Goal: Task Accomplishment & Management: Manage account settings

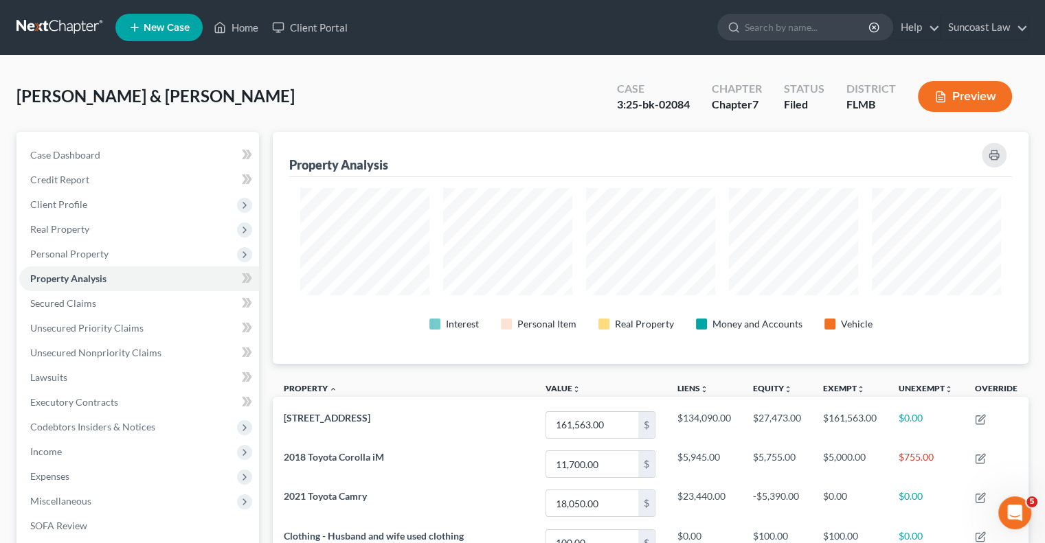
scroll to position [2, 0]
drag, startPoint x: 239, startPoint y: 27, endPoint x: 466, endPoint y: 111, distance: 241.9
click at [239, 27] on link "Home" at bounding box center [236, 27] width 58 height 25
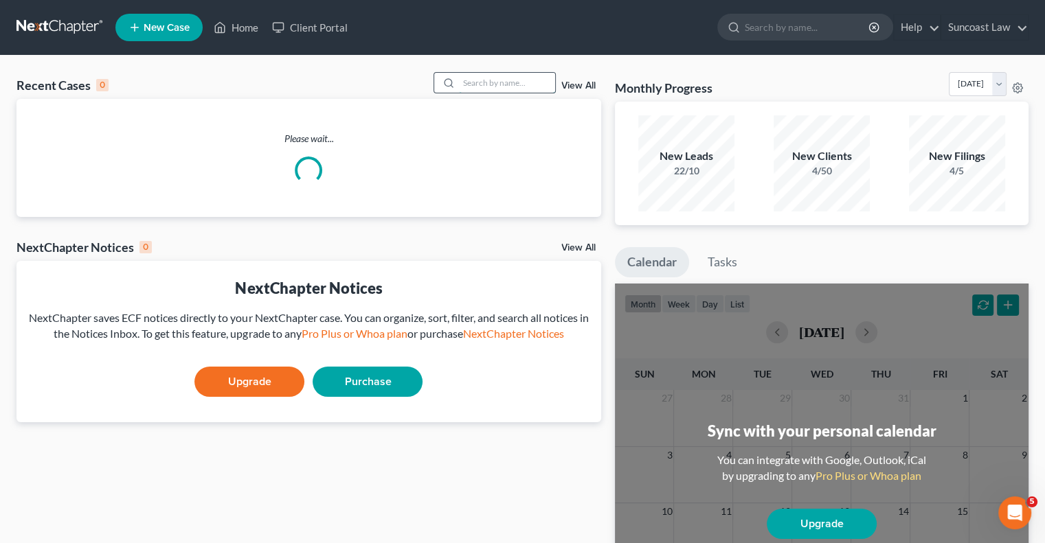
click at [506, 83] on input "search" at bounding box center [507, 83] width 96 height 20
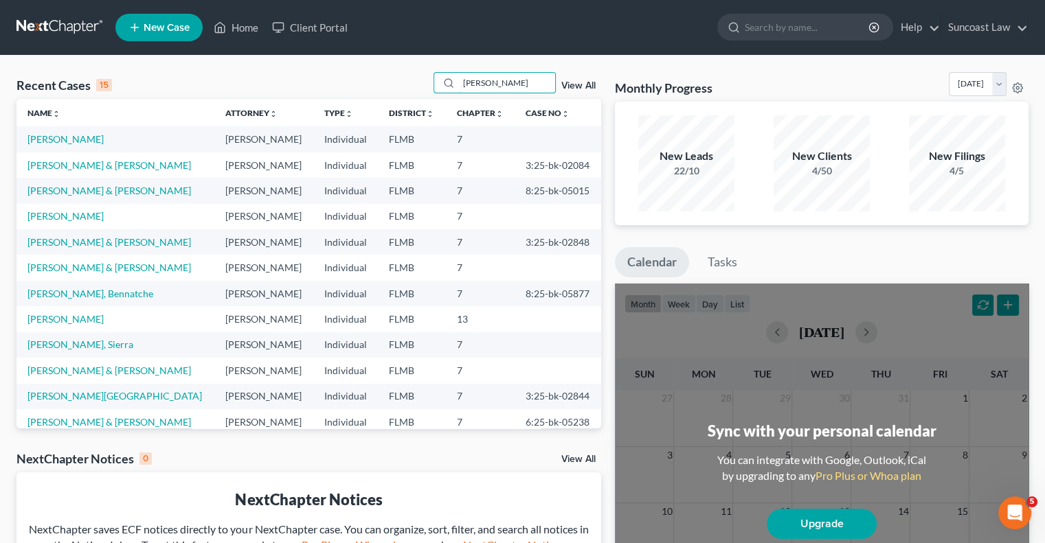
type input "[PERSON_NAME]"
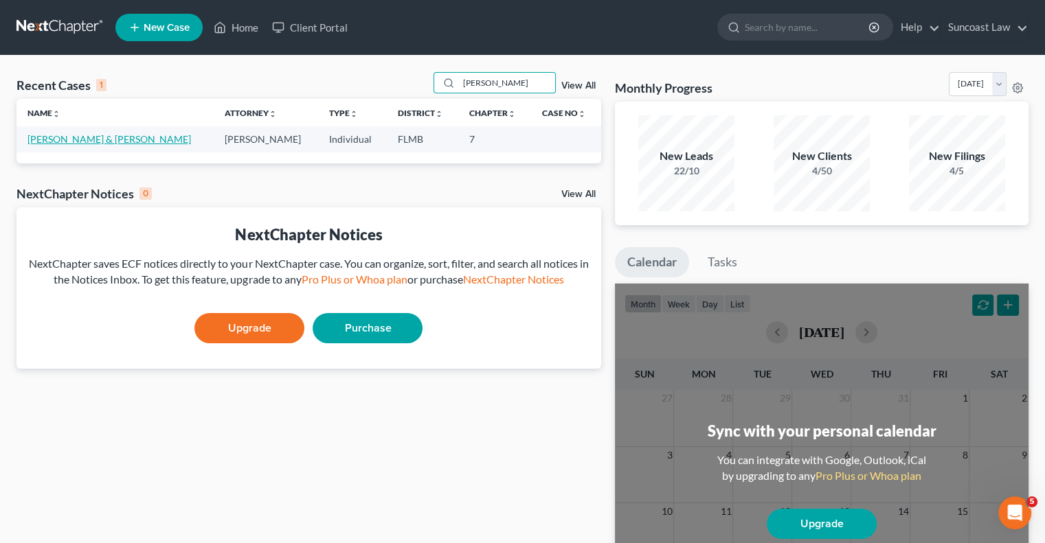
drag, startPoint x: 106, startPoint y: 137, endPoint x: 102, endPoint y: 143, distance: 7.4
click at [106, 137] on link "[PERSON_NAME] & [PERSON_NAME]" at bounding box center [108, 139] width 163 height 12
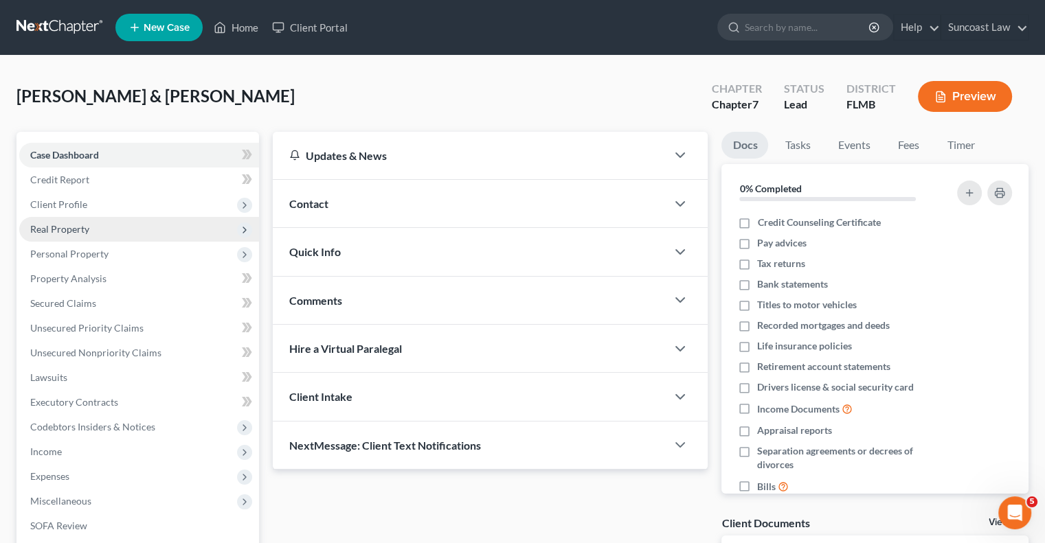
click at [83, 229] on span "Real Property" at bounding box center [59, 229] width 59 height 12
click at [73, 229] on span "Real Property" at bounding box center [59, 229] width 59 height 12
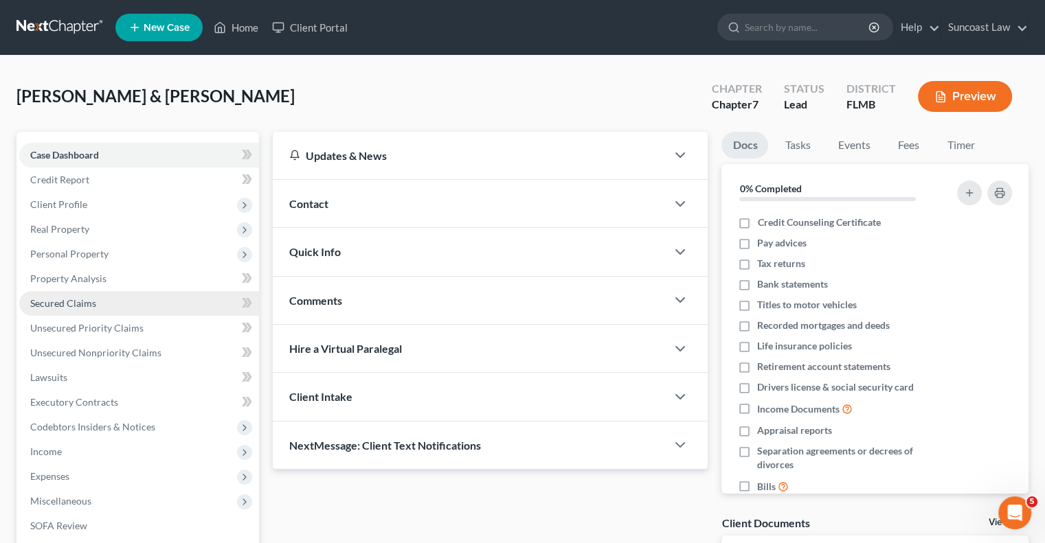
drag, startPoint x: 90, startPoint y: 246, endPoint x: 89, endPoint y: 293, distance: 47.4
click at [91, 246] on span "Personal Property" at bounding box center [139, 254] width 240 height 25
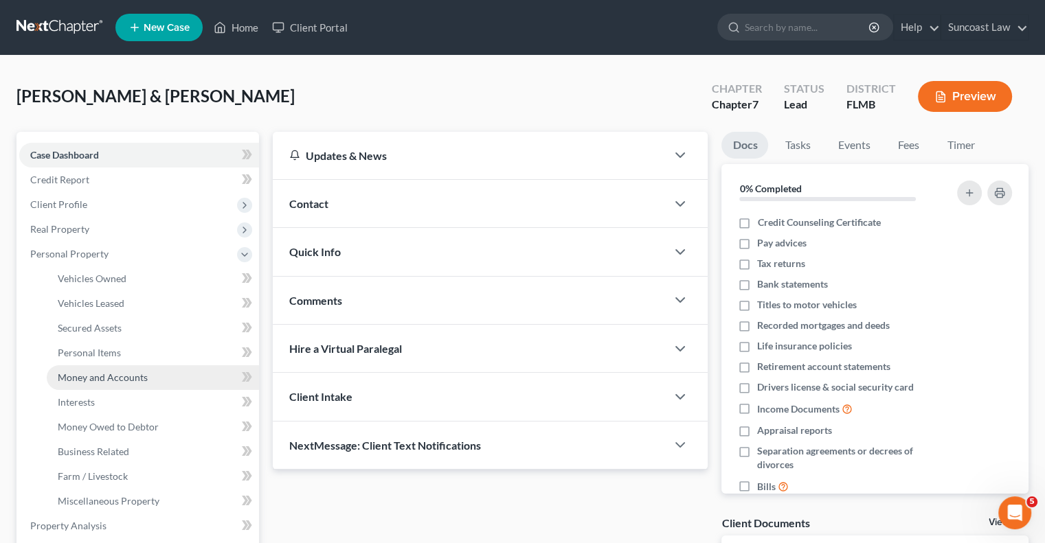
click at [137, 380] on span "Money and Accounts" at bounding box center [103, 378] width 90 height 12
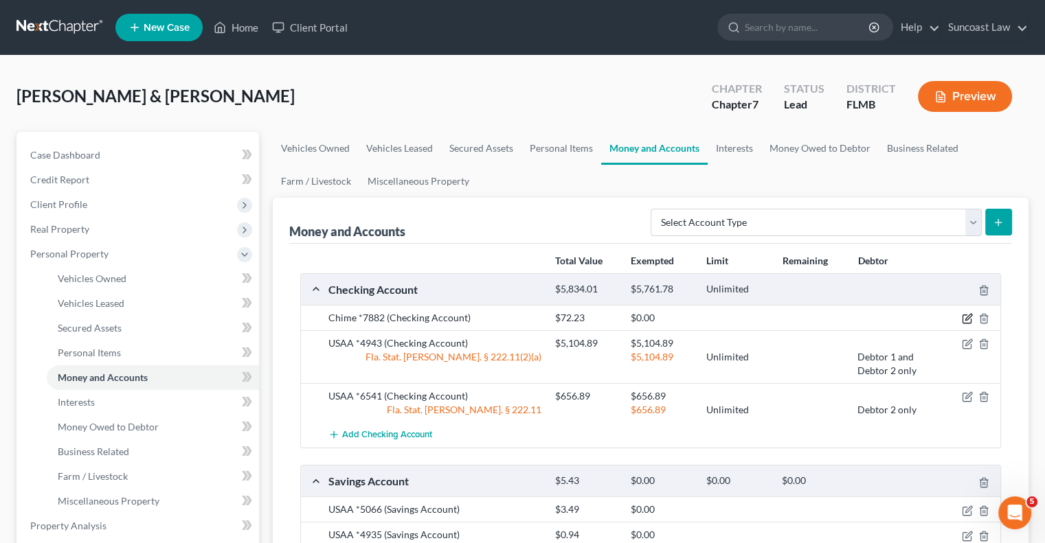
click at [966, 318] on icon "button" at bounding box center [967, 318] width 11 height 11
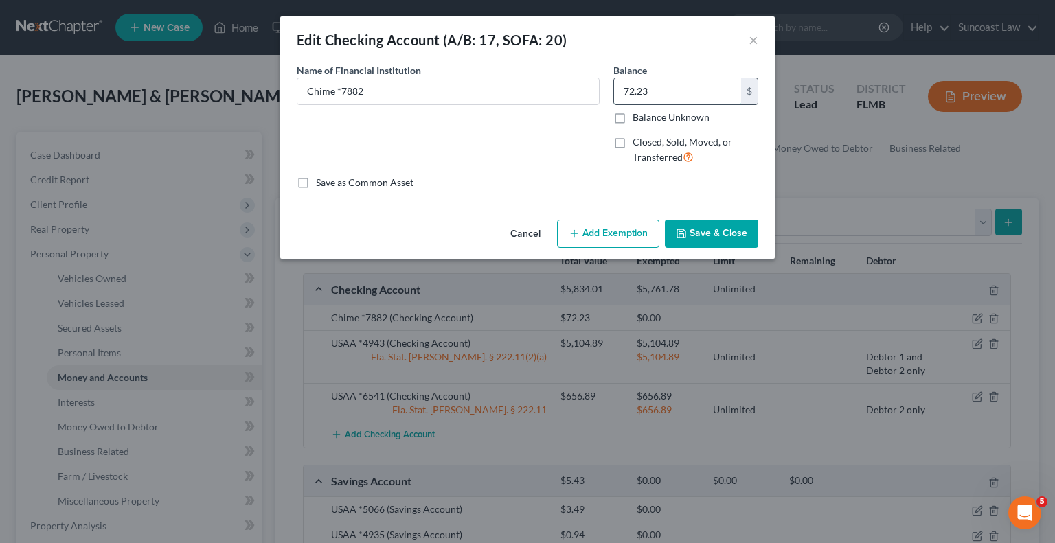
click at [679, 101] on input "72.23" at bounding box center [677, 91] width 127 height 26
type input "25.01"
click at [732, 226] on button "Save & Close" at bounding box center [711, 234] width 93 height 29
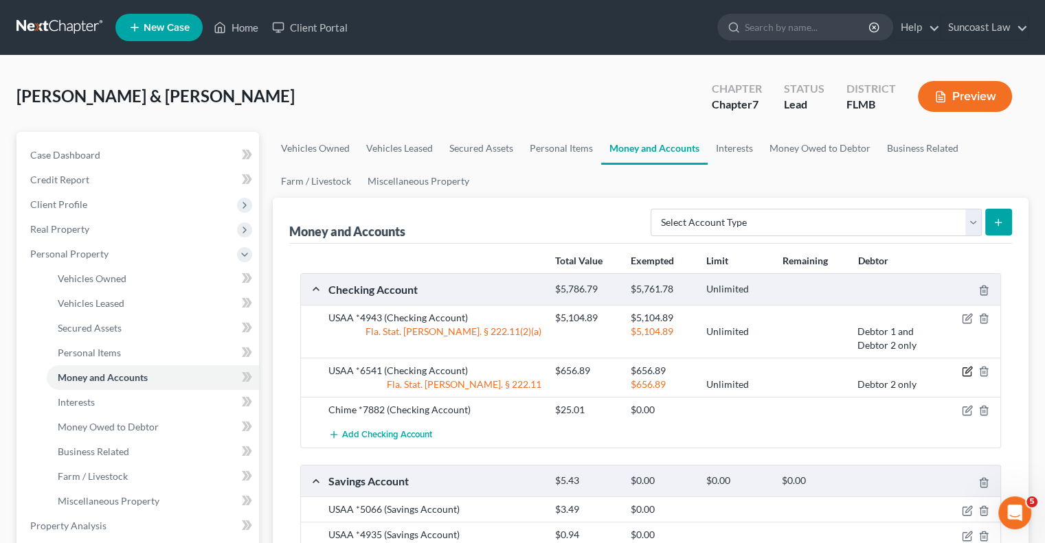
drag, startPoint x: 965, startPoint y: 370, endPoint x: 843, endPoint y: 315, distance: 133.4
click at [965, 370] on icon "button" at bounding box center [967, 371] width 11 height 11
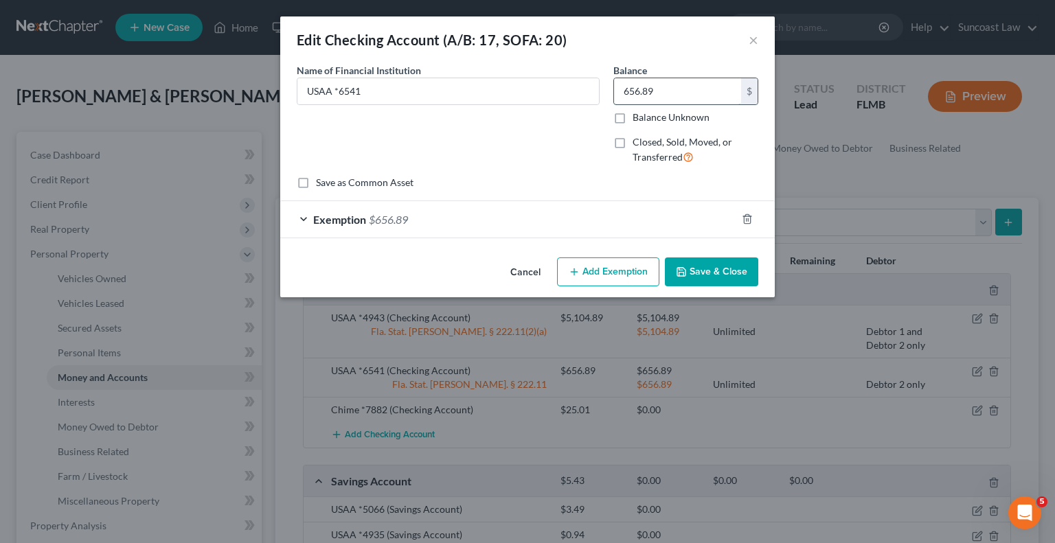
click at [701, 98] on input "656.89" at bounding box center [677, 91] width 127 height 26
type input "315.77"
click at [641, 214] on div "Exemption $656.89" at bounding box center [508, 219] width 456 height 36
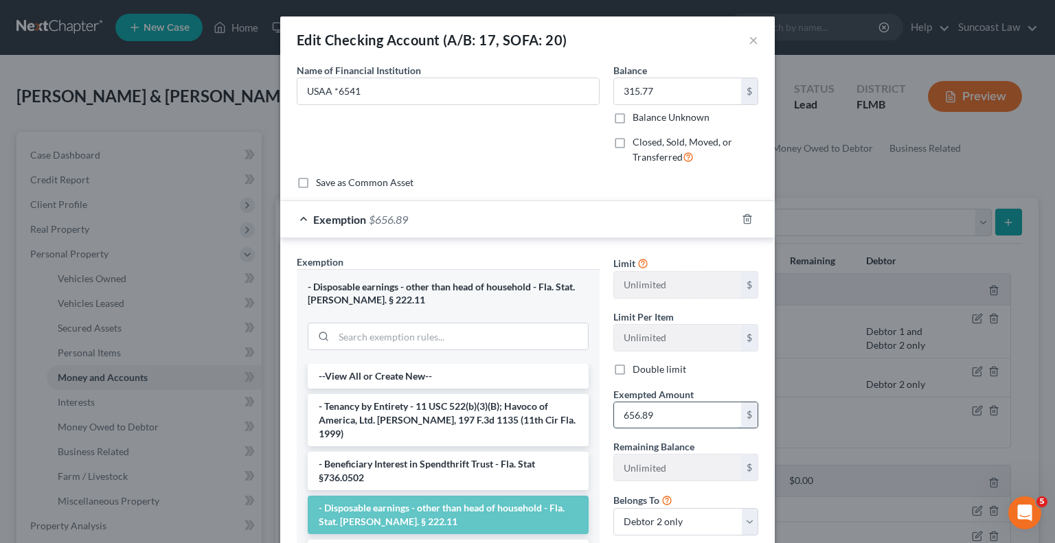
click at [666, 413] on input "656.89" at bounding box center [677, 416] width 127 height 26
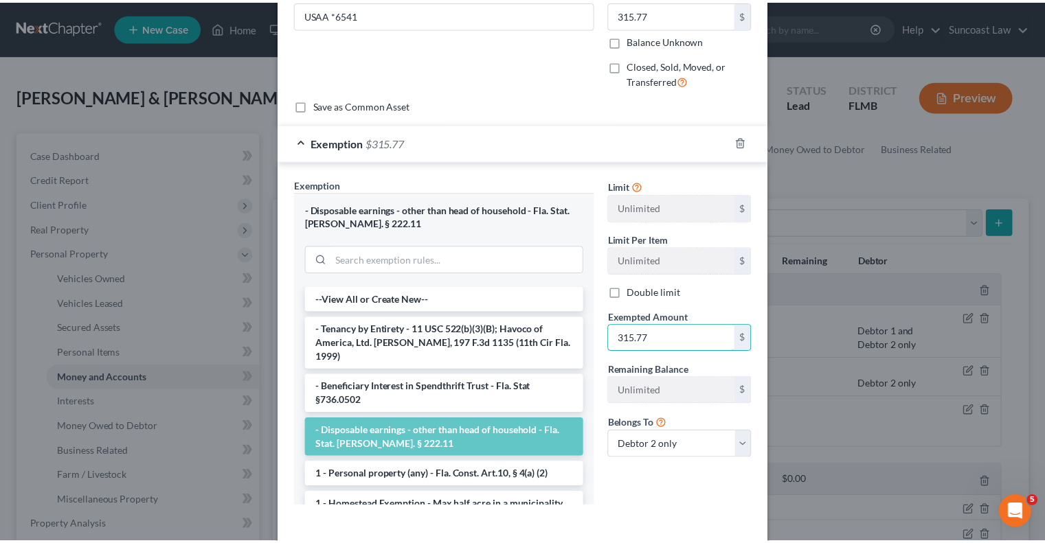
scroll to position [137, 0]
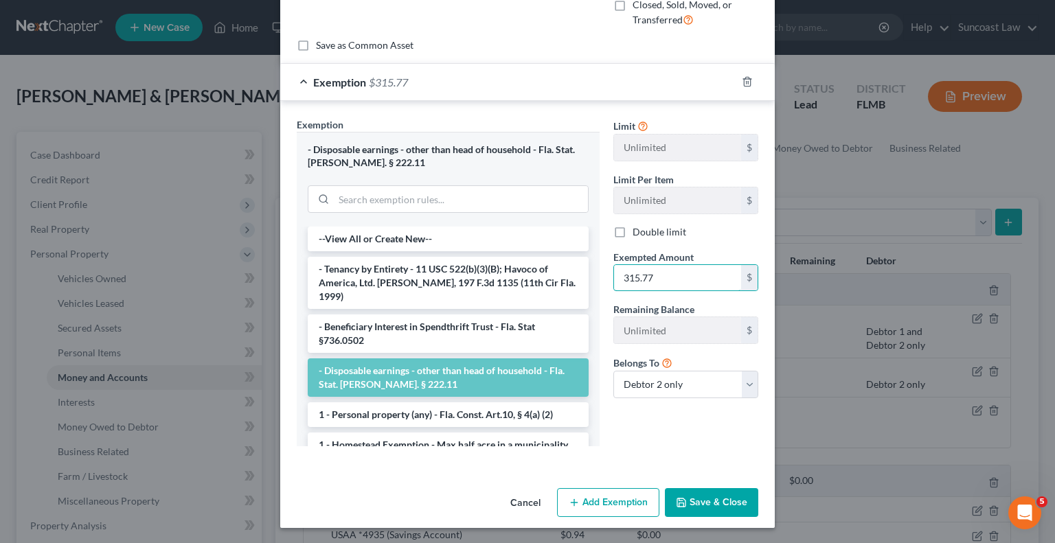
type input "315.77"
drag, startPoint x: 700, startPoint y: 498, endPoint x: 705, endPoint y: 466, distance: 32.1
click at [701, 497] on button "Save & Close" at bounding box center [711, 502] width 93 height 29
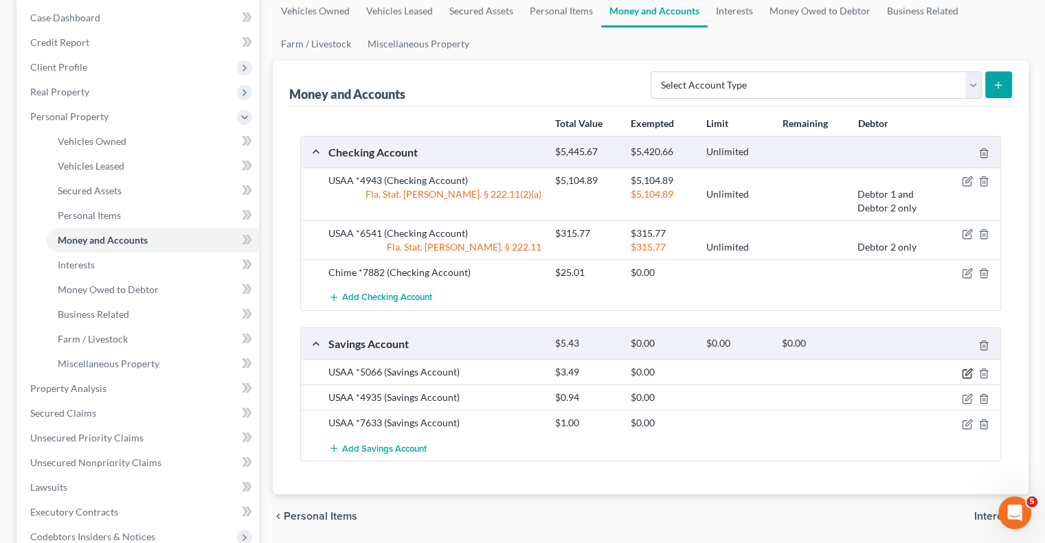
click at [964, 370] on icon "button" at bounding box center [967, 373] width 11 height 11
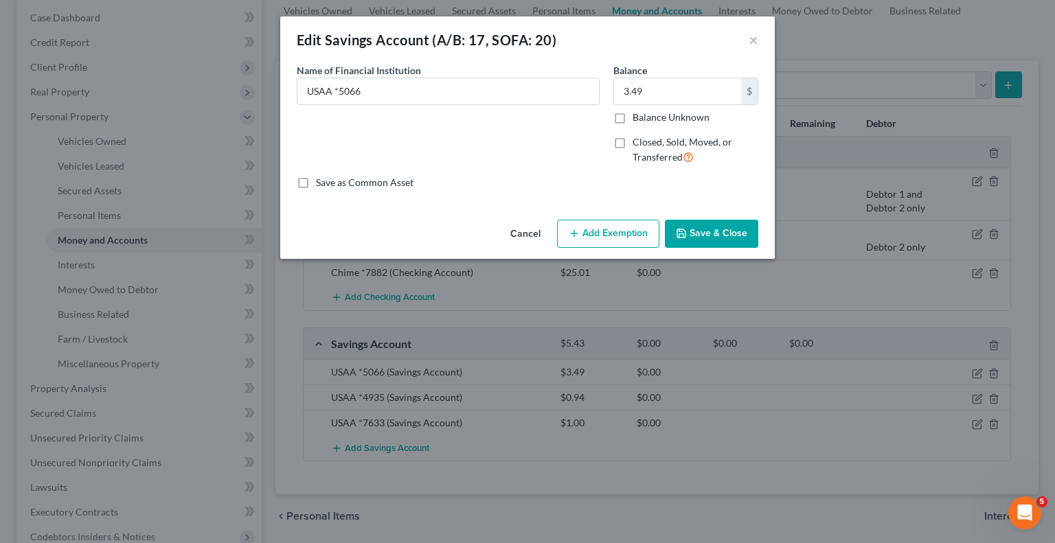
click at [729, 241] on button "Save & Close" at bounding box center [711, 234] width 93 height 29
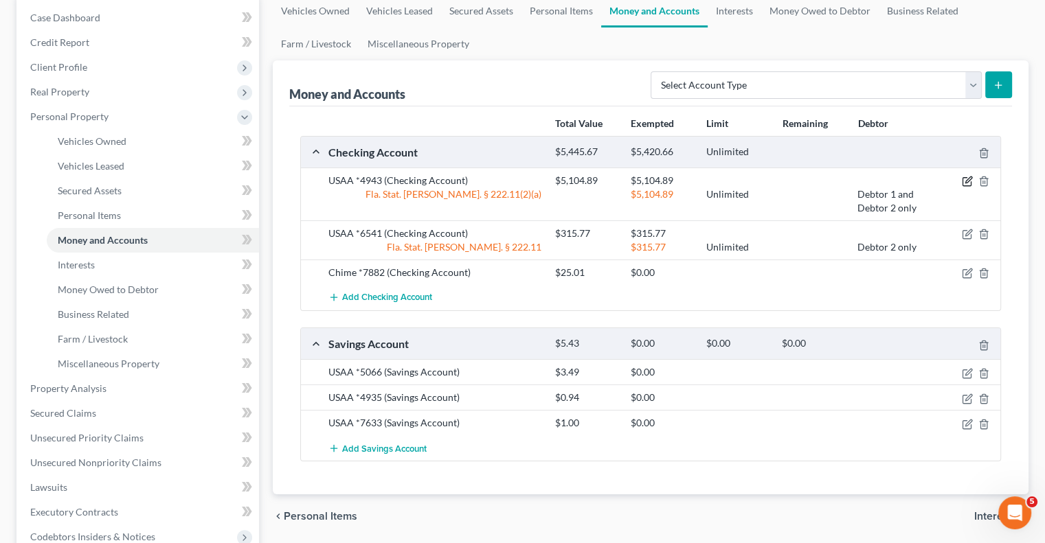
drag, startPoint x: 967, startPoint y: 174, endPoint x: 968, endPoint y: 184, distance: 10.3
click at [967, 174] on div at bounding box center [964, 181] width 76 height 14
click at [967, 179] on icon "button" at bounding box center [967, 181] width 11 height 11
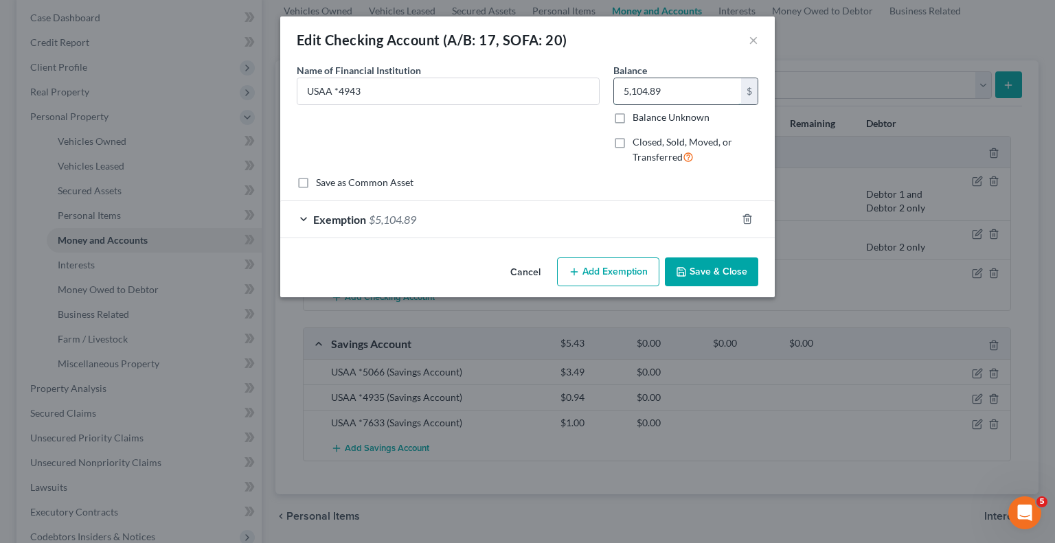
click at [681, 98] on input "5,104.89" at bounding box center [677, 91] width 127 height 26
type input "1,424.17"
click at [627, 225] on div "Exemption $5,104.89" at bounding box center [508, 219] width 456 height 36
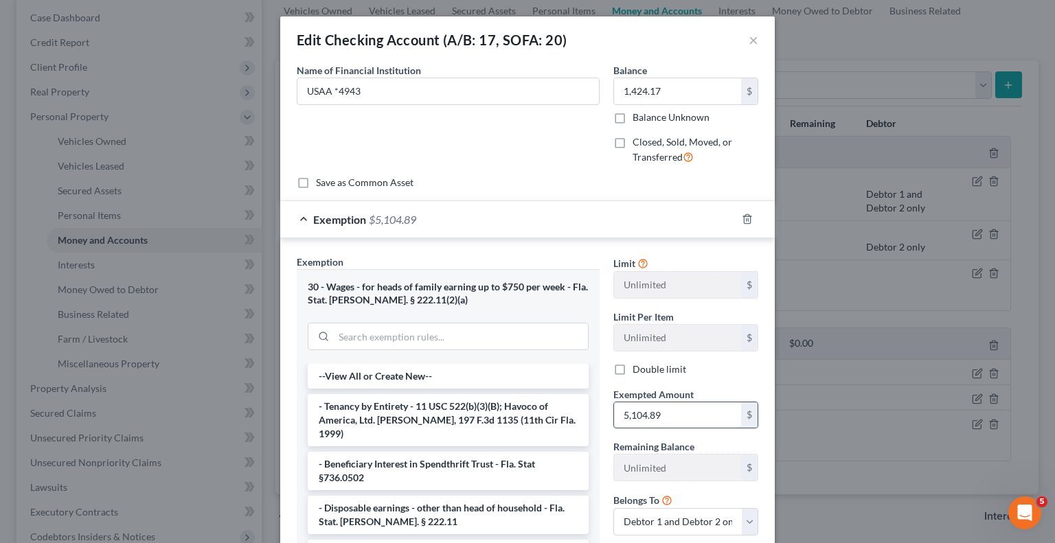
click at [686, 414] on input "5,104.89" at bounding box center [677, 416] width 127 height 26
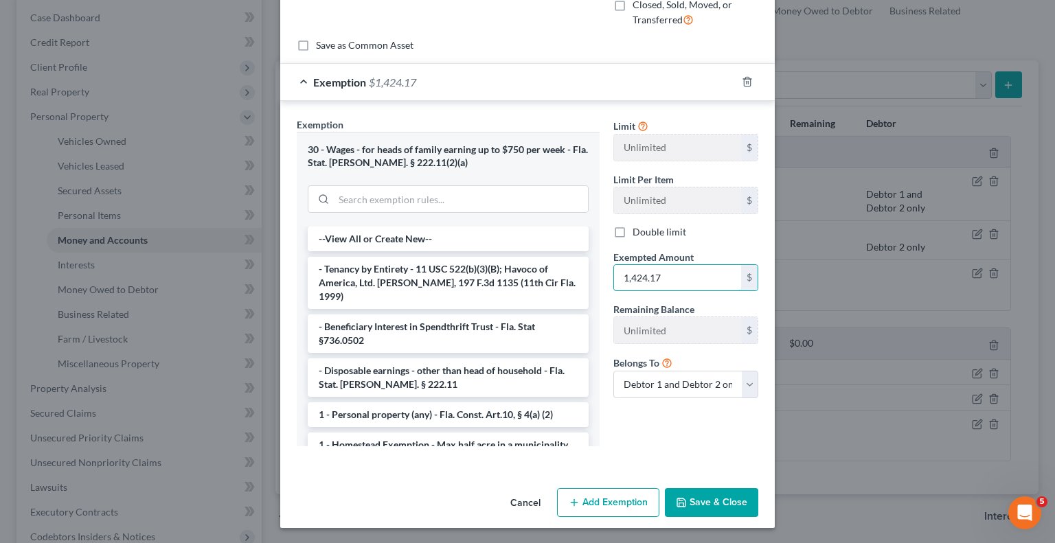
type input "1,424.17"
drag, startPoint x: 714, startPoint y: 504, endPoint x: 299, endPoint y: 10, distance: 645.4
click at [715, 504] on button "Save & Close" at bounding box center [711, 502] width 93 height 29
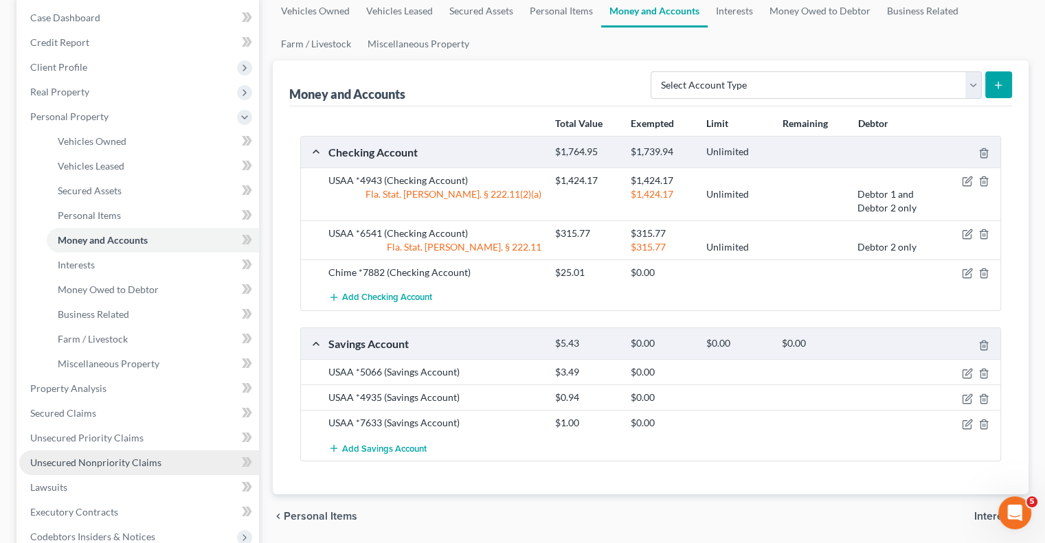
click at [159, 464] on link "Unsecured Nonpriority Claims" at bounding box center [139, 463] width 240 height 25
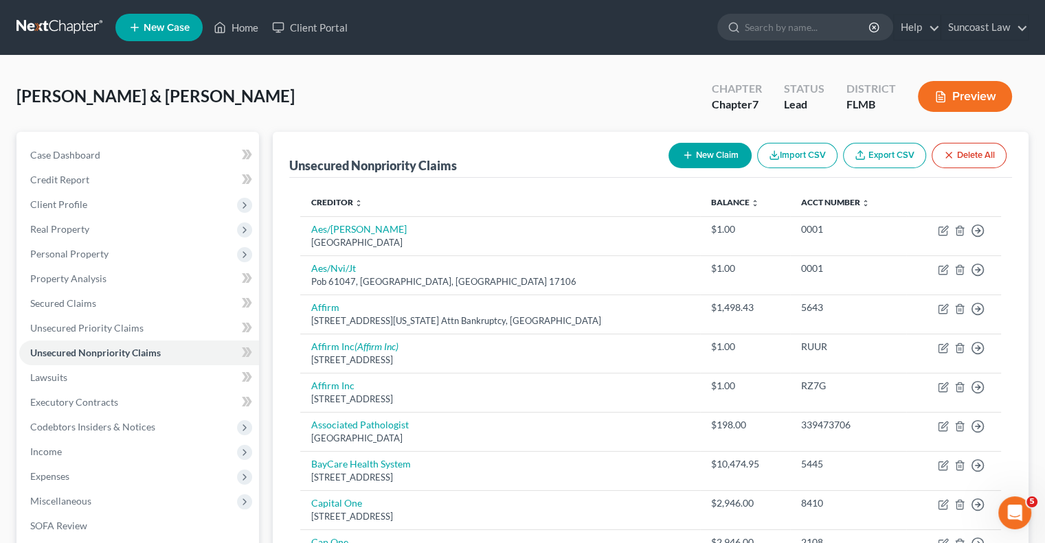
click at [703, 165] on button "New Claim" at bounding box center [709, 155] width 83 height 25
select select "2"
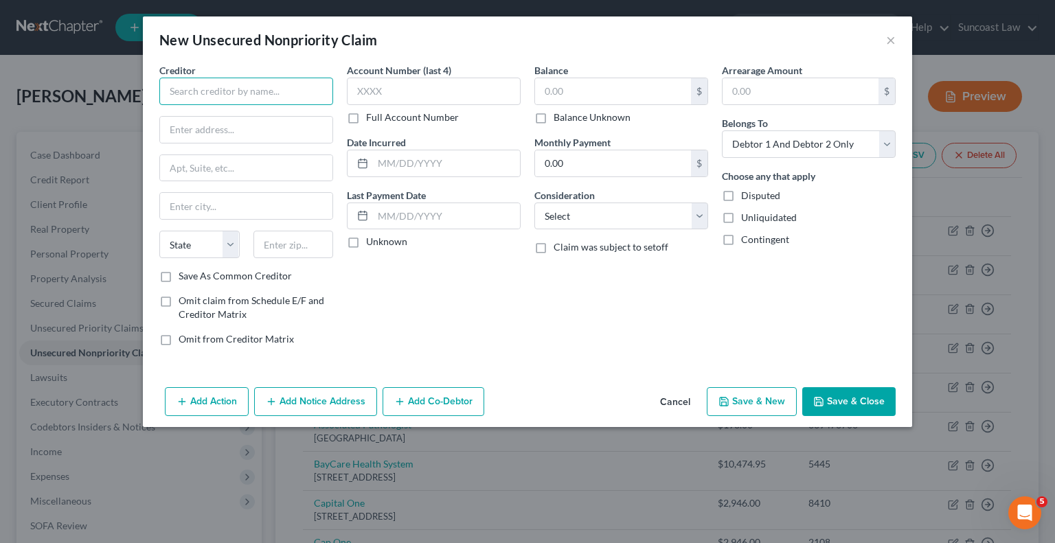
click at [264, 82] on input "text" at bounding box center [246, 91] width 174 height 27
paste input "American Consumer Credit Counseling"
type input "American Consumer Credit Counseling"
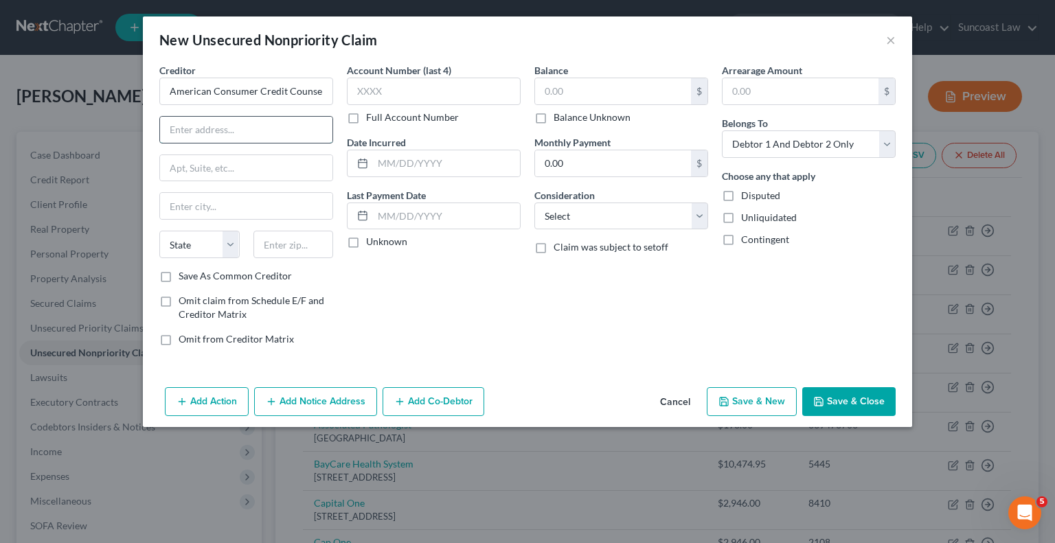
drag, startPoint x: 233, startPoint y: 137, endPoint x: 240, endPoint y: 141, distance: 8.6
click at [233, 137] on input "text" at bounding box center [246, 130] width 172 height 26
paste input "[STREET_ADDRESS]"
type input "[STREET_ADDRESS]"
click at [288, 234] on input "text" at bounding box center [293, 244] width 80 height 27
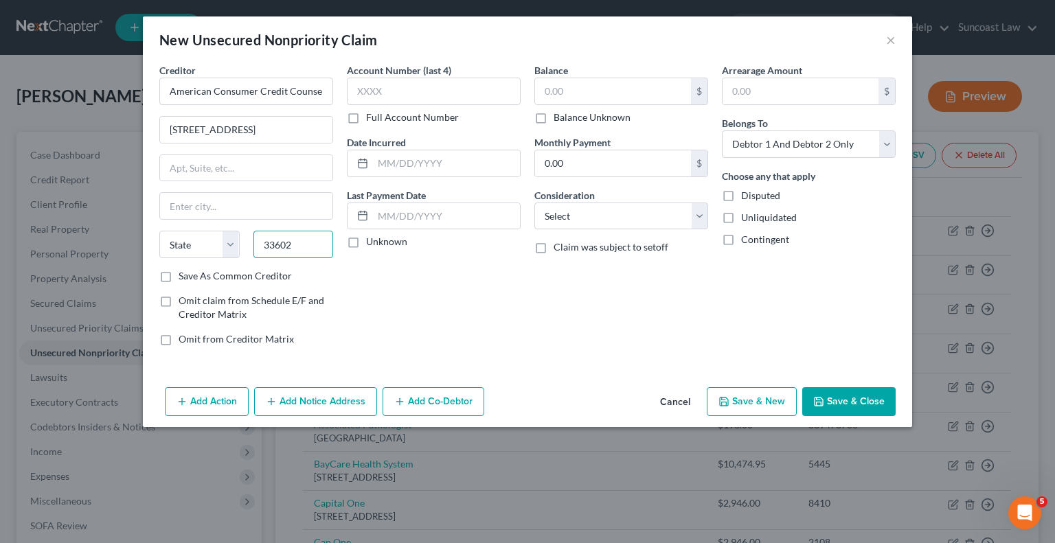
type input "33602"
type input "[GEOGRAPHIC_DATA]"
select select "9"
click at [420, 80] on input "text" at bounding box center [434, 91] width 174 height 27
type input "5643"
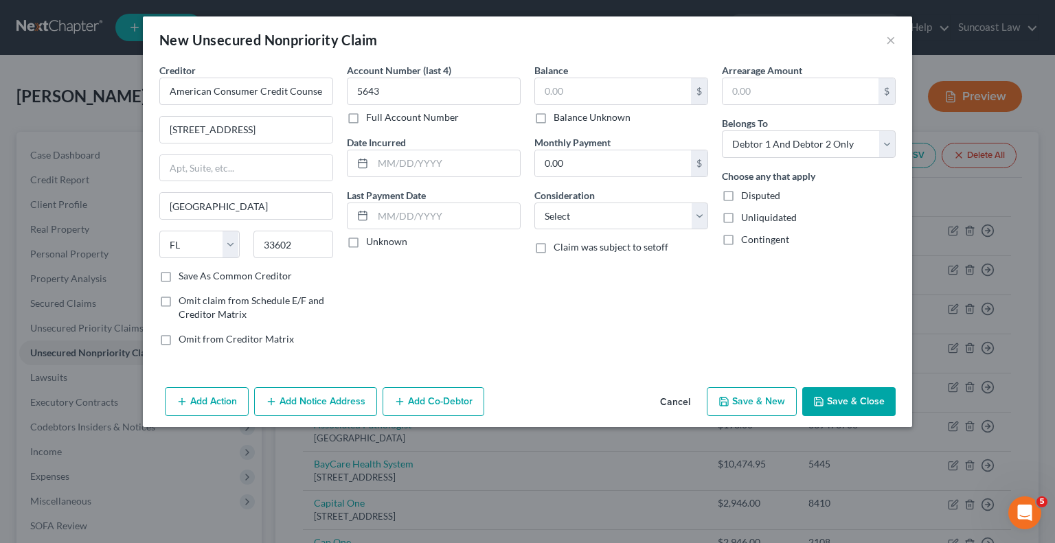
click at [554, 117] on label "Balance Unknown" at bounding box center [592, 118] width 77 height 14
click at [559, 117] on input "Balance Unknown" at bounding box center [563, 115] width 9 height 9
click at [861, 398] on button "Save & Close" at bounding box center [848, 401] width 93 height 29
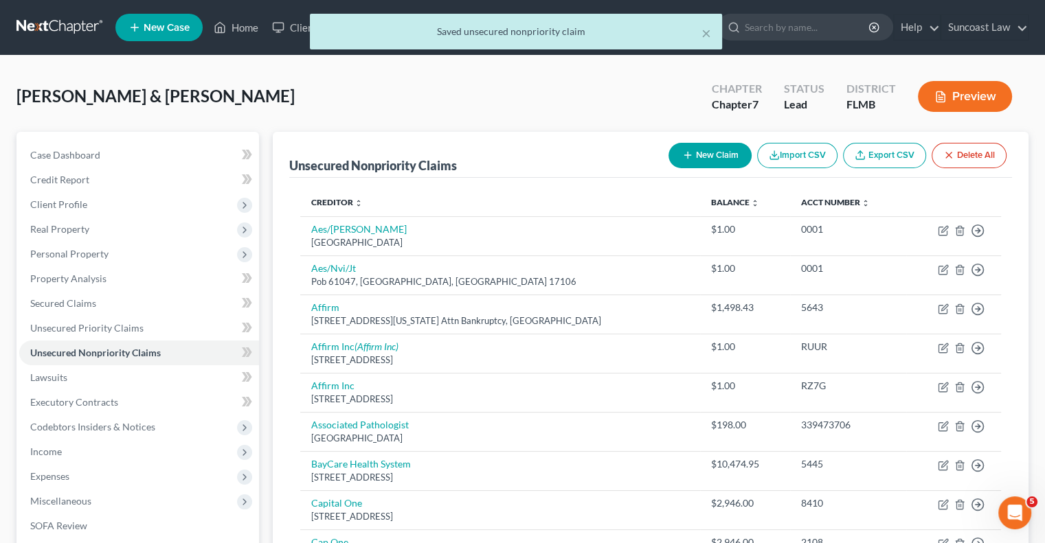
click at [697, 145] on button "New Claim" at bounding box center [709, 155] width 83 height 25
select select "2"
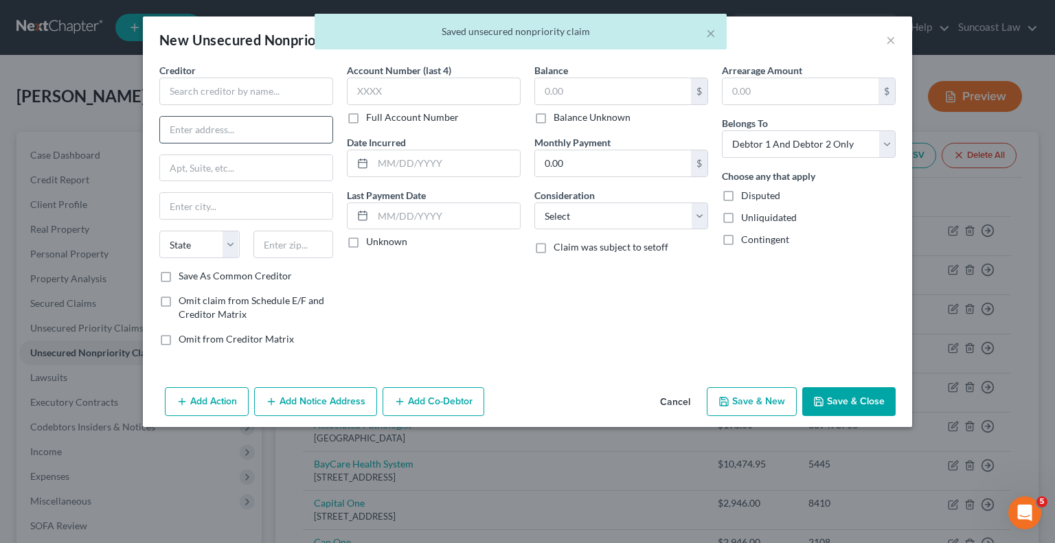
click at [293, 135] on input "text" at bounding box center [246, 130] width 172 height 26
paste input "[STREET_ADDRESS]"
type input "[STREET_ADDRESS]"
click at [283, 82] on input "text" at bounding box center [246, 91] width 174 height 27
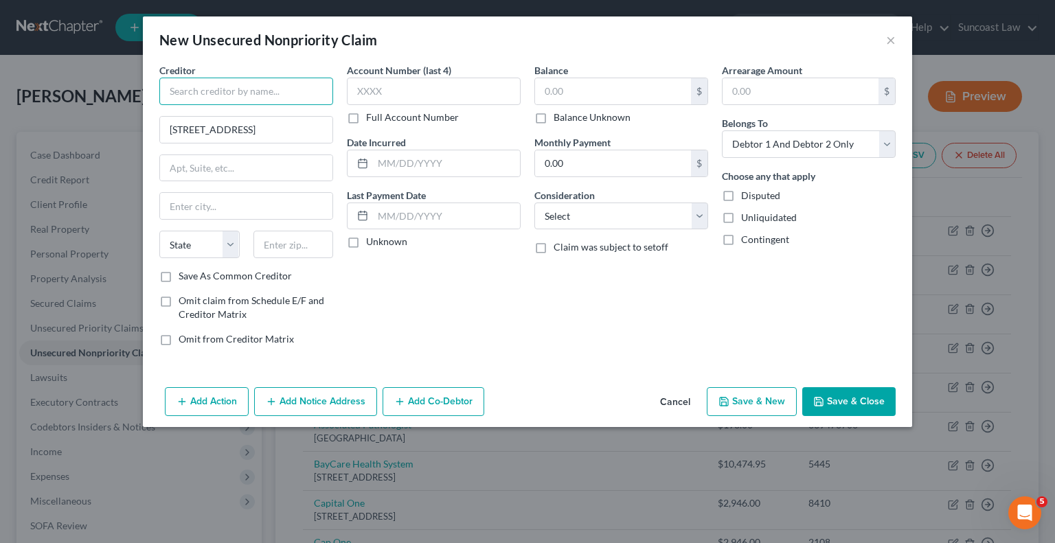
click at [261, 91] on input "text" at bounding box center [246, 91] width 174 height 27
paste input "American Consumer Credit Counseling"
type input "American Consumer Credit Counseling"
drag, startPoint x: 302, startPoint y: 237, endPoint x: 288, endPoint y: 221, distance: 20.9
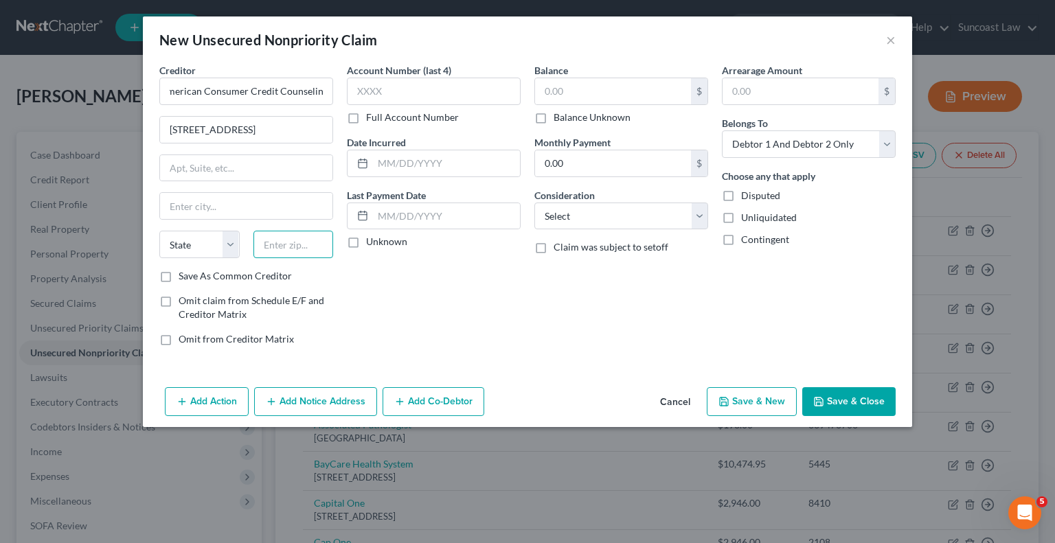
click at [302, 237] on input "text" at bounding box center [293, 244] width 80 height 27
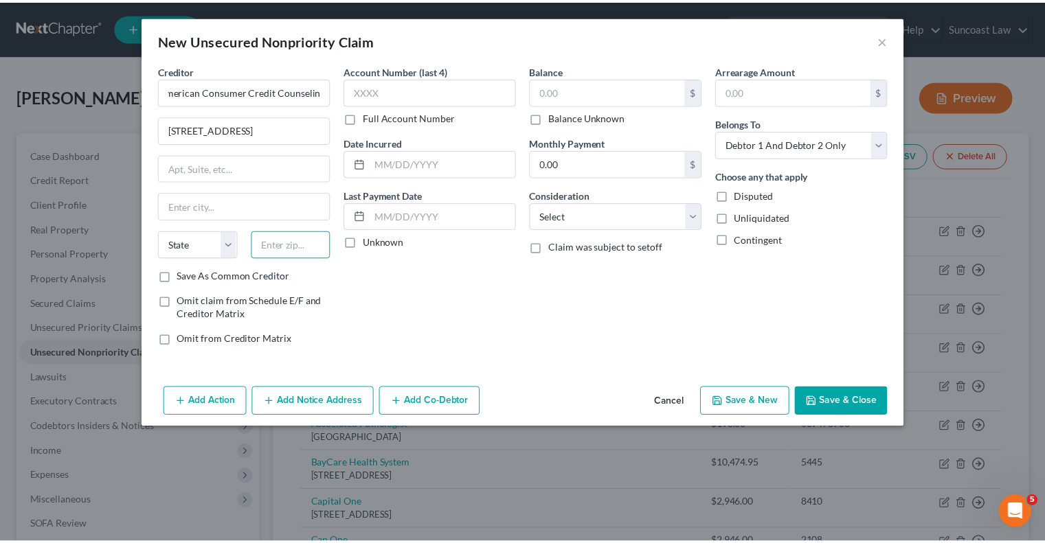
scroll to position [0, 0]
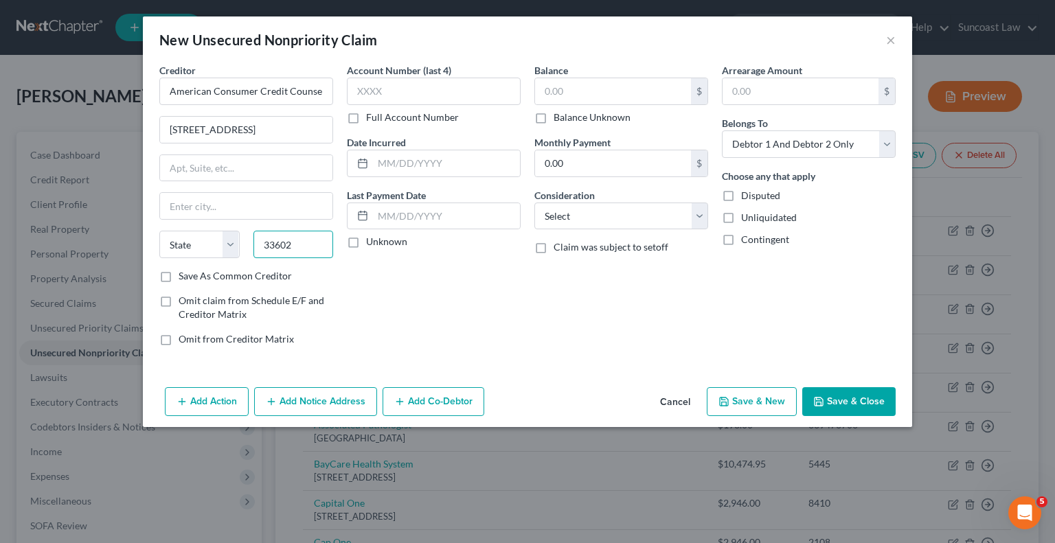
type input "33602"
type input "[GEOGRAPHIC_DATA]"
select select "9"
click at [448, 98] on input "text" at bounding box center [434, 91] width 174 height 27
type input "5445"
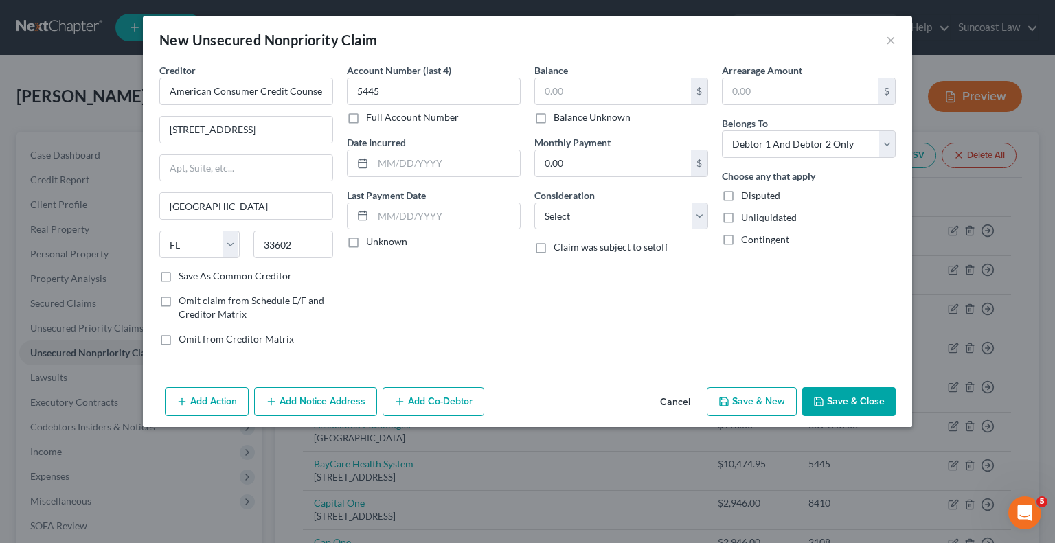
click at [554, 114] on label "Balance Unknown" at bounding box center [592, 118] width 77 height 14
click at [559, 114] on input "Balance Unknown" at bounding box center [563, 115] width 9 height 9
checkbox input "true"
type input "0.00"
click at [886, 396] on button "Save & Close" at bounding box center [848, 401] width 93 height 29
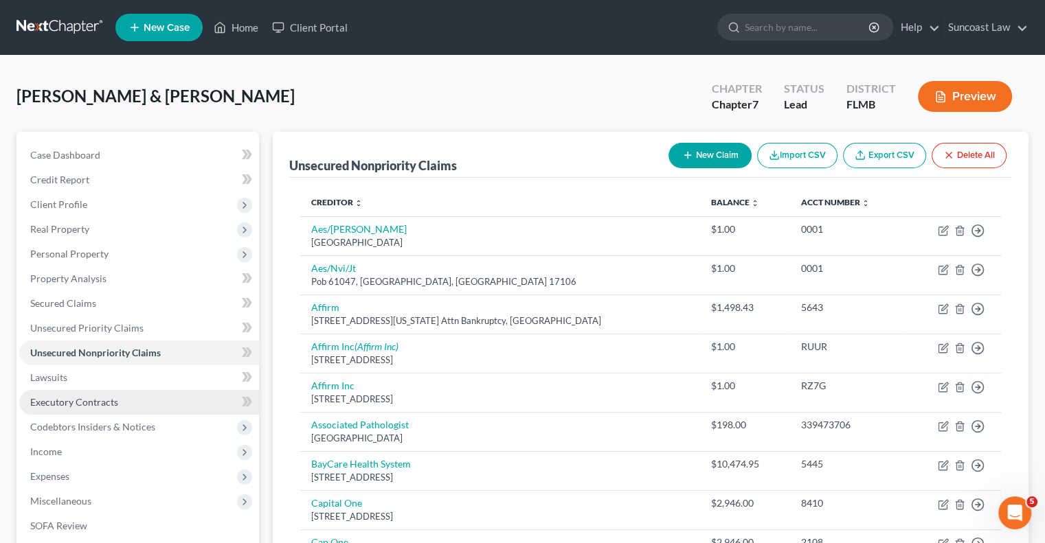
drag, startPoint x: 115, startPoint y: 400, endPoint x: 124, endPoint y: 405, distance: 9.5
click at [115, 400] on span "Executory Contracts" at bounding box center [74, 402] width 88 height 12
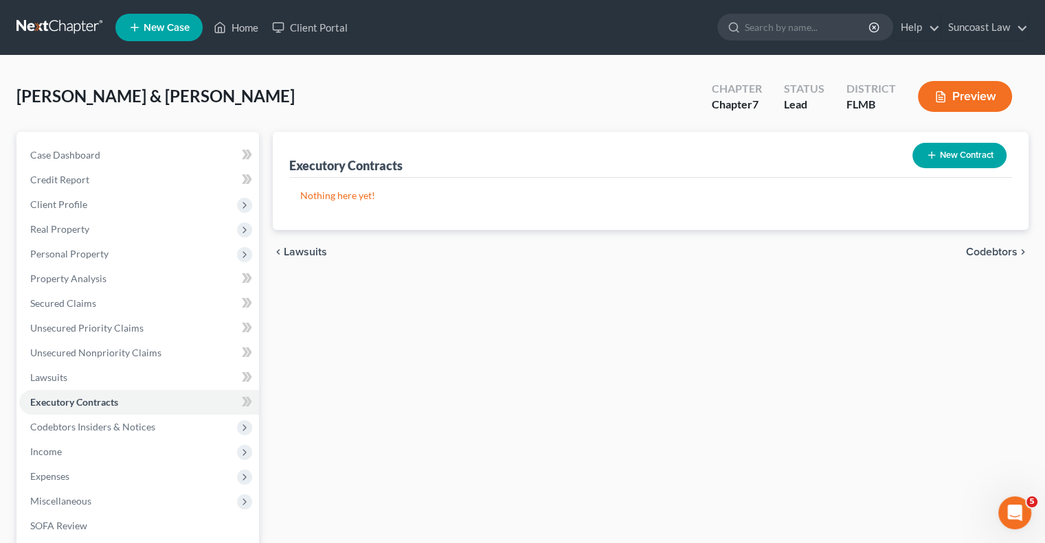
click at [962, 154] on button "New Contract" at bounding box center [959, 155] width 94 height 25
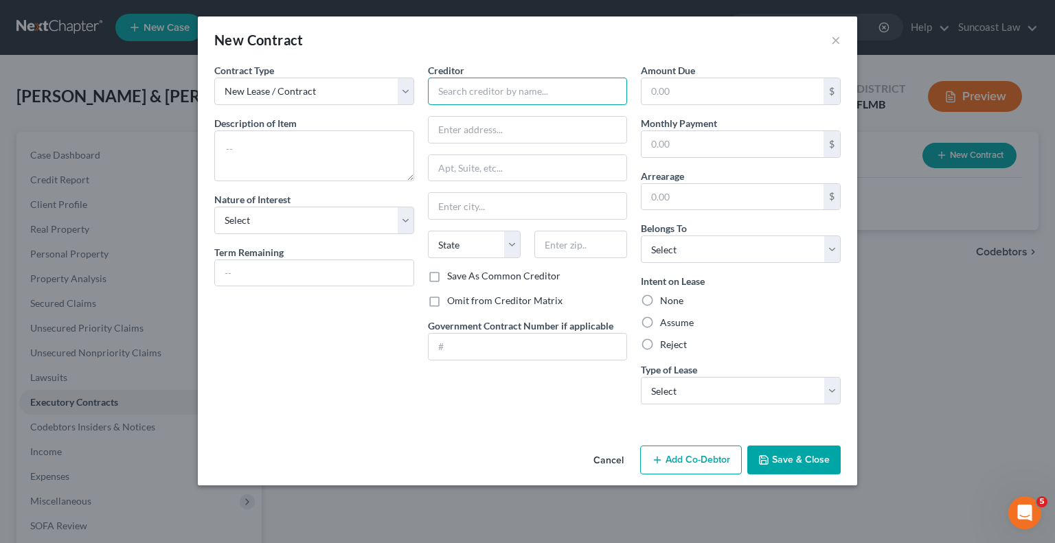
click at [488, 93] on input "text" at bounding box center [528, 91] width 200 height 27
paste input "American Consumer Credit Counseling"
type input "American Consumer Credit Counseling"
click at [484, 127] on input "text" at bounding box center [528, 130] width 199 height 26
paste input "[STREET_ADDRESS]"
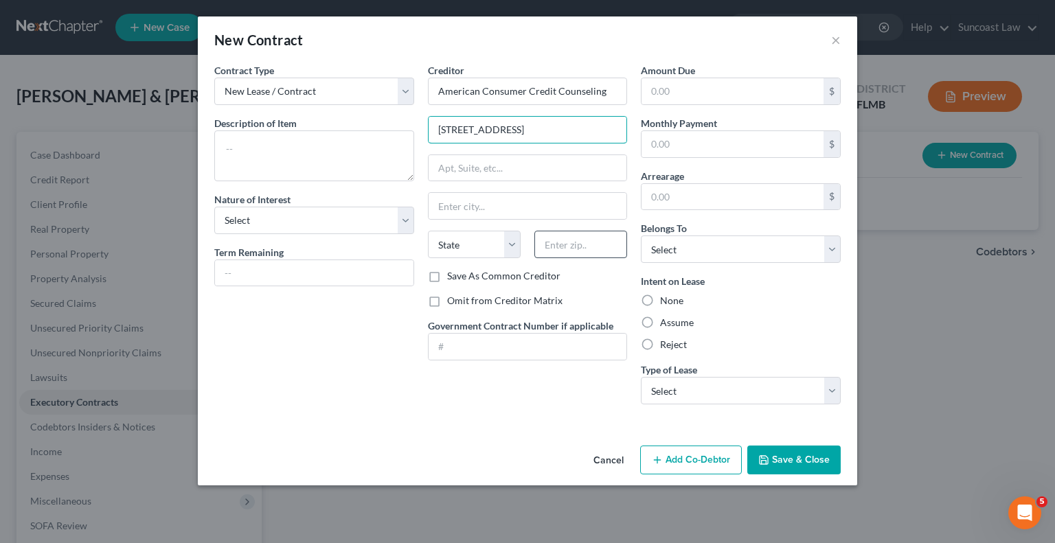
type input "[STREET_ADDRESS]"
drag, startPoint x: 570, startPoint y: 240, endPoint x: 648, endPoint y: 199, distance: 88.5
click at [570, 240] on input "text" at bounding box center [580, 244] width 93 height 27
type input "33602"
type input "[GEOGRAPHIC_DATA]"
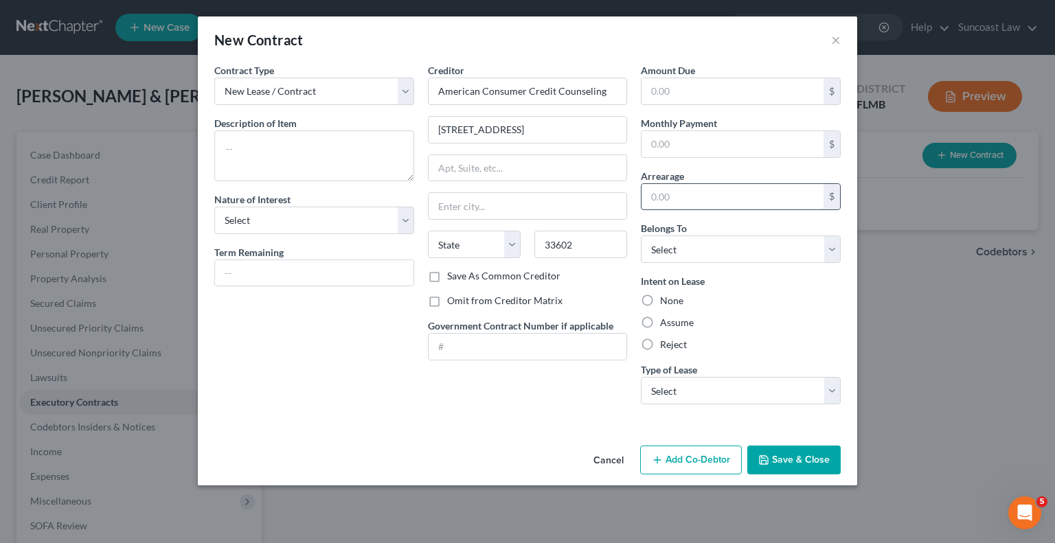
select select "9"
click at [660, 342] on label "Reject" at bounding box center [673, 345] width 27 height 14
click at [666, 342] on input "Reject" at bounding box center [670, 342] width 9 height 9
radio input "true"
click at [714, 388] on select "Select Real Estate Car Other" at bounding box center [741, 390] width 200 height 27
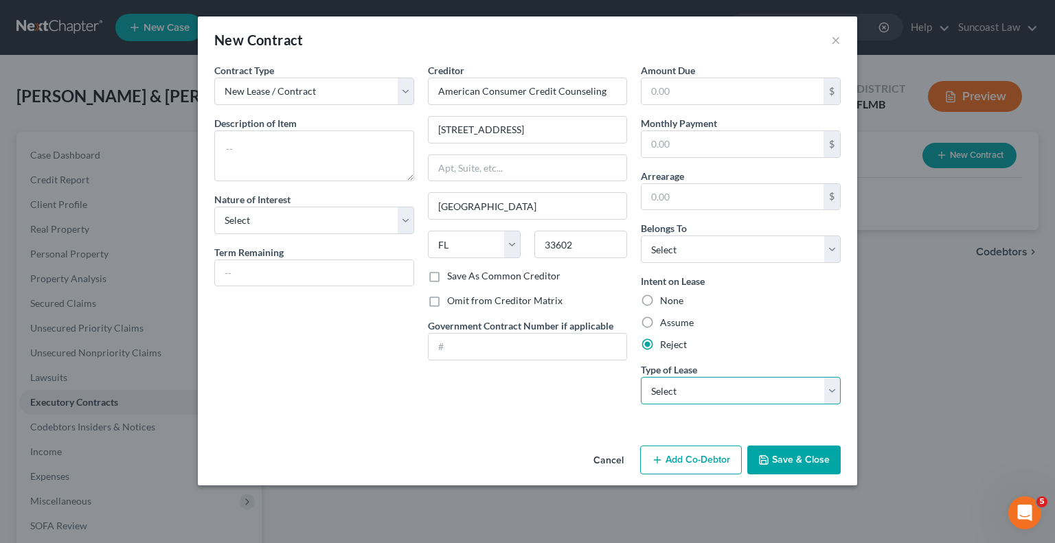
select select "2"
click at [641, 377] on select "Select Real Estate Car Other" at bounding box center [741, 390] width 200 height 27
click at [800, 457] on button "Save & Close" at bounding box center [793, 460] width 93 height 29
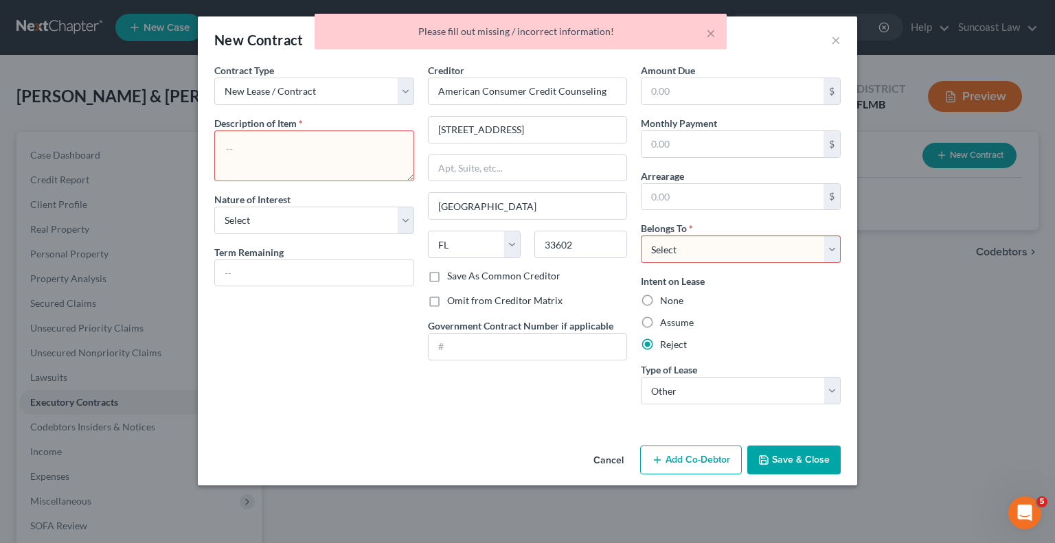
drag, startPoint x: 719, startPoint y: 241, endPoint x: 722, endPoint y: 260, distance: 18.7
click at [719, 241] on select "Select Debtor 1 Only Debtor 2 Only Debtor 1 And Debtor 2 Only At Least One Of T…" at bounding box center [741, 249] width 200 height 27
select select "2"
click at [641, 236] on select "Select Debtor 1 Only Debtor 2 Only Debtor 1 And Debtor 2 Only At Least One Of T…" at bounding box center [741, 249] width 200 height 27
drag, startPoint x: 816, startPoint y: 469, endPoint x: 803, endPoint y: 460, distance: 15.8
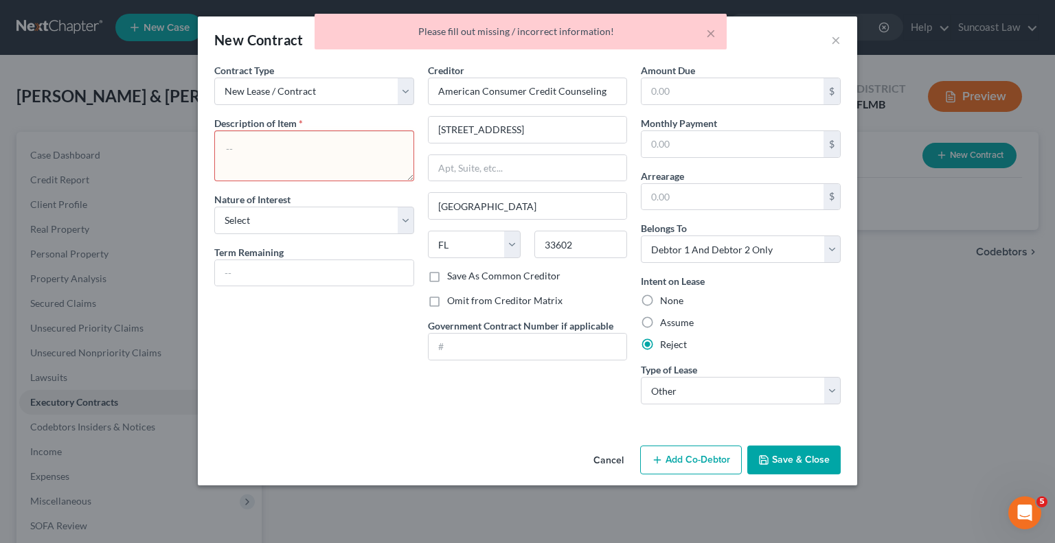
click at [816, 468] on button "Save & Close" at bounding box center [793, 460] width 93 height 29
click at [299, 150] on textarea at bounding box center [314, 156] width 200 height 51
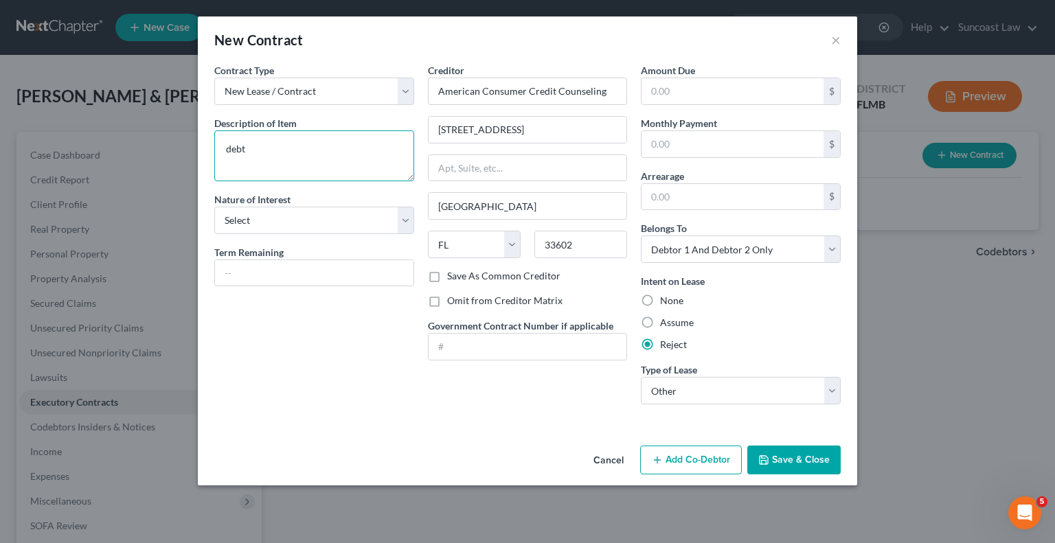
type textarea "debt"
click at [789, 457] on button "Save & Close" at bounding box center [793, 460] width 93 height 29
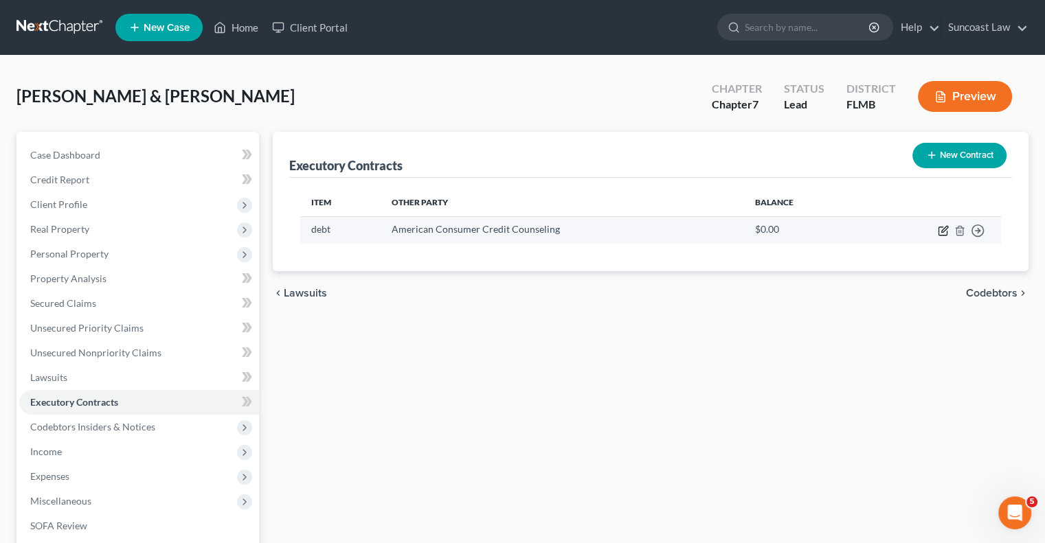
click at [941, 231] on icon "button" at bounding box center [944, 229] width 6 height 6
select select "9"
select select "2"
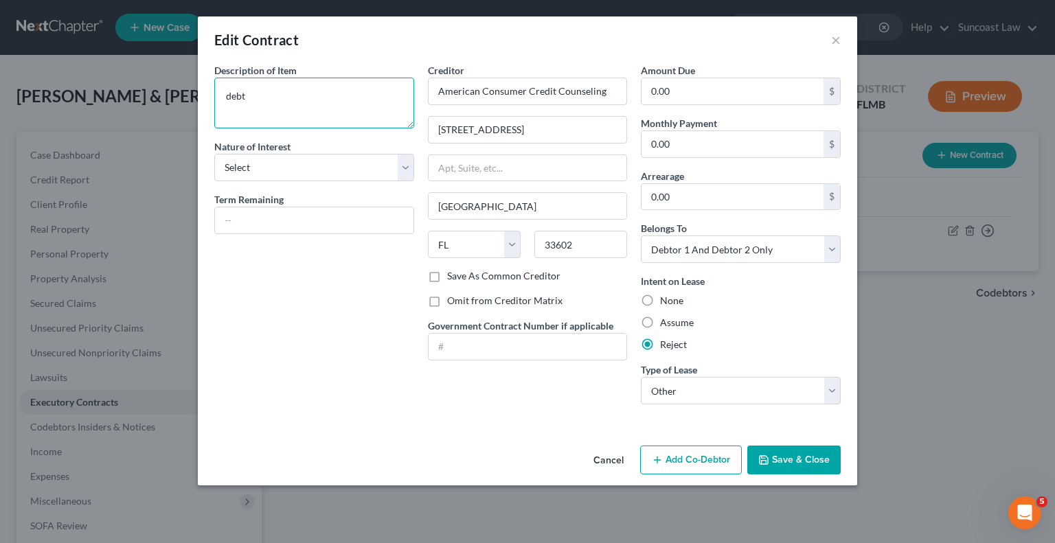
drag, startPoint x: 310, startPoint y: 104, endPoint x: 302, endPoint y: 102, distance: 9.0
click at [302, 102] on textarea "debt" at bounding box center [314, 103] width 200 height 51
drag, startPoint x: 211, startPoint y: 95, endPoint x: 324, endPoint y: 25, distance: 133.0
click at [117, 95] on div "Edit Contract × Description of non-residential real property * Description of I…" at bounding box center [527, 271] width 1055 height 543
type textarea "contract"
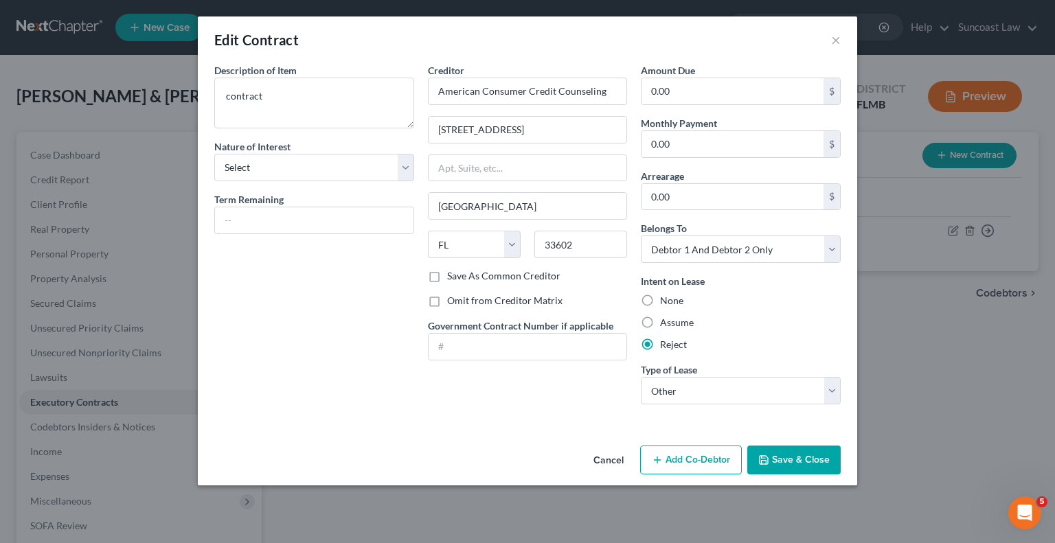
click at [789, 458] on button "Save & Close" at bounding box center [793, 460] width 93 height 29
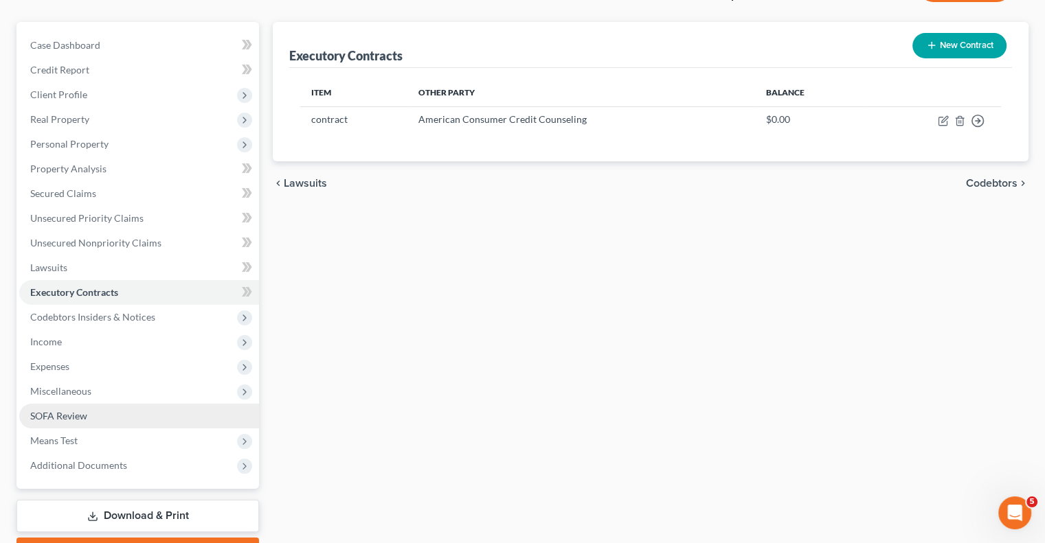
scroll to position [185, 0]
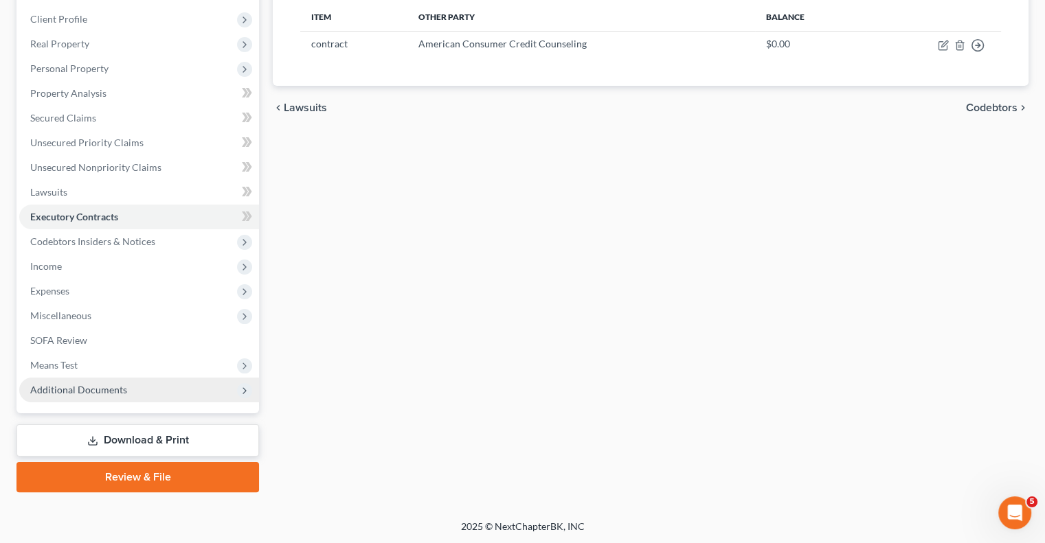
drag, startPoint x: 119, startPoint y: 388, endPoint x: 130, endPoint y: 381, distance: 13.3
click at [121, 388] on span "Additional Documents" at bounding box center [78, 390] width 97 height 12
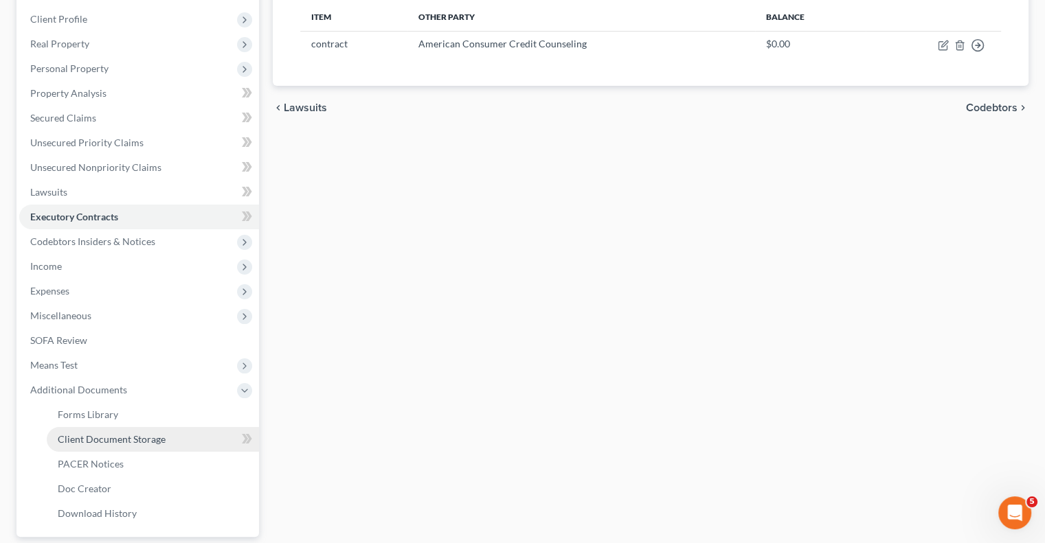
click at [137, 439] on span "Client Document Storage" at bounding box center [112, 439] width 108 height 12
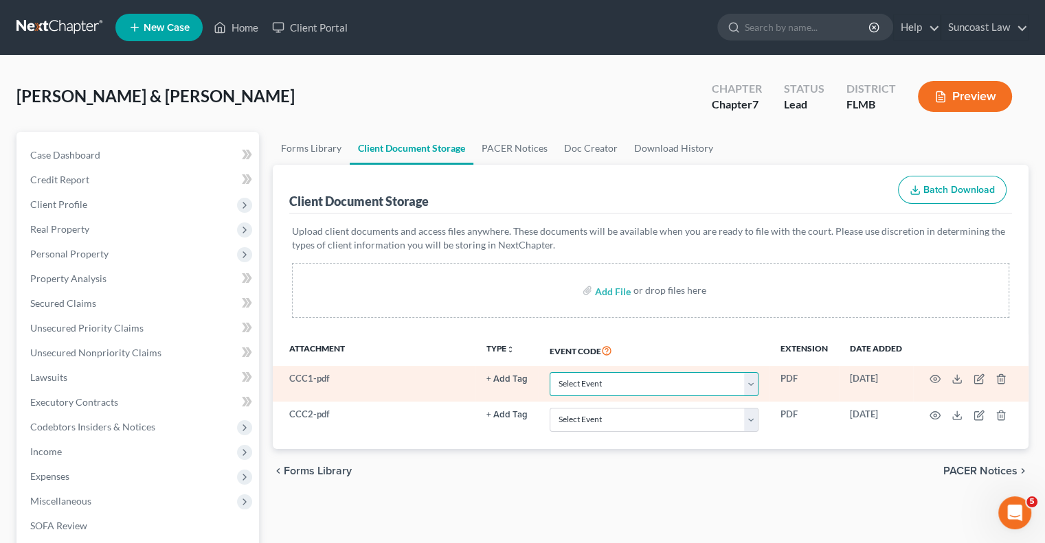
click at [599, 377] on select "Select Event 20 Largest Unsecured Creditors Amended Chapter 13 Plan Amended Cre…" at bounding box center [654, 384] width 209 height 24
select select "9"
click at [550, 372] on select "Select Event 20 Largest Unsecured Creditors Amended Chapter 13 Plan Amended Cre…" at bounding box center [654, 384] width 209 height 24
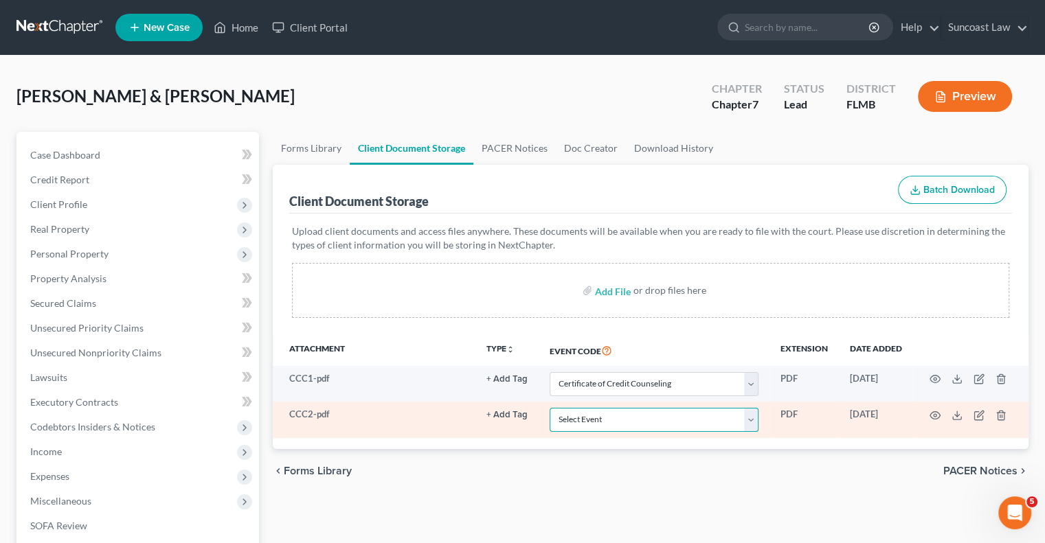
click at [642, 411] on select "Select Event 20 Largest Unsecured Creditors Amended Chapter 13 Plan Amended Cre…" at bounding box center [654, 420] width 209 height 24
select select "9"
click at [550, 408] on select "Select Event 20 Largest Unsecured Creditors Amended Chapter 13 Plan Amended Cre…" at bounding box center [654, 420] width 209 height 24
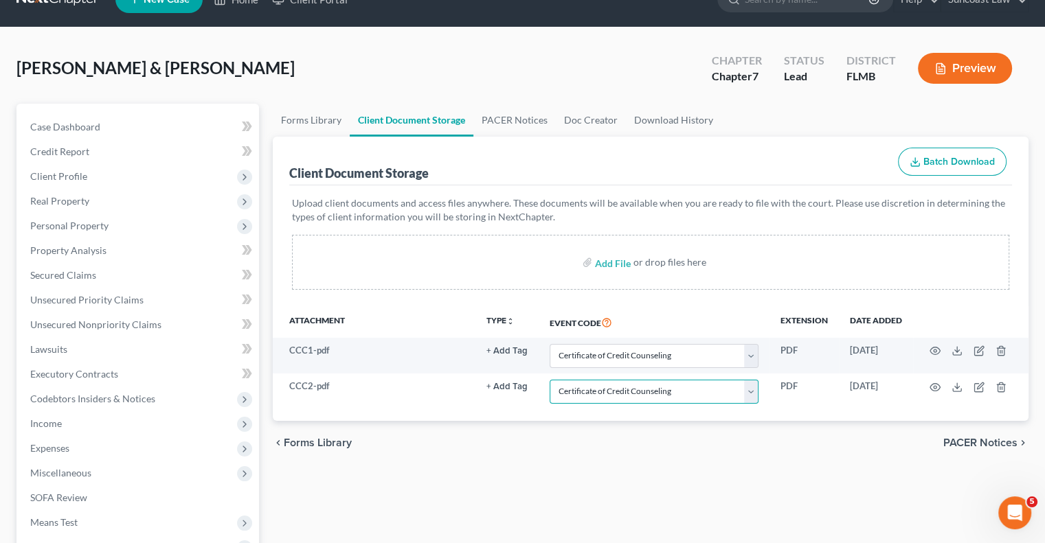
scroll to position [309, 0]
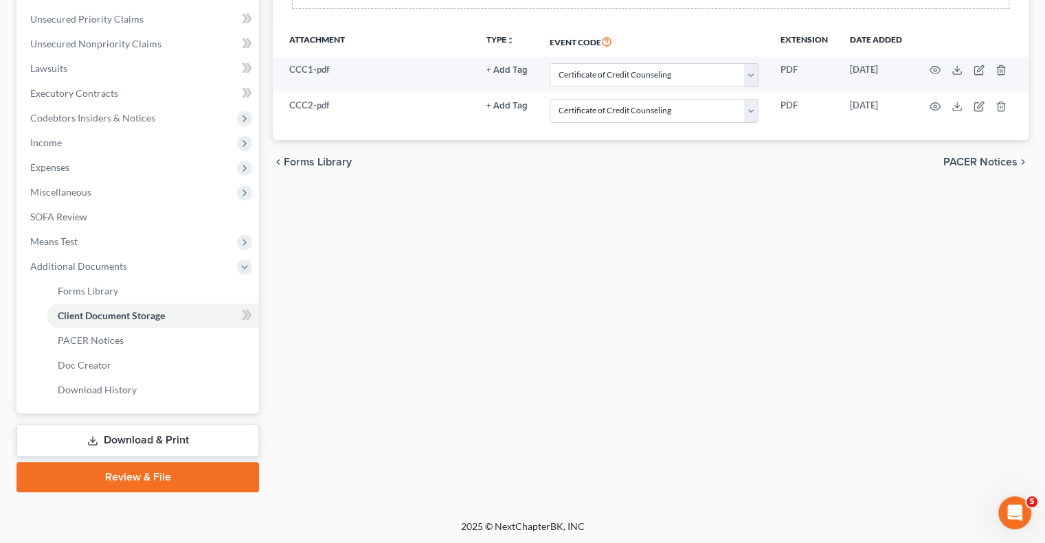
click at [190, 482] on link "Review & File" at bounding box center [137, 477] width 242 height 30
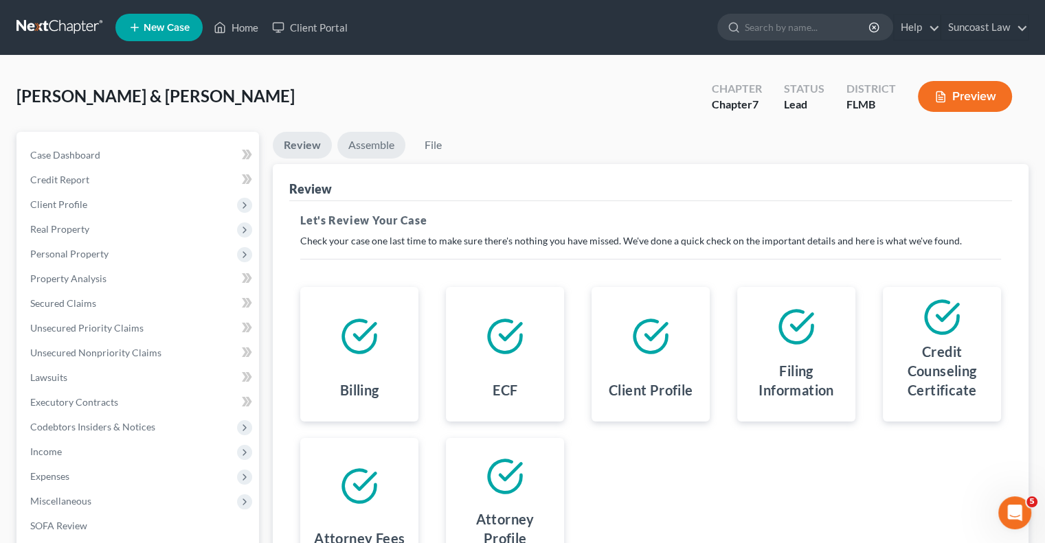
click at [367, 145] on link "Assemble" at bounding box center [371, 145] width 68 height 27
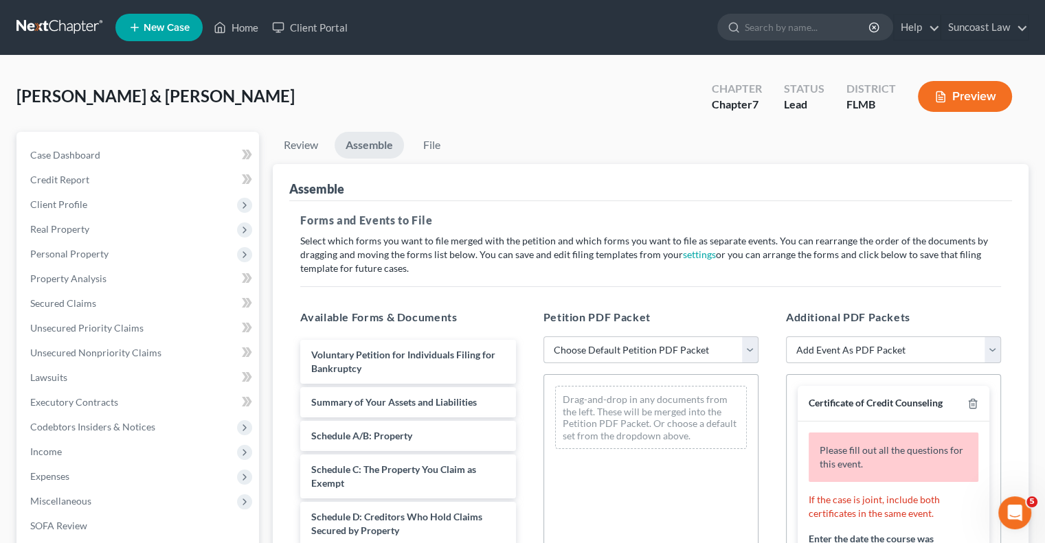
drag, startPoint x: 633, startPoint y: 343, endPoint x: 635, endPoint y: 362, distance: 19.3
click at [633, 343] on select "Choose Default Petition PDF Packet Complete Bankruptcy Petition (all forms and …" at bounding box center [650, 350] width 215 height 27
select select "0"
click at [543, 337] on select "Choose Default Petition PDF Packet Complete Bankruptcy Petition (all forms and …" at bounding box center [650, 350] width 215 height 27
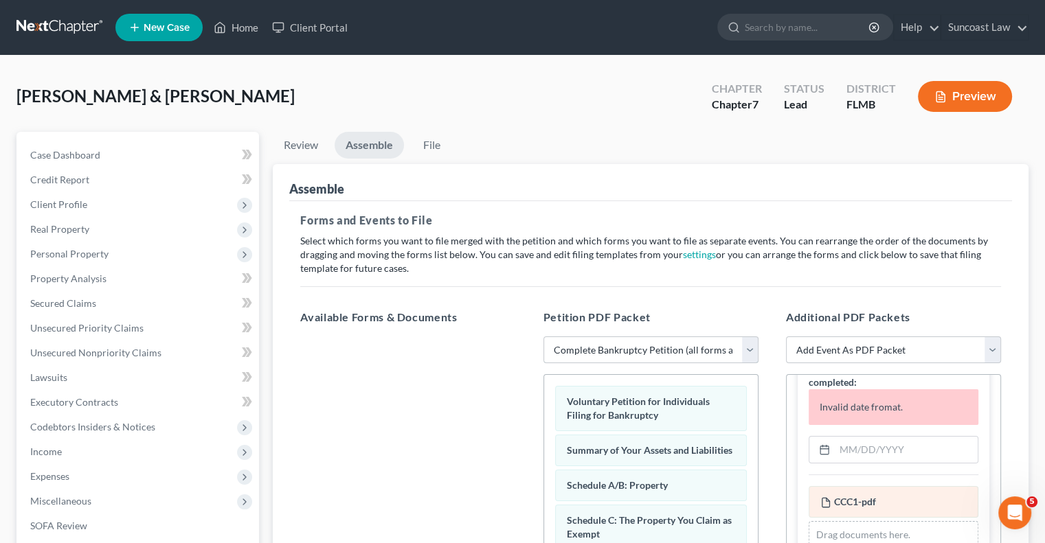
scroll to position [206, 0]
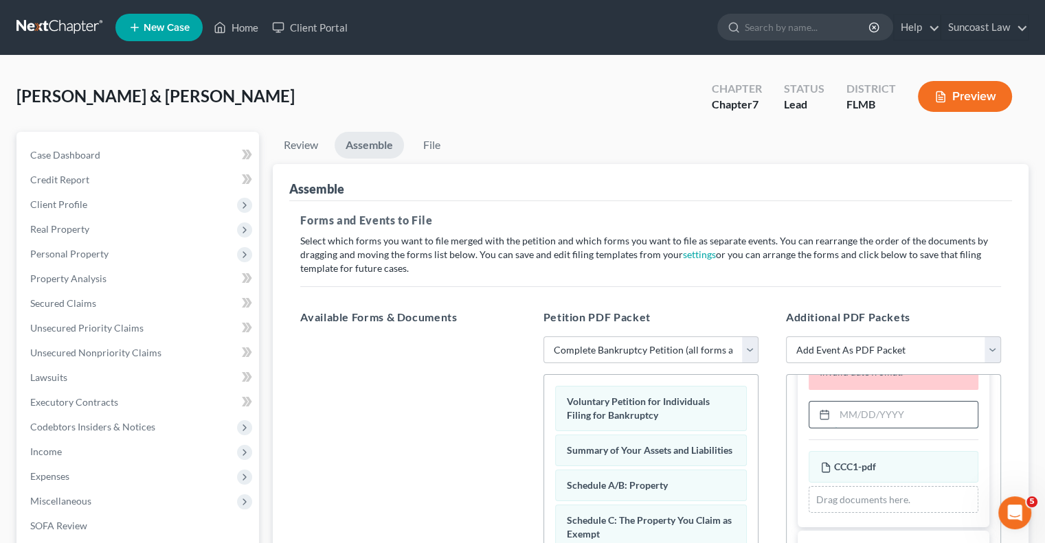
click at [890, 420] on input "text" at bounding box center [906, 415] width 143 height 26
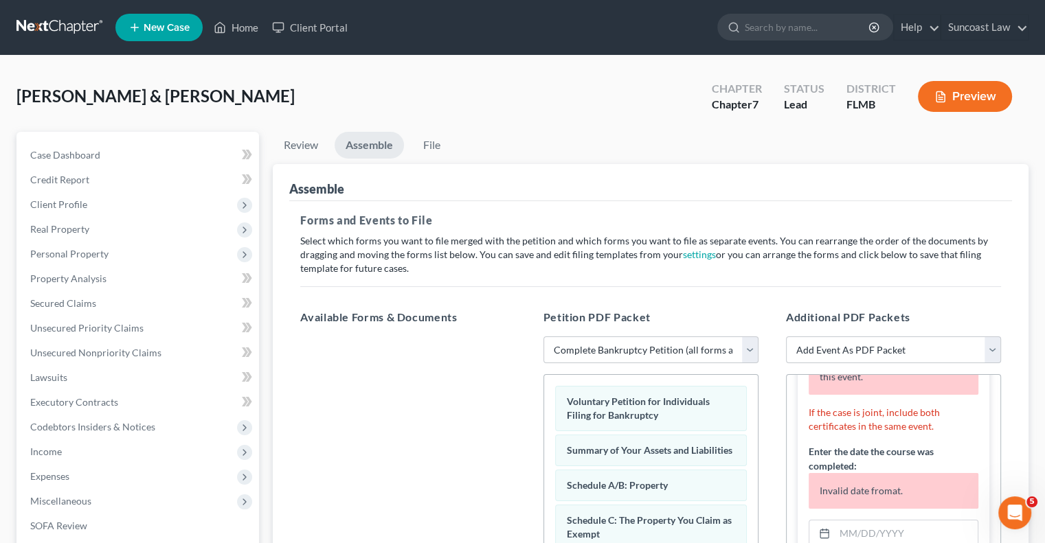
scroll to position [342, 0]
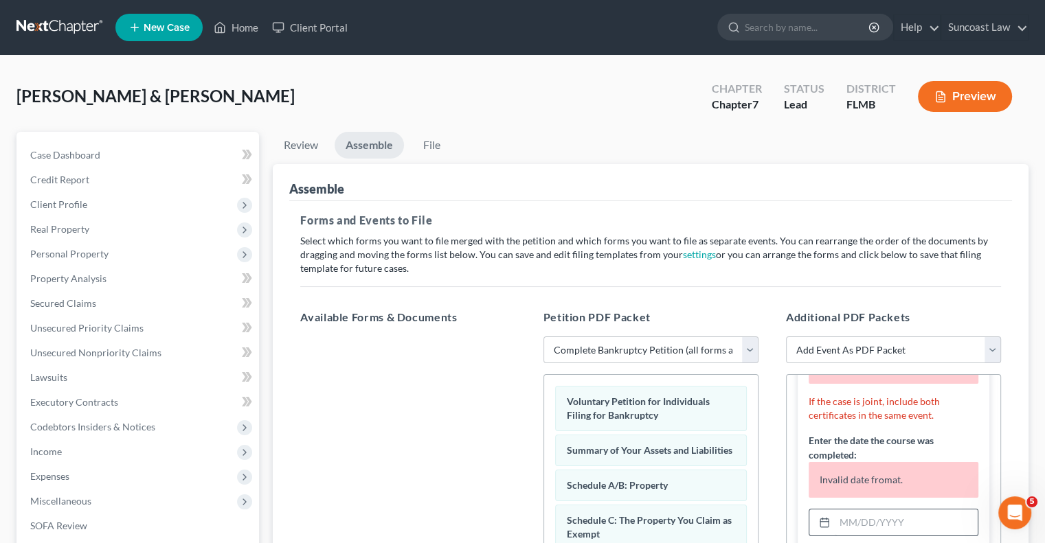
type input "[DATE]"
click at [894, 514] on input "text" at bounding box center [906, 523] width 143 height 26
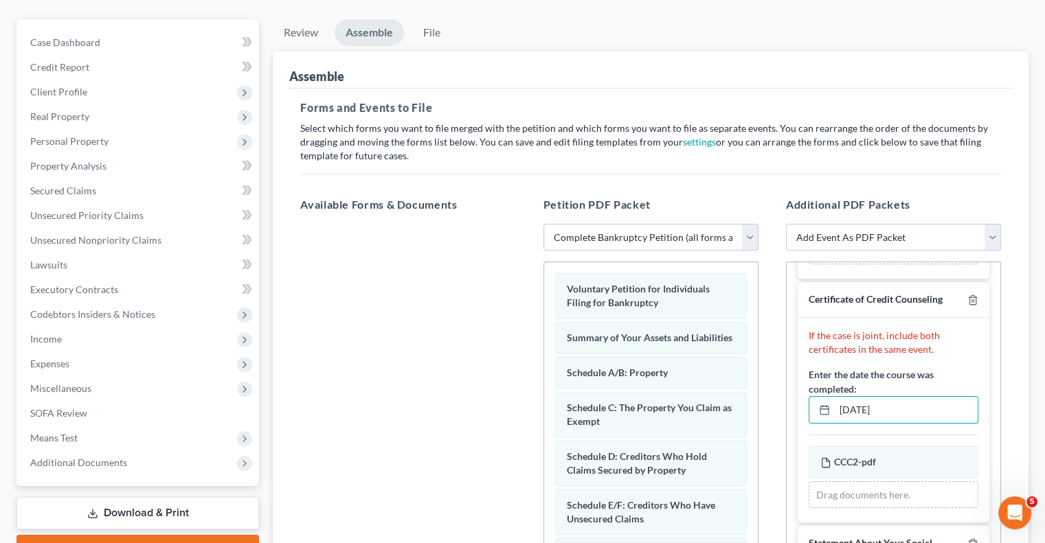
scroll to position [275, 0]
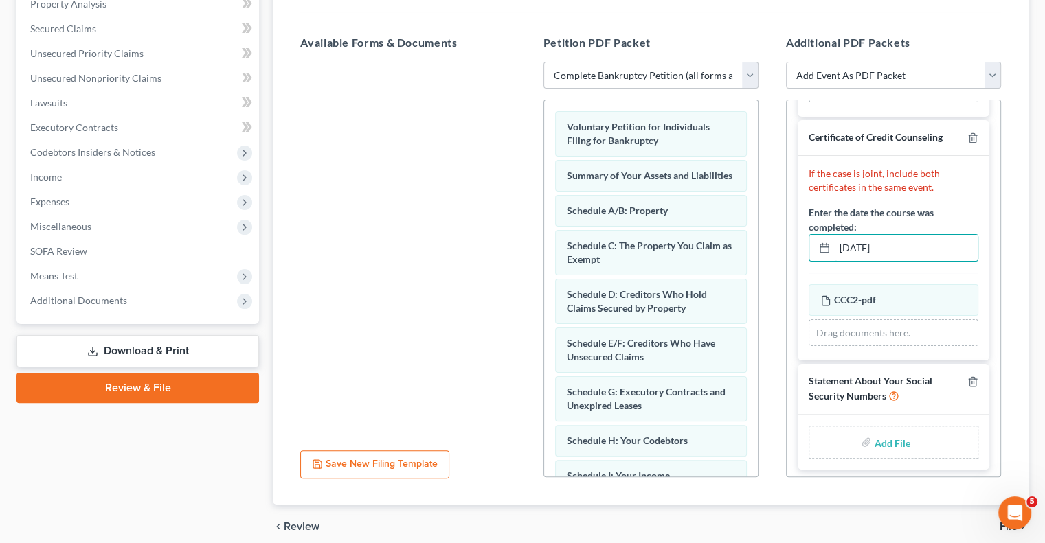
type input "[DATE]"
click at [891, 438] on input "file" at bounding box center [890, 442] width 33 height 25
type input "C:\fakepath\[PERSON_NAME] SSN.pdf"
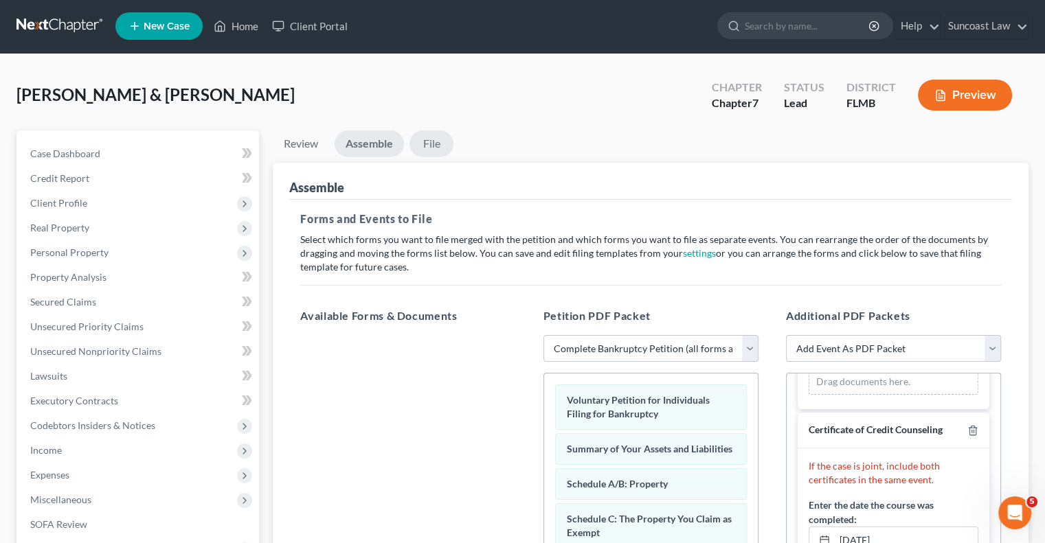
scroll to position [0, 0]
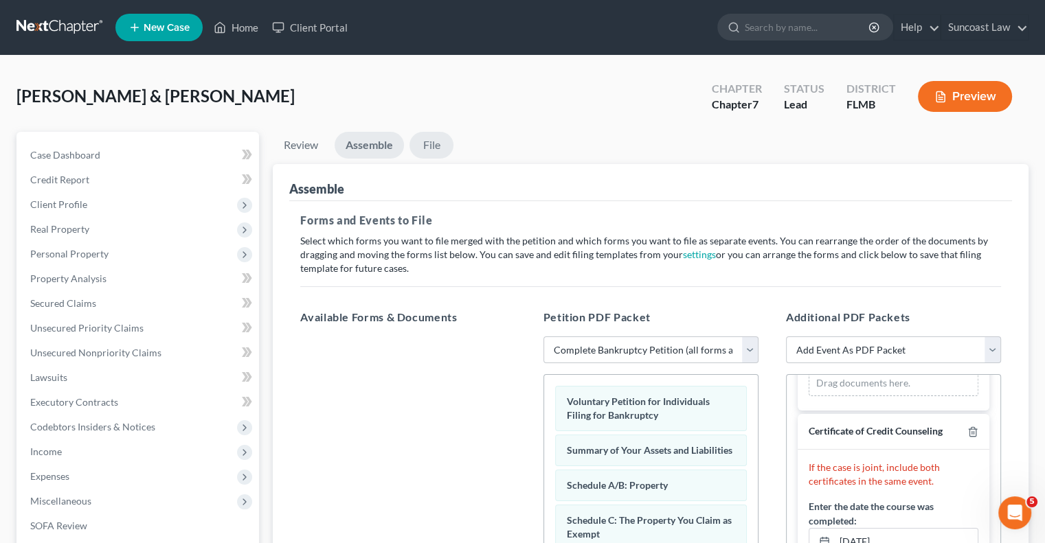
click at [434, 145] on link "File" at bounding box center [431, 145] width 44 height 27
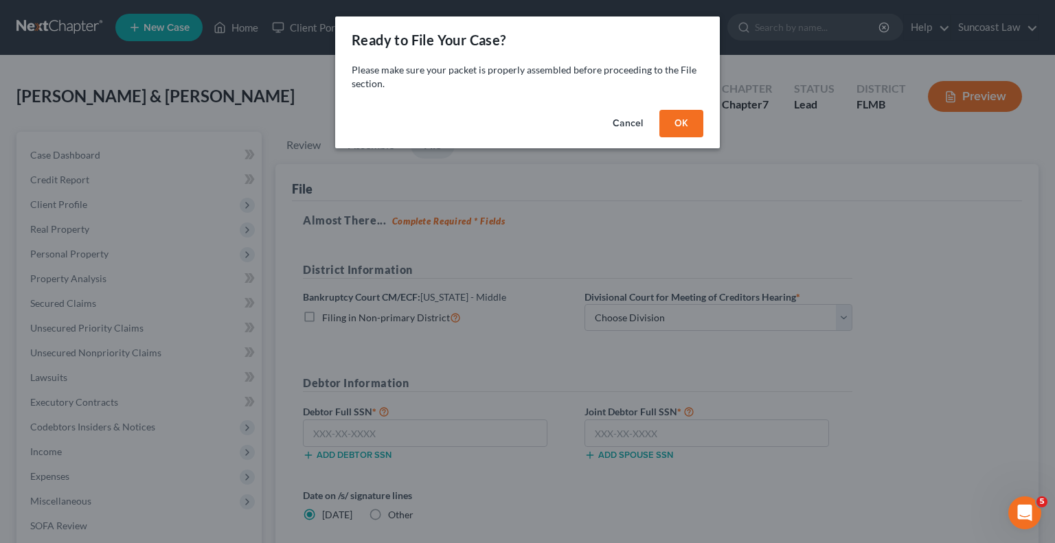
click at [690, 112] on button "OK" at bounding box center [681, 123] width 44 height 27
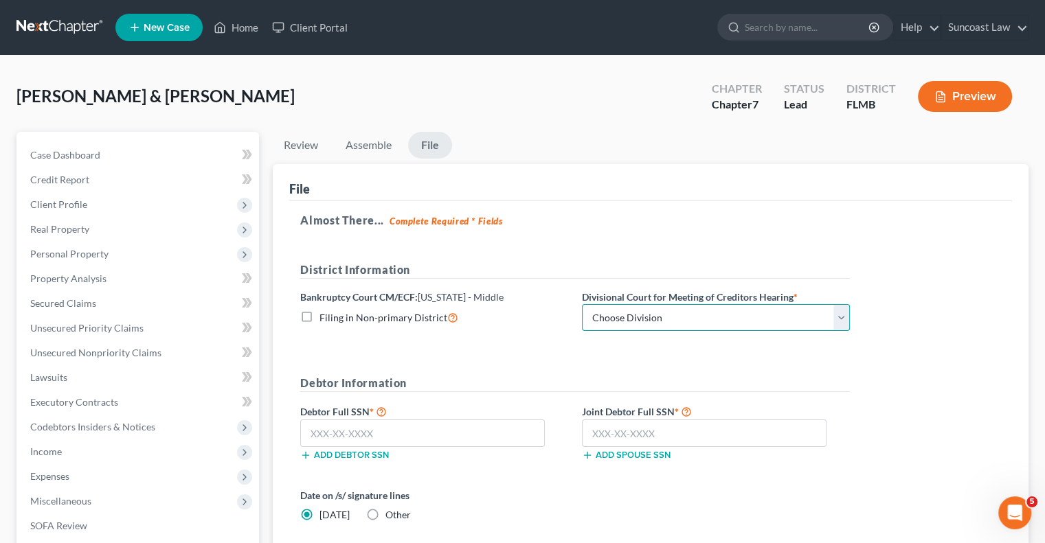
drag, startPoint x: 670, startPoint y: 316, endPoint x: 665, endPoint y: 328, distance: 12.6
click at [670, 317] on select "Choose Division [GEOGRAPHIC_DATA][PERSON_NAME] [GEOGRAPHIC_DATA] [GEOGRAPHIC_DA…" at bounding box center [716, 317] width 268 height 27
select select "3"
click at [582, 304] on select "Choose Division [GEOGRAPHIC_DATA][PERSON_NAME] [GEOGRAPHIC_DATA] [GEOGRAPHIC_DA…" at bounding box center [716, 317] width 268 height 27
click at [426, 429] on input "text" at bounding box center [422, 433] width 245 height 27
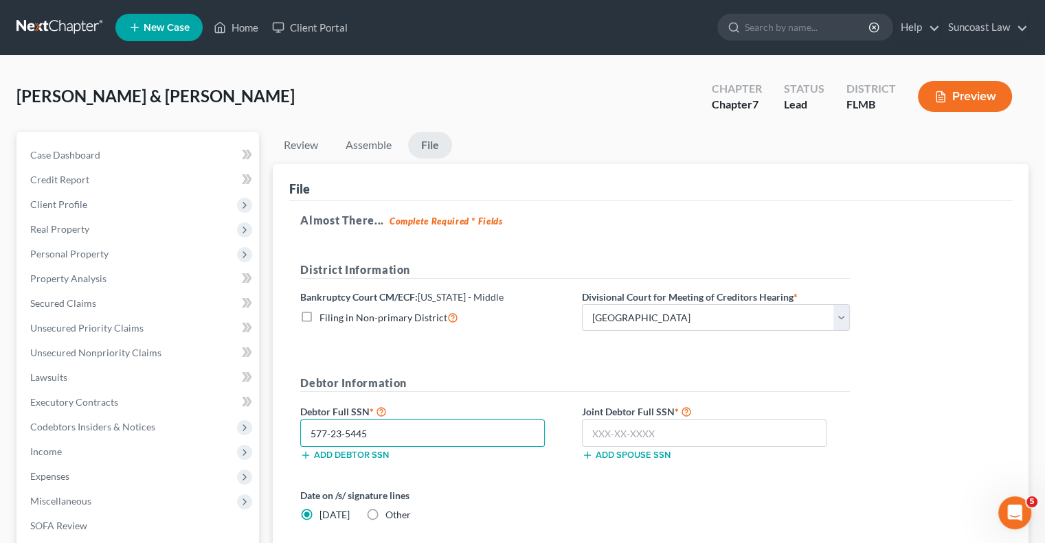
type input "577-23-5445"
drag, startPoint x: 627, startPoint y: 436, endPoint x: 772, endPoint y: 315, distance: 188.7
click at [628, 436] on input "text" at bounding box center [704, 433] width 245 height 27
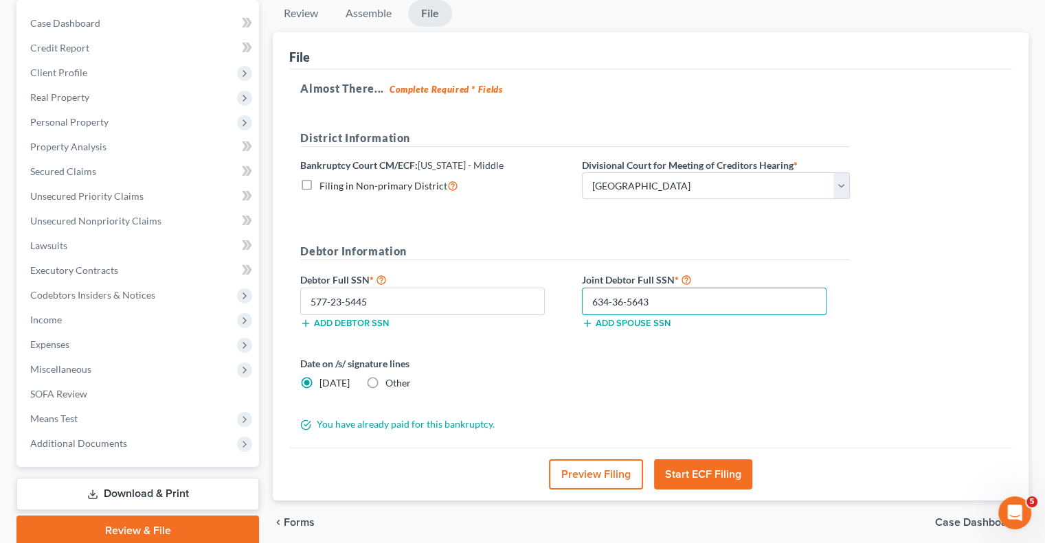
scroll to position [137, 0]
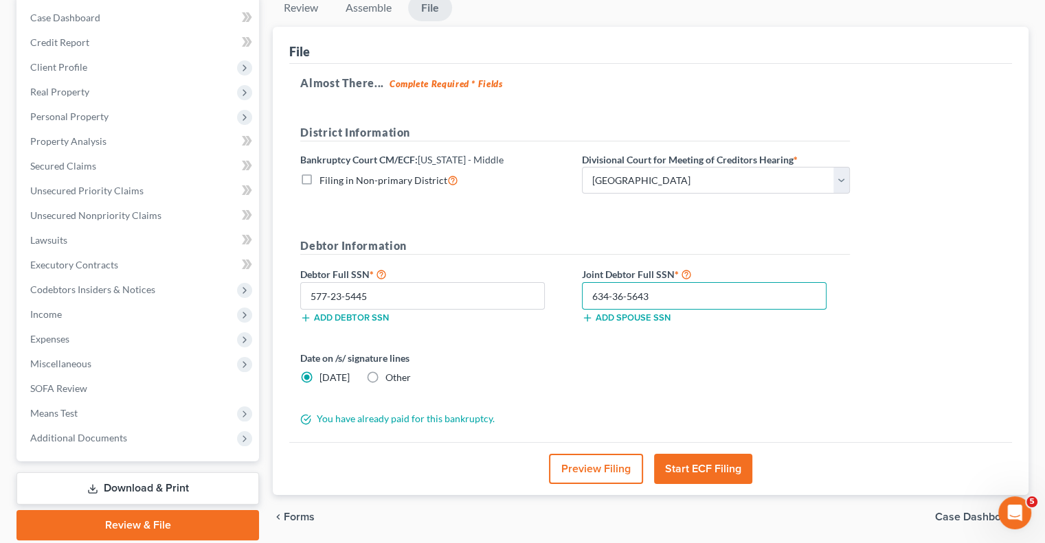
type input "634-36-5643"
click at [714, 470] on button "Start ECF Filing" at bounding box center [703, 469] width 98 height 30
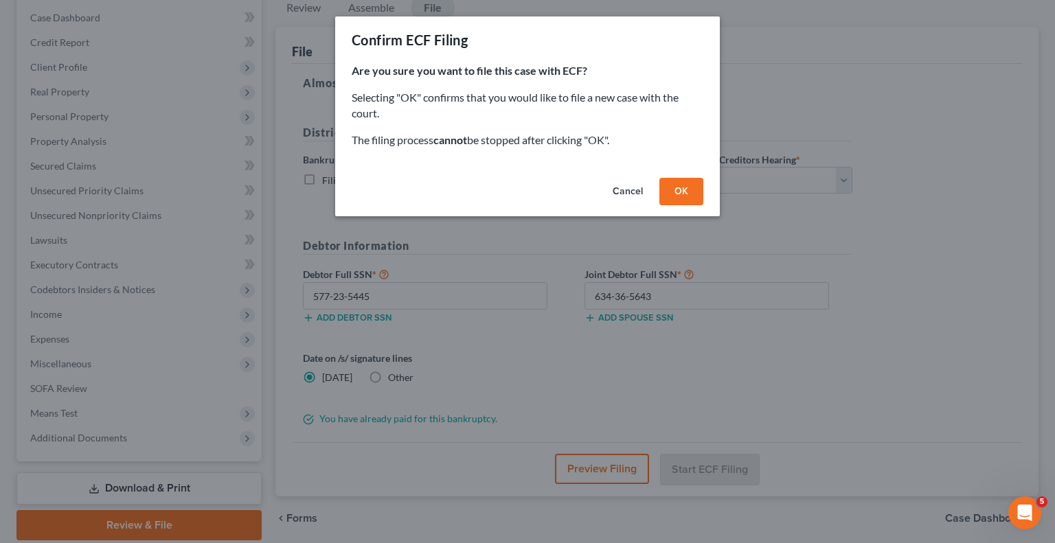
click at [681, 194] on button "OK" at bounding box center [681, 191] width 44 height 27
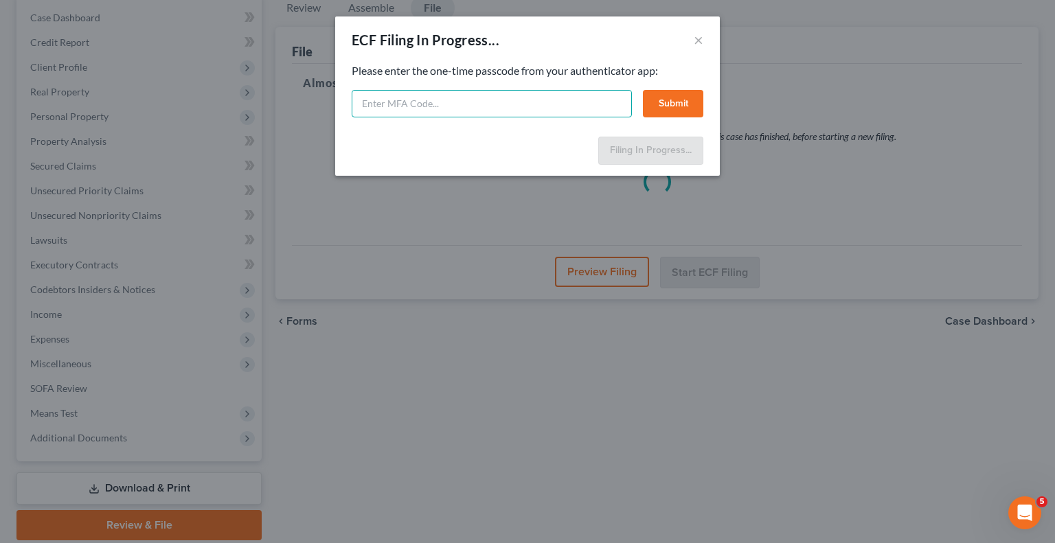
click at [501, 102] on input "text" at bounding box center [492, 103] width 280 height 27
type input "6"
type input "425509"
click at [680, 102] on button "Submit" at bounding box center [673, 103] width 60 height 27
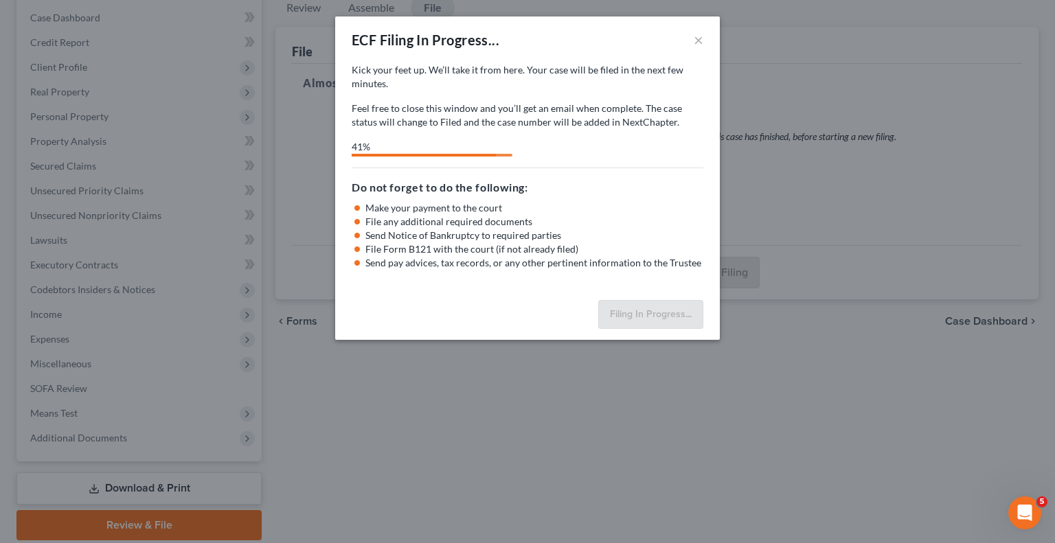
select select "3"
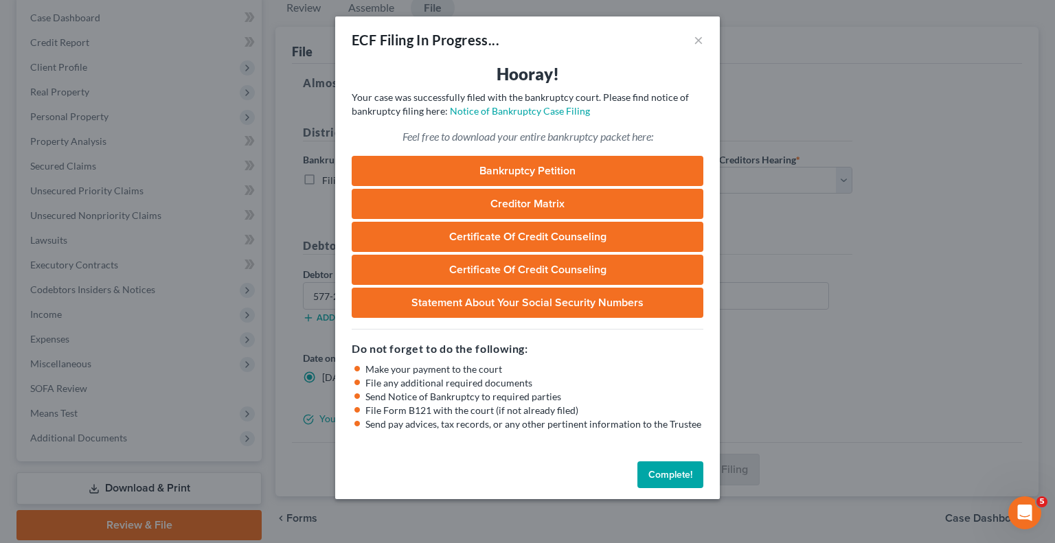
click at [687, 480] on button "Complete!" at bounding box center [670, 475] width 66 height 27
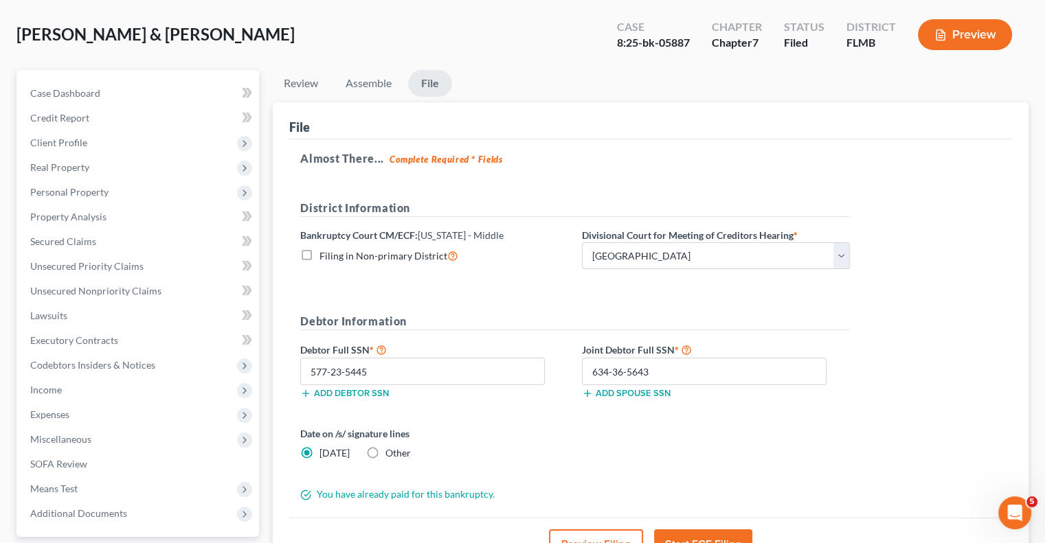
scroll to position [0, 0]
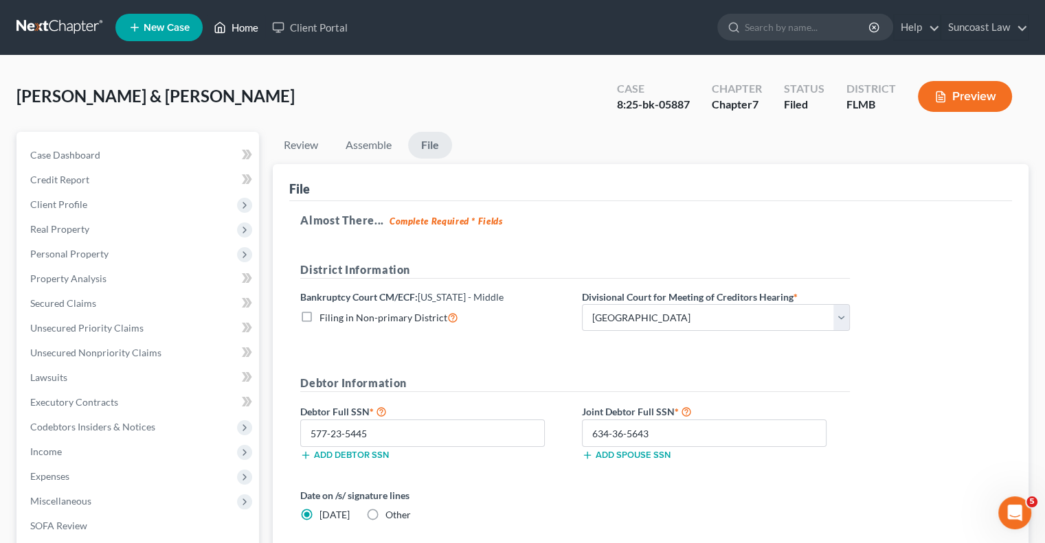
click at [239, 27] on link "Home" at bounding box center [236, 27] width 58 height 25
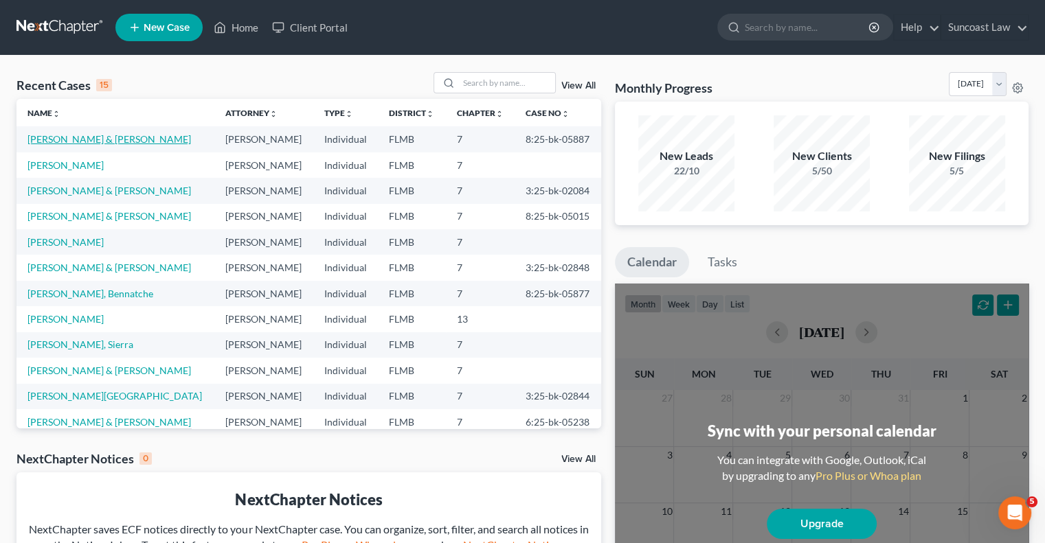
click at [120, 139] on link "[PERSON_NAME] & [PERSON_NAME]" at bounding box center [108, 139] width 163 height 12
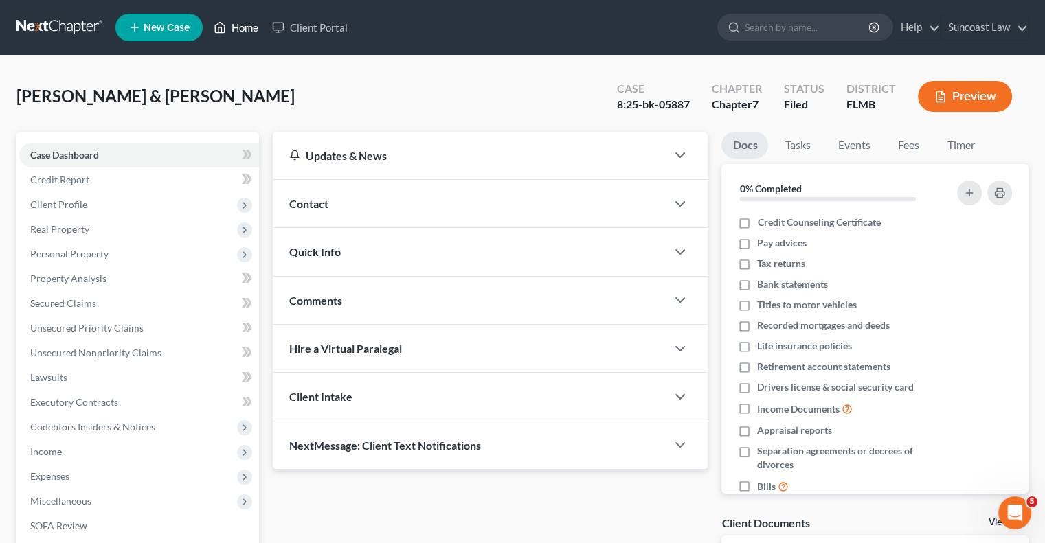
click at [256, 28] on link "Home" at bounding box center [236, 27] width 58 height 25
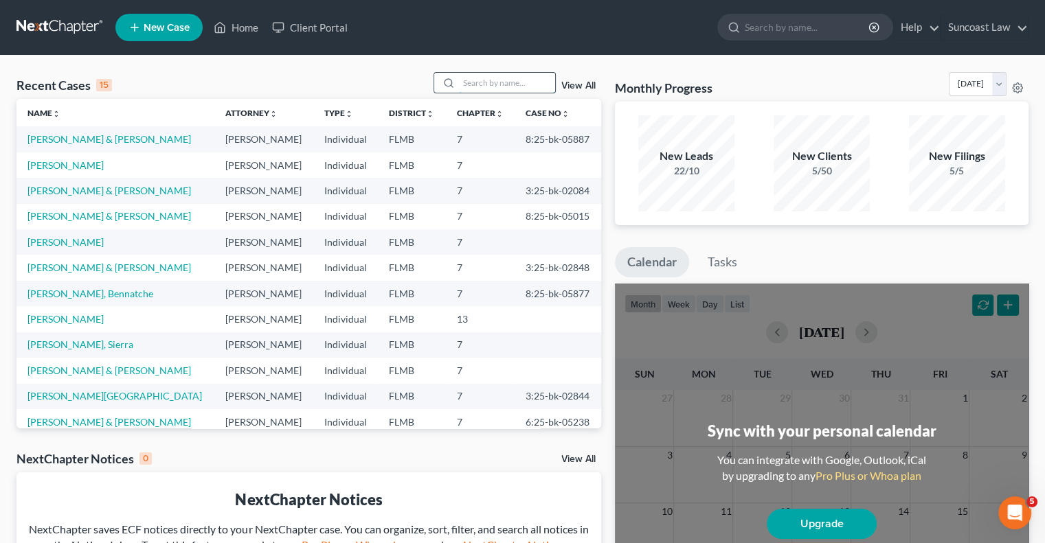
click at [493, 88] on input "search" at bounding box center [507, 83] width 96 height 20
type input "[PERSON_NAME]"
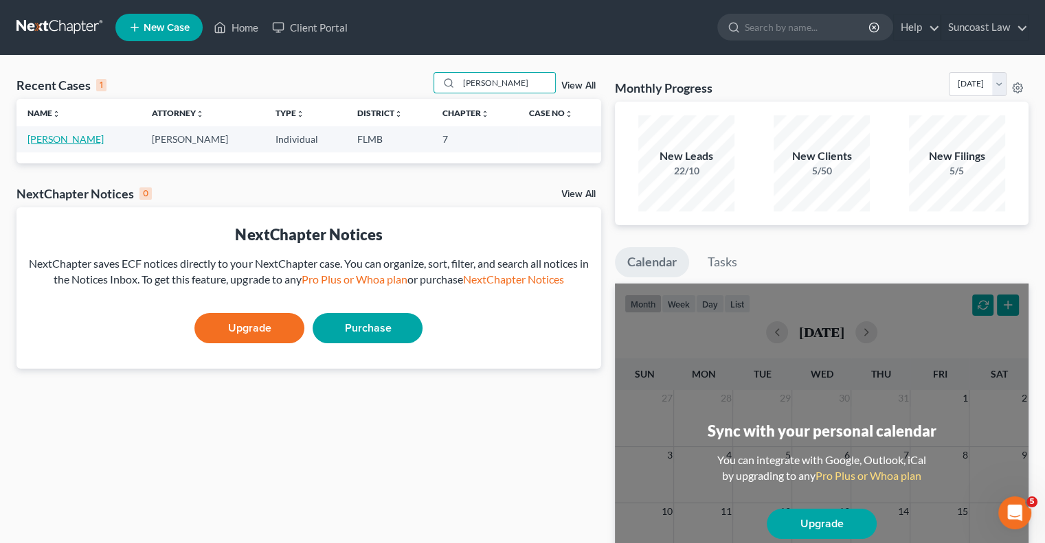
click at [73, 143] on link "[PERSON_NAME]" at bounding box center [65, 139] width 76 height 12
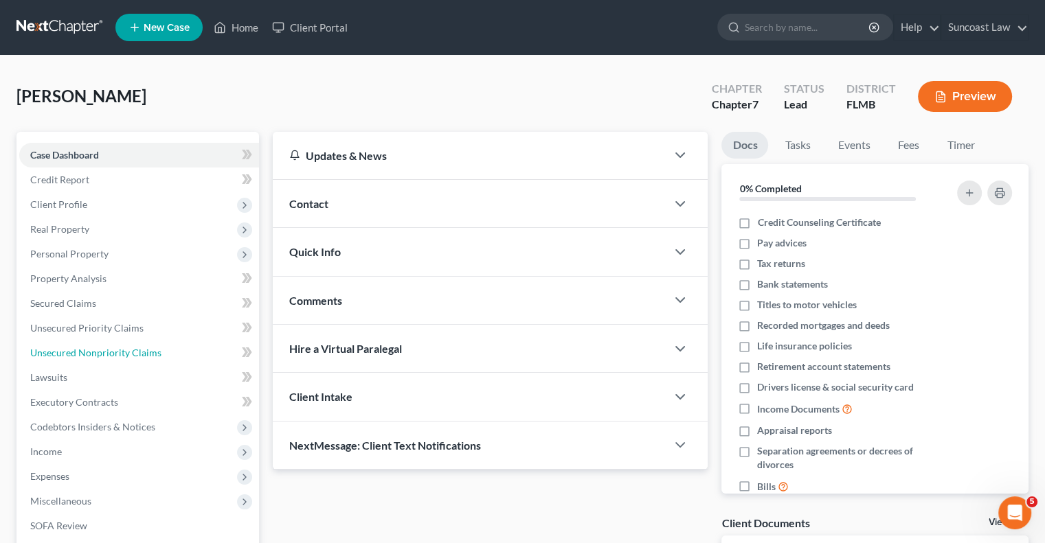
drag, startPoint x: 131, startPoint y: 350, endPoint x: 714, endPoint y: 341, distance: 583.9
click at [129, 350] on span "Unsecured Nonpriority Claims" at bounding box center [95, 353] width 131 height 12
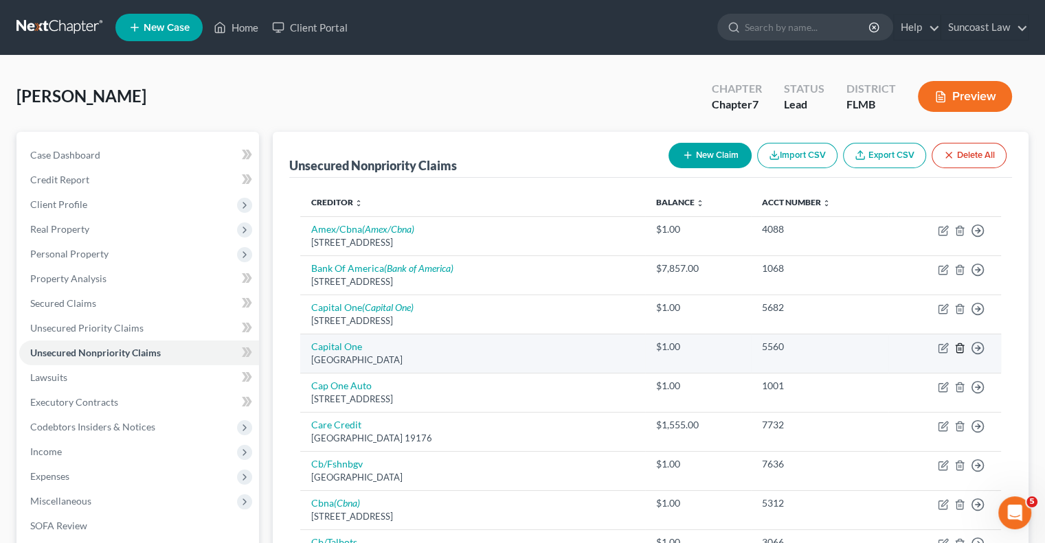
click at [957, 349] on icon "button" at bounding box center [959, 348] width 11 height 11
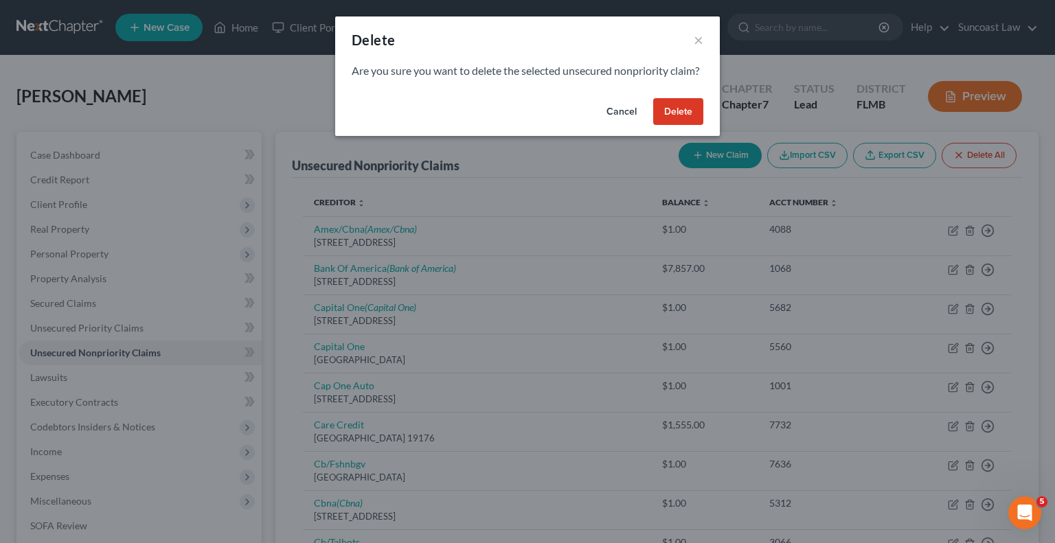
drag, startPoint x: 683, startPoint y: 133, endPoint x: 869, endPoint y: 336, distance: 275.2
click at [681, 126] on button "Delete" at bounding box center [678, 111] width 50 height 27
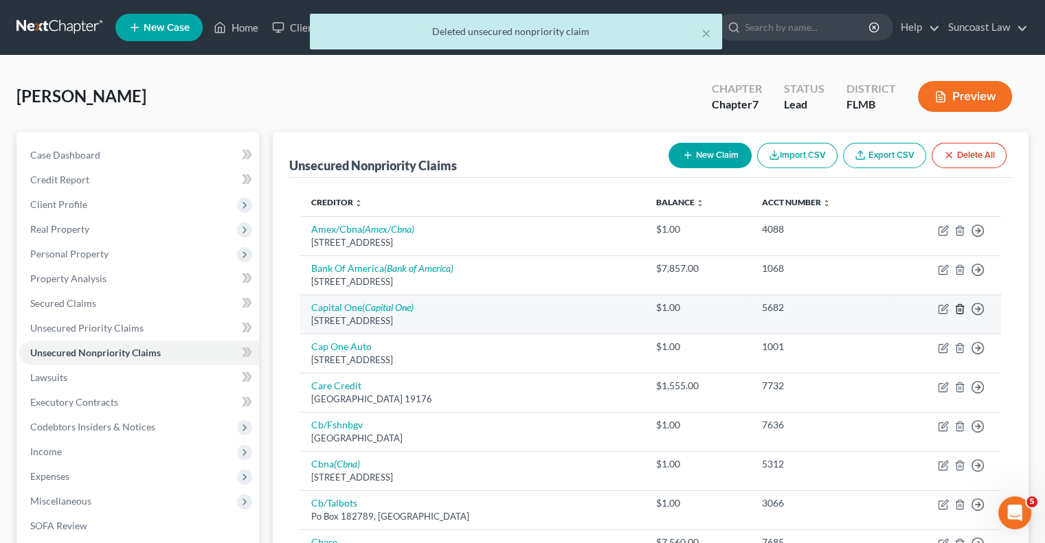
click at [959, 308] on line "button" at bounding box center [959, 309] width 0 height 3
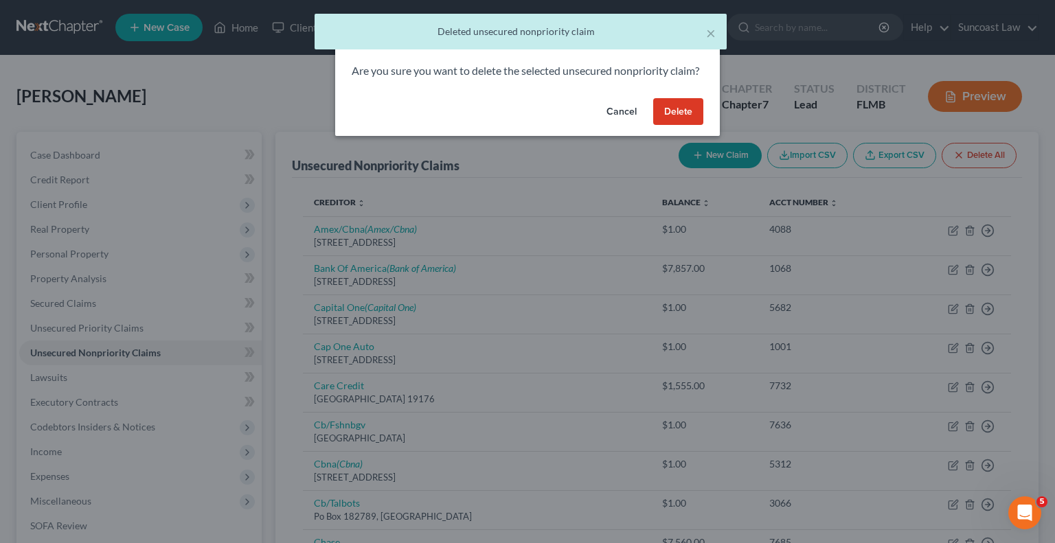
click at [675, 126] on button "Delete" at bounding box center [678, 111] width 50 height 27
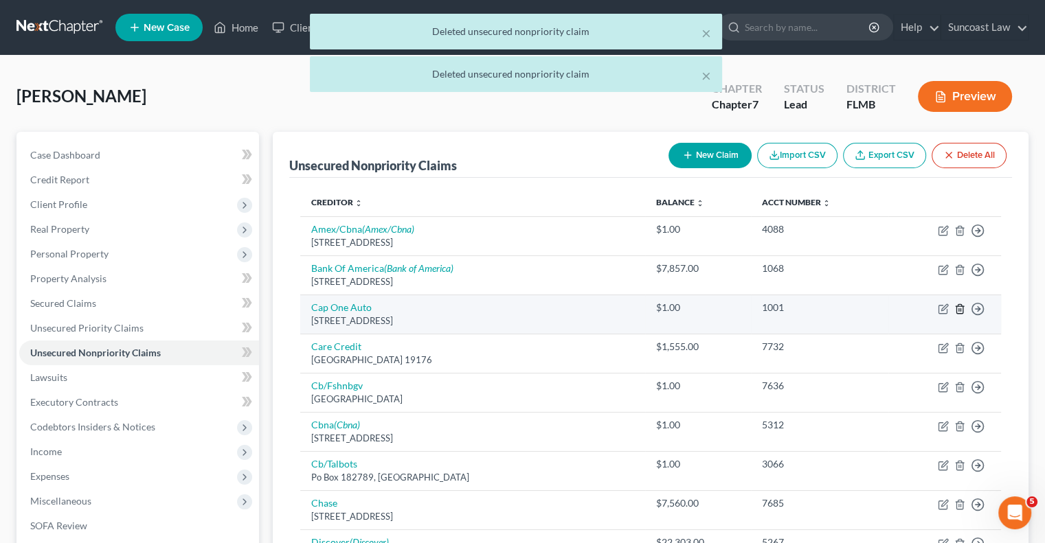
click at [960, 310] on line "button" at bounding box center [960, 309] width 0 height 3
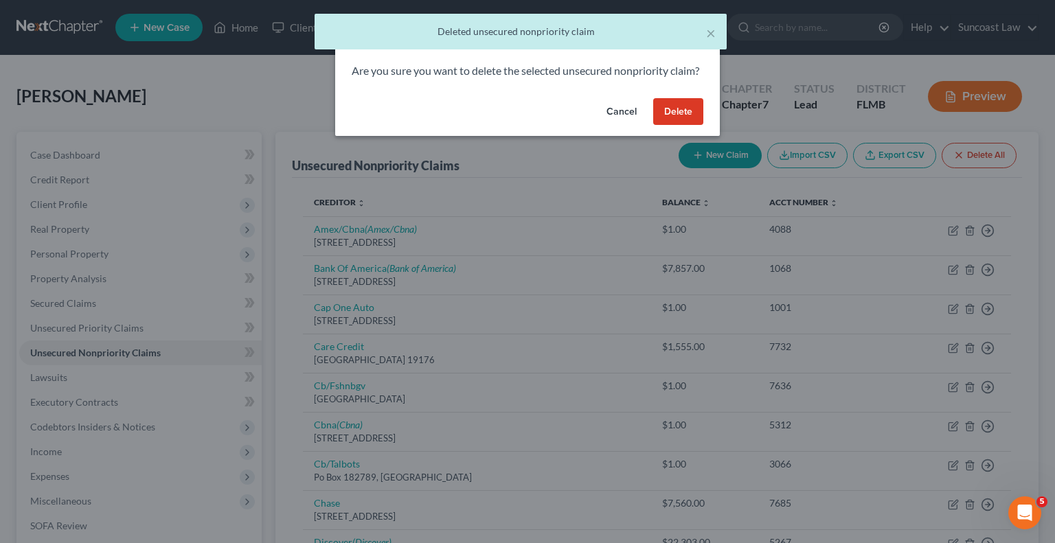
click at [671, 126] on button "Delete" at bounding box center [678, 111] width 50 height 27
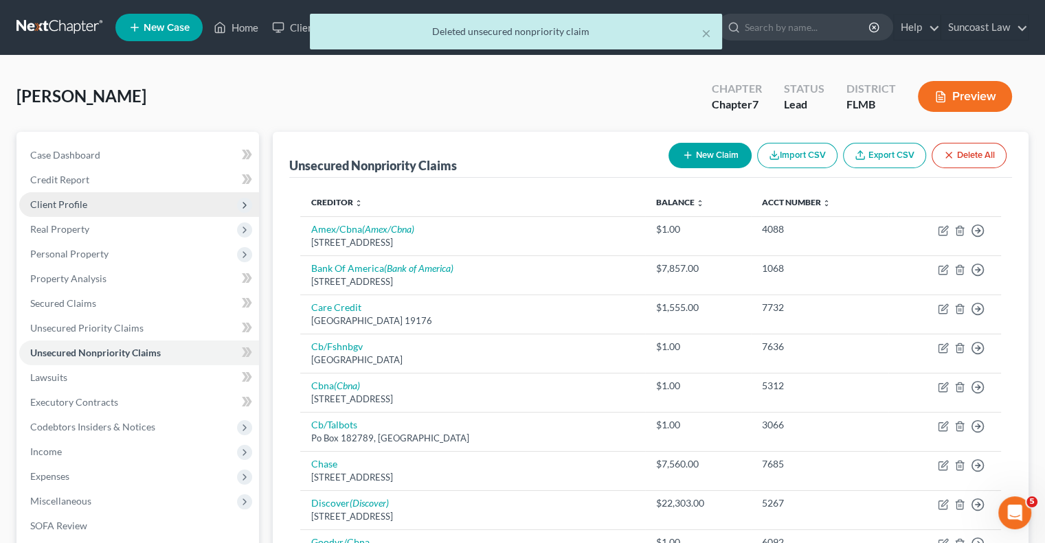
click at [98, 205] on span "Client Profile" at bounding box center [139, 204] width 240 height 25
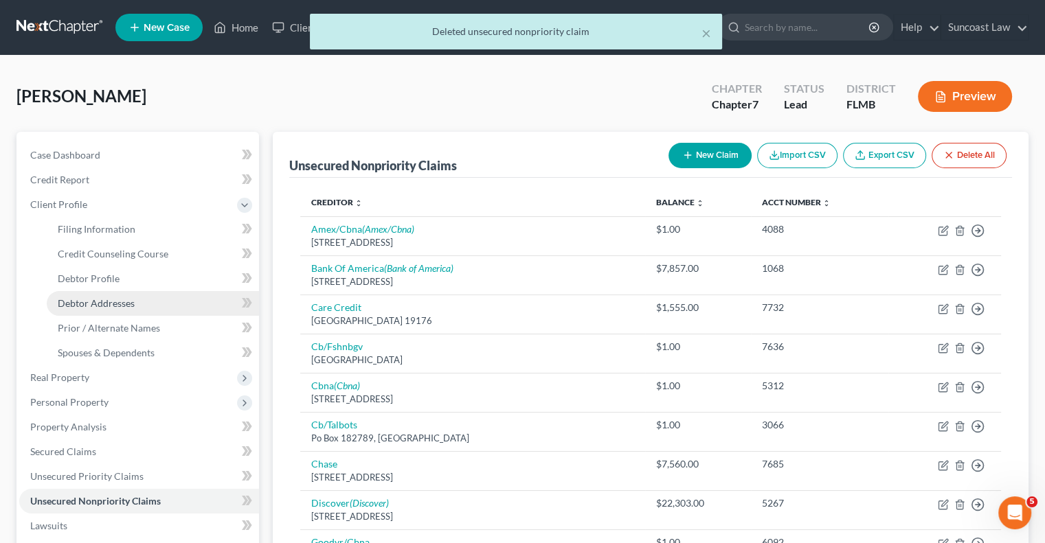
click at [128, 311] on link "Debtor Addresses" at bounding box center [153, 303] width 212 height 25
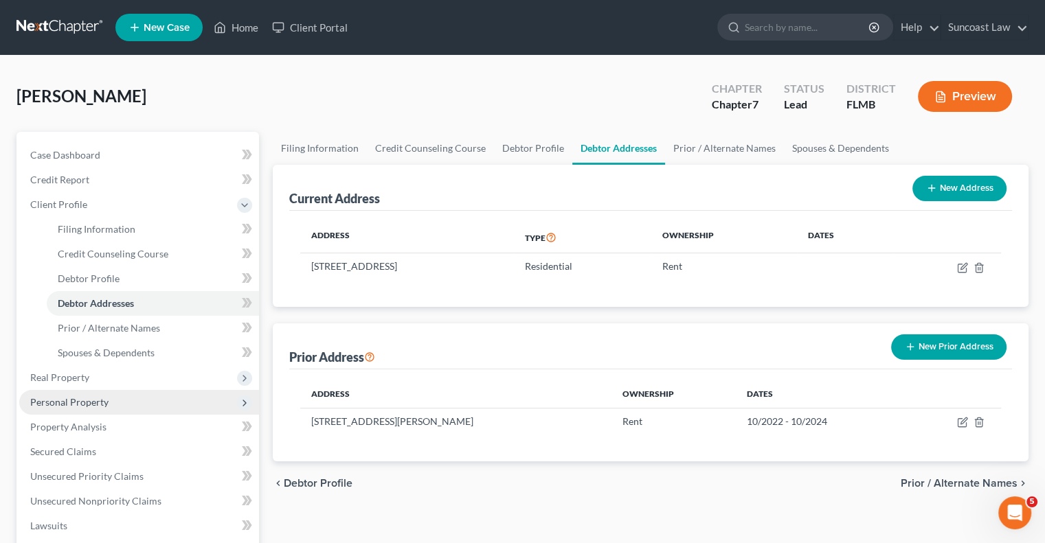
click at [84, 378] on span "Real Property" at bounding box center [59, 378] width 59 height 12
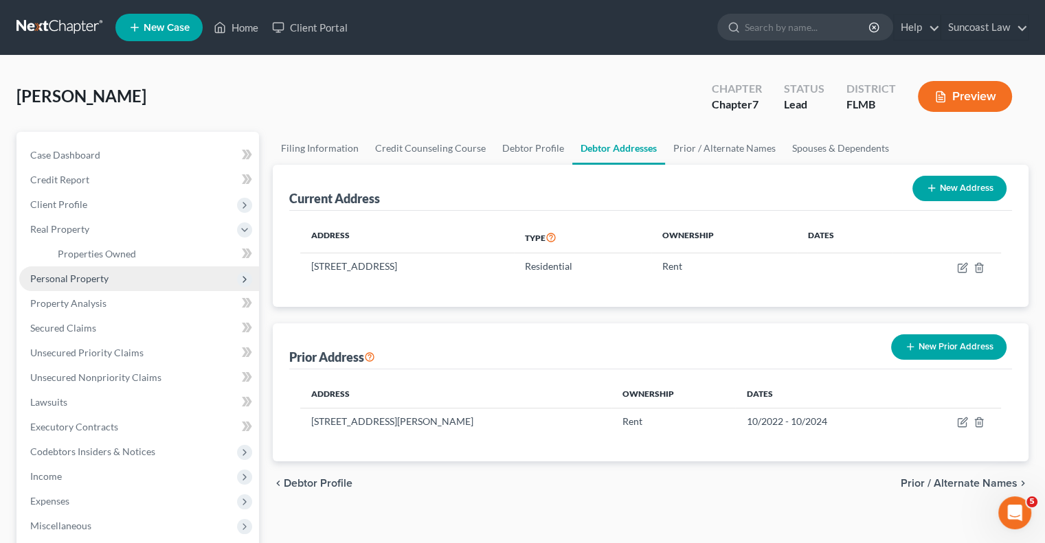
click at [96, 280] on span "Personal Property" at bounding box center [69, 279] width 78 height 12
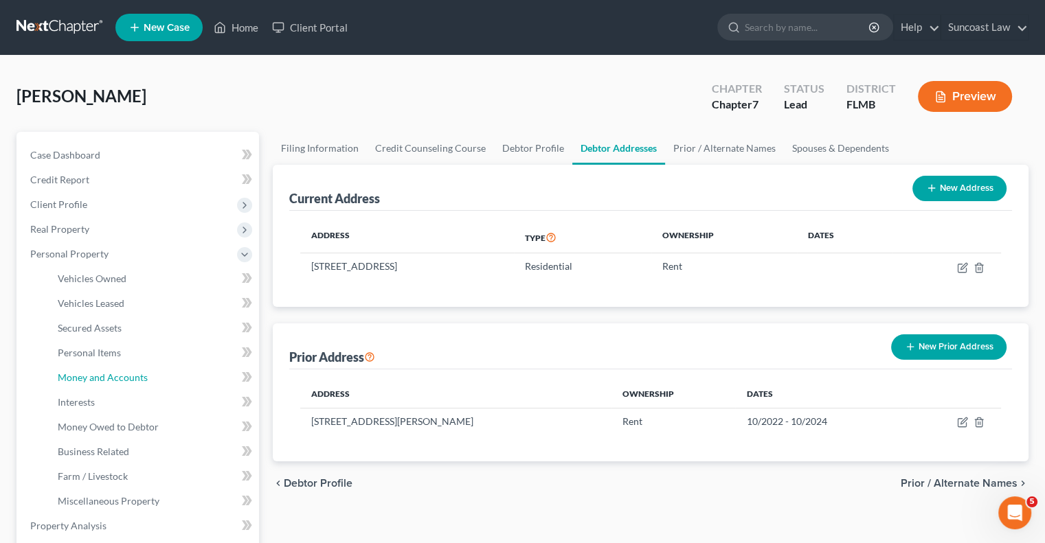
drag, startPoint x: 144, startPoint y: 378, endPoint x: 892, endPoint y: 368, distance: 747.4
click at [144, 378] on span "Money and Accounts" at bounding box center [103, 378] width 90 height 12
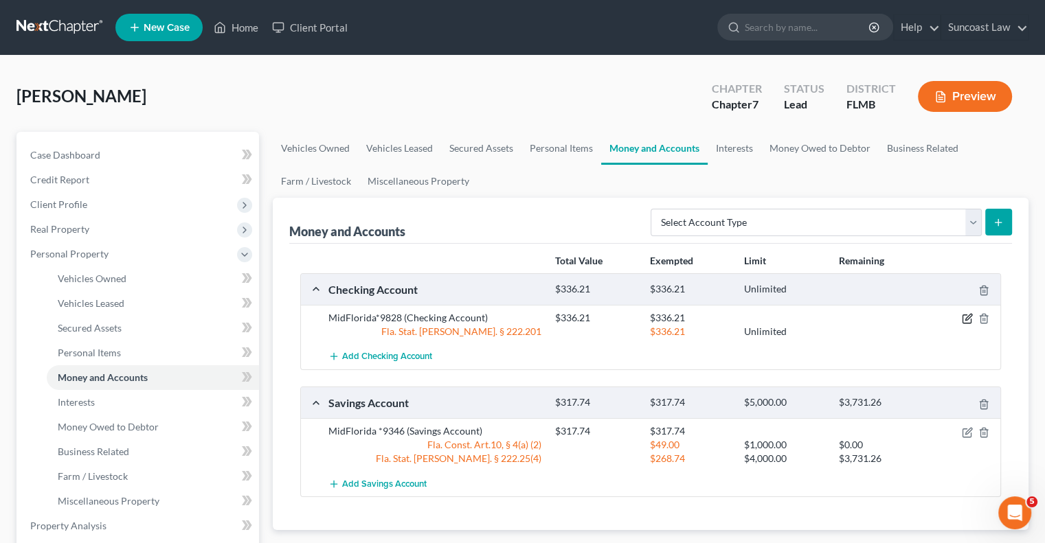
click at [965, 319] on icon "button" at bounding box center [968, 318] width 6 height 6
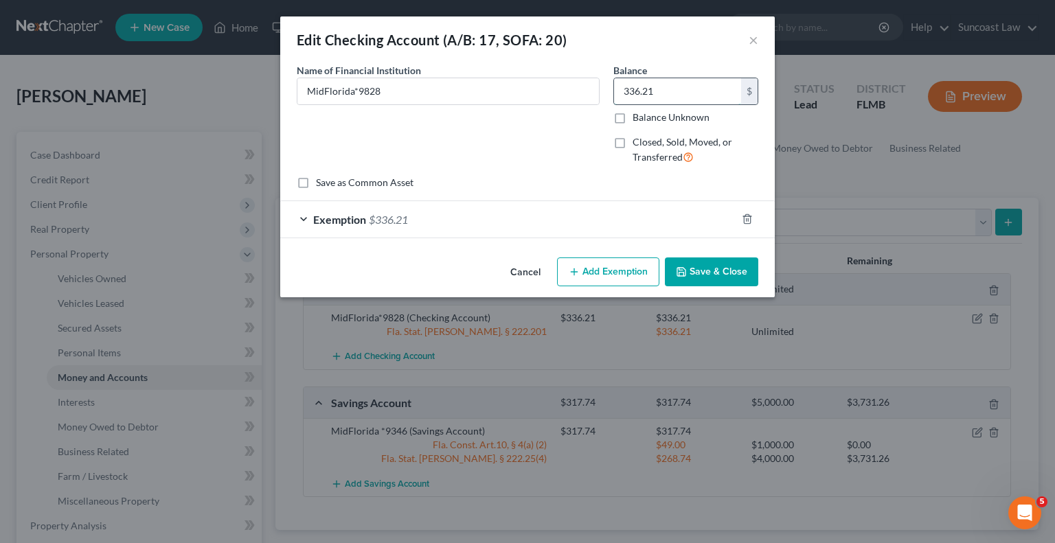
click at [677, 99] on input "336.21" at bounding box center [677, 91] width 127 height 26
type input "277.32"
drag, startPoint x: 671, startPoint y: 223, endPoint x: 688, endPoint y: 339, distance: 117.9
click at [671, 223] on div "Exemption $336.21" at bounding box center [508, 219] width 456 height 36
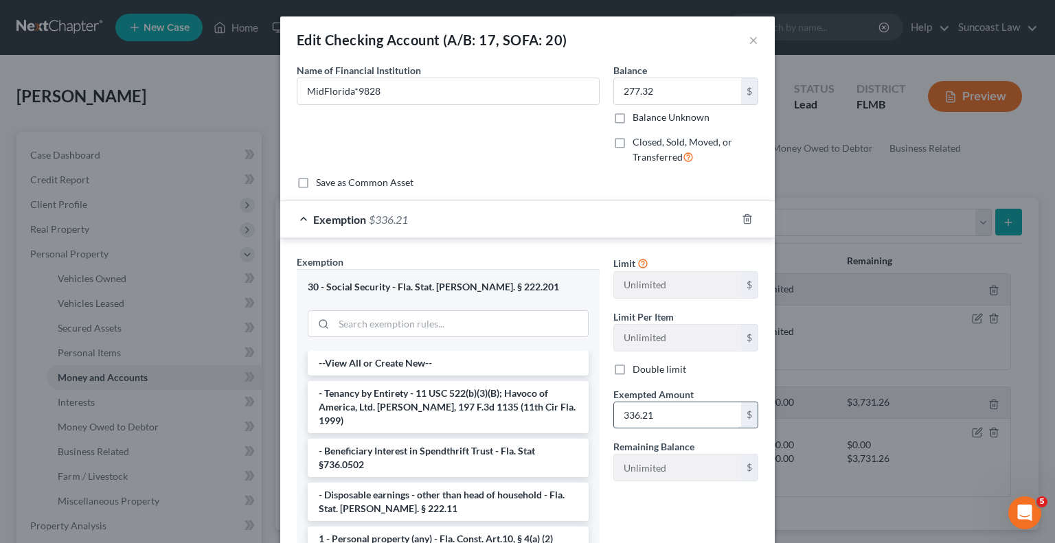
click at [677, 414] on input "336.21" at bounding box center [677, 416] width 127 height 26
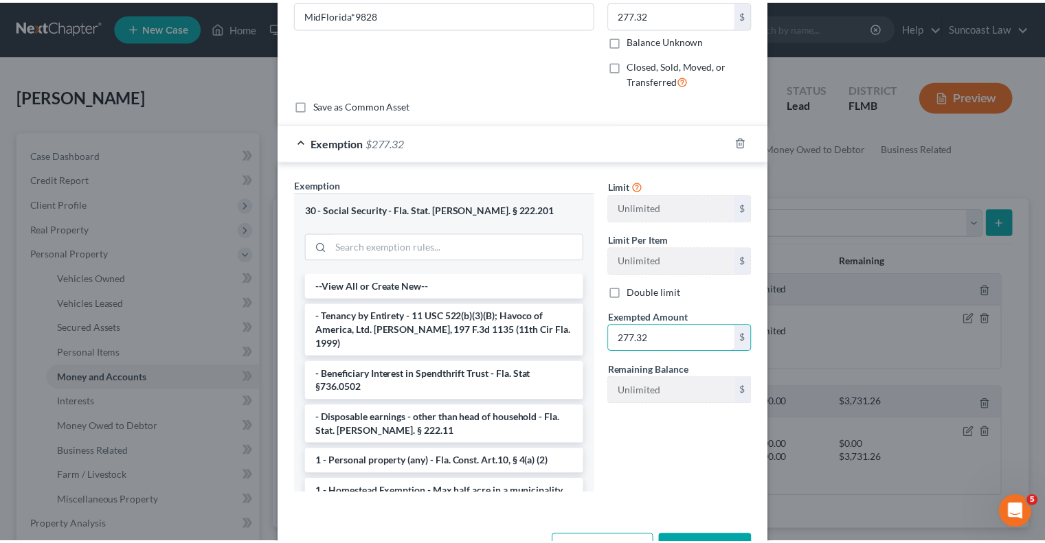
scroll to position [124, 0]
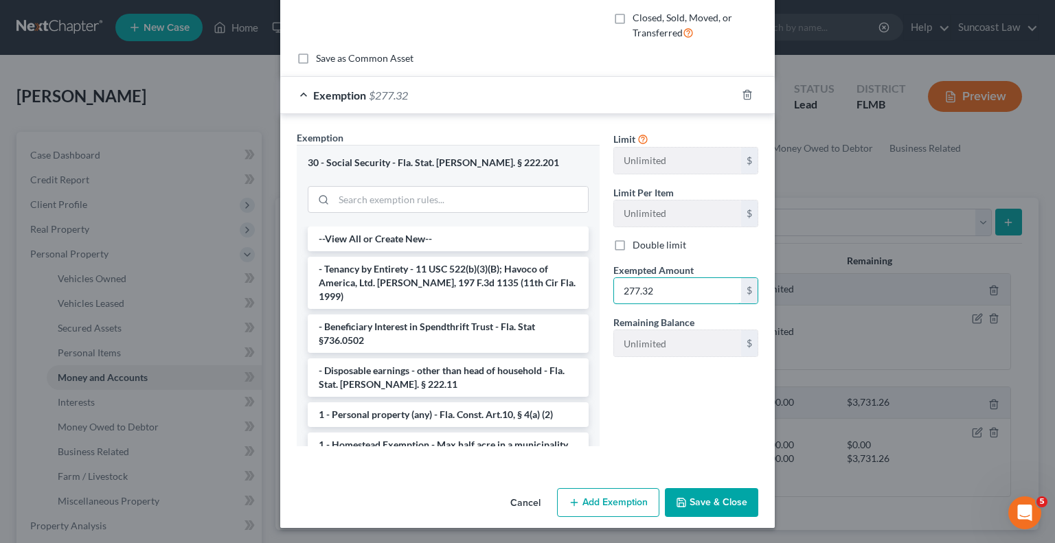
type input "277.32"
click at [718, 502] on button "Save & Close" at bounding box center [711, 502] width 93 height 29
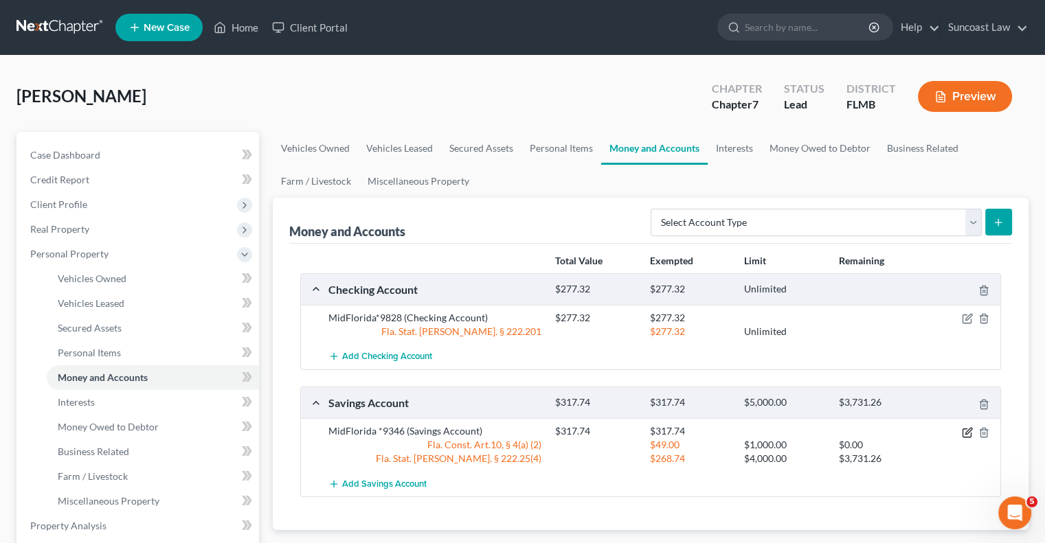
drag, startPoint x: 967, startPoint y: 431, endPoint x: 664, endPoint y: 313, distance: 324.9
click at [967, 431] on icon "button" at bounding box center [968, 431] width 6 height 6
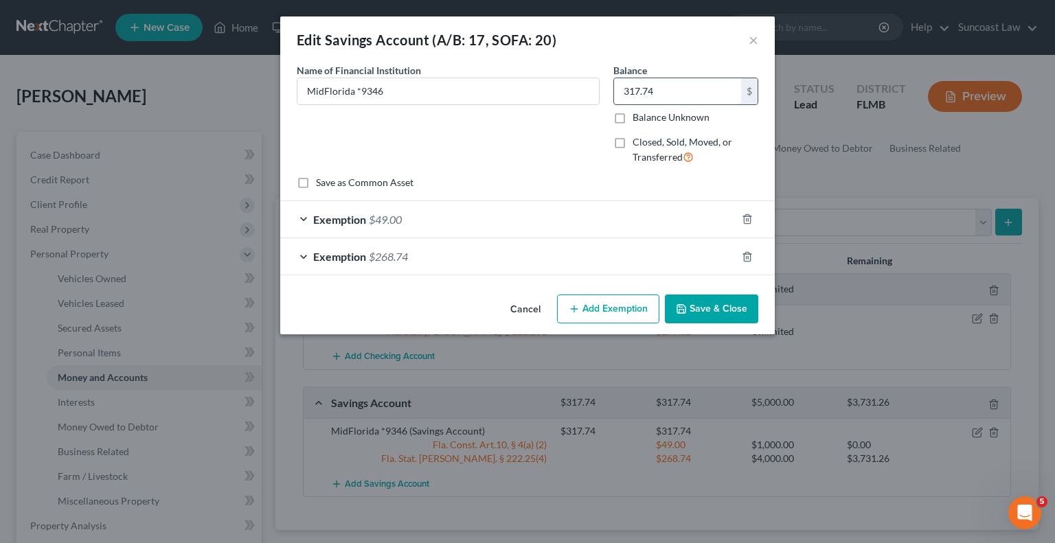
click at [690, 88] on input "317.74" at bounding box center [677, 91] width 127 height 26
type input "358.89"
click at [750, 254] on icon "button" at bounding box center [747, 256] width 6 height 9
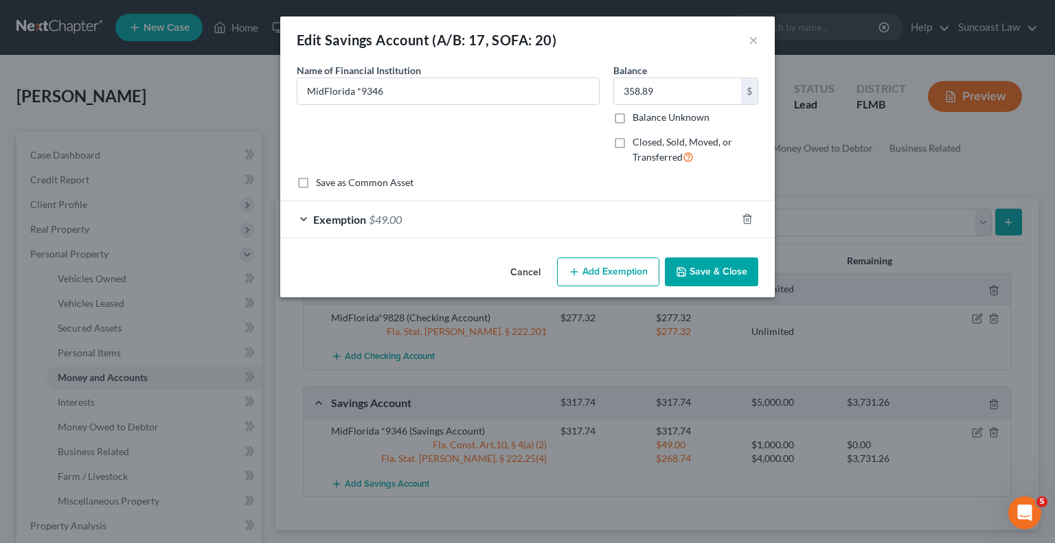
click at [718, 269] on button "Save & Close" at bounding box center [711, 272] width 93 height 29
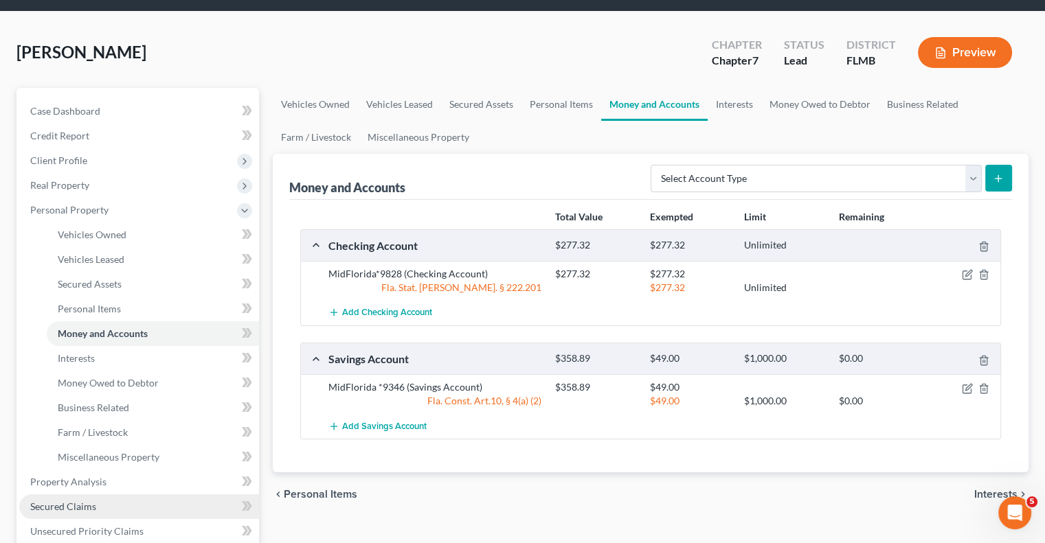
scroll to position [69, 0]
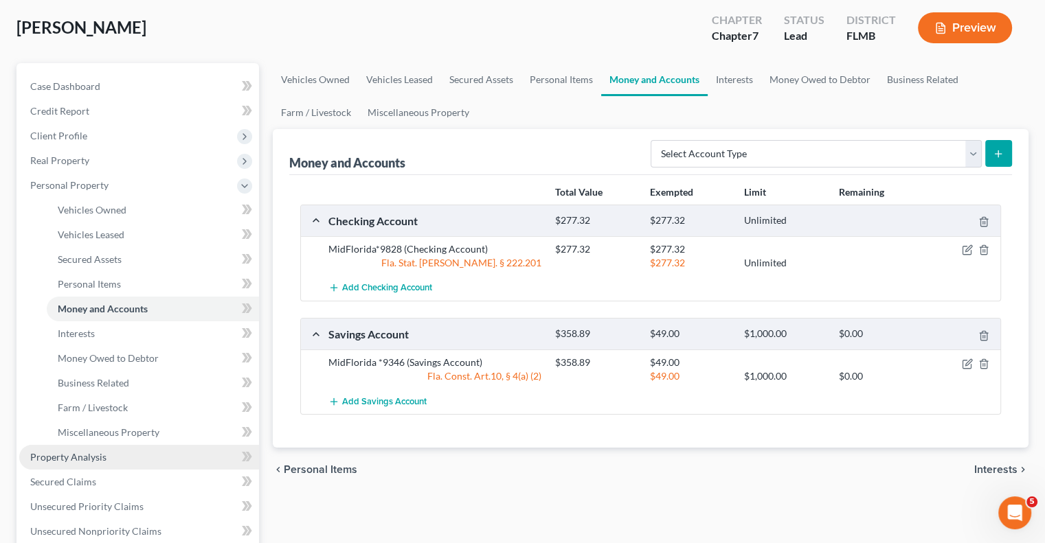
click at [97, 457] on span "Property Analysis" at bounding box center [68, 457] width 76 height 12
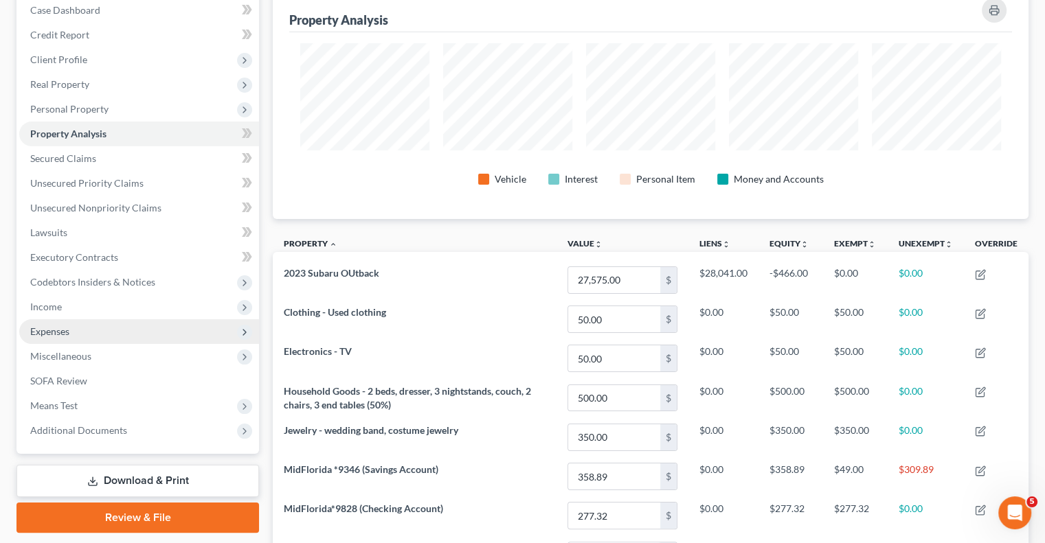
scroll to position [141, 0]
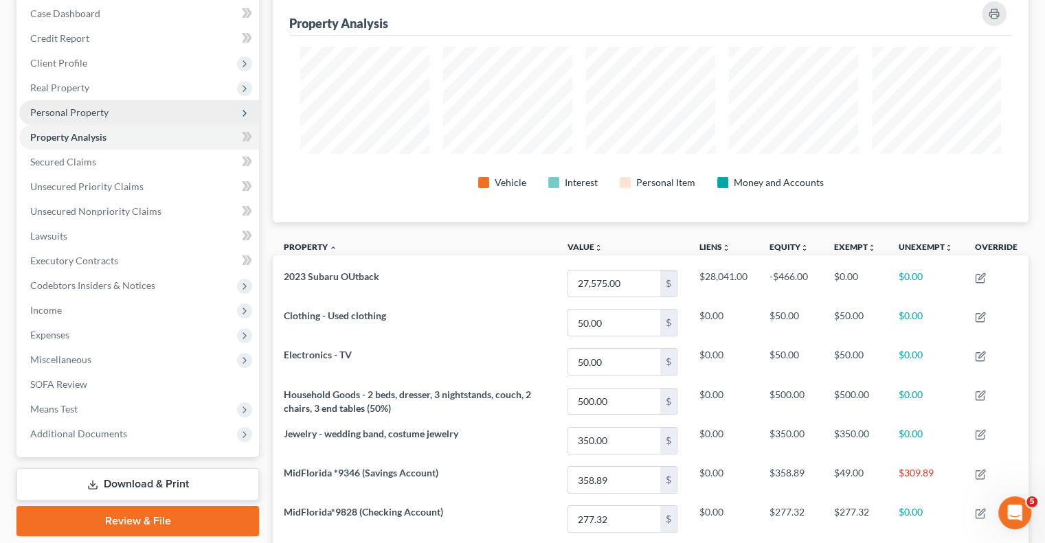
click at [83, 108] on span "Personal Property" at bounding box center [69, 112] width 78 height 12
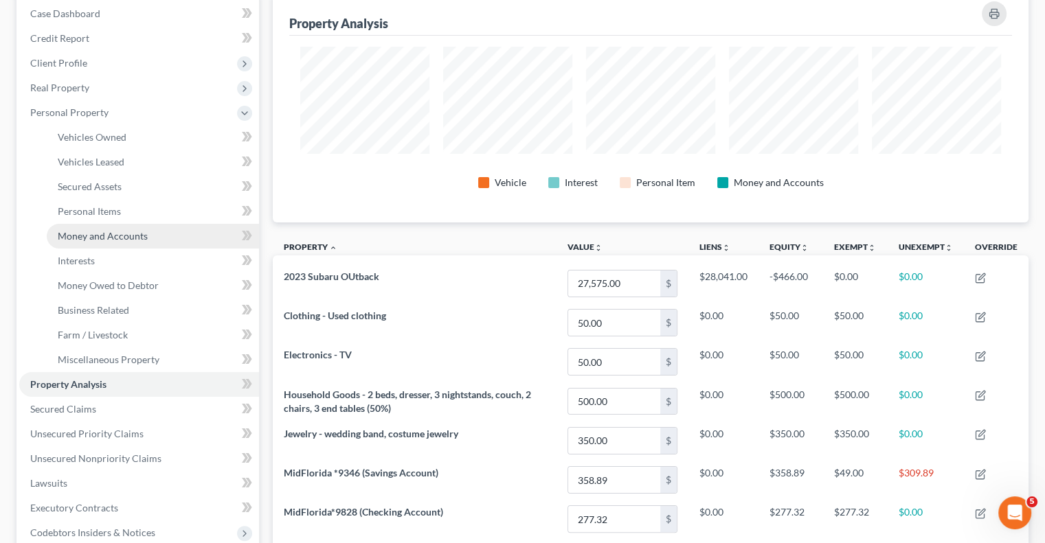
click at [122, 231] on span "Money and Accounts" at bounding box center [103, 236] width 90 height 12
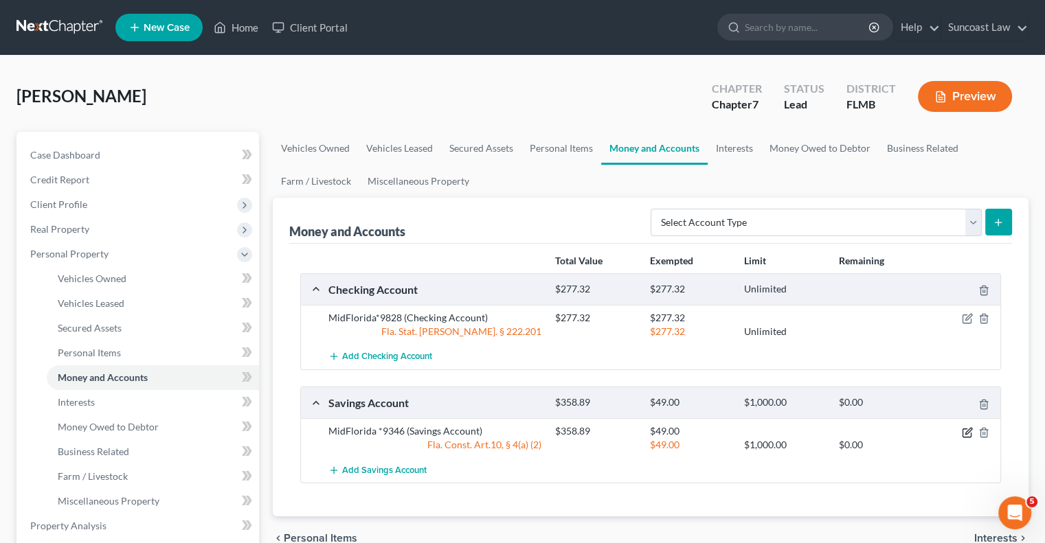
click at [965, 435] on icon "button" at bounding box center [967, 432] width 11 height 11
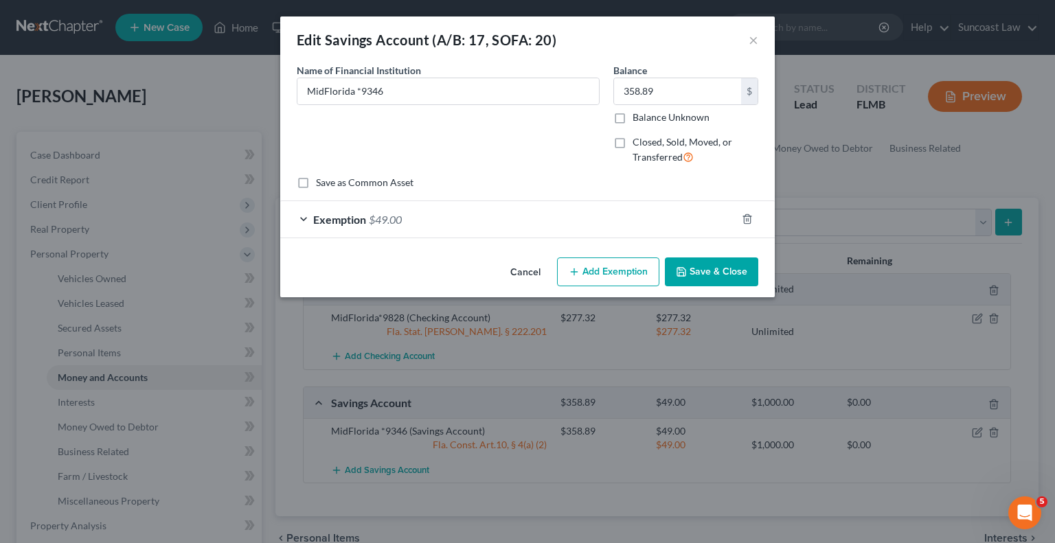
click at [600, 264] on button "Add Exemption" at bounding box center [608, 272] width 102 height 29
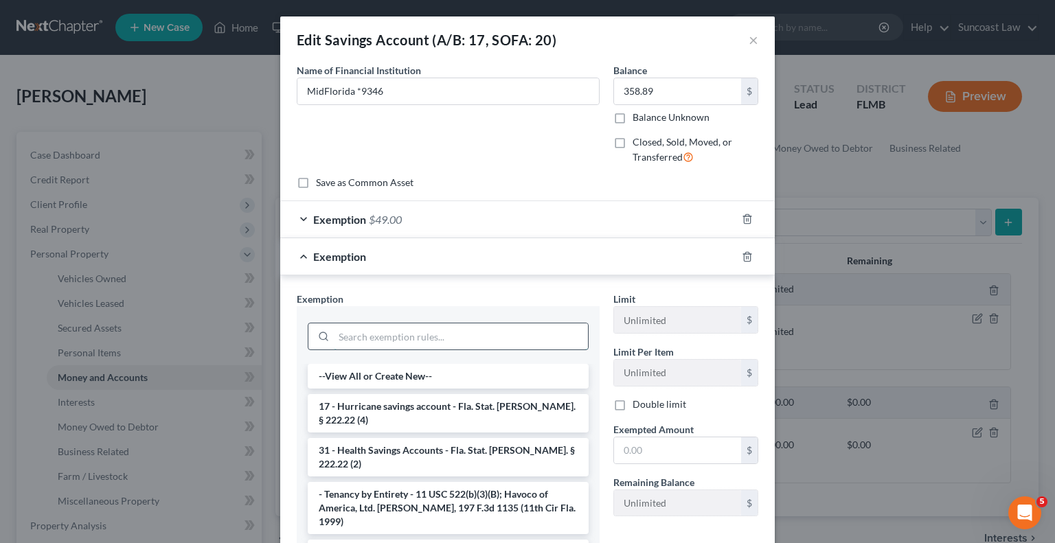
click at [475, 329] on input "search" at bounding box center [461, 337] width 254 height 26
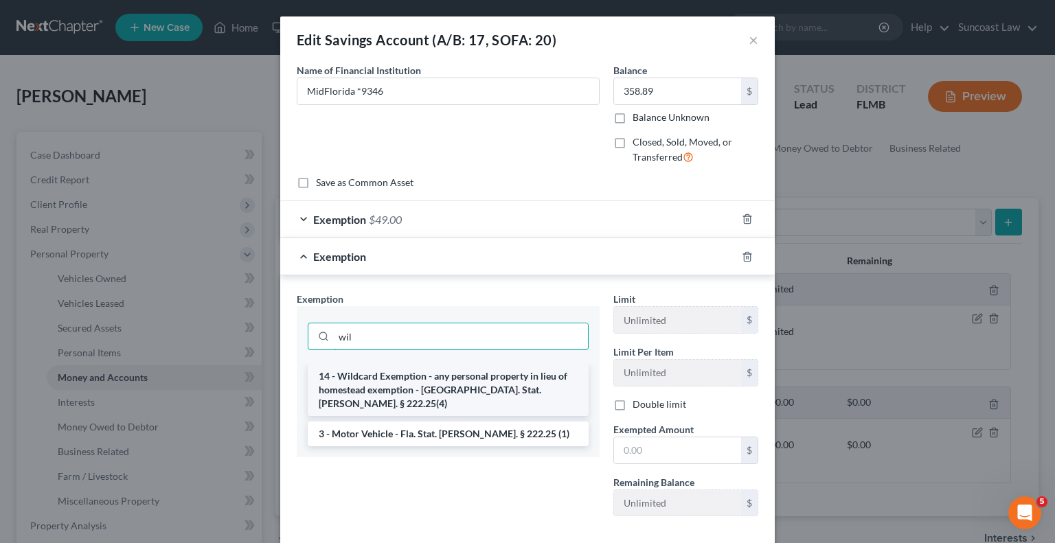
type input "wil"
click at [457, 379] on li "14 - Wildcard Exemption - any personal property in lieu of homestead exemption …" at bounding box center [448, 390] width 281 height 52
drag, startPoint x: 457, startPoint y: 379, endPoint x: 668, endPoint y: 442, distance: 219.5
click at [459, 350] on input "wil" at bounding box center [461, 337] width 254 height 26
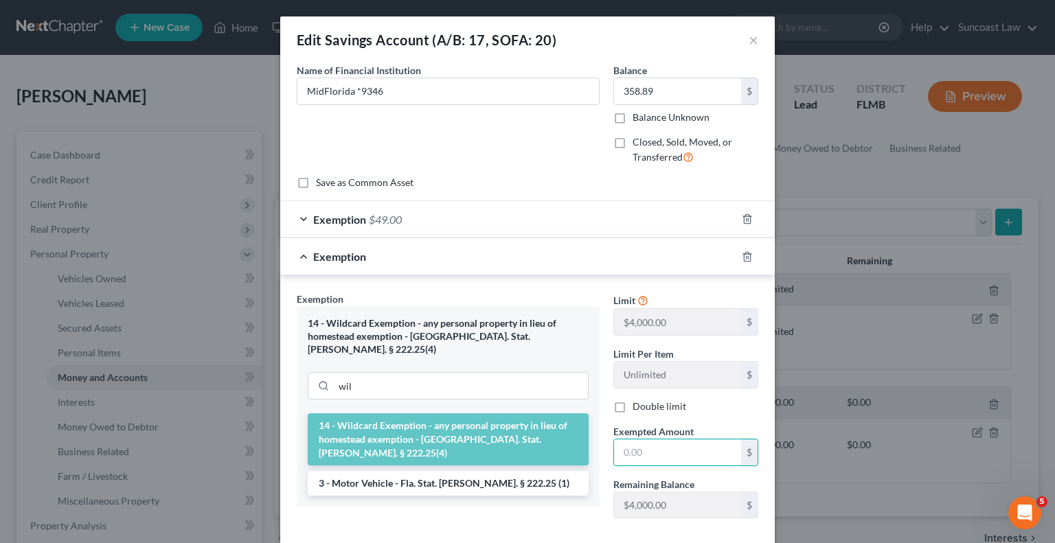
drag, startPoint x: 670, startPoint y: 447, endPoint x: 802, endPoint y: 388, distance: 145.1
click at [670, 447] on input "text" at bounding box center [677, 453] width 127 height 26
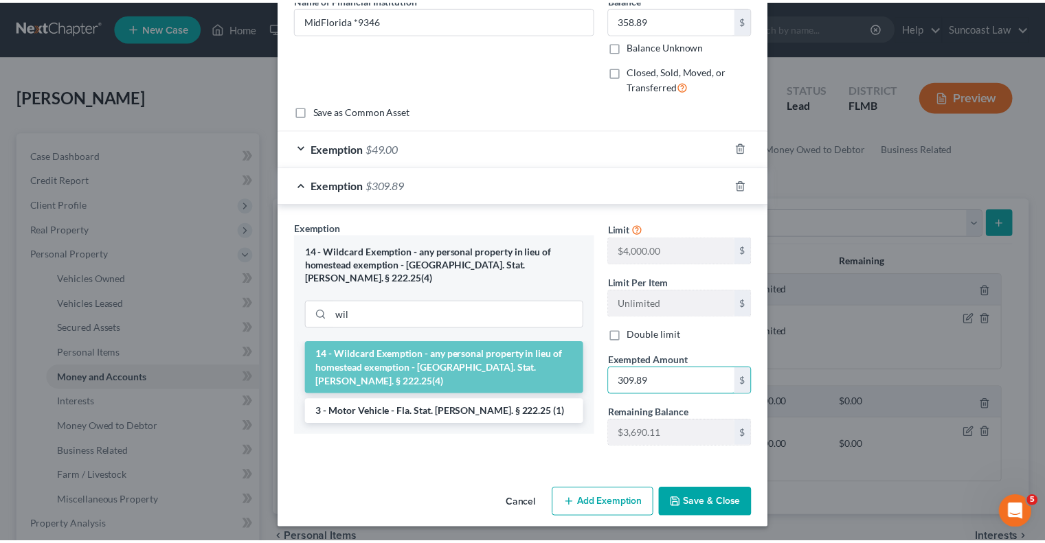
scroll to position [71, 0]
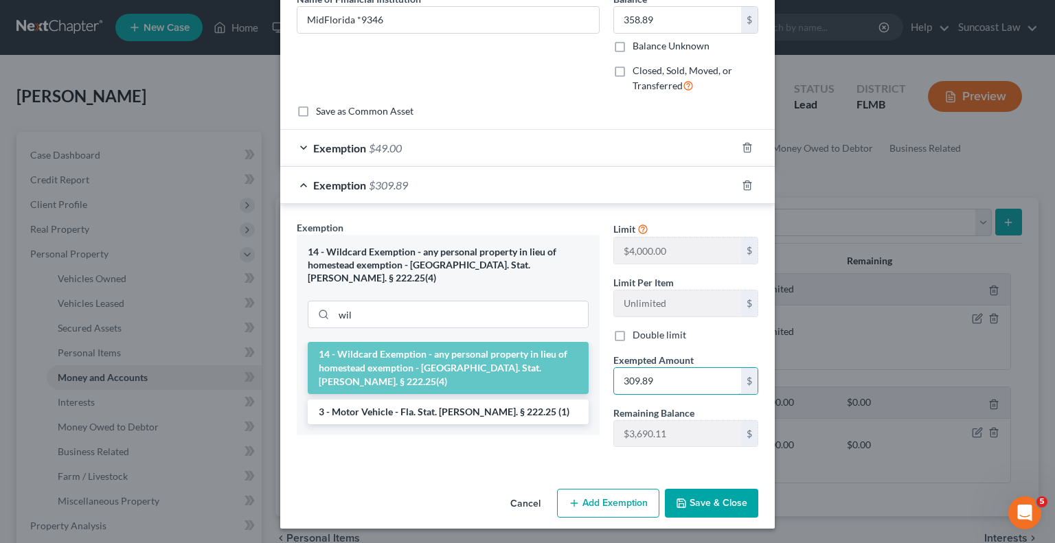
type input "309.89"
click at [719, 502] on button "Save & Close" at bounding box center [711, 503] width 93 height 29
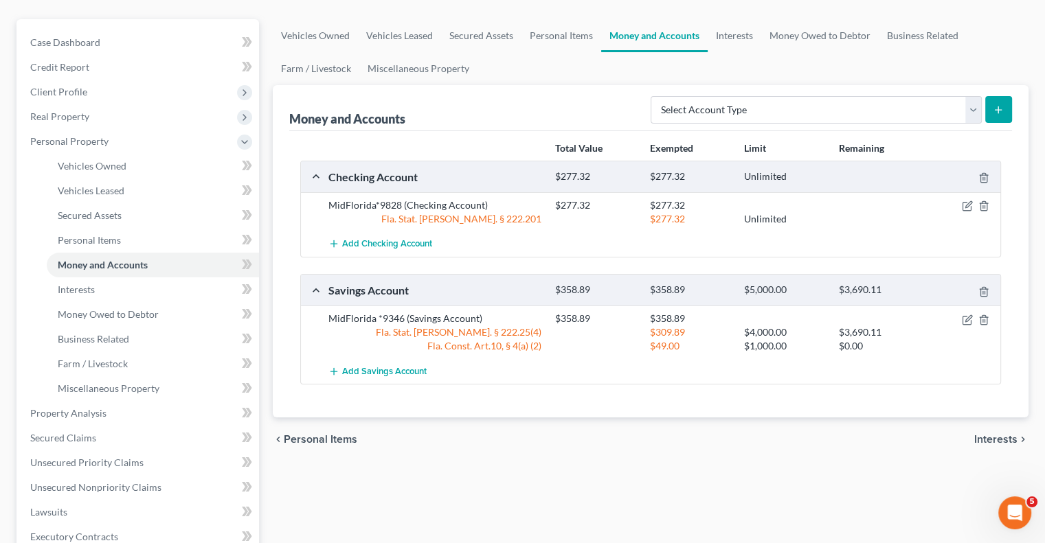
scroll to position [433, 0]
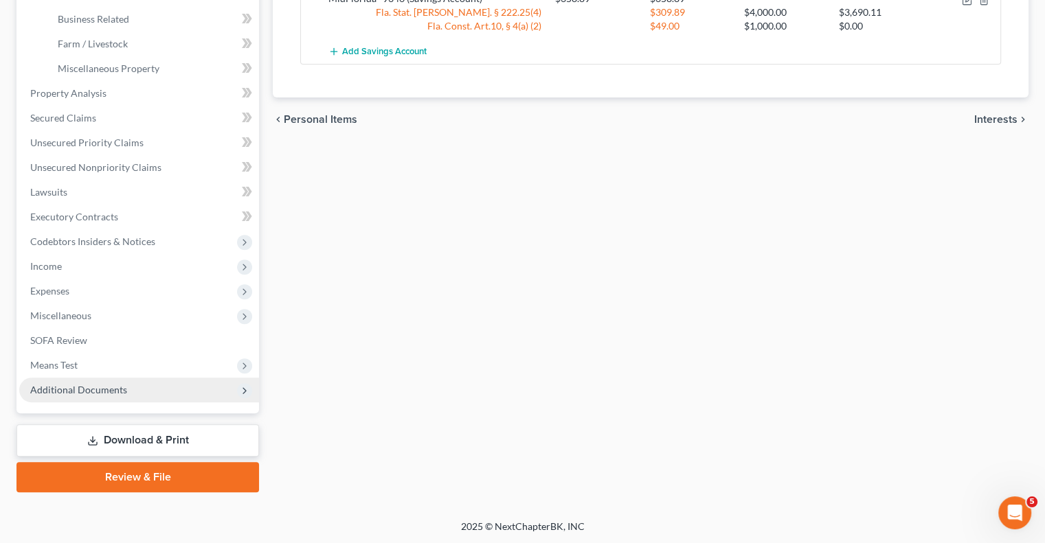
click at [114, 384] on span "Additional Documents" at bounding box center [78, 390] width 97 height 12
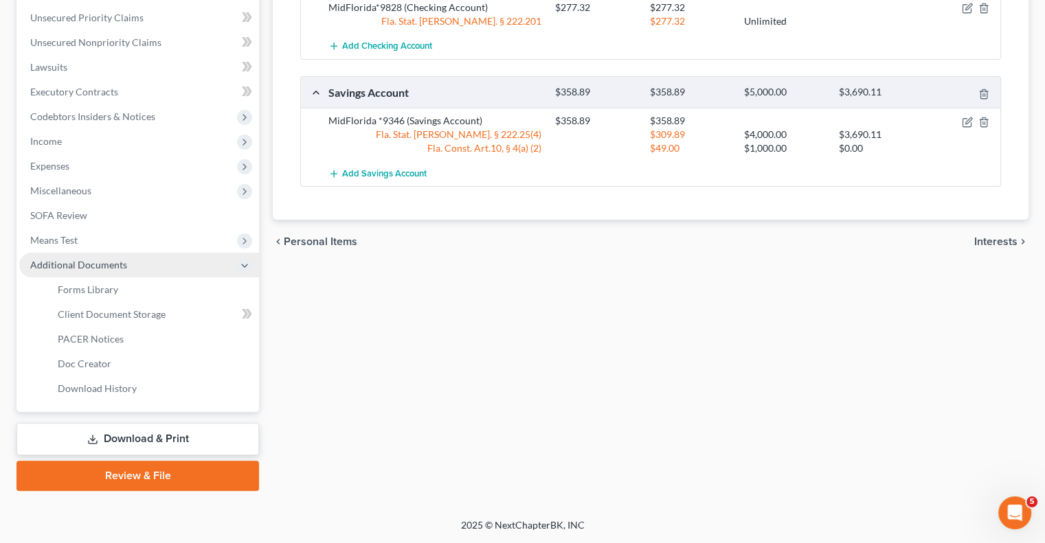
scroll to position [309, 0]
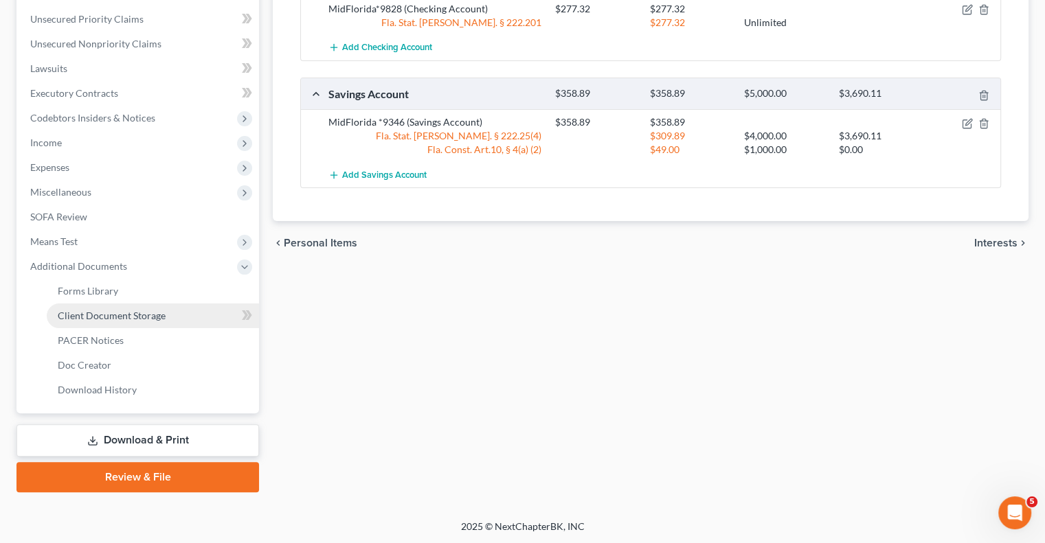
click at [149, 312] on span "Client Document Storage" at bounding box center [112, 316] width 108 height 12
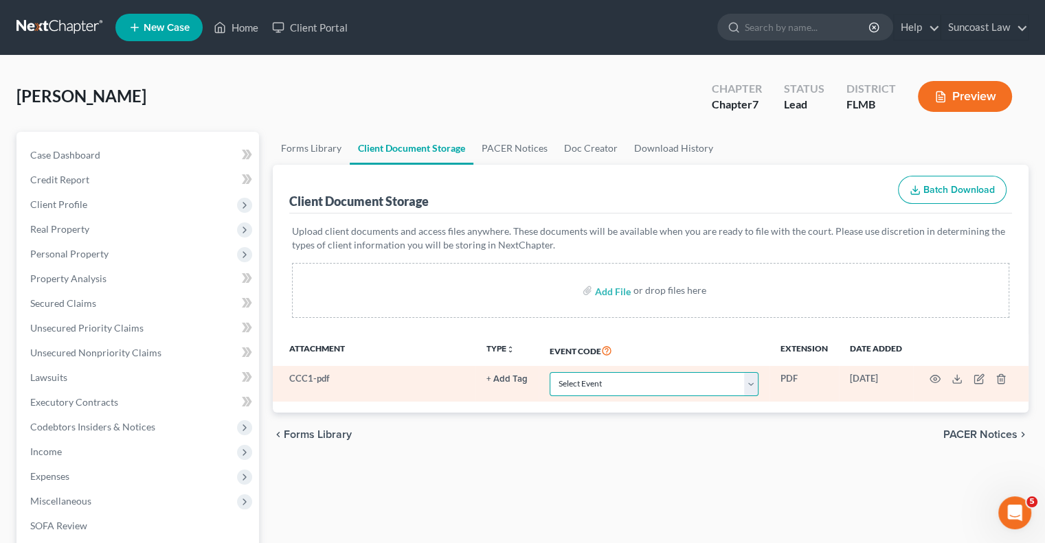
click at [594, 381] on select "Select Event 20 Largest Unsecured Creditors Amended Chapter 13 Plan Amended Cre…" at bounding box center [654, 384] width 209 height 24
select select "9"
click at [550, 372] on select "Select Event 20 Largest Unsecured Creditors Amended Chapter 13 Plan Amended Cre…" at bounding box center [654, 384] width 209 height 24
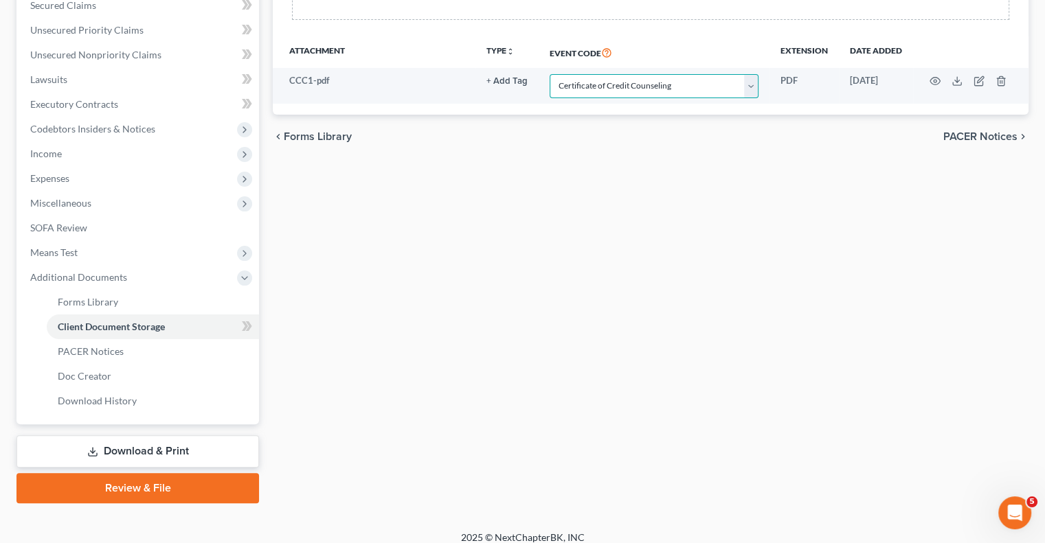
scroll to position [309, 0]
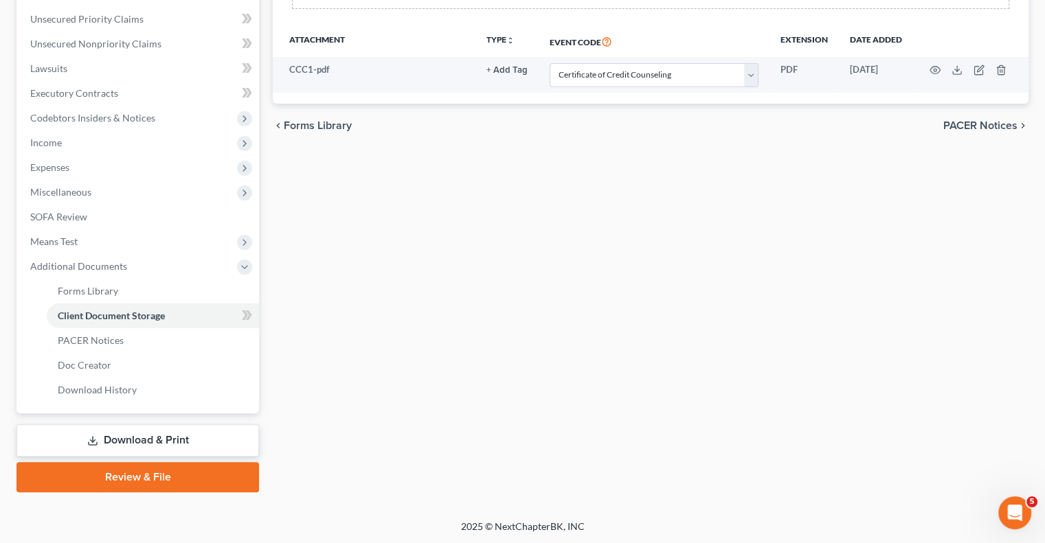
drag, startPoint x: 171, startPoint y: 475, endPoint x: 177, endPoint y: 471, distance: 7.1
click at [172, 475] on link "Review & File" at bounding box center [137, 477] width 242 height 30
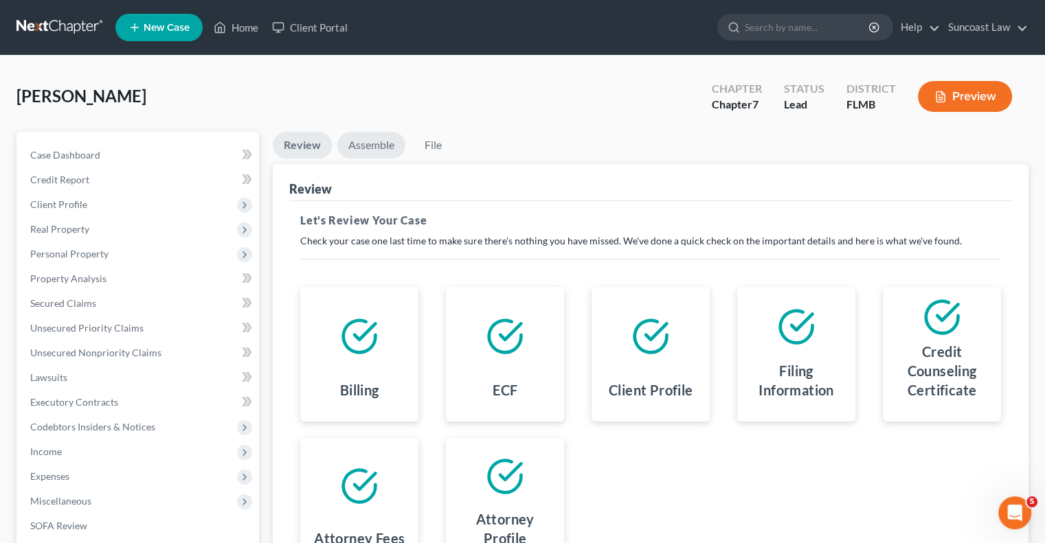
click at [374, 148] on link "Assemble" at bounding box center [371, 145] width 68 height 27
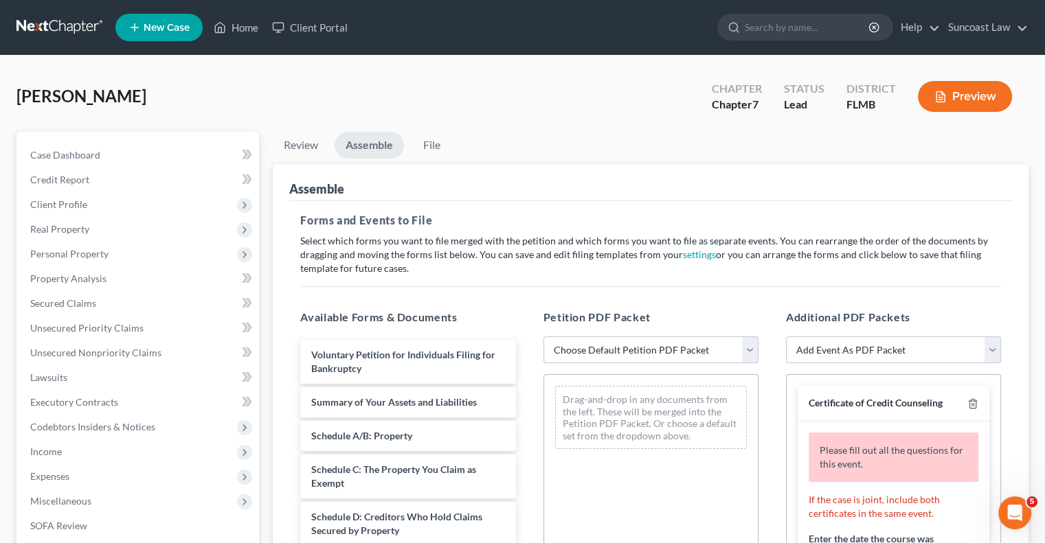
drag, startPoint x: 621, startPoint y: 344, endPoint x: 624, endPoint y: 359, distance: 15.4
click at [621, 344] on select "Choose Default Petition PDF Packet Complete Bankruptcy Petition (all forms and …" at bounding box center [650, 350] width 215 height 27
select select "0"
click at [543, 337] on select "Choose Default Petition PDF Packet Complete Bankruptcy Petition (all forms and …" at bounding box center [650, 350] width 215 height 27
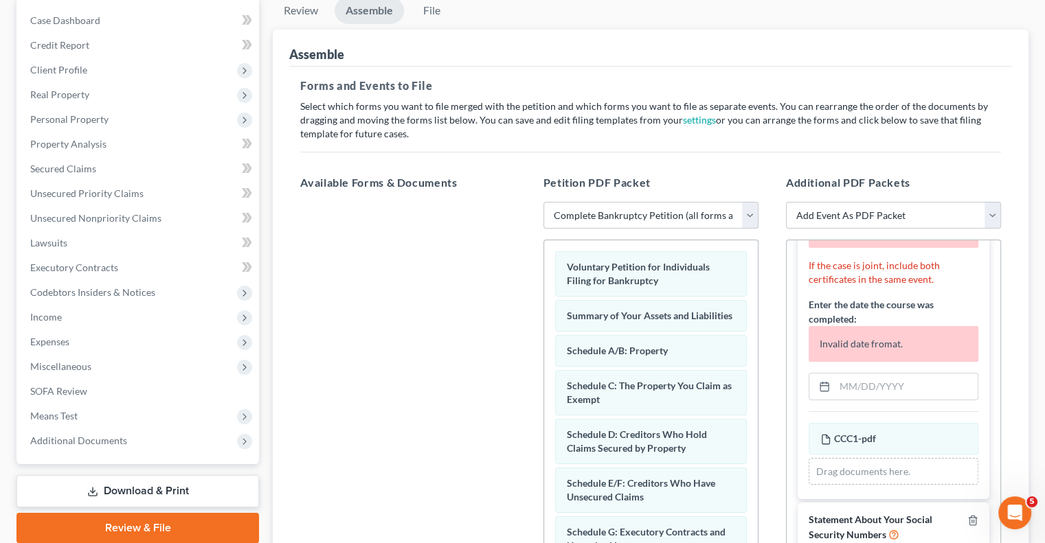
scroll to position [137, 0]
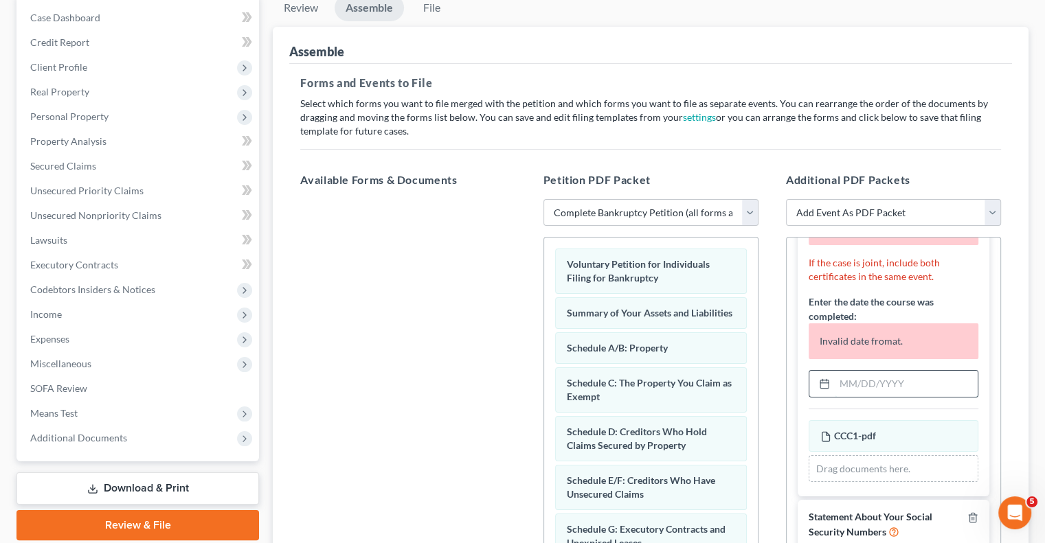
click at [894, 381] on input "text" at bounding box center [906, 384] width 143 height 26
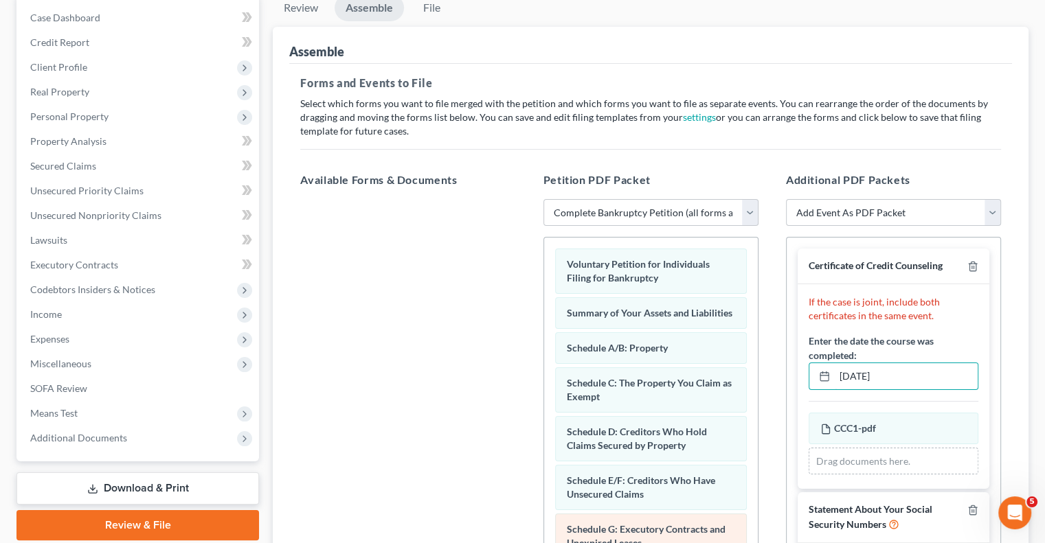
type input "[DATE]"
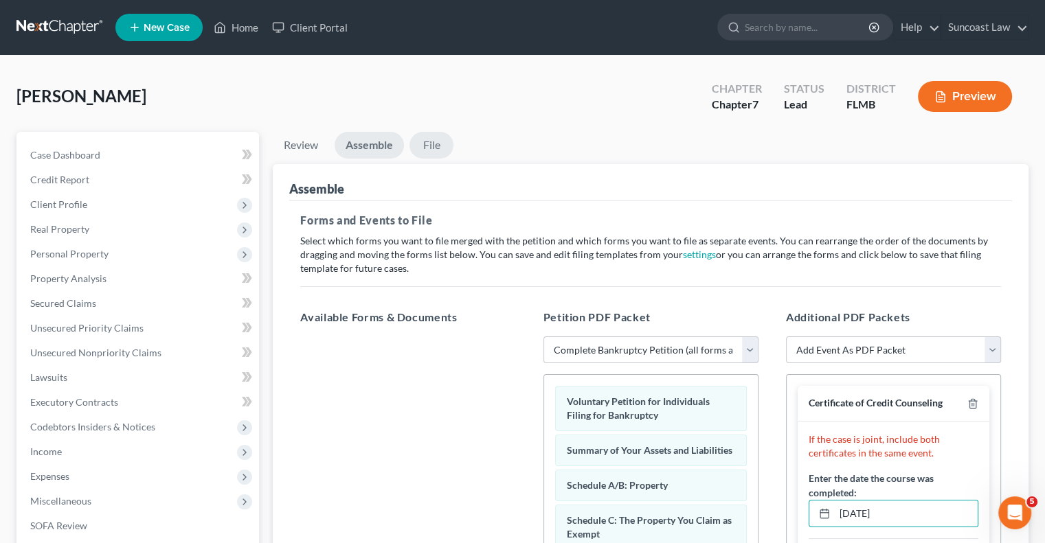
click at [435, 147] on link "File" at bounding box center [431, 145] width 44 height 27
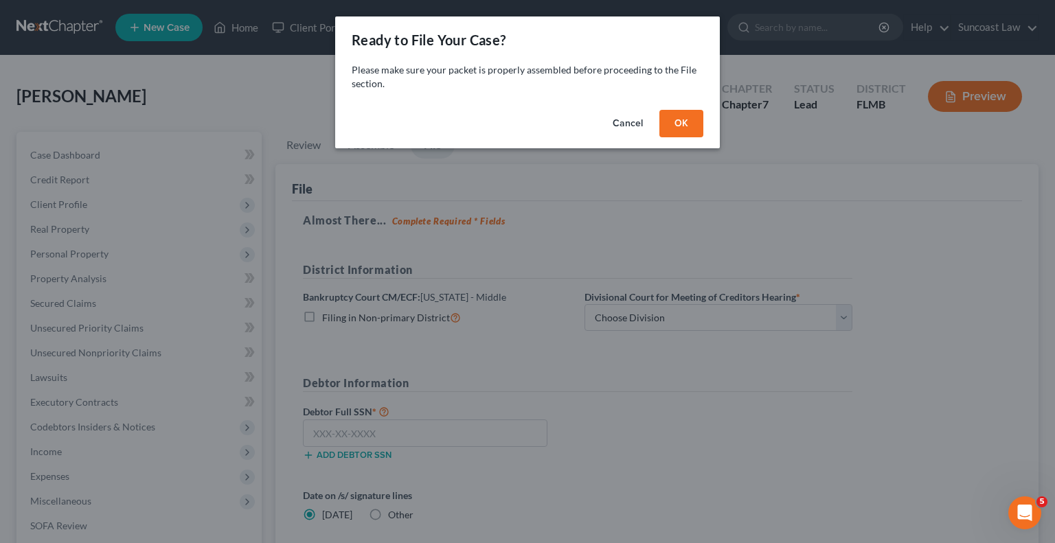
click at [668, 131] on button "OK" at bounding box center [681, 123] width 44 height 27
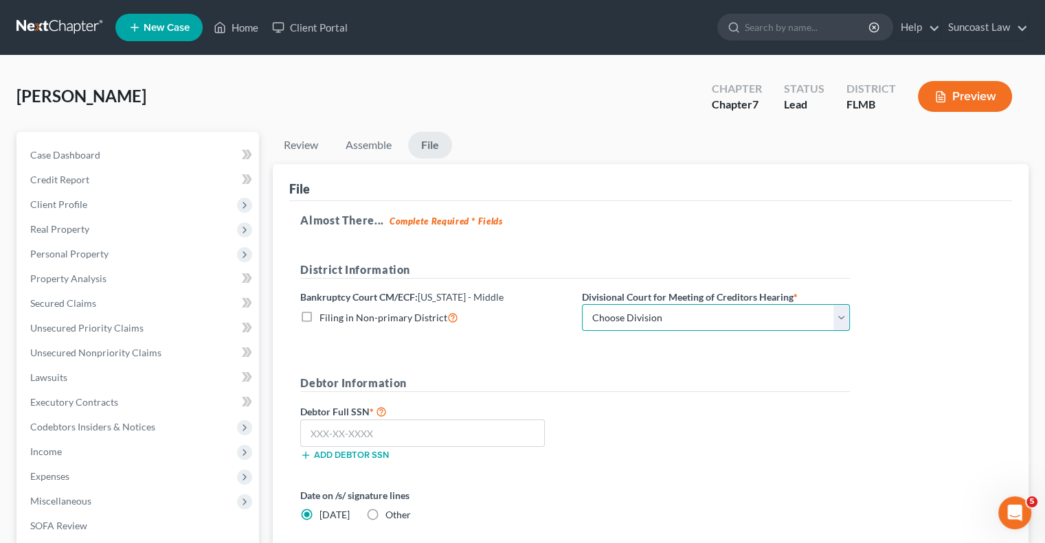
drag, startPoint x: 662, startPoint y: 313, endPoint x: 658, endPoint y: 329, distance: 17.0
click at [662, 313] on select "Choose Division [GEOGRAPHIC_DATA][PERSON_NAME] [GEOGRAPHIC_DATA] [GEOGRAPHIC_DA…" at bounding box center [716, 317] width 268 height 27
select select "3"
click at [582, 304] on select "Choose Division [GEOGRAPHIC_DATA][PERSON_NAME] [GEOGRAPHIC_DATA] [GEOGRAPHIC_DA…" at bounding box center [716, 317] width 268 height 27
click at [396, 432] on input "text" at bounding box center [422, 433] width 245 height 27
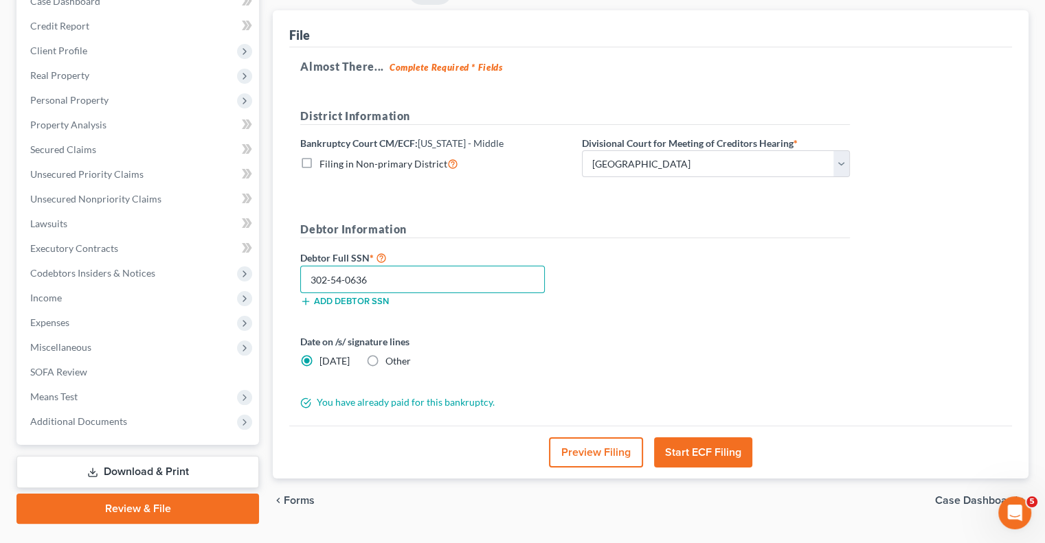
scroll to position [185, 0]
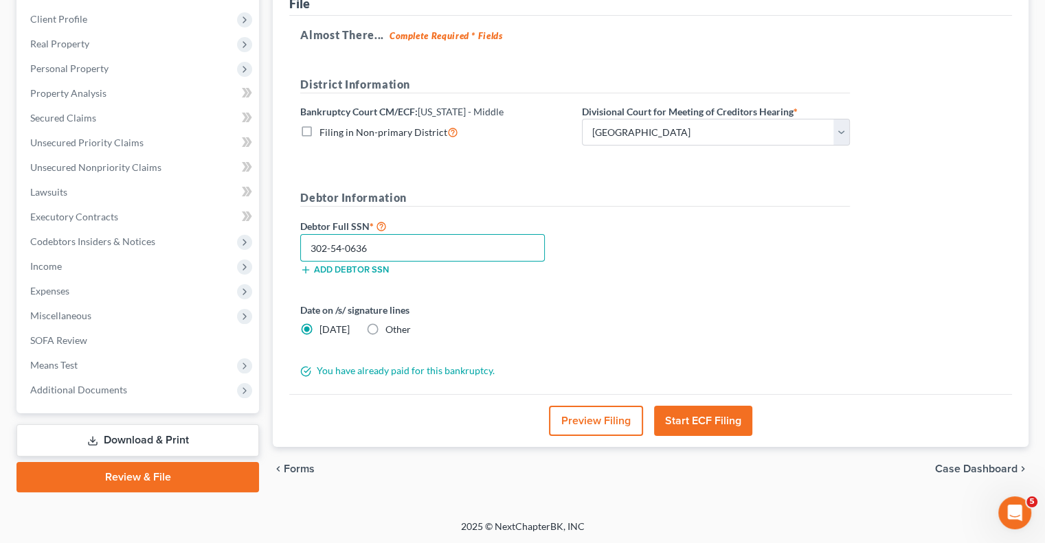
type input "302-54-0636"
click at [716, 409] on button "Start ECF Filing" at bounding box center [703, 421] width 98 height 30
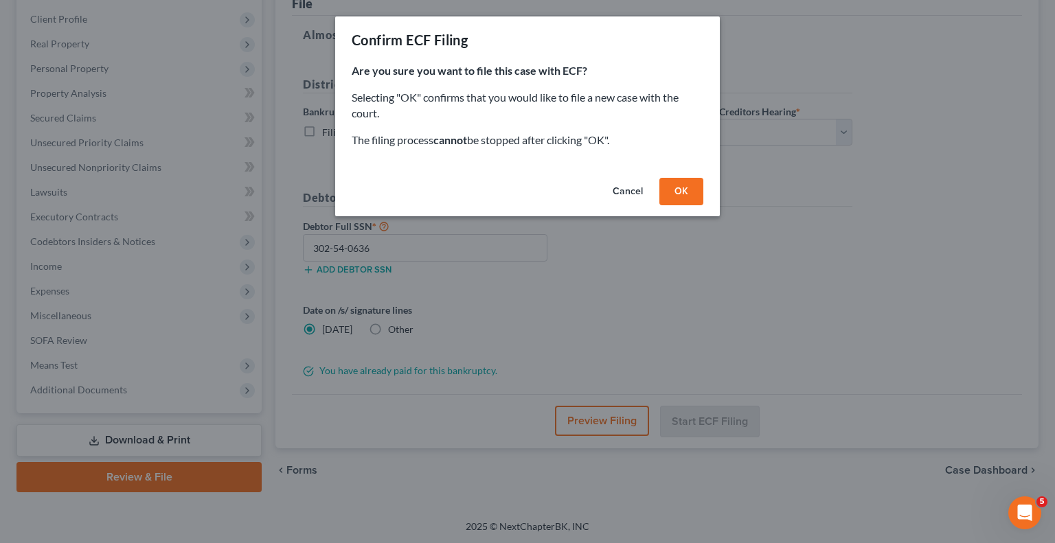
click at [686, 185] on button "OK" at bounding box center [681, 191] width 44 height 27
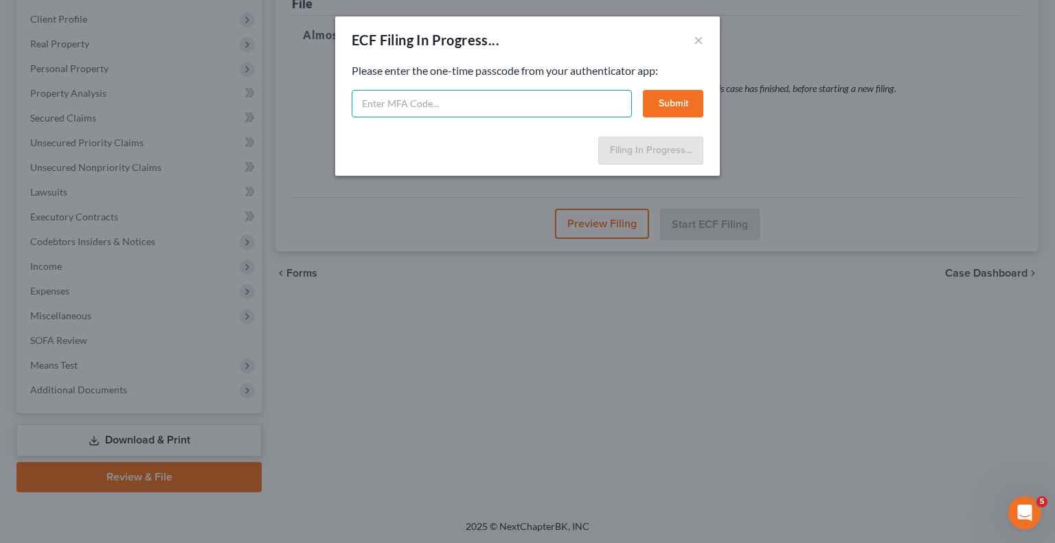
click at [495, 106] on input "text" at bounding box center [492, 103] width 280 height 27
type input "073004"
click at [680, 106] on button "Submit" at bounding box center [673, 103] width 60 height 27
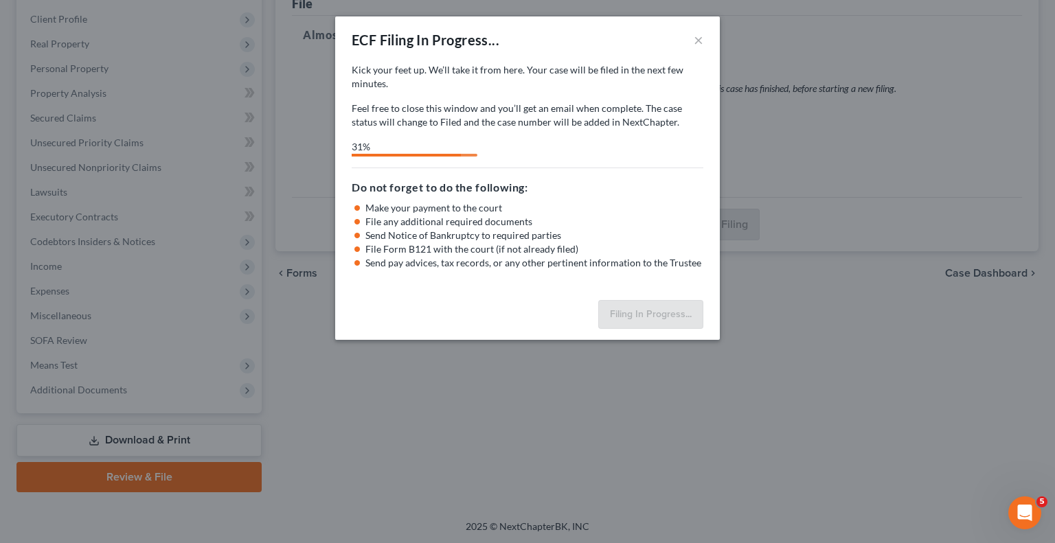
select select "3"
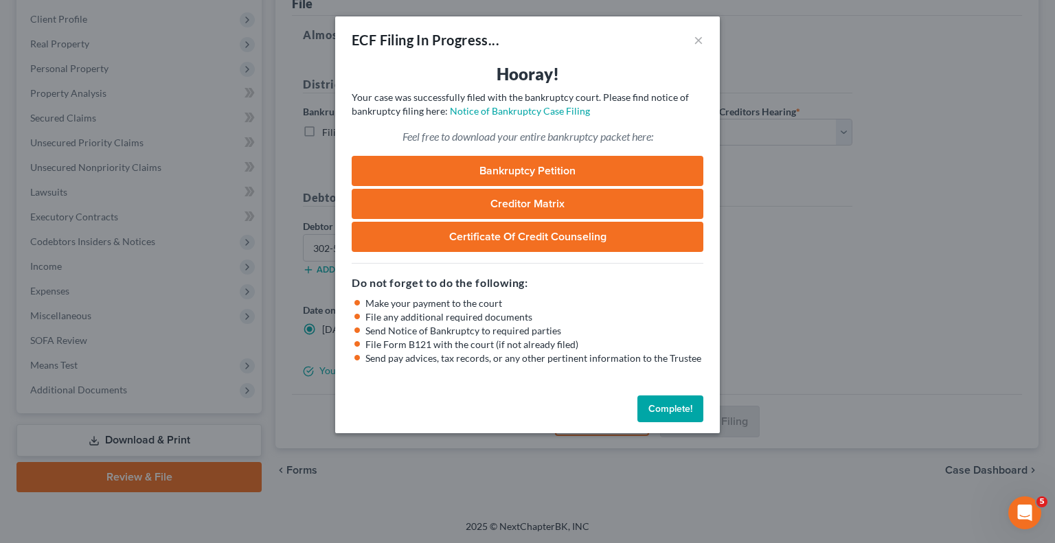
drag, startPoint x: 678, startPoint y: 405, endPoint x: 698, endPoint y: 403, distance: 20.0
click at [678, 405] on button "Complete!" at bounding box center [670, 409] width 66 height 27
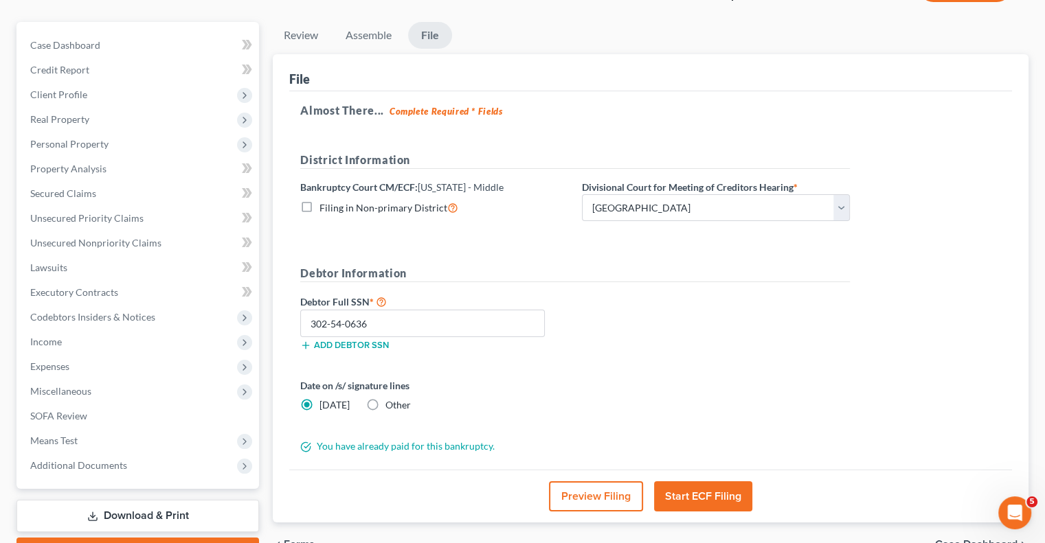
scroll to position [0, 0]
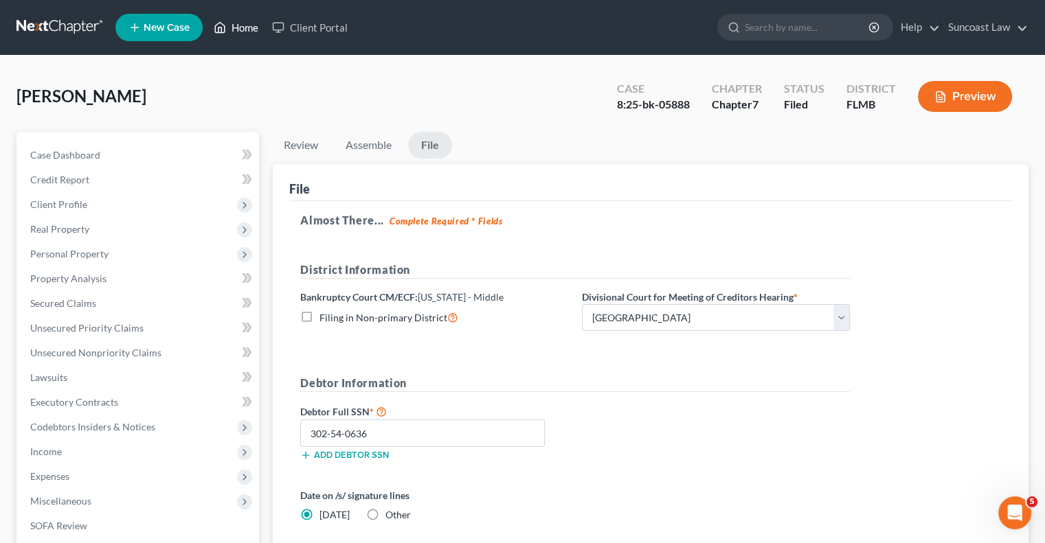
click at [244, 31] on link "Home" at bounding box center [236, 27] width 58 height 25
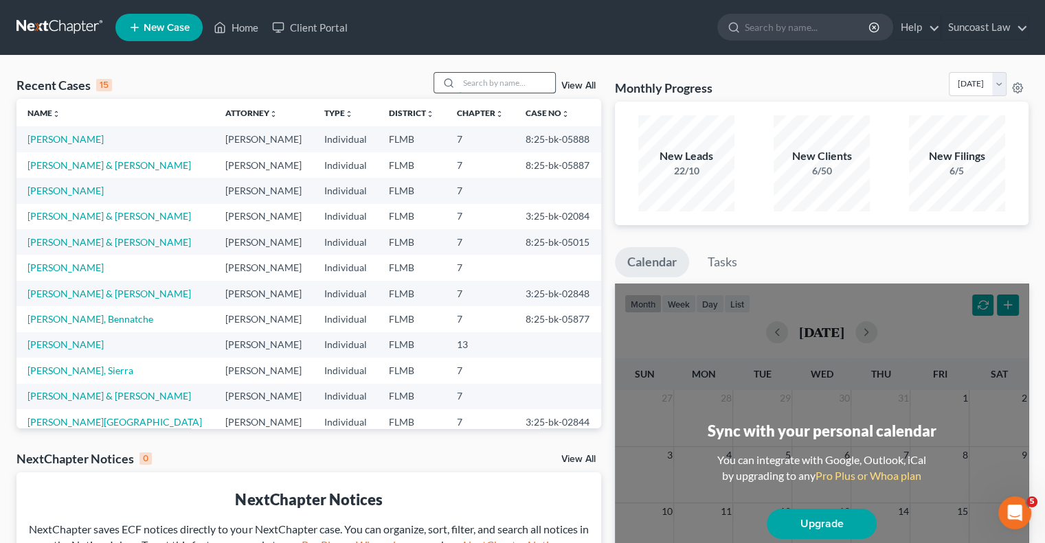
click at [482, 81] on input "search" at bounding box center [507, 83] width 96 height 20
type input "wing"
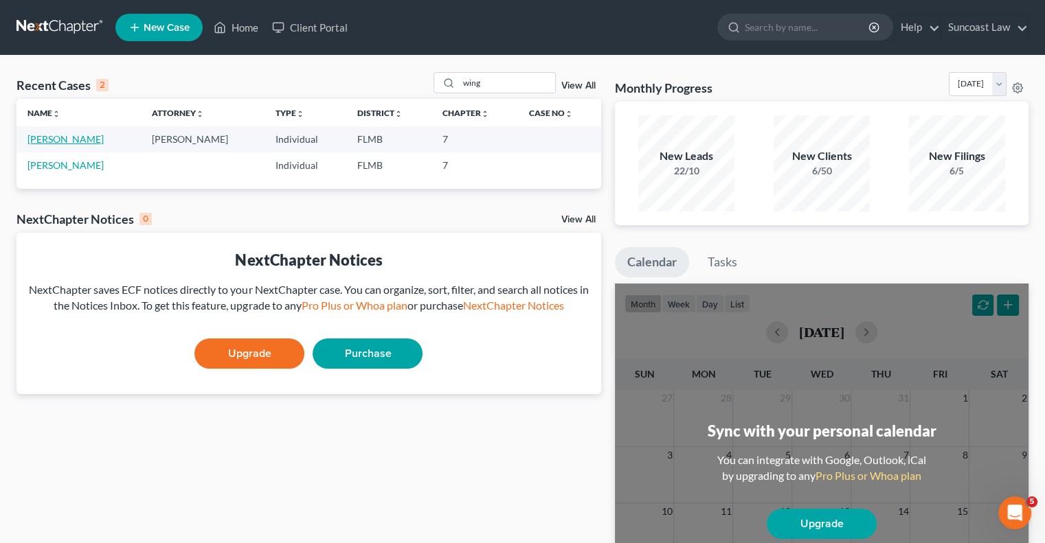
click at [65, 141] on link "[PERSON_NAME]" at bounding box center [65, 139] width 76 height 12
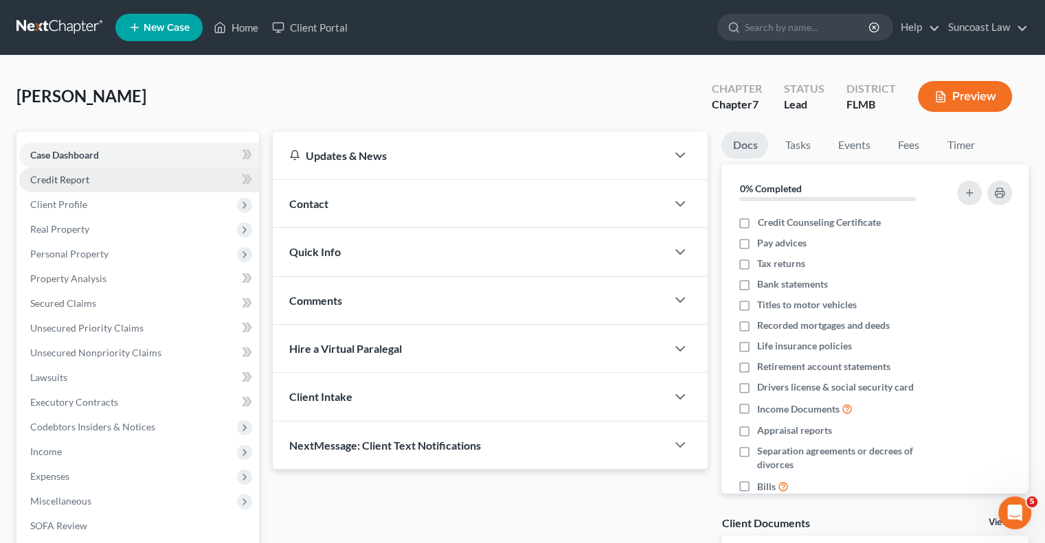
click at [58, 177] on span "Credit Report" at bounding box center [59, 180] width 59 height 12
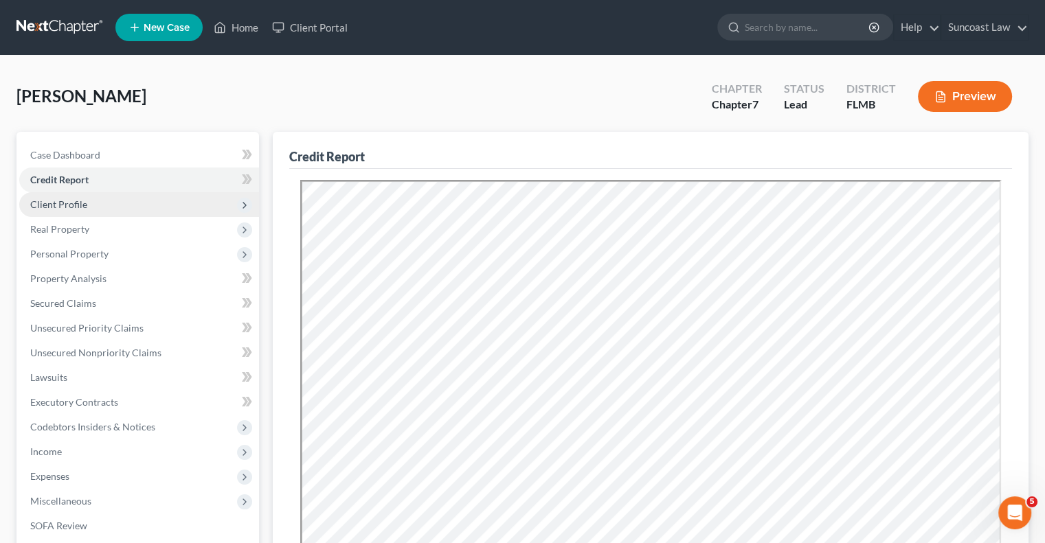
drag, startPoint x: 99, startPoint y: 206, endPoint x: 88, endPoint y: 208, distance: 11.2
click at [99, 207] on span "Client Profile" at bounding box center [139, 204] width 240 height 25
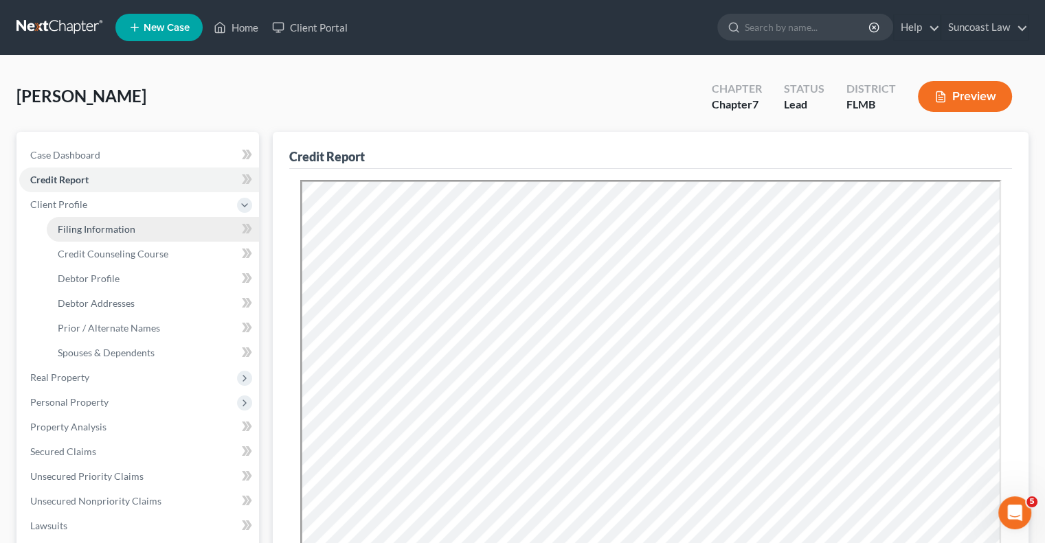
click at [102, 225] on span "Filing Information" at bounding box center [97, 229] width 78 height 12
select select "1"
select select "0"
select select "15"
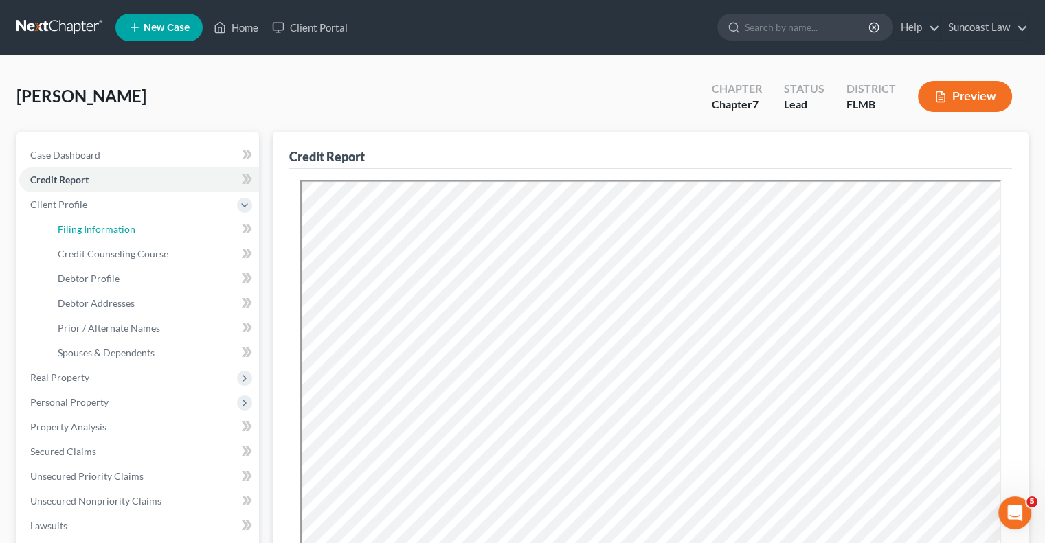
select select "0"
select select "9"
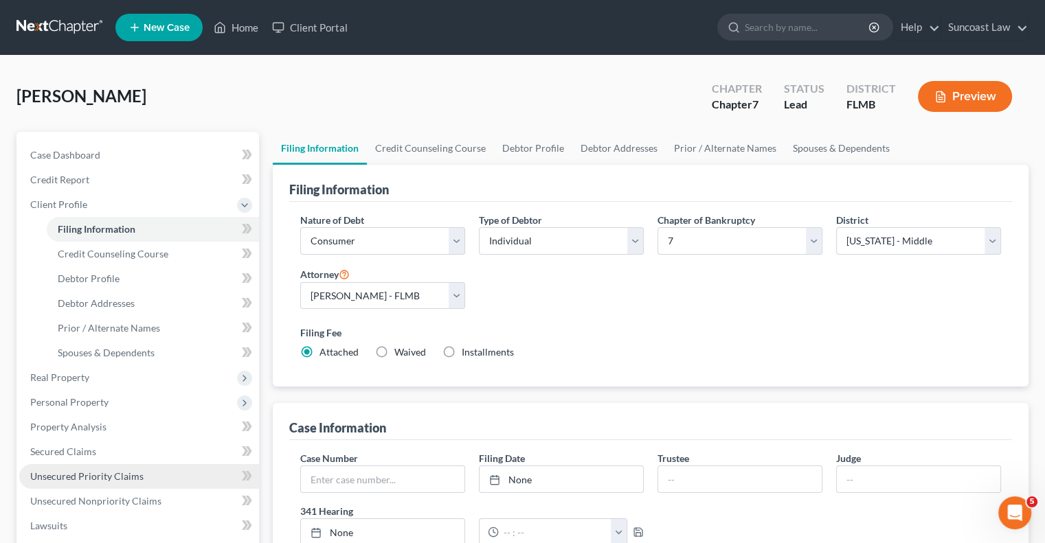
drag, startPoint x: 82, startPoint y: 398, endPoint x: 117, endPoint y: 466, distance: 76.5
click at [82, 398] on span "Personal Property" at bounding box center [69, 402] width 78 height 12
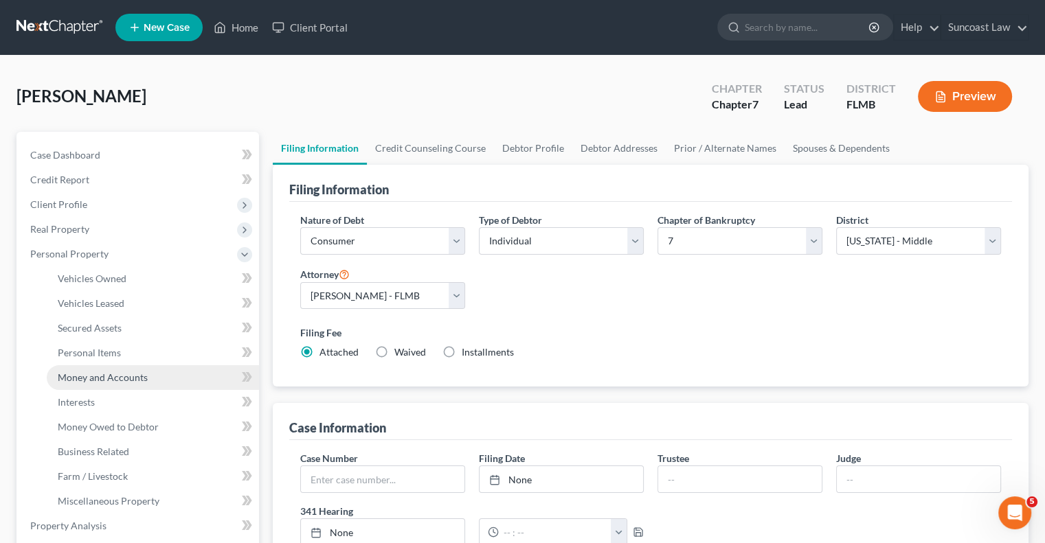
click at [135, 378] on span "Money and Accounts" at bounding box center [103, 378] width 90 height 12
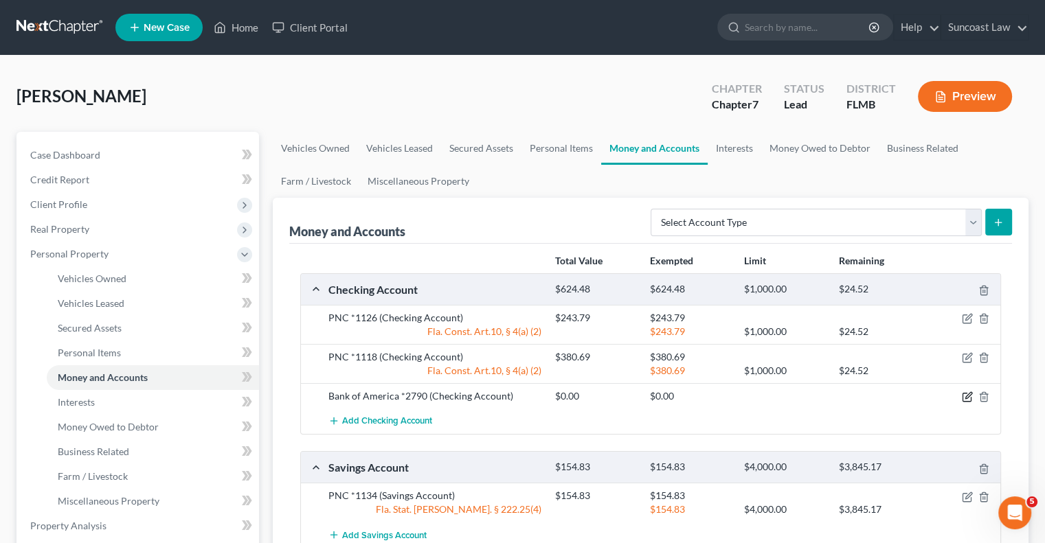
click at [966, 396] on icon "button" at bounding box center [967, 397] width 11 height 11
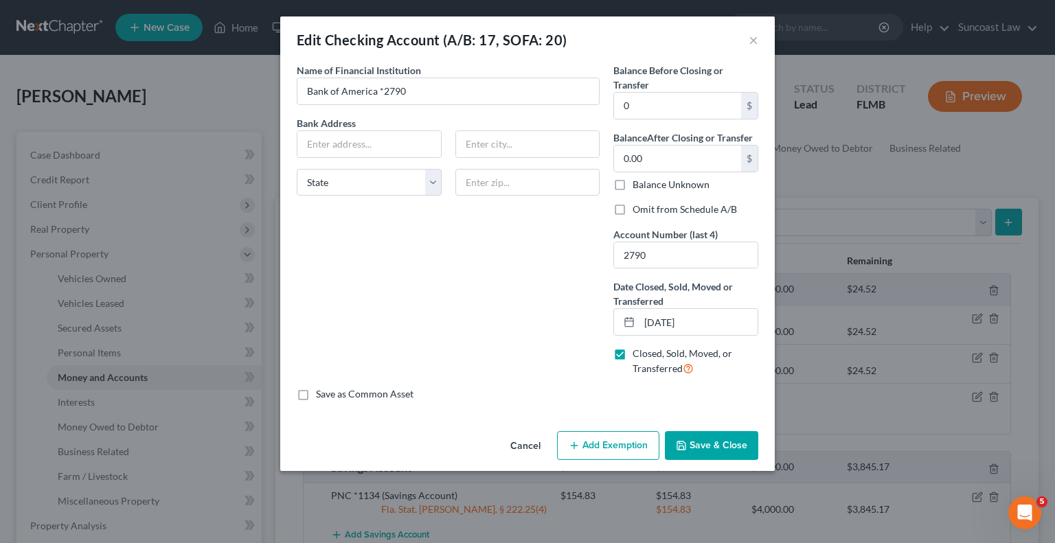
click at [633, 205] on label "Omit from Schedule A/B" at bounding box center [685, 210] width 104 height 14
click at [638, 205] on input "Omit from Schedule A/B" at bounding box center [642, 207] width 9 height 9
checkbox input "true"
click at [729, 441] on button "Save & Close" at bounding box center [711, 445] width 93 height 29
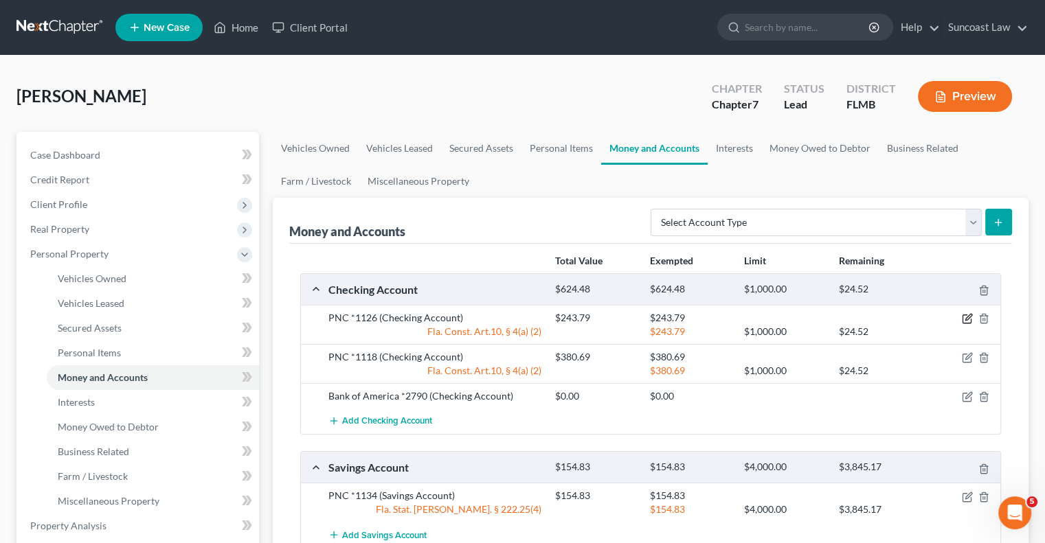
drag, startPoint x: 962, startPoint y: 315, endPoint x: 816, endPoint y: 304, distance: 146.8
click at [962, 315] on icon "button" at bounding box center [966, 319] width 8 height 8
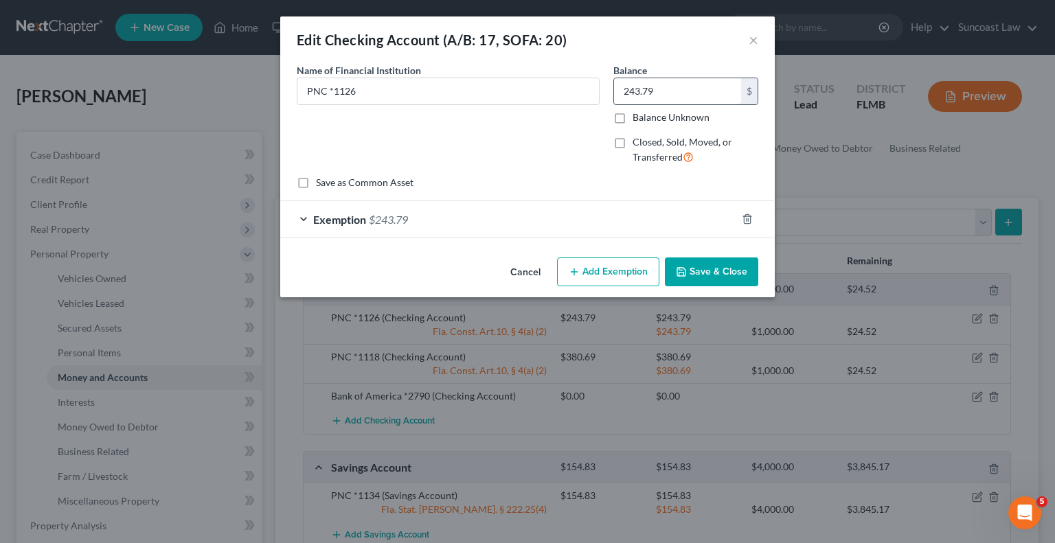
click at [681, 97] on input "243.79" at bounding box center [677, 91] width 127 height 26
type input "400"
click at [604, 218] on div "Exemption $243.79" at bounding box center [508, 219] width 456 height 36
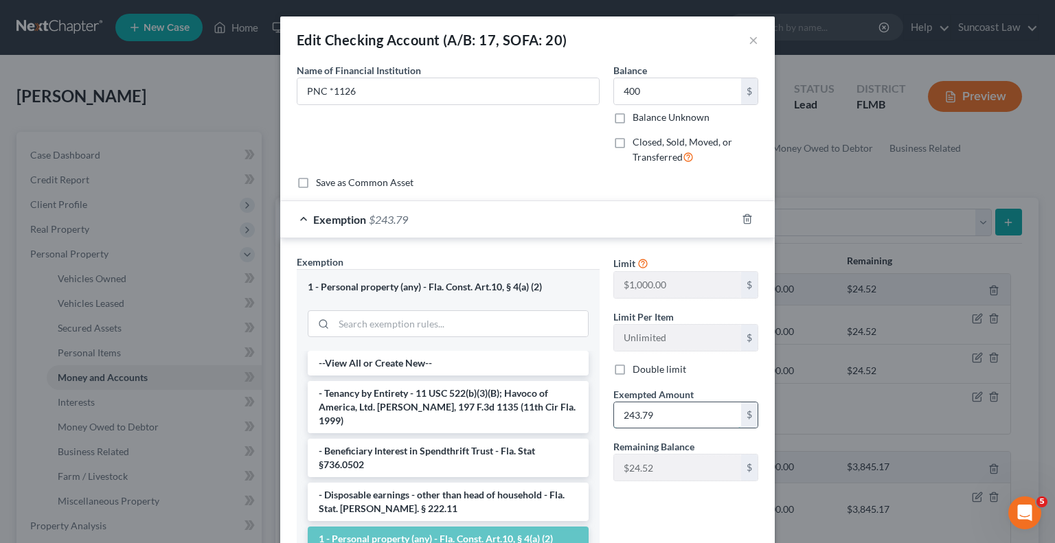
click at [690, 408] on input "243.79" at bounding box center [677, 416] width 127 height 26
type input "4"
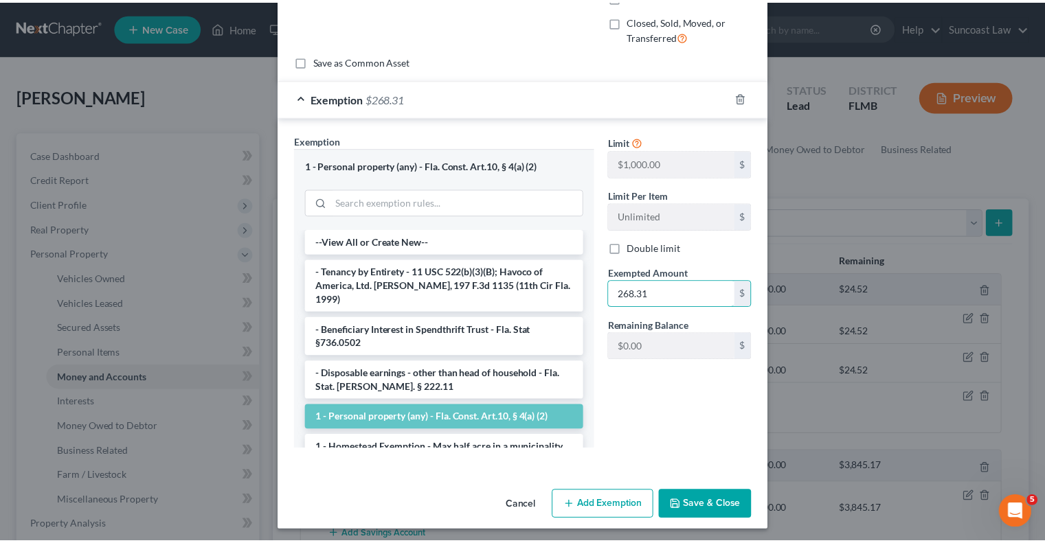
scroll to position [124, 0]
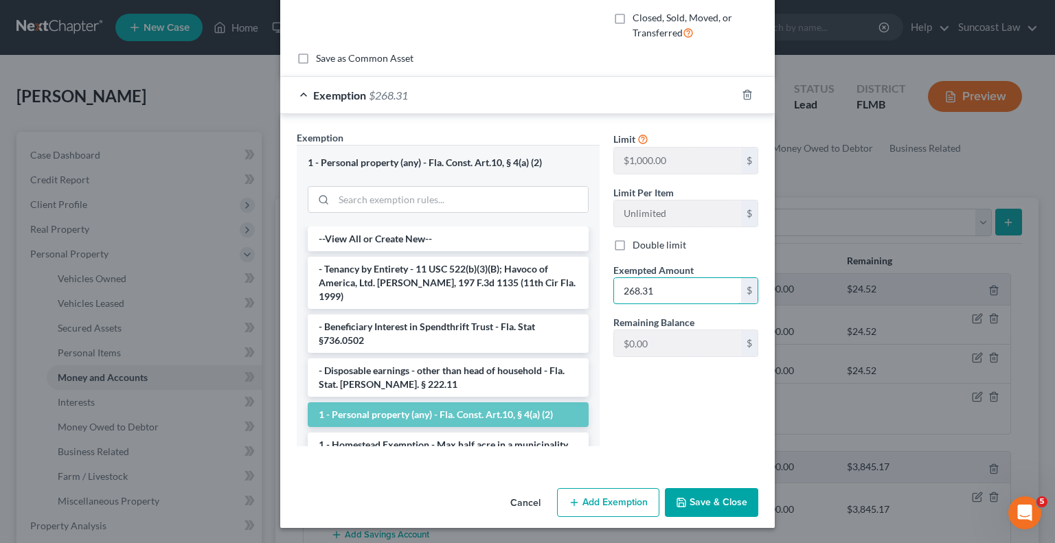
type input "268.31"
click at [710, 501] on button "Save & Close" at bounding box center [711, 502] width 93 height 29
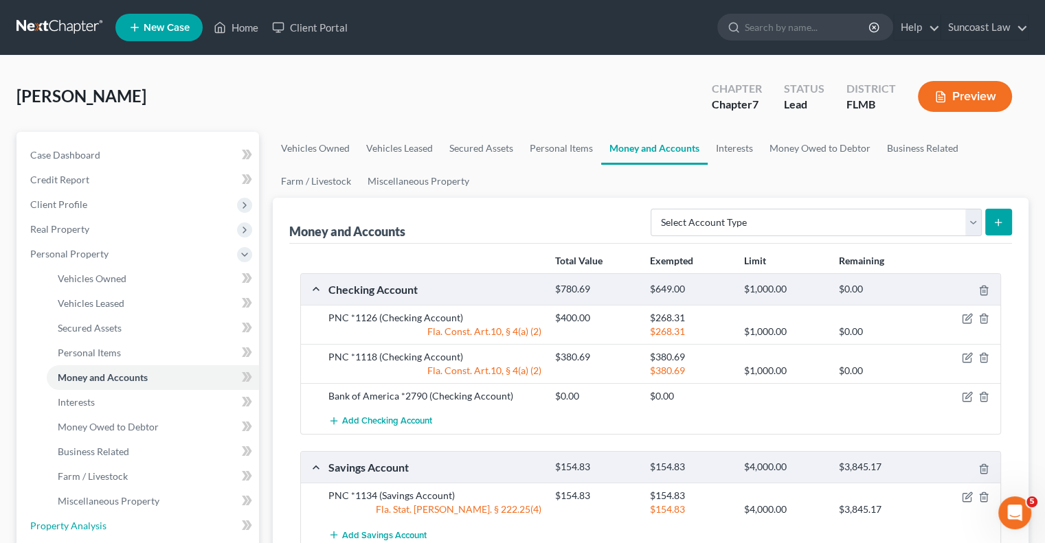
drag, startPoint x: 69, startPoint y: 522, endPoint x: 306, endPoint y: 486, distance: 240.3
click at [69, 522] on span "Property Analysis" at bounding box center [68, 526] width 76 height 12
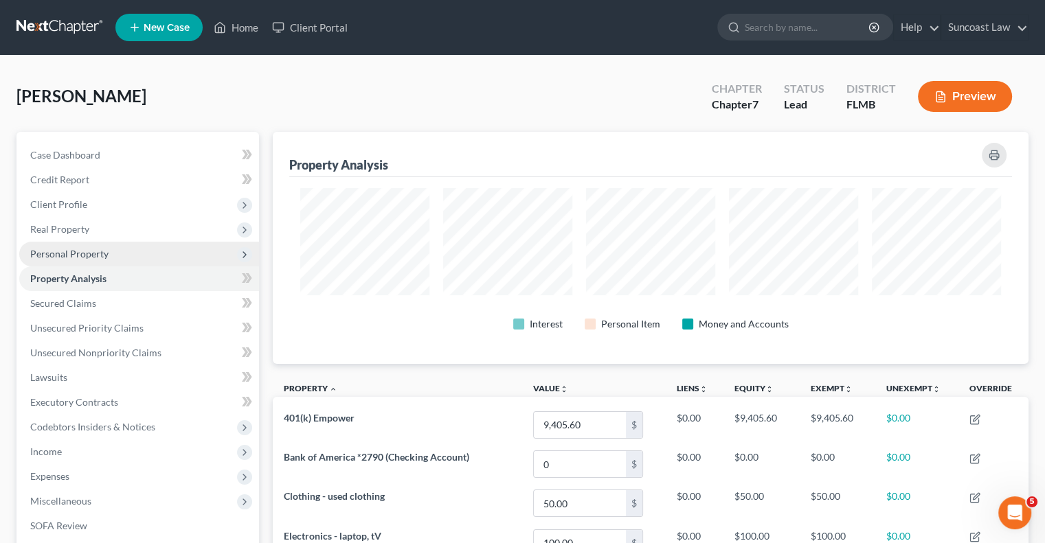
click at [78, 256] on span "Personal Property" at bounding box center [69, 254] width 78 height 12
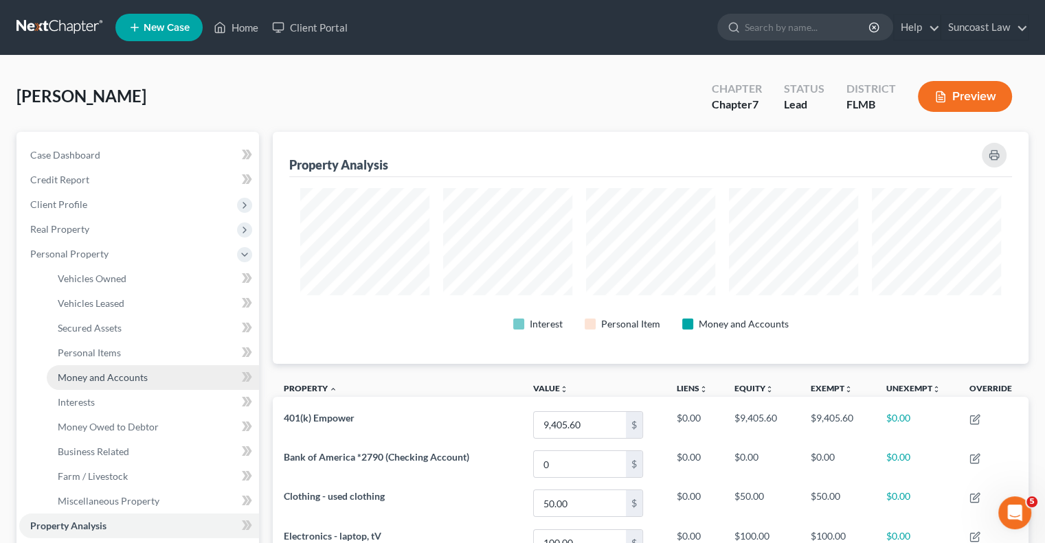
click at [135, 378] on span "Money and Accounts" at bounding box center [103, 378] width 90 height 12
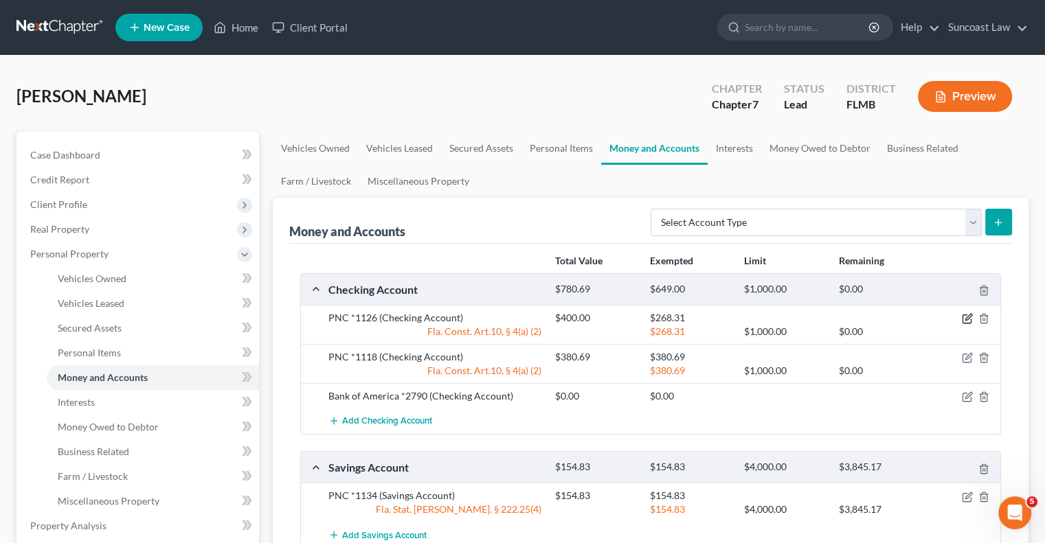
click at [966, 313] on icon "button" at bounding box center [967, 318] width 11 height 11
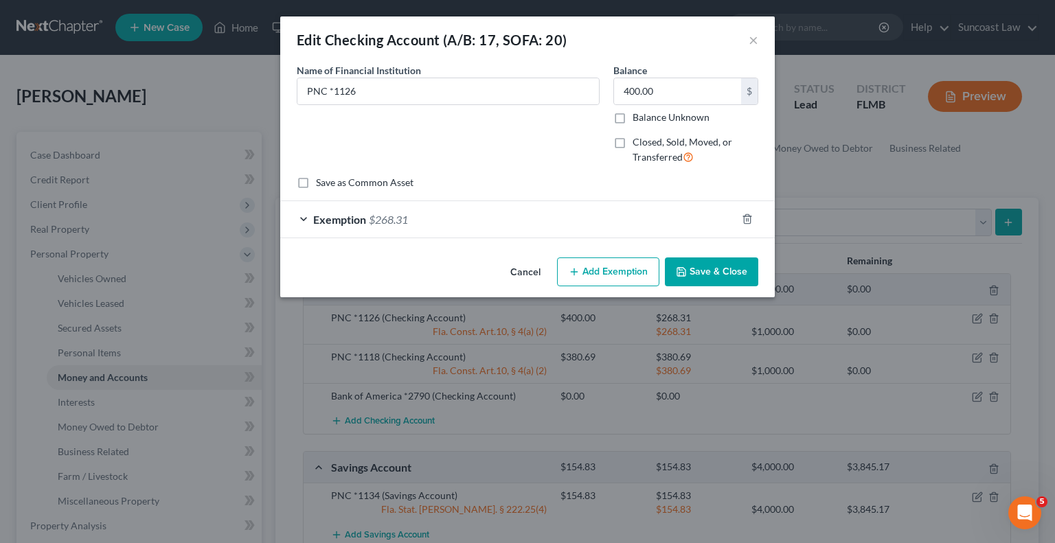
click at [611, 282] on button "Add Exemption" at bounding box center [608, 272] width 102 height 29
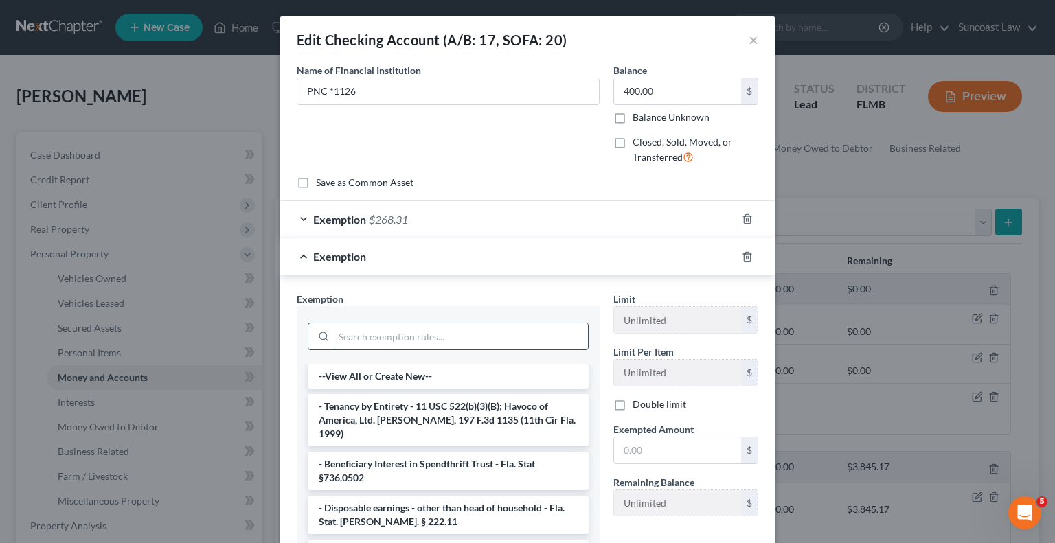
click at [468, 332] on input "search" at bounding box center [461, 337] width 254 height 26
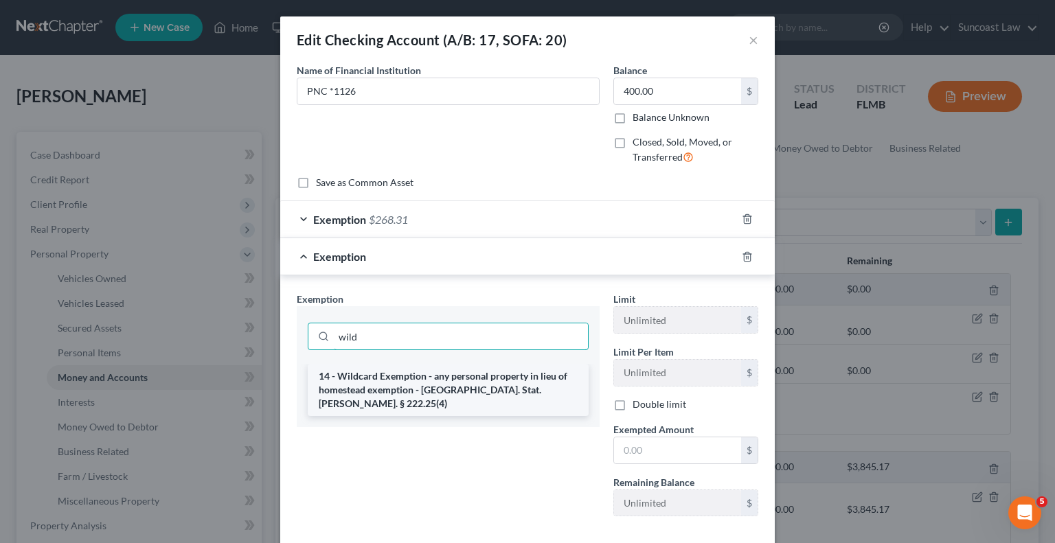
type input "wild"
click at [456, 394] on li "14 - Wildcard Exemption - any personal property in lieu of homestead exemption …" at bounding box center [448, 390] width 281 height 52
click at [456, 364] on div "wild" at bounding box center [448, 335] width 303 height 58
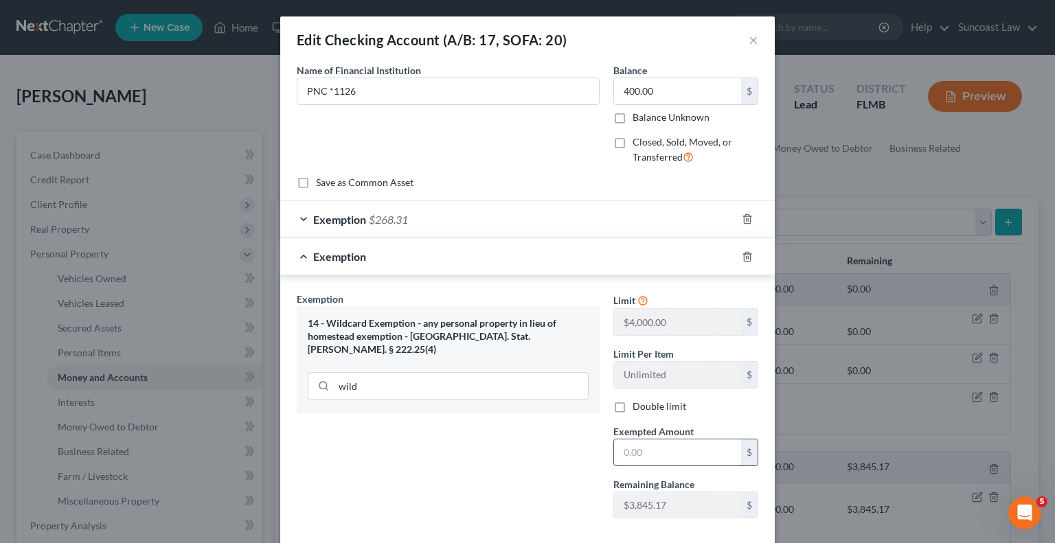
click at [656, 449] on input "text" at bounding box center [677, 453] width 127 height 26
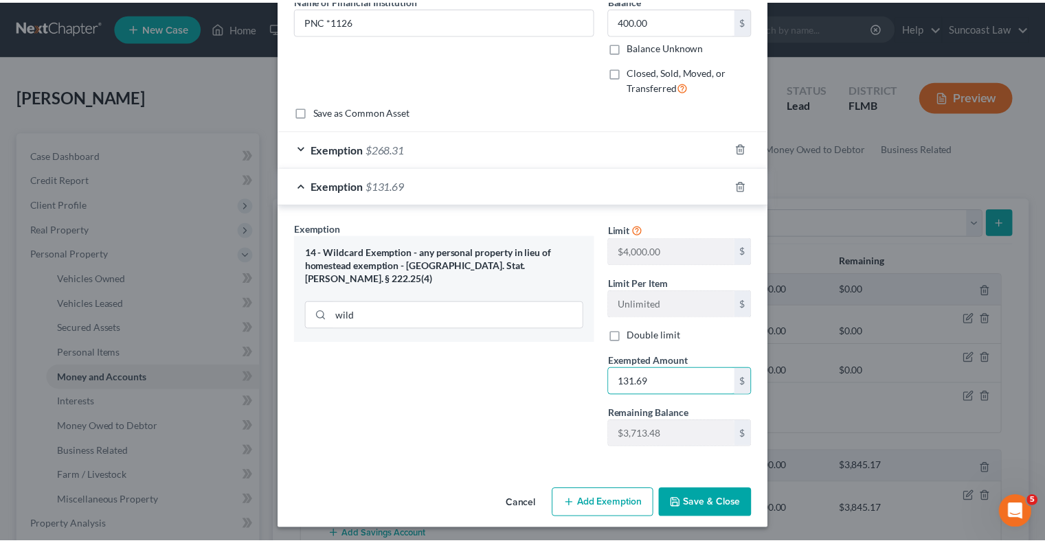
scroll to position [71, 0]
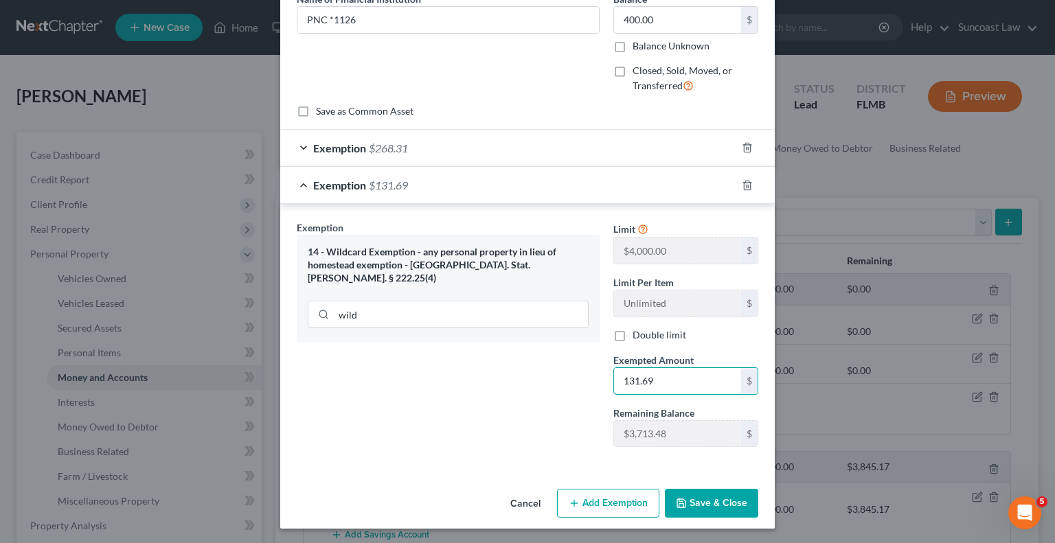
type input "131.69"
click at [697, 498] on button "Save & Close" at bounding box center [711, 503] width 93 height 29
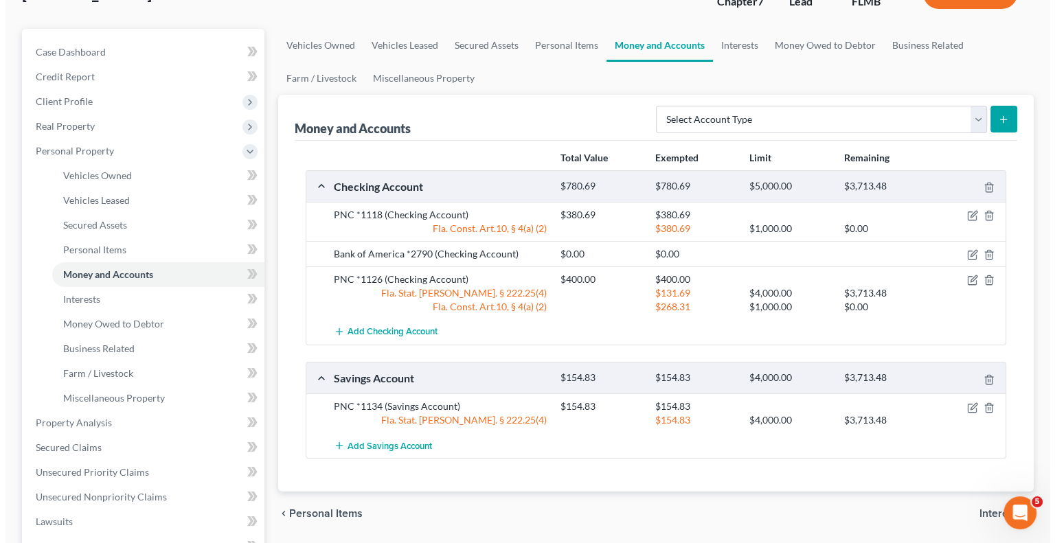
scroll to position [137, 0]
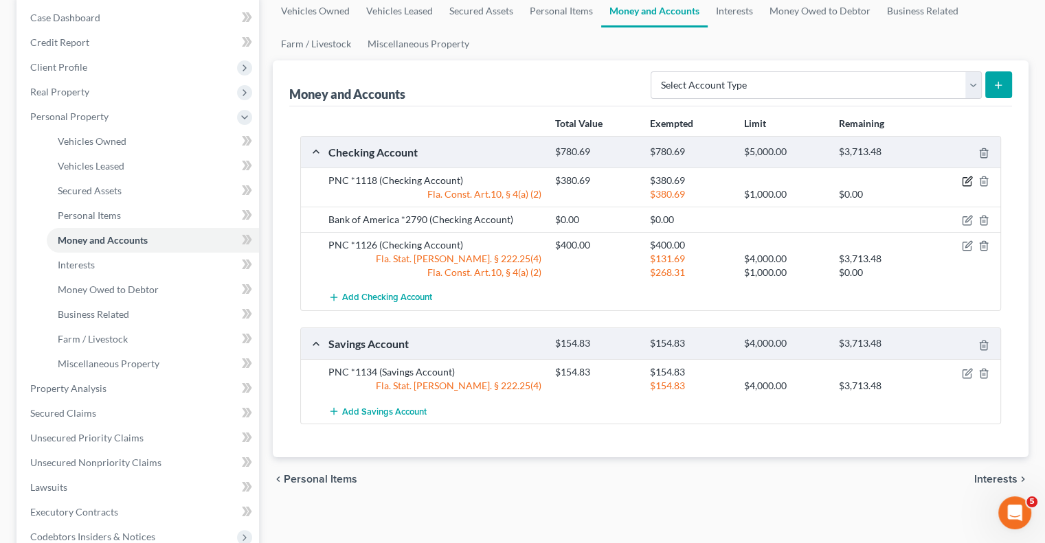
click at [969, 178] on icon "button" at bounding box center [967, 181] width 11 height 11
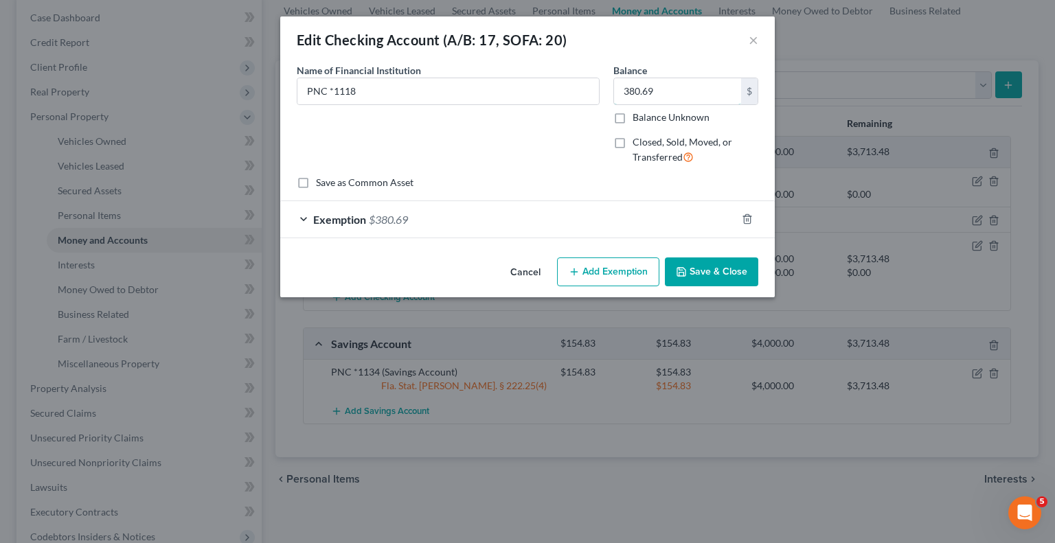
drag, startPoint x: 667, startPoint y: 89, endPoint x: 656, endPoint y: 64, distance: 27.7
click at [668, 89] on input "380.69" at bounding box center [677, 91] width 127 height 26
type input "386.81"
click at [659, 210] on div "Exemption $380.69" at bounding box center [508, 219] width 456 height 36
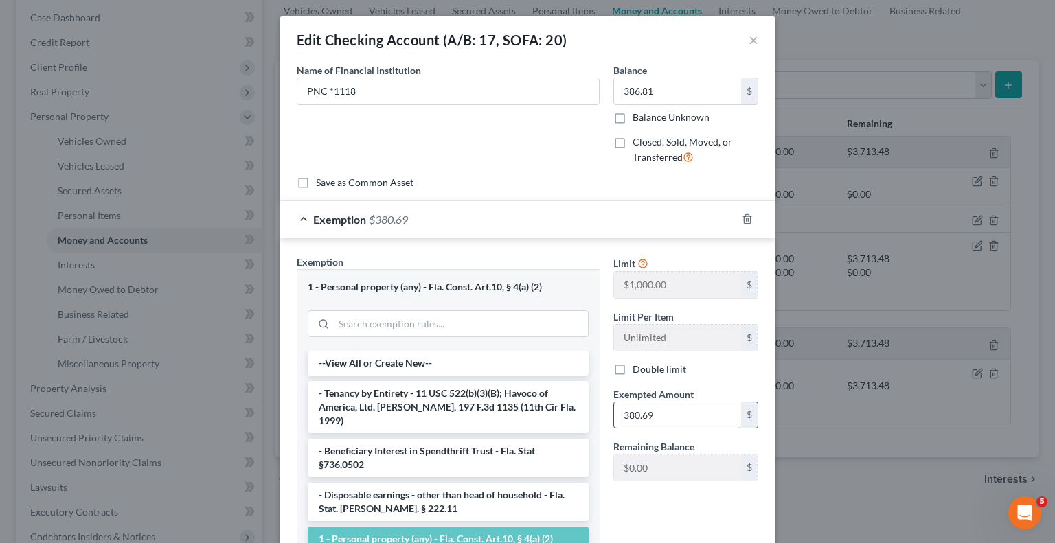
click at [686, 410] on input "380.69" at bounding box center [677, 416] width 127 height 26
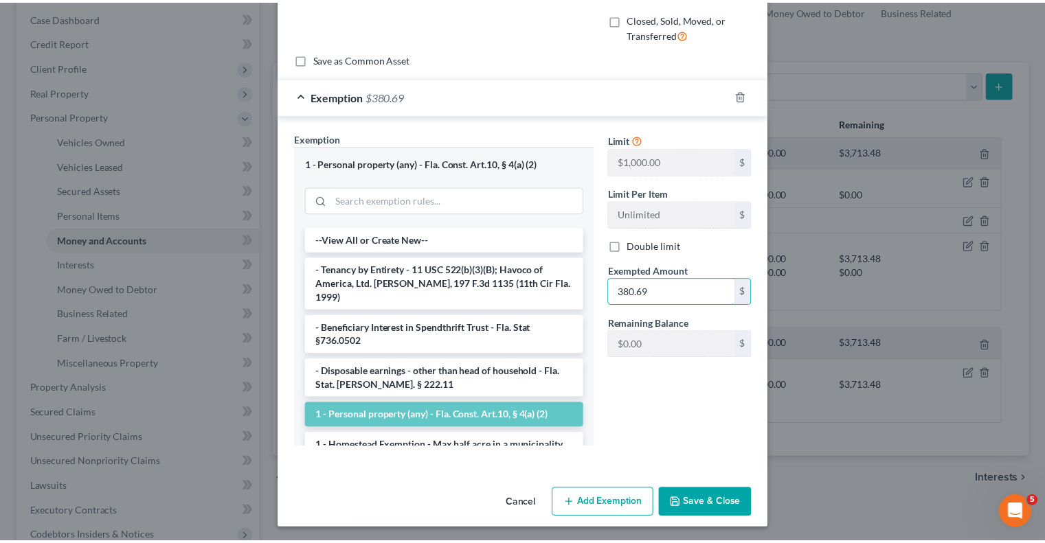
scroll to position [124, 0]
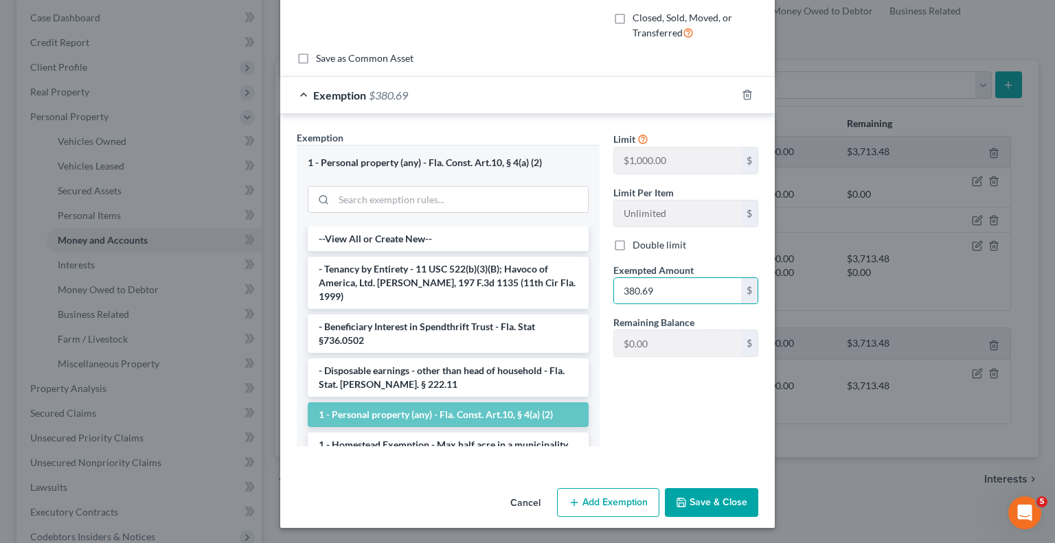
click at [709, 501] on button "Save & Close" at bounding box center [711, 502] width 93 height 29
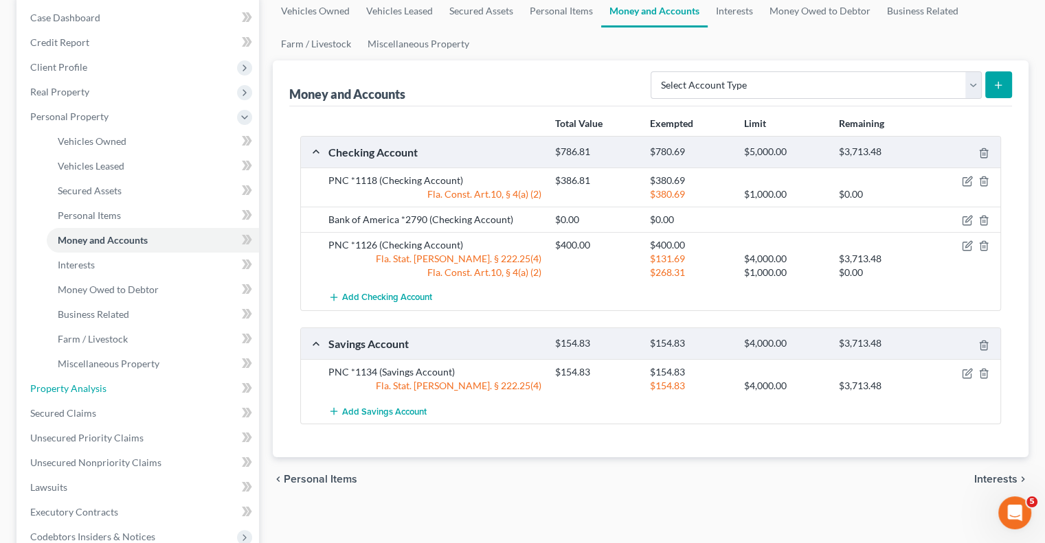
drag, startPoint x: 103, startPoint y: 384, endPoint x: 453, endPoint y: 326, distance: 355.0
click at [103, 384] on span "Property Analysis" at bounding box center [68, 389] width 76 height 12
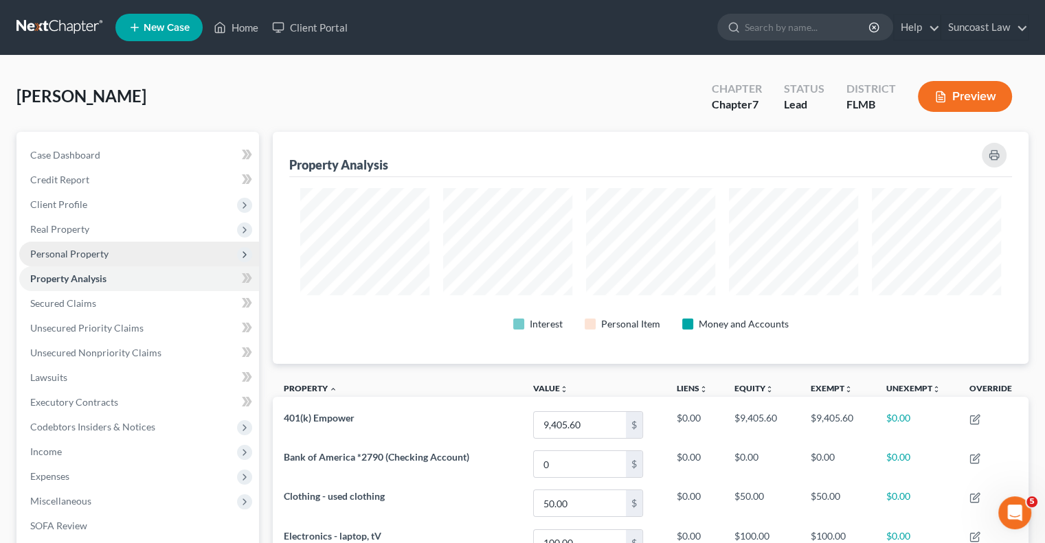
click at [81, 249] on span "Personal Property" at bounding box center [69, 254] width 78 height 12
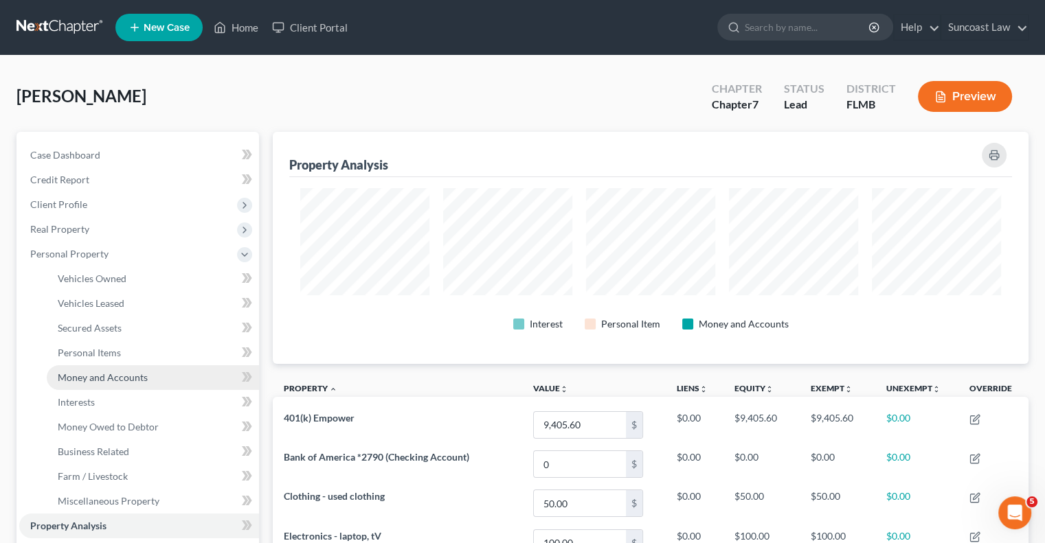
click at [131, 375] on span "Money and Accounts" at bounding box center [103, 378] width 90 height 12
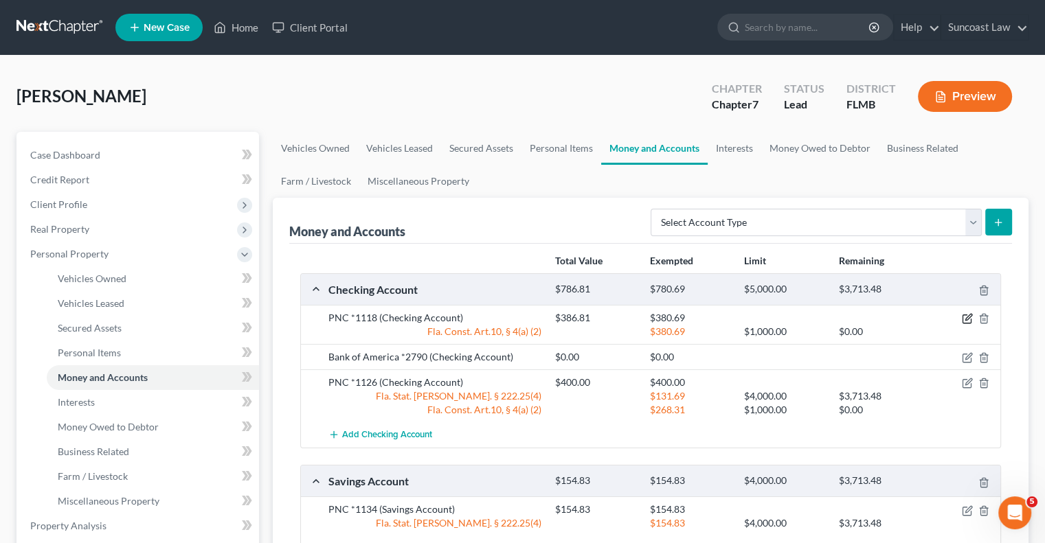
click at [970, 319] on icon "button" at bounding box center [966, 319] width 8 height 8
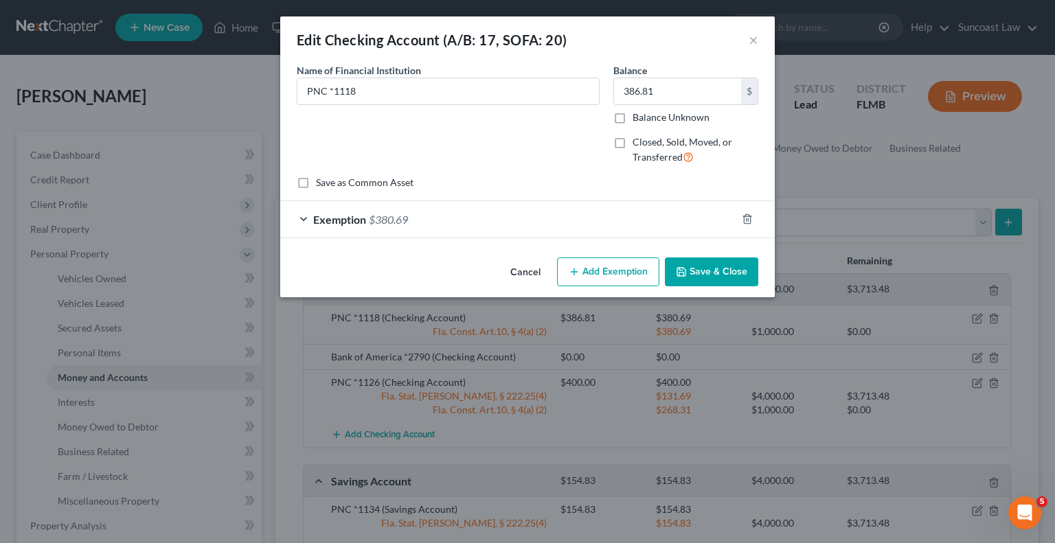
drag, startPoint x: 639, startPoint y: 271, endPoint x: 489, endPoint y: 332, distance: 161.7
click at [638, 271] on button "Add Exemption" at bounding box center [608, 272] width 102 height 29
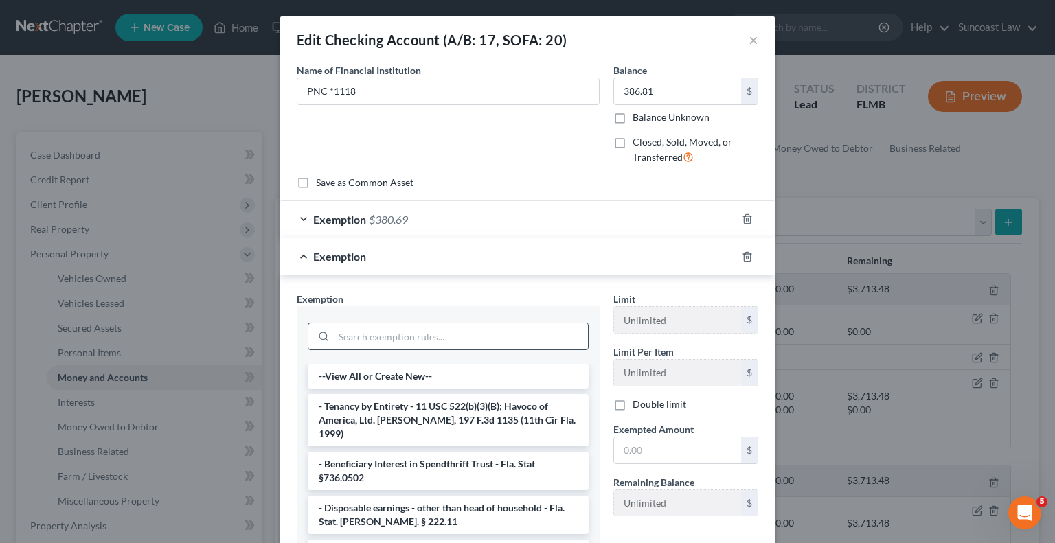
click at [486, 332] on input "search" at bounding box center [461, 337] width 254 height 26
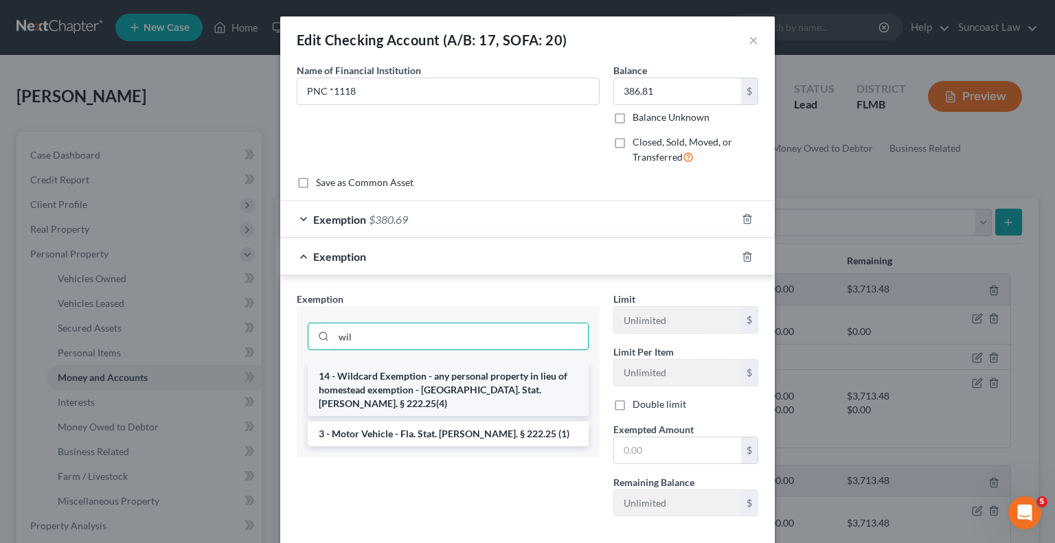
type input "wil"
click at [495, 380] on li "14 - Wildcard Exemption - any personal property in lieu of homestead exemption …" at bounding box center [448, 390] width 281 height 52
click at [495, 350] on input "wil" at bounding box center [461, 337] width 254 height 26
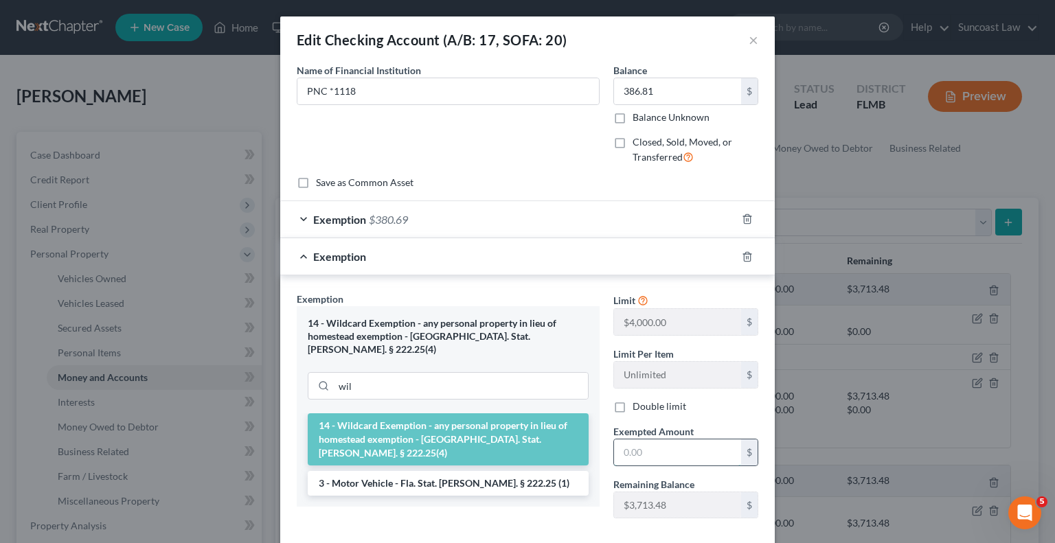
drag, startPoint x: 672, startPoint y: 444, endPoint x: 680, endPoint y: 441, distance: 8.3
click at [674, 444] on input "text" at bounding box center [677, 453] width 127 height 26
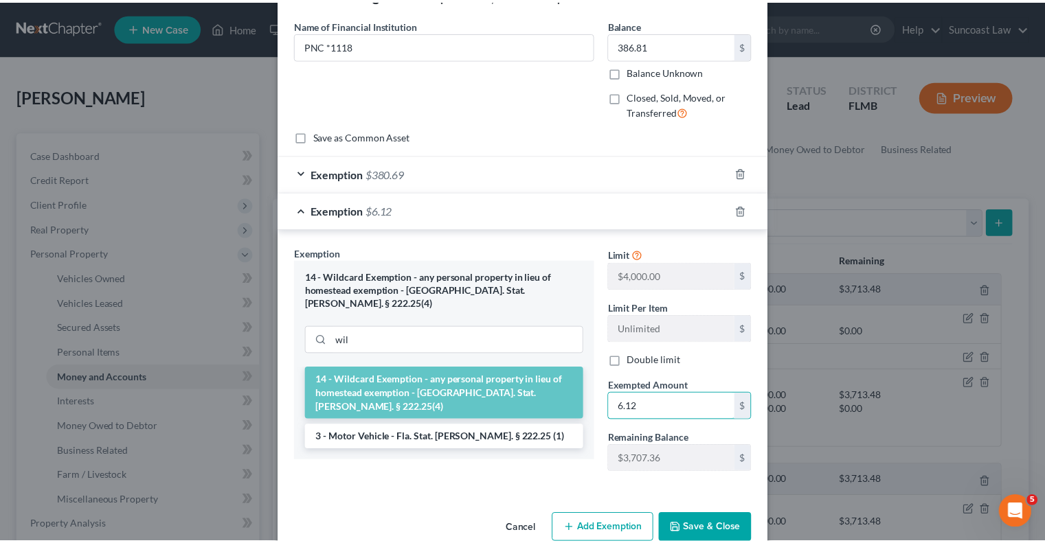
scroll to position [71, 0]
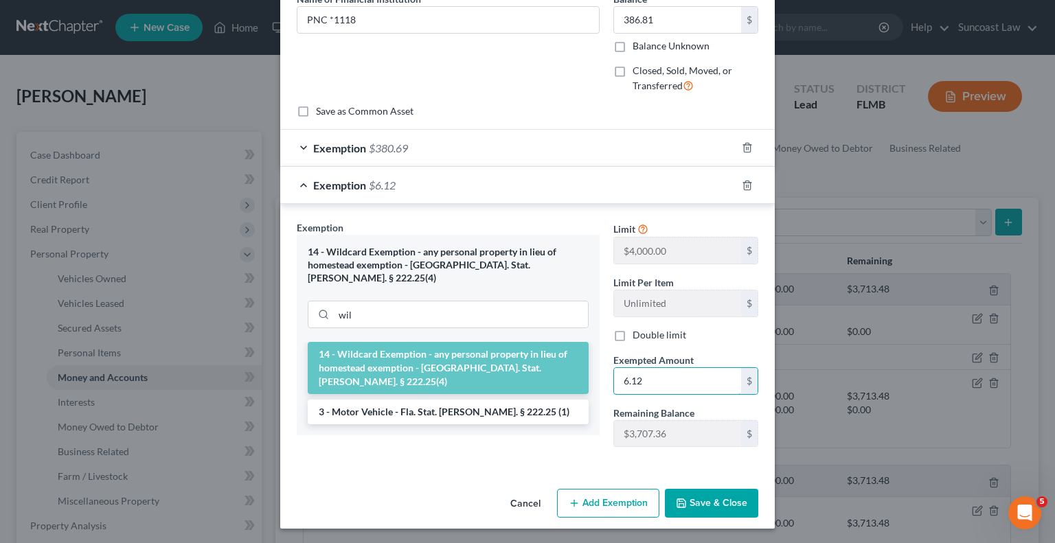
type input "6.12"
drag, startPoint x: 493, startPoint y: 440, endPoint x: 694, endPoint y: 497, distance: 208.5
click at [495, 440] on div "Exemption Set must be selected for CA. Exemption * 14 - Wildcard Exemption - an…" at bounding box center [448, 339] width 317 height 238
click at [697, 497] on button "Save & Close" at bounding box center [711, 503] width 93 height 29
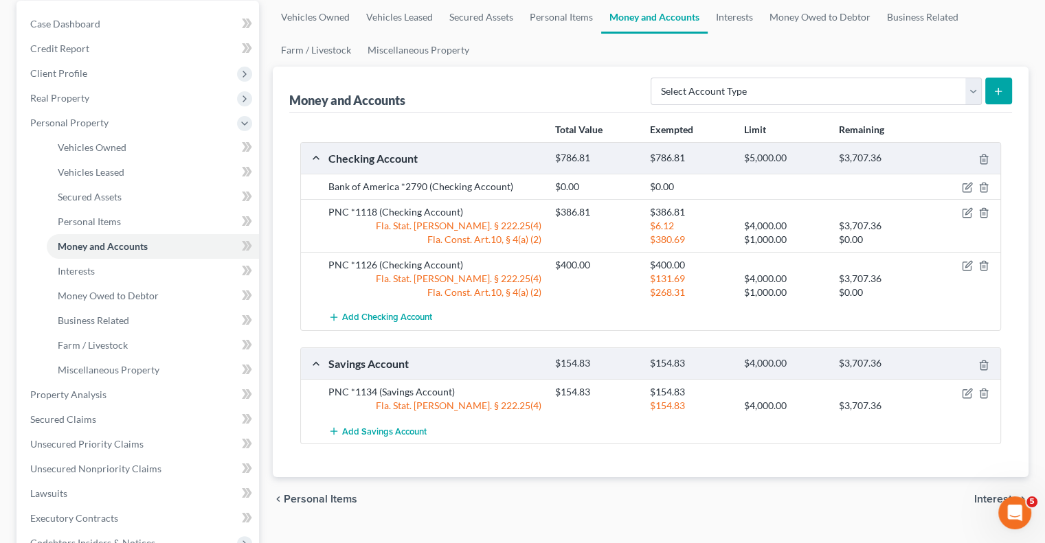
scroll to position [137, 0]
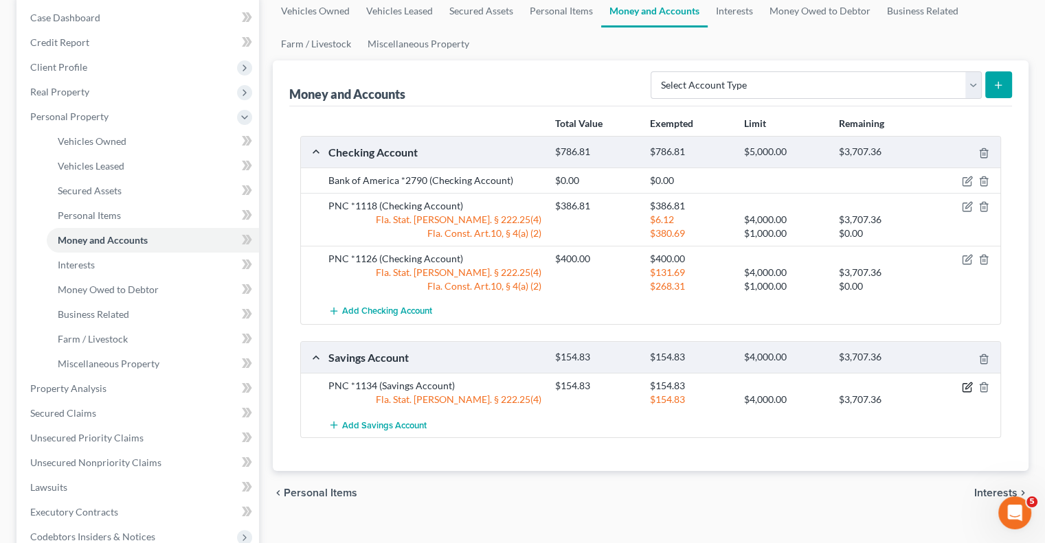
drag, startPoint x: 967, startPoint y: 387, endPoint x: 936, endPoint y: 394, distance: 31.5
click at [967, 387] on icon "button" at bounding box center [967, 387] width 11 height 11
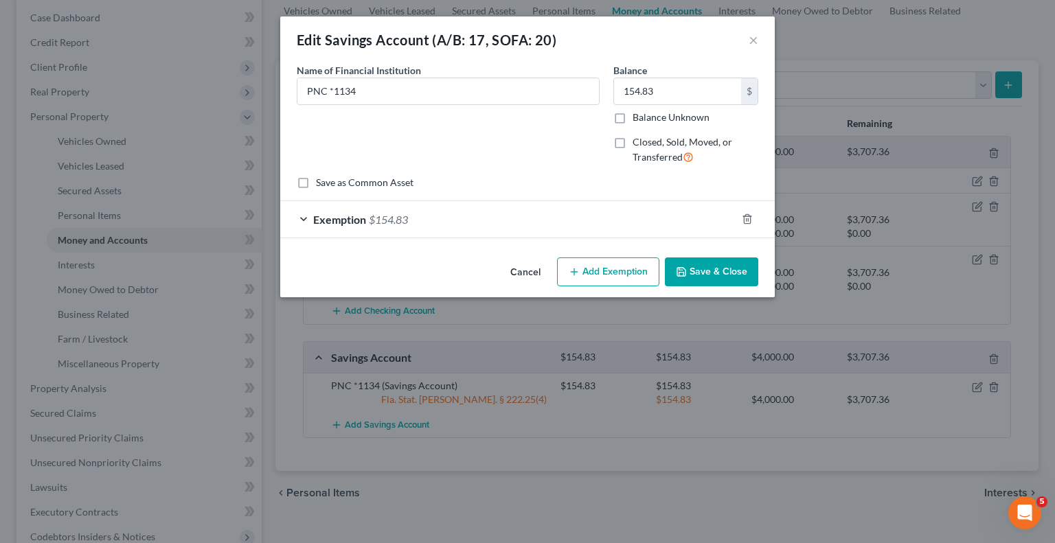
click at [675, 218] on div "Exemption $154.83" at bounding box center [508, 219] width 456 height 36
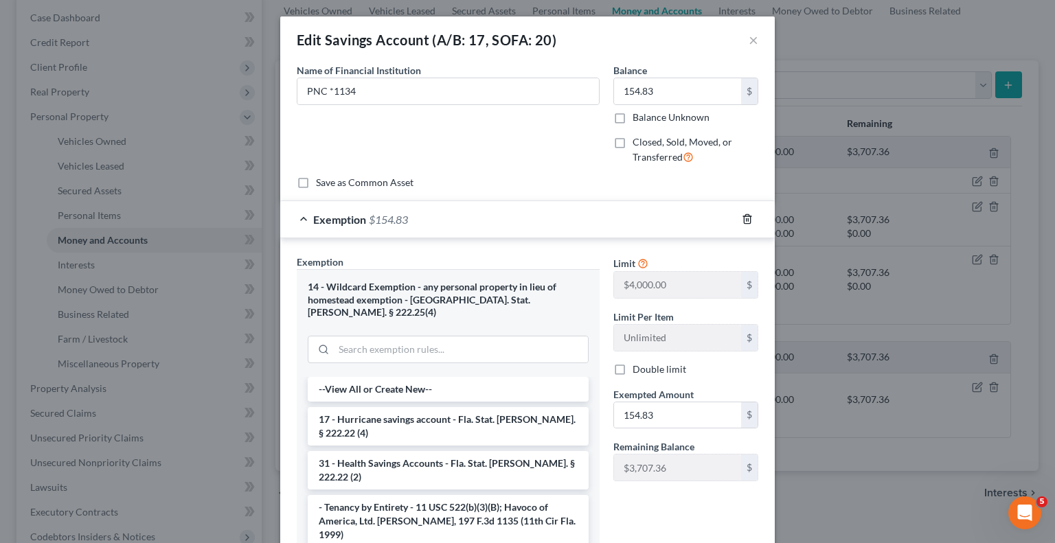
click at [742, 216] on icon "button" at bounding box center [747, 219] width 11 height 11
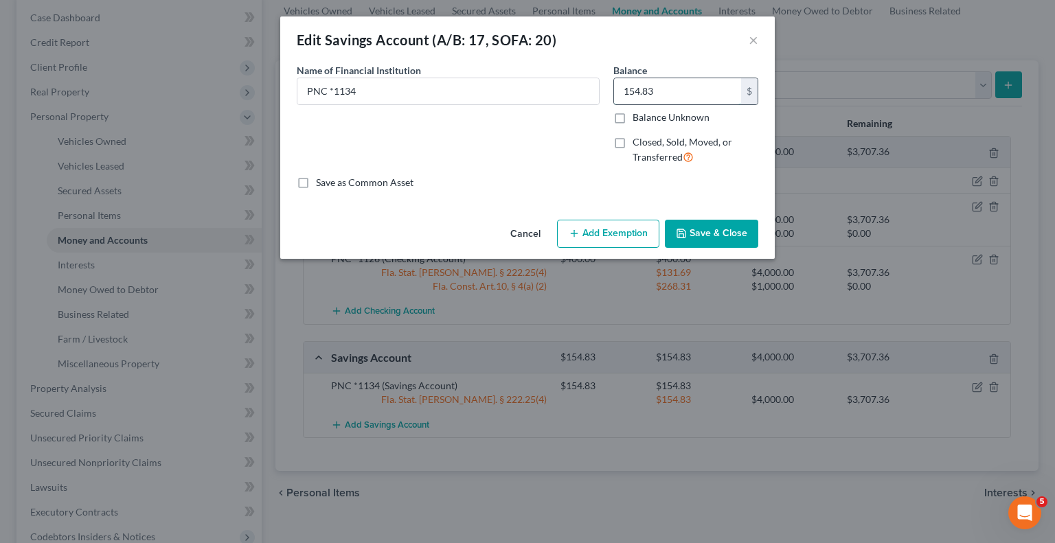
click at [679, 93] on input "154.83" at bounding box center [677, 91] width 127 height 26
type input "0"
click at [519, 150] on div "Name of Financial Institution * PNC *1134" at bounding box center [448, 119] width 317 height 113
click at [744, 231] on button "Save & Close" at bounding box center [711, 234] width 93 height 29
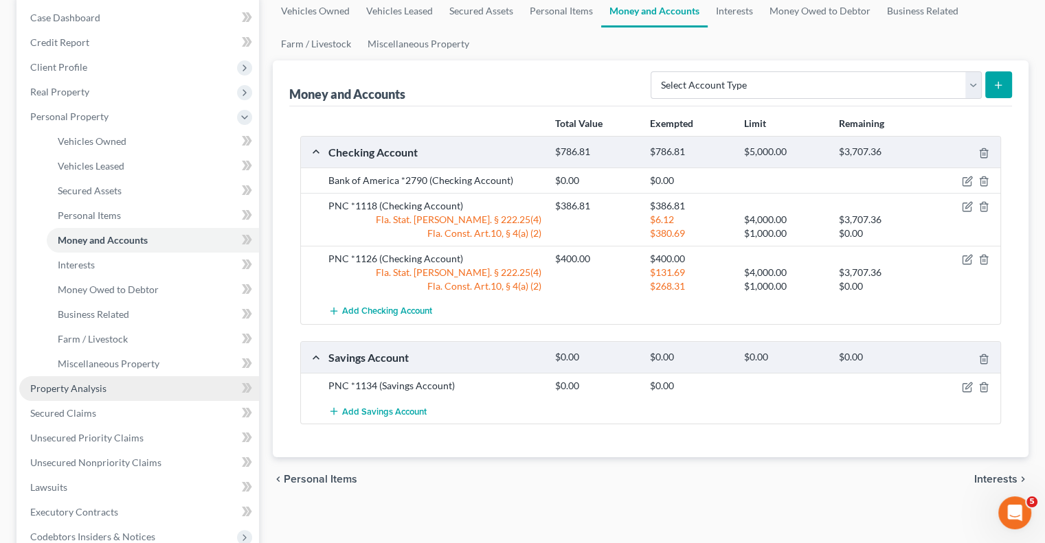
click at [93, 388] on span "Property Analysis" at bounding box center [68, 389] width 76 height 12
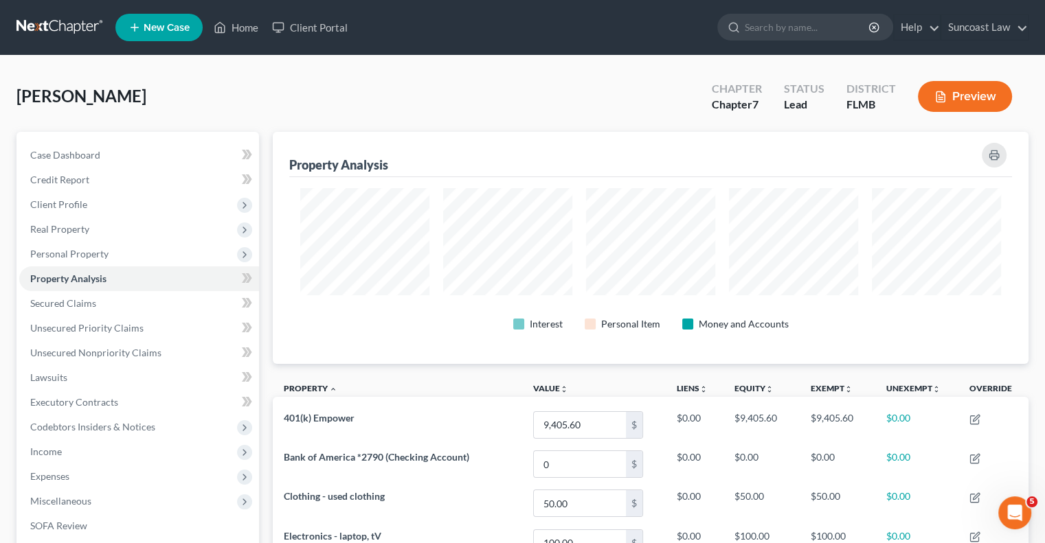
scroll to position [232, 755]
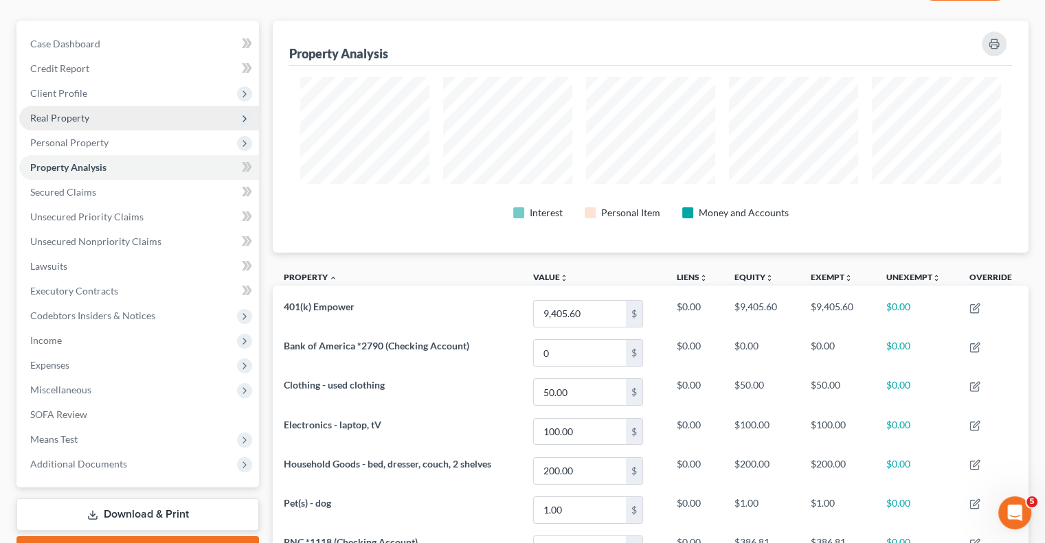
click at [60, 111] on span "Real Property" at bounding box center [139, 118] width 240 height 25
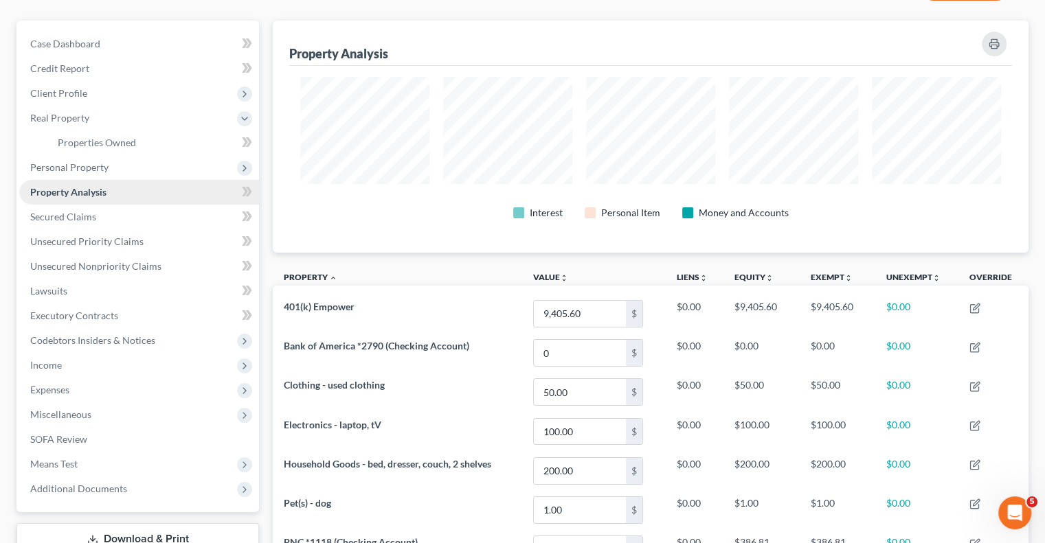
drag, startPoint x: 89, startPoint y: 172, endPoint x: 91, endPoint y: 184, distance: 11.9
click at [89, 172] on span "Personal Property" at bounding box center [69, 167] width 78 height 12
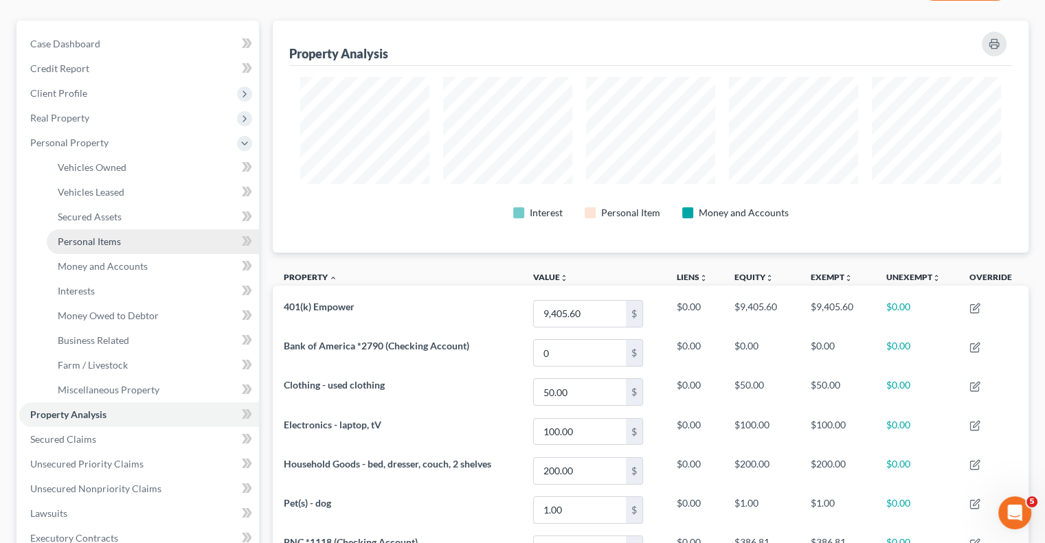
click at [117, 245] on span "Personal Items" at bounding box center [89, 242] width 63 height 12
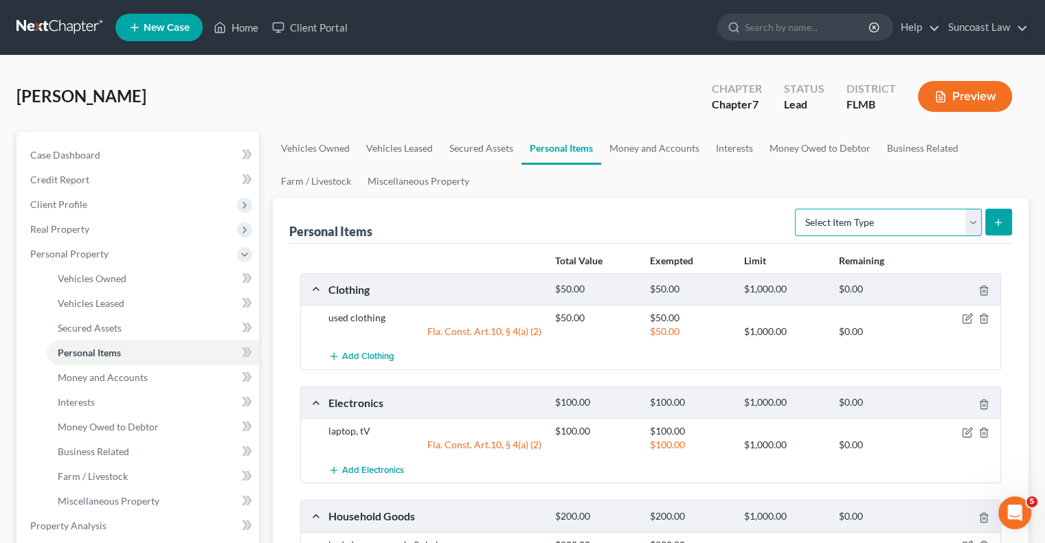
drag, startPoint x: 881, startPoint y: 220, endPoint x: 881, endPoint y: 233, distance: 12.4
click at [881, 220] on select "Select Item Type Clothing (A/B: 11) Collectibles Of Value (A/B: 8) Electronics …" at bounding box center [888, 222] width 187 height 27
select select "pets"
click at [797, 209] on select "Select Item Type Clothing (A/B: 11) Collectibles Of Value (A/B: 8) Electronics …" at bounding box center [888, 222] width 187 height 27
click at [1006, 218] on button "submit" at bounding box center [998, 222] width 27 height 27
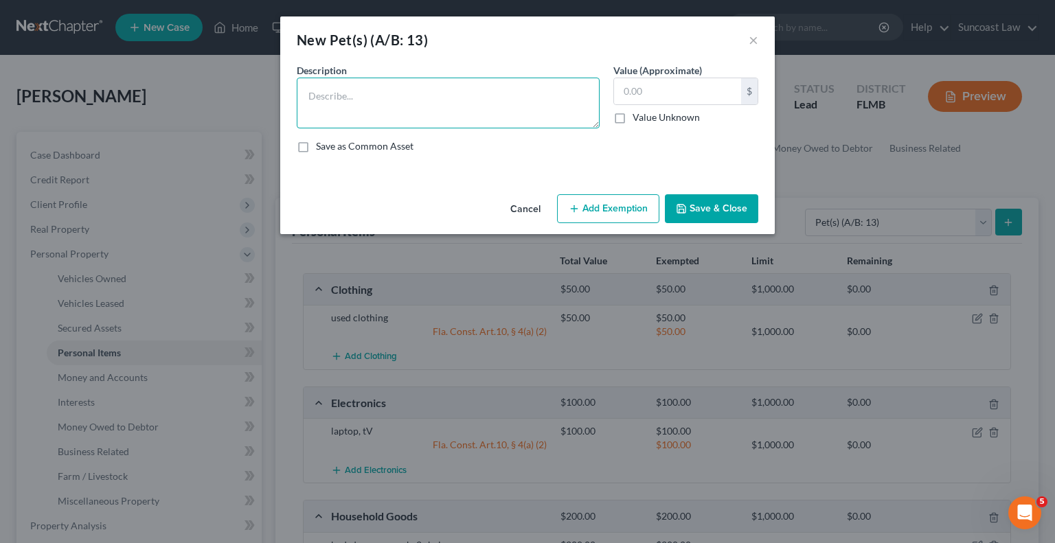
click at [461, 98] on textarea at bounding box center [448, 103] width 303 height 51
type textarea "dog"
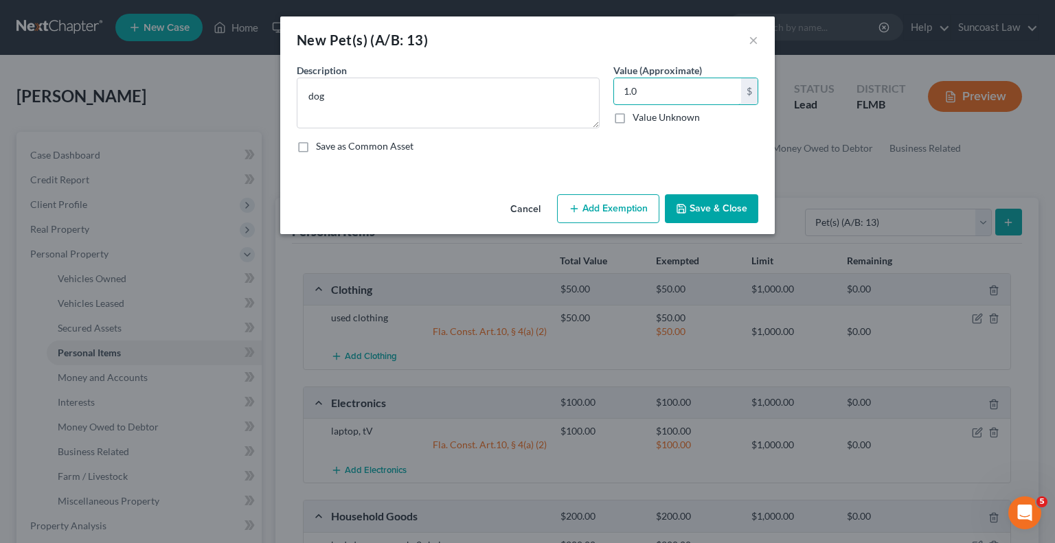
type input "1.0"
drag, startPoint x: 611, startPoint y: 207, endPoint x: 514, endPoint y: 280, distance: 120.2
click at [612, 207] on button "Add Exemption" at bounding box center [608, 208] width 102 height 29
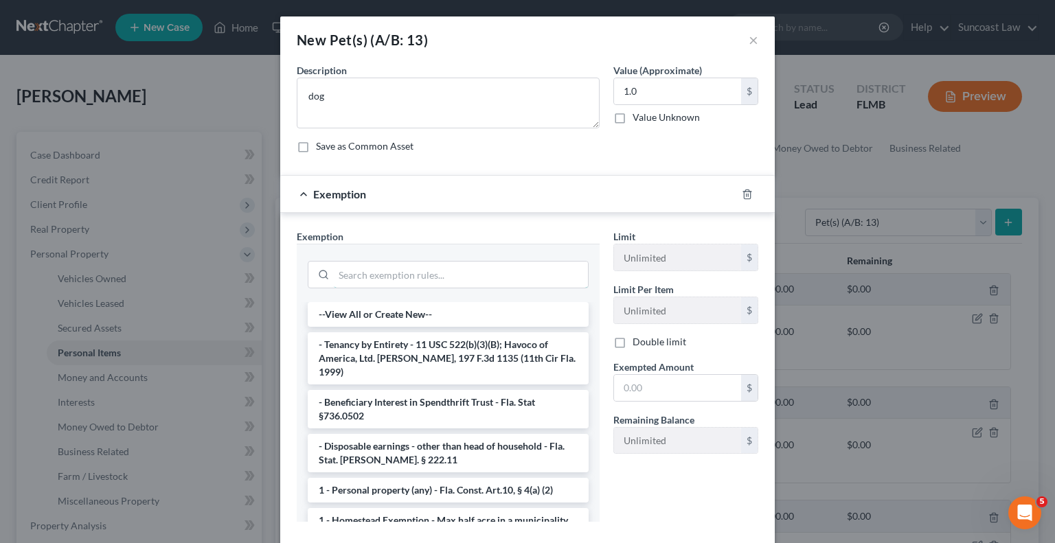
drag, startPoint x: 437, startPoint y: 277, endPoint x: 441, endPoint y: 255, distance: 22.4
click at [437, 277] on input "search" at bounding box center [461, 275] width 254 height 26
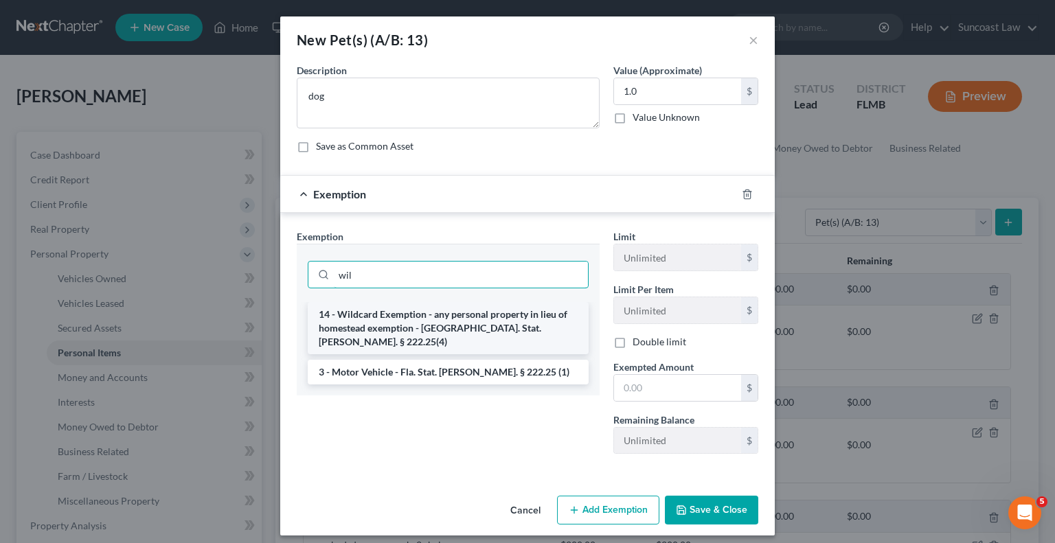
type input "wil"
click at [426, 318] on li "14 - Wildcard Exemption - any personal property in lieu of homestead exemption …" at bounding box center [448, 328] width 281 height 52
click at [426, 288] on input "wil" at bounding box center [461, 275] width 254 height 26
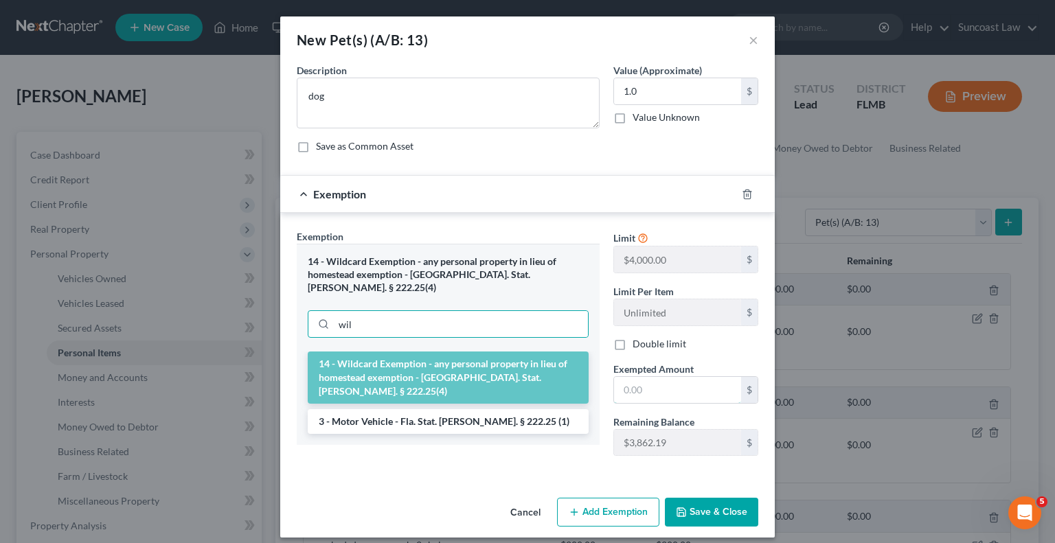
drag, startPoint x: 652, startPoint y: 387, endPoint x: 629, endPoint y: 197, distance: 190.9
click at [651, 387] on input "text" at bounding box center [677, 390] width 127 height 26
type input "1.0"
click at [563, 450] on div "Exemption Set must be selected for CA. Exemption * 14 - Wildcard Exemption - an…" at bounding box center [448, 348] width 317 height 238
drag, startPoint x: 714, startPoint y: 505, endPoint x: 623, endPoint y: 244, distance: 276.3
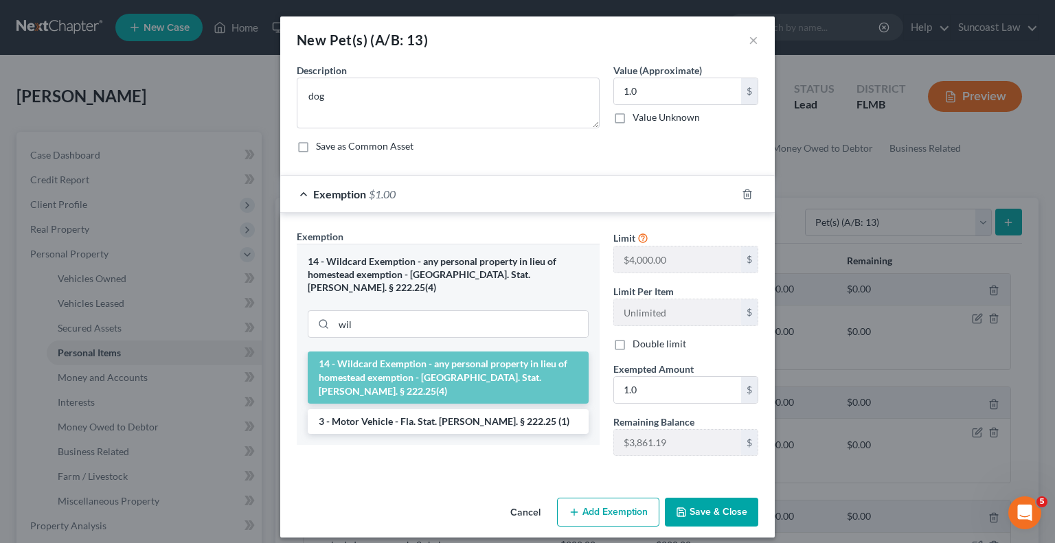
click at [714, 505] on button "Save & Close" at bounding box center [711, 512] width 93 height 29
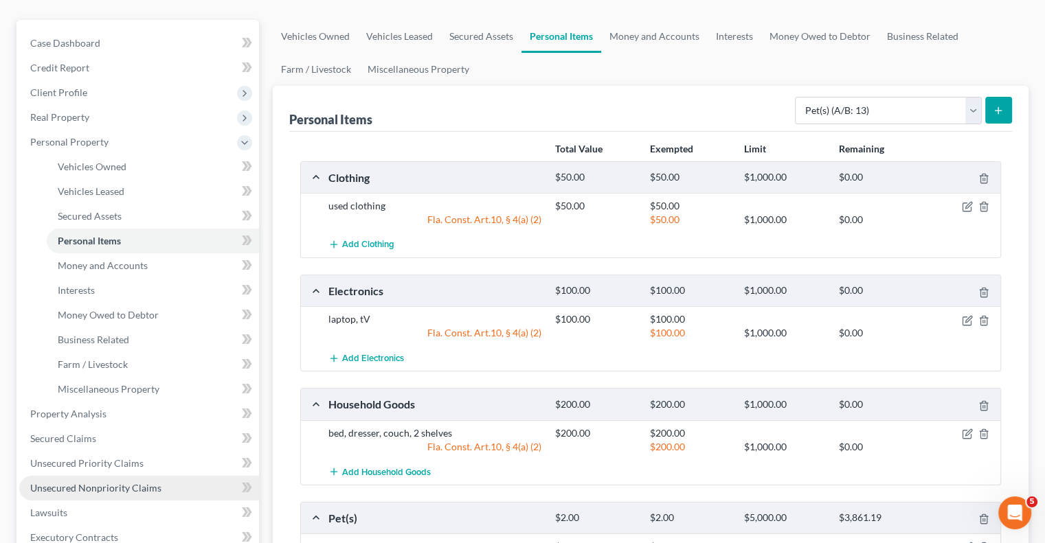
scroll to position [206, 0]
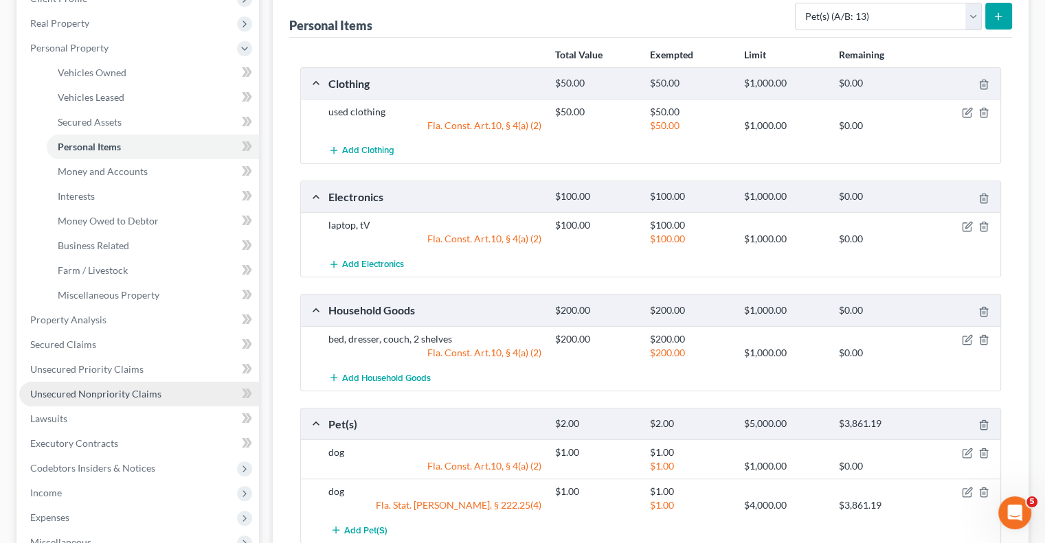
click at [142, 398] on span "Unsecured Nonpriority Claims" at bounding box center [95, 394] width 131 height 12
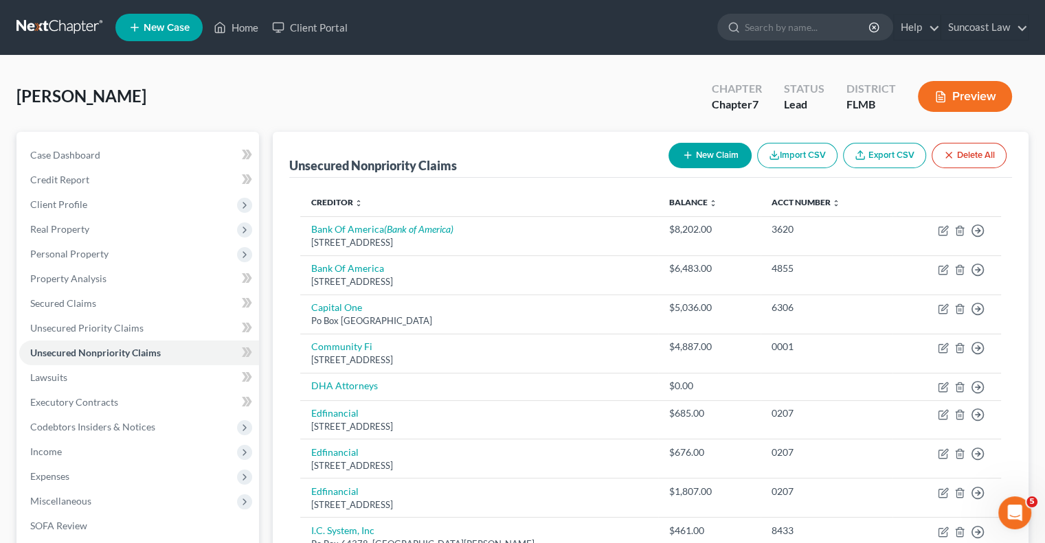
click at [709, 144] on button "New Claim" at bounding box center [709, 155] width 83 height 25
select select "0"
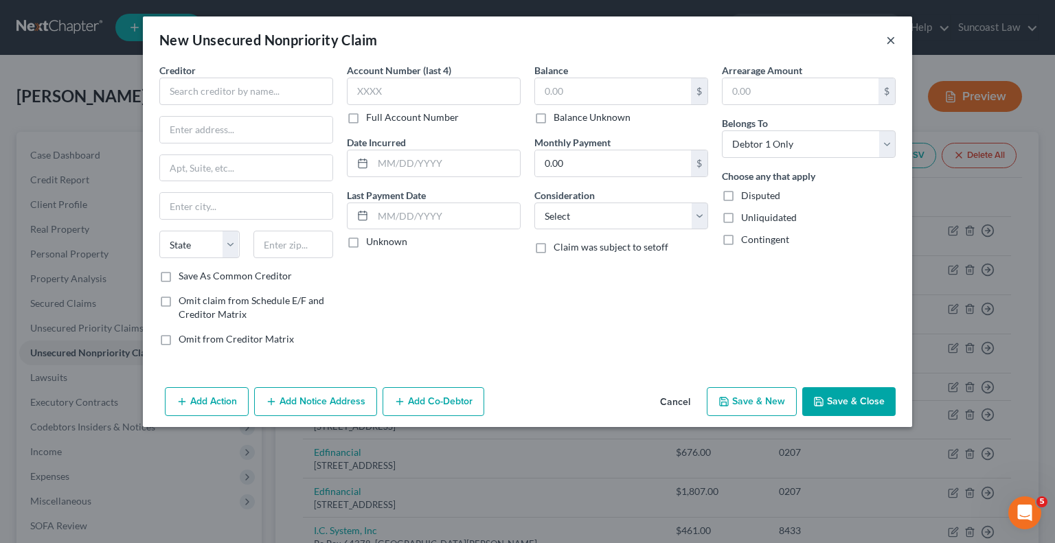
click at [892, 43] on button "×" at bounding box center [891, 40] width 10 height 16
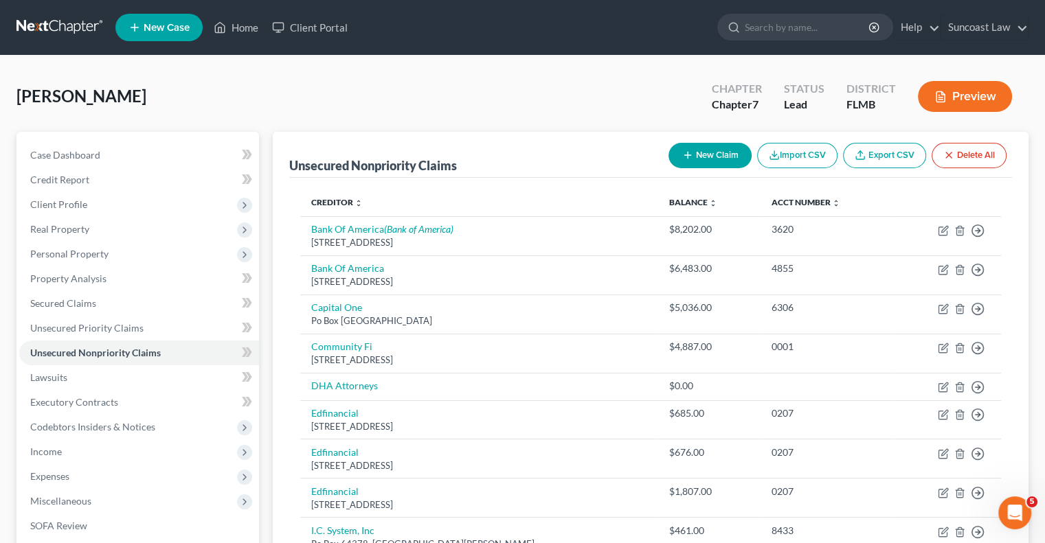
click at [710, 153] on button "New Claim" at bounding box center [709, 155] width 83 height 25
select select "0"
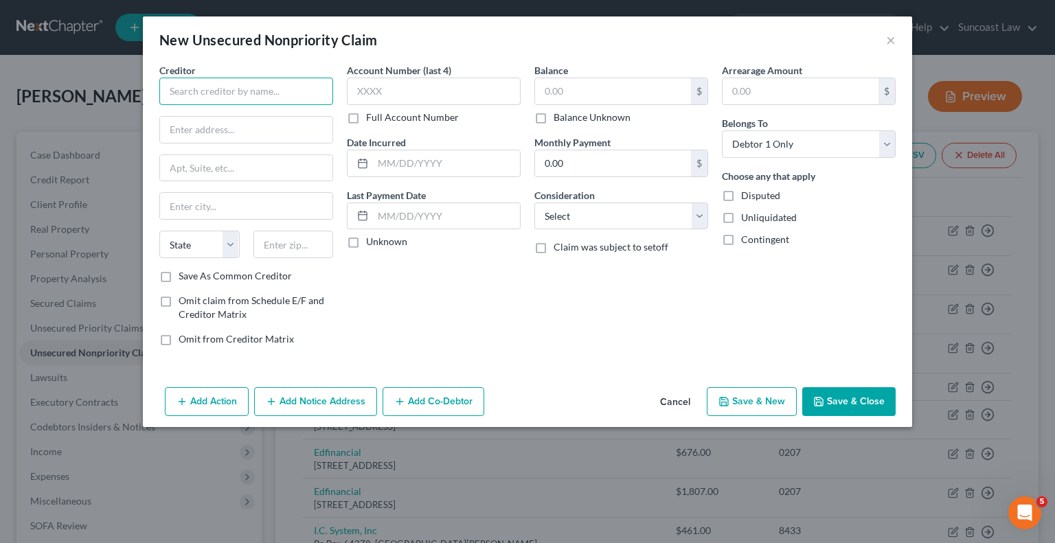
click at [278, 86] on input "text" at bounding box center [246, 91] width 174 height 27
type input "Community First Credit Union"
paste input "[STREET_ADDRESS][PERSON_NAME]"
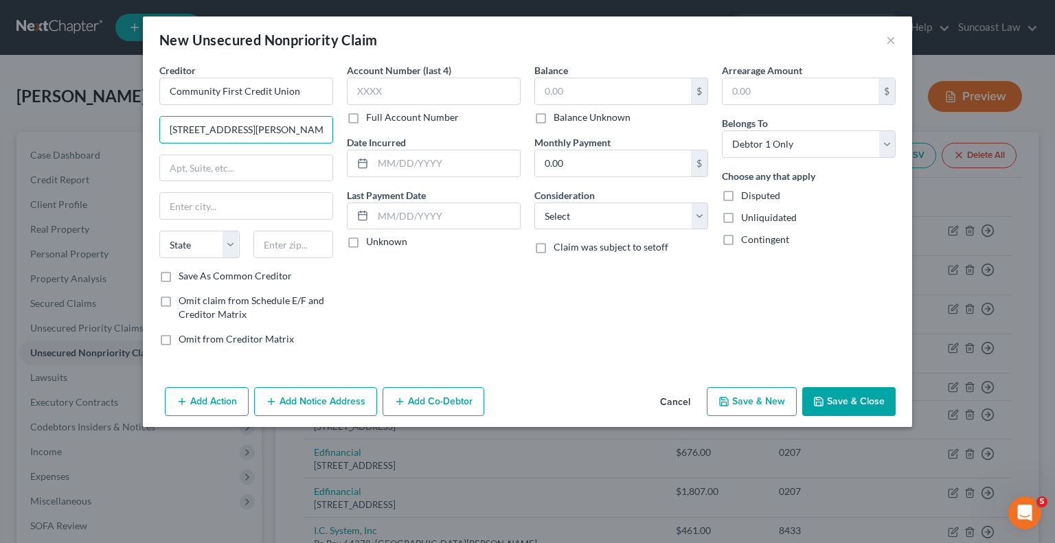
type input "[STREET_ADDRESS][PERSON_NAME]"
drag, startPoint x: 312, startPoint y: 242, endPoint x: 328, endPoint y: 130, distance: 113.1
click at [312, 242] on input "text" at bounding box center [293, 244] width 80 height 27
type input "32204"
type input "[GEOGRAPHIC_DATA]"
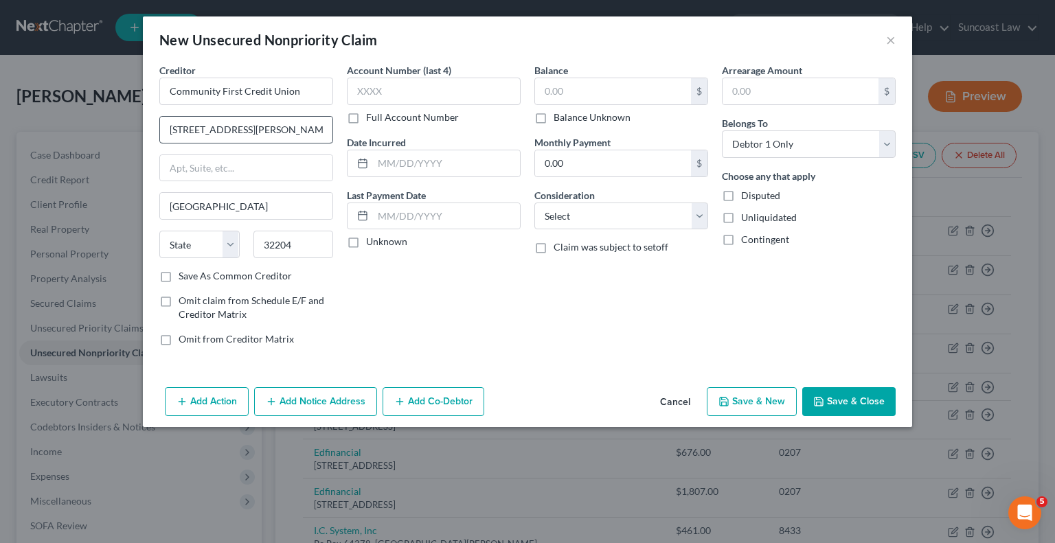
select select "9"
click at [448, 98] on input "text" at bounding box center [434, 91] width 174 height 27
type input "8970"
click at [554, 115] on label "Balance Unknown" at bounding box center [592, 118] width 77 height 14
click at [559, 115] on input "Balance Unknown" at bounding box center [563, 115] width 9 height 9
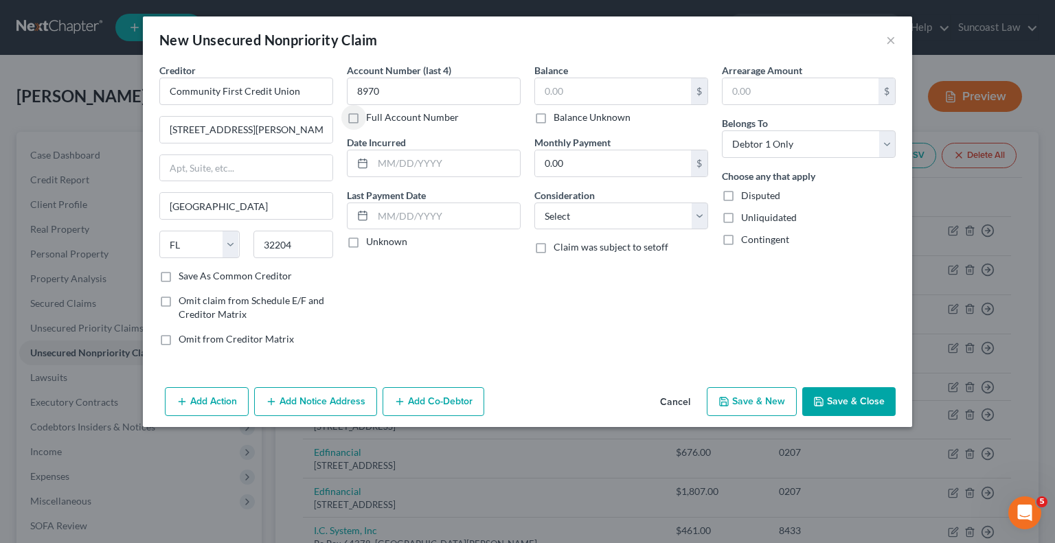
checkbox input "true"
type input "0.00"
click at [212, 401] on button "Add Action" at bounding box center [207, 401] width 84 height 29
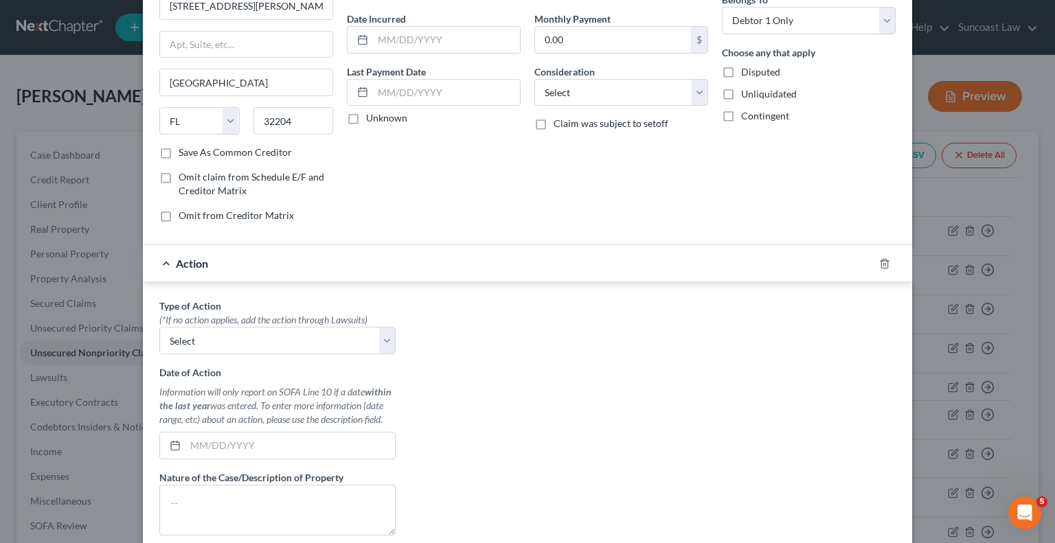
scroll to position [137, 0]
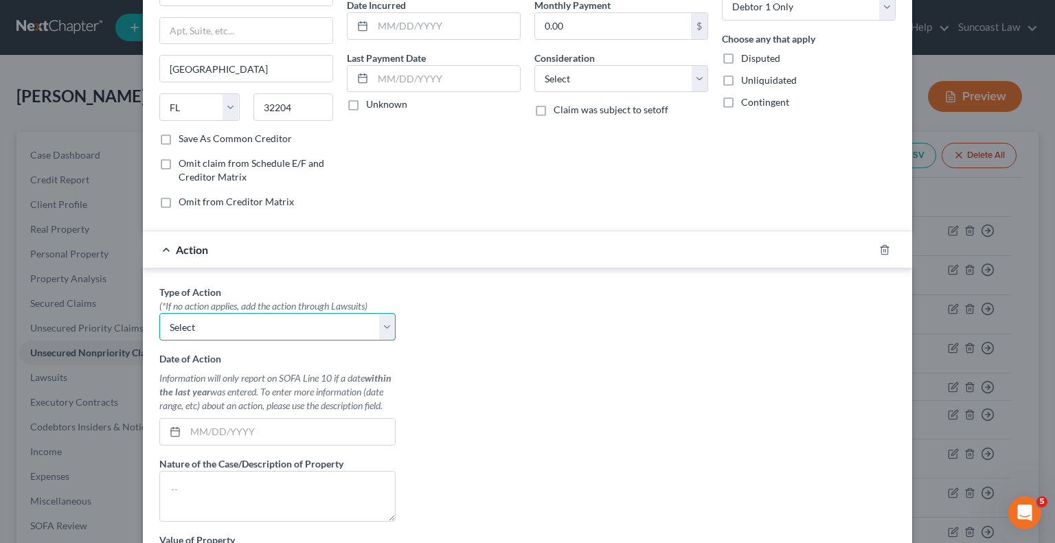
click at [240, 328] on select "Select Repossession Garnishment Foreclosure Personal Injury Attached, Seized, O…" at bounding box center [277, 326] width 236 height 27
select select "0"
click at [159, 313] on select "Select Repossession Garnishment Foreclosure Personal Injury Attached, Seized, O…" at bounding box center [277, 326] width 236 height 27
click at [247, 419] on input "text" at bounding box center [289, 432] width 209 height 26
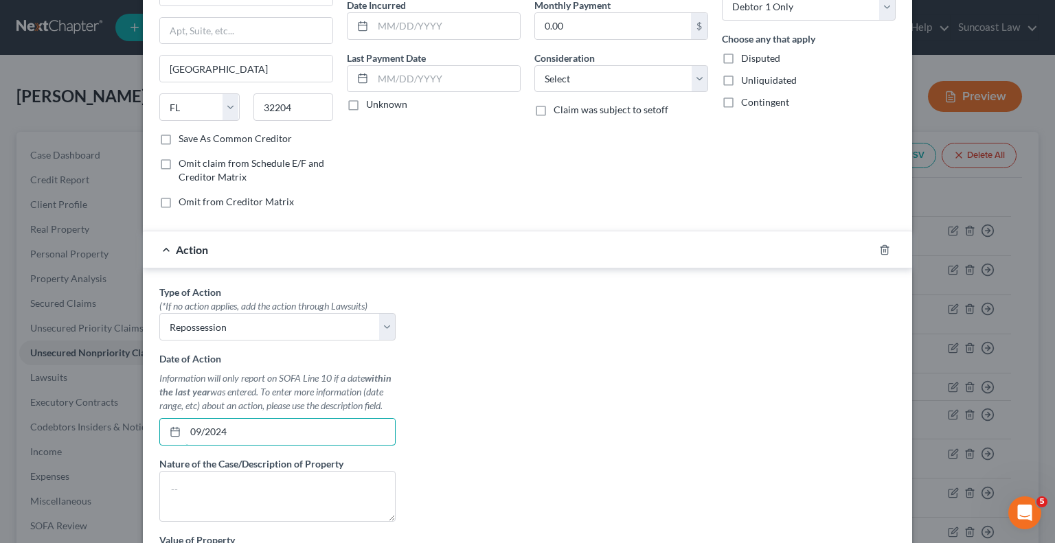
type input "09/2024"
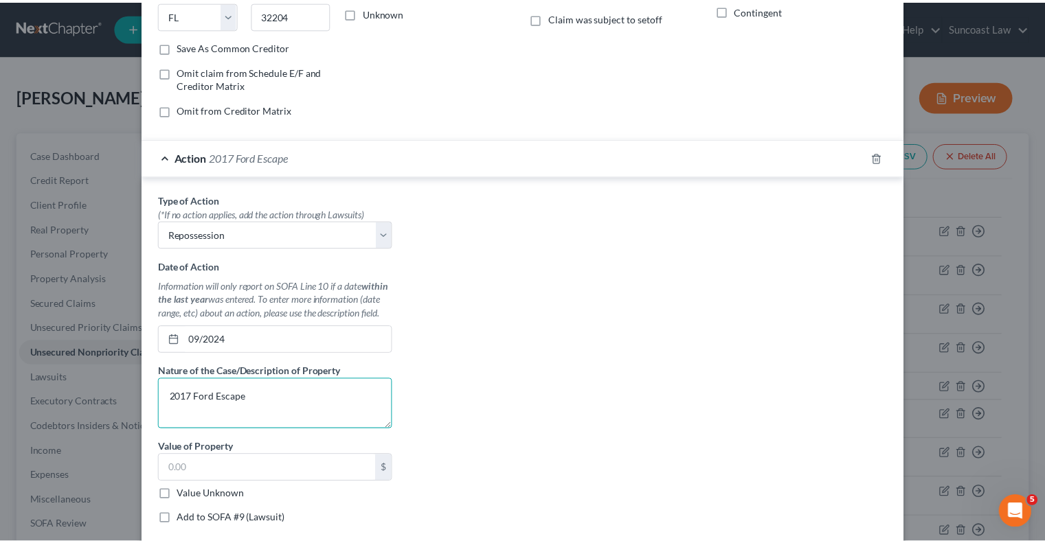
scroll to position [307, 0]
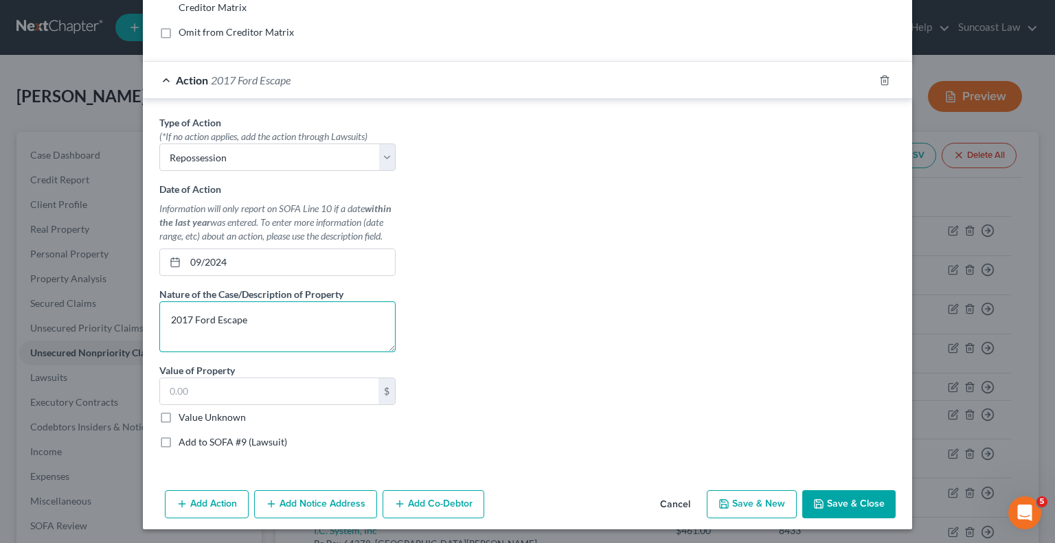
type textarea "2017 Ford Escape"
click at [857, 497] on button "Save & Close" at bounding box center [848, 504] width 93 height 29
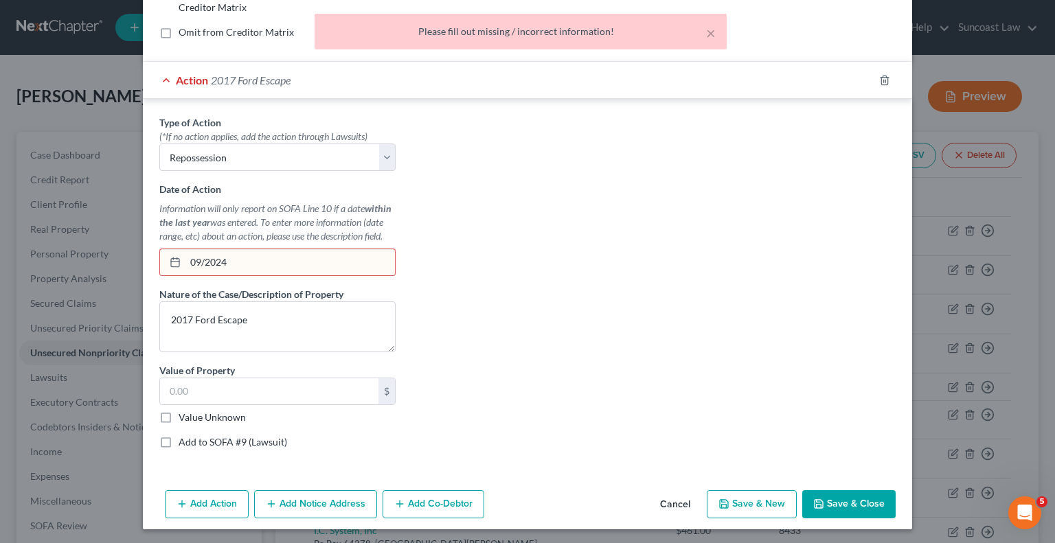
click at [179, 414] on label "Value Unknown" at bounding box center [212, 418] width 67 height 14
click at [184, 414] on input "Value Unknown" at bounding box center [188, 415] width 9 height 9
checkbox input "true"
type input "0.00"
click at [179, 415] on label "Value Unknown" at bounding box center [212, 418] width 67 height 14
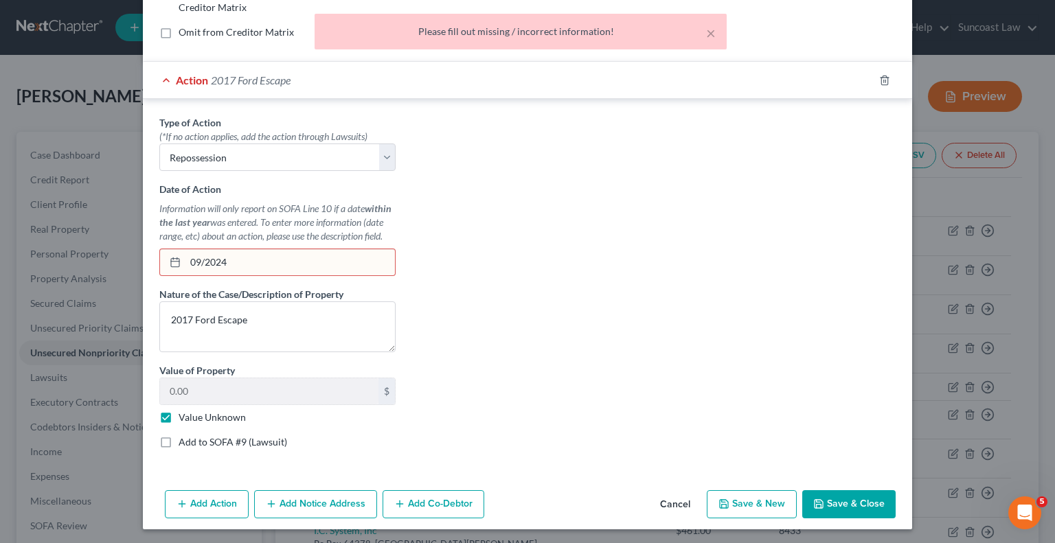
click at [184, 415] on input "Value Unknown" at bounding box center [188, 415] width 9 height 9
checkbox input "false"
click at [198, 260] on input "09/2024" at bounding box center [289, 262] width 209 height 26
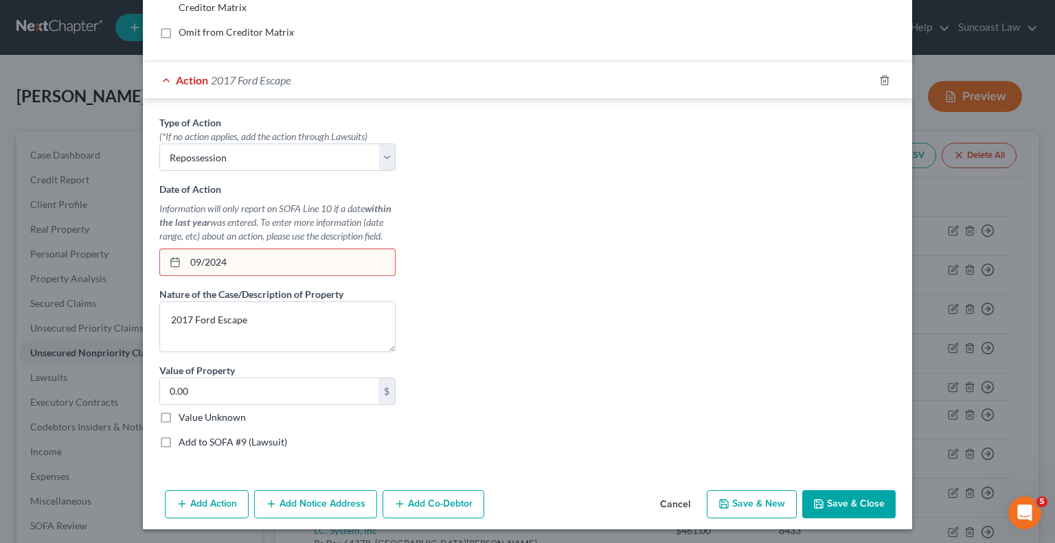
click at [199, 260] on input "09/2024" at bounding box center [289, 262] width 209 height 26
click at [197, 259] on input "09/2024" at bounding box center [289, 262] width 209 height 26
click at [201, 260] on input "09/2024" at bounding box center [289, 262] width 209 height 26
click at [202, 258] on input "09/2024" at bounding box center [289, 262] width 209 height 26
click at [200, 258] on input "09/2024" at bounding box center [289, 262] width 209 height 26
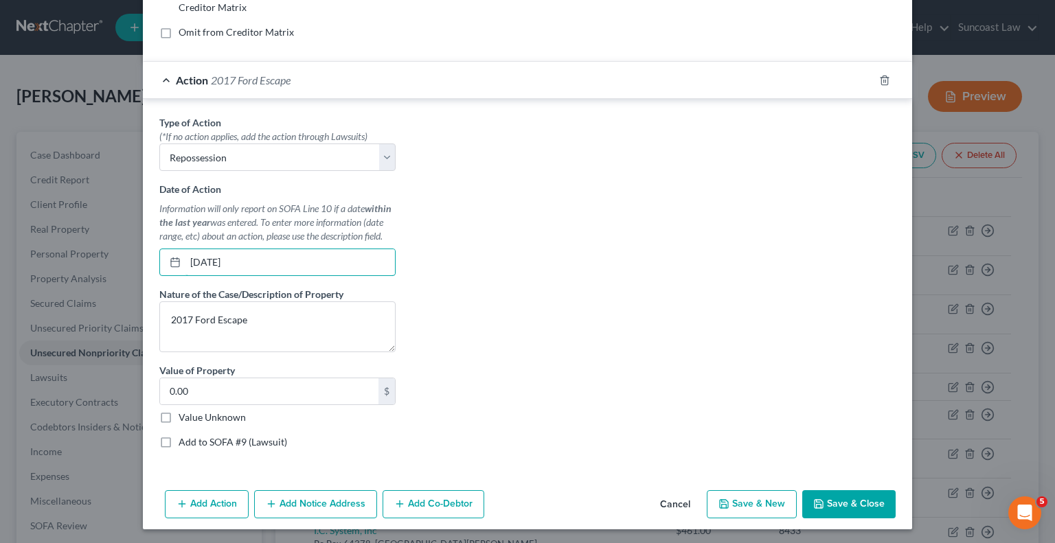
type input "[DATE]"
click at [179, 411] on label "Value Unknown" at bounding box center [212, 418] width 67 height 14
click at [184, 411] on input "Value Unknown" at bounding box center [188, 415] width 9 height 9
checkbox input "true"
click at [850, 500] on button "Save & Close" at bounding box center [848, 504] width 93 height 29
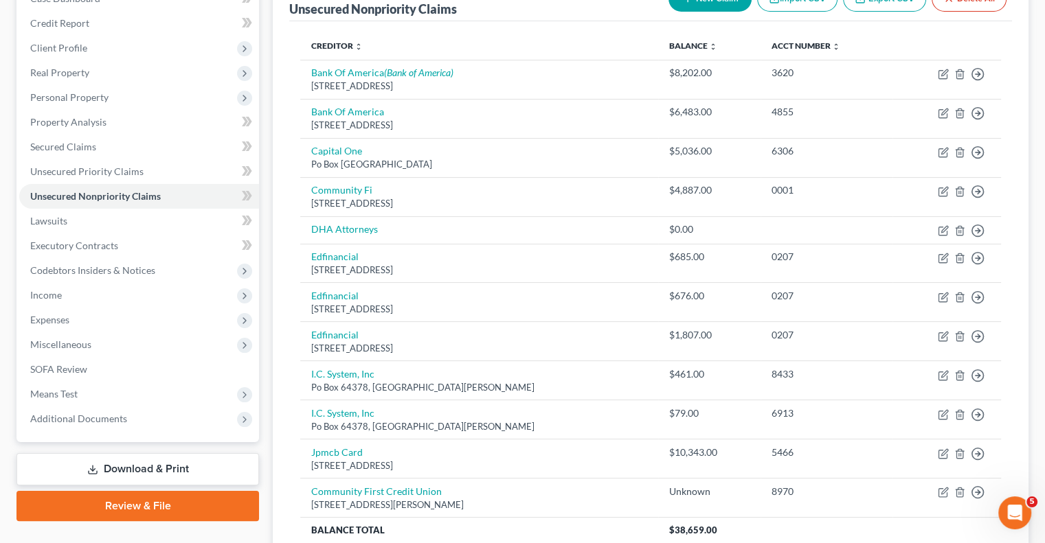
scroll to position [278, 0]
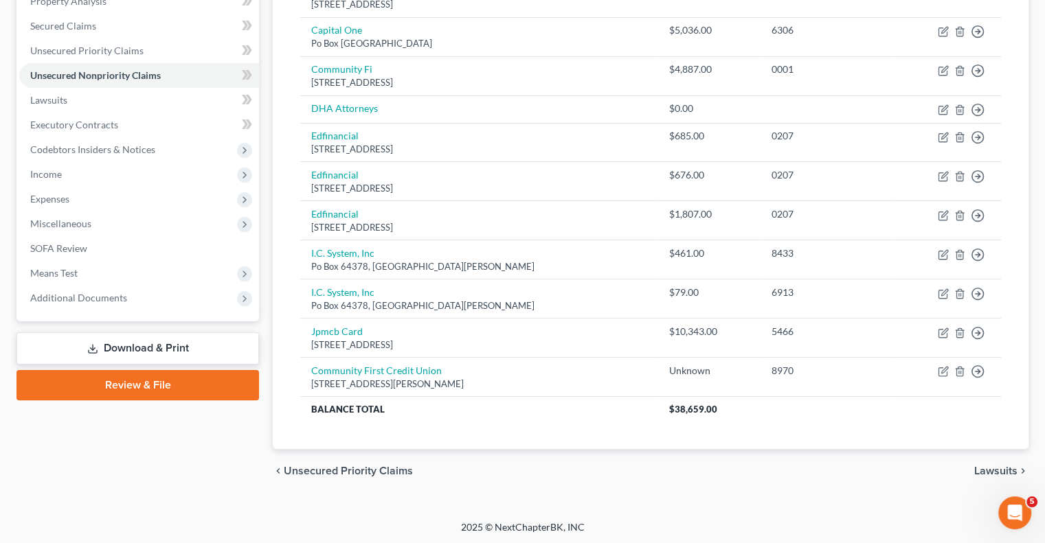
drag, startPoint x: 132, startPoint y: 295, endPoint x: 195, endPoint y: 354, distance: 86.0
click at [132, 295] on span "Additional Documents" at bounding box center [139, 298] width 240 height 25
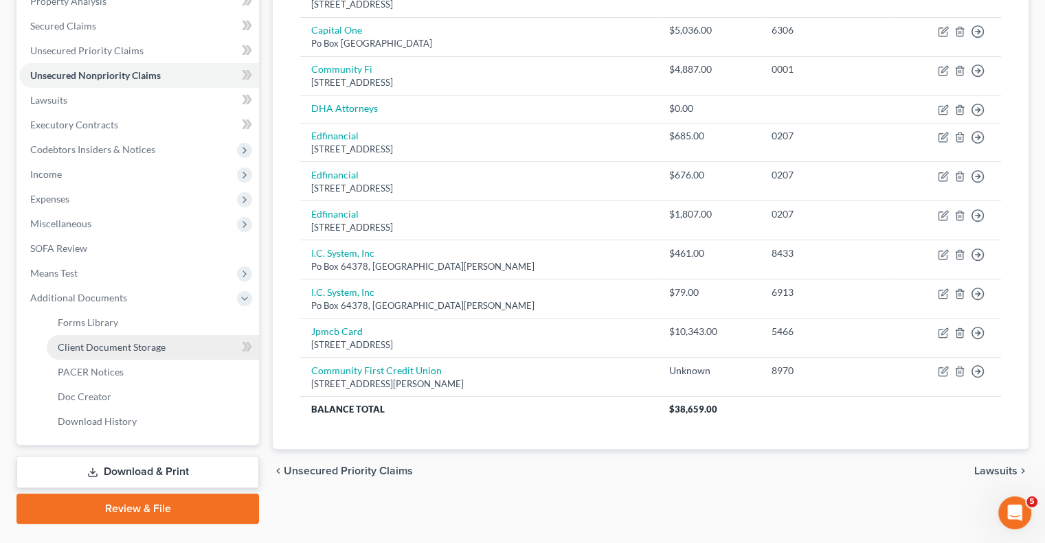
click at [139, 346] on span "Client Document Storage" at bounding box center [112, 347] width 108 height 12
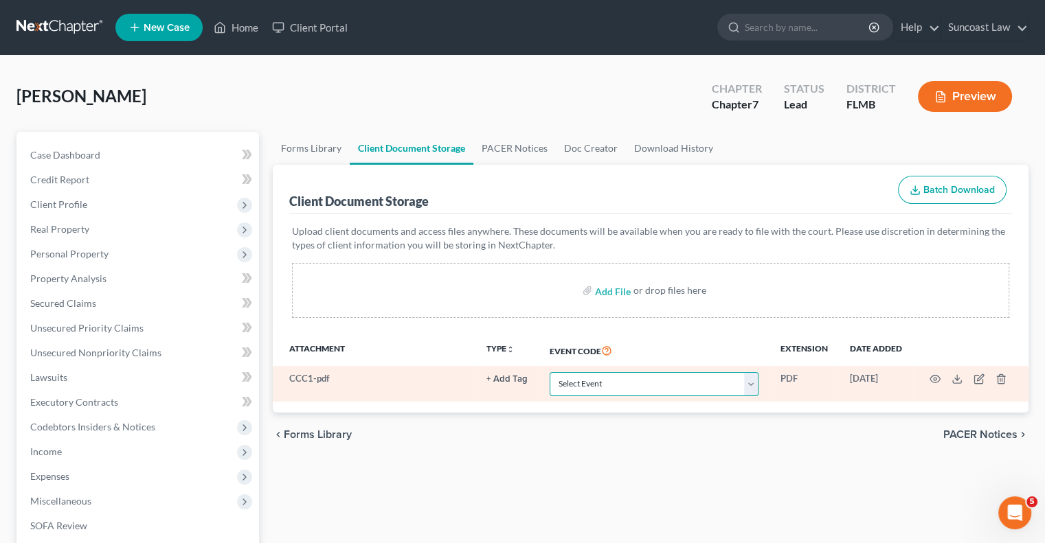
drag, startPoint x: 612, startPoint y: 384, endPoint x: 620, endPoint y: 373, distance: 13.7
click at [612, 384] on select "Select Event 20 Largest Unsecured Creditors Amended Chapter 13 Plan Amended Cre…" at bounding box center [654, 384] width 209 height 24
select select "9"
click at [550, 372] on select "Select Event 20 Largest Unsecured Creditors Amended Chapter 13 Plan Amended Cre…" at bounding box center [654, 384] width 209 height 24
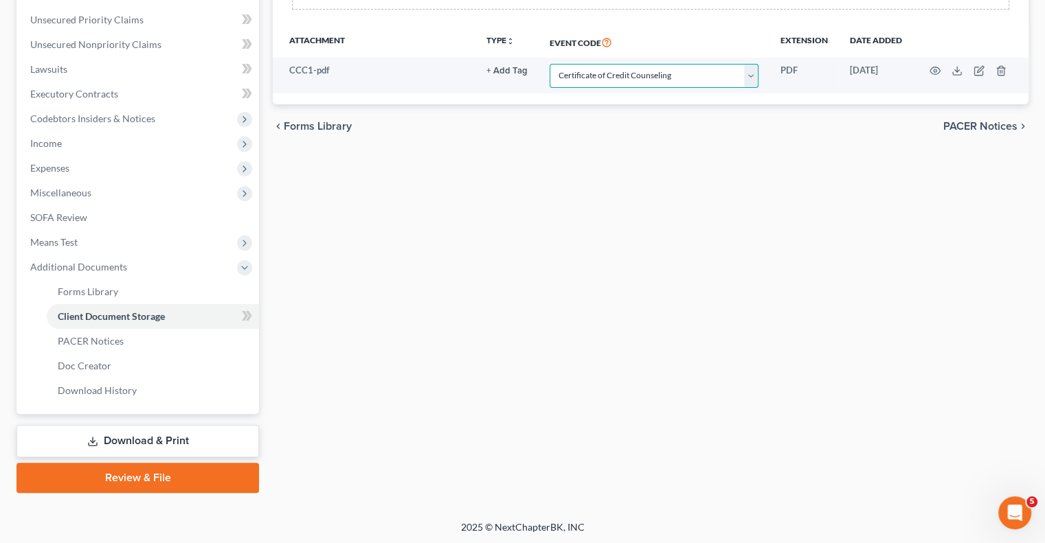
scroll to position [309, 0]
click at [165, 477] on link "Review & File" at bounding box center [137, 477] width 242 height 30
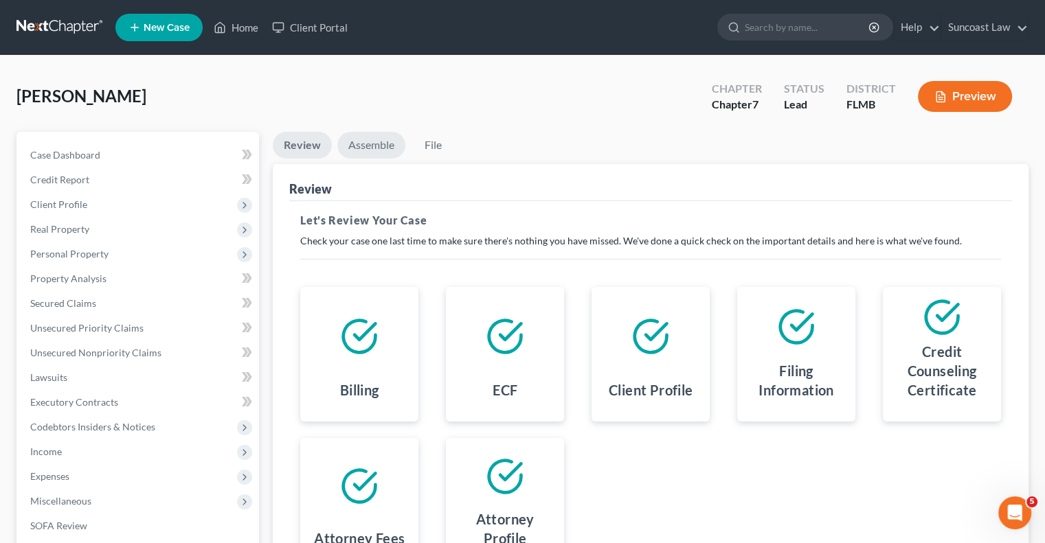
drag, startPoint x: 381, startPoint y: 149, endPoint x: 409, endPoint y: 181, distance: 43.3
click at [380, 149] on link "Assemble" at bounding box center [371, 145] width 68 height 27
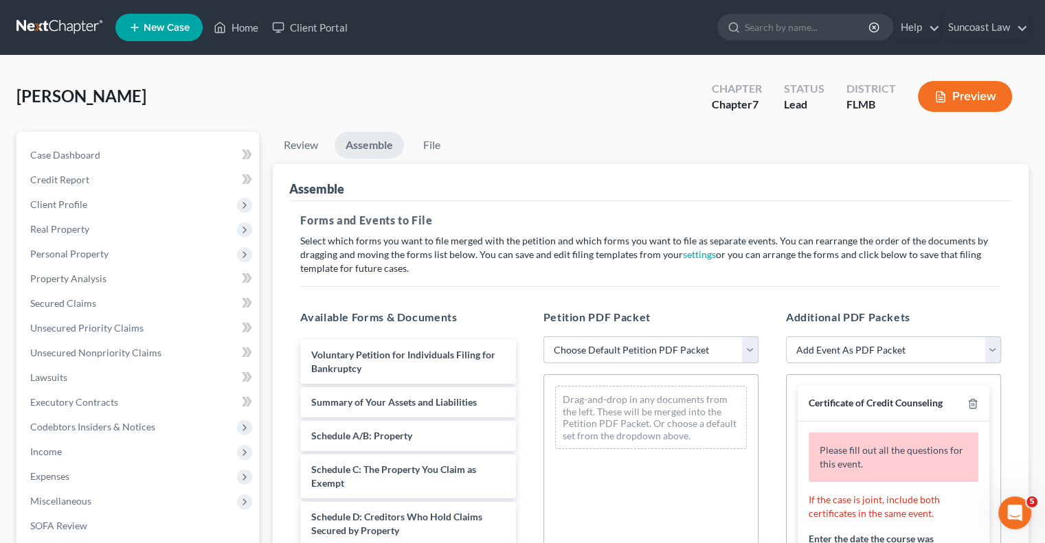
click at [654, 344] on select "Choose Default Petition PDF Packet Complete Bankruptcy Petition (all forms and …" at bounding box center [650, 350] width 215 height 27
select select "0"
click at [543, 337] on select "Choose Default Petition PDF Packet Complete Bankruptcy Petition (all forms and …" at bounding box center [650, 350] width 215 height 27
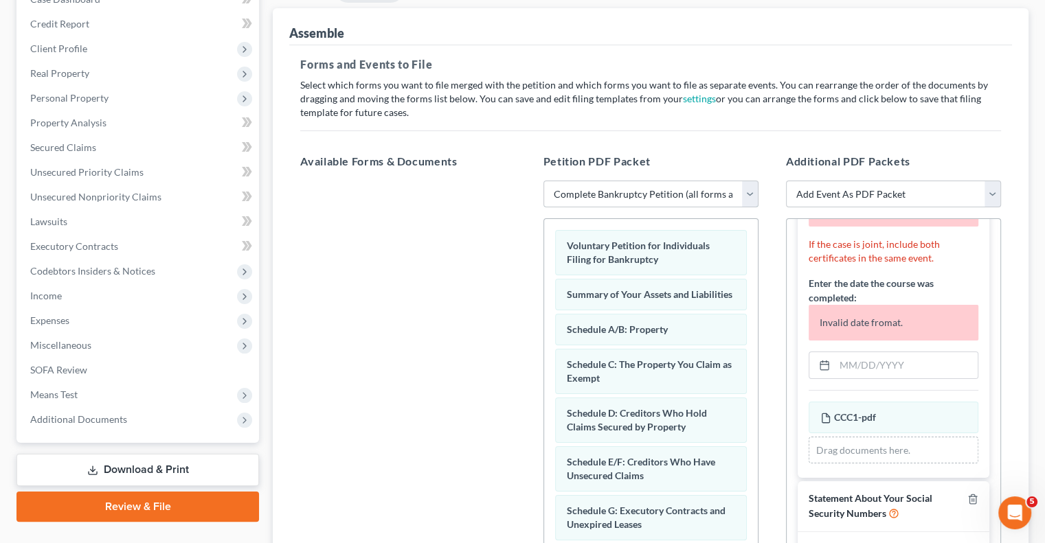
scroll to position [275, 0]
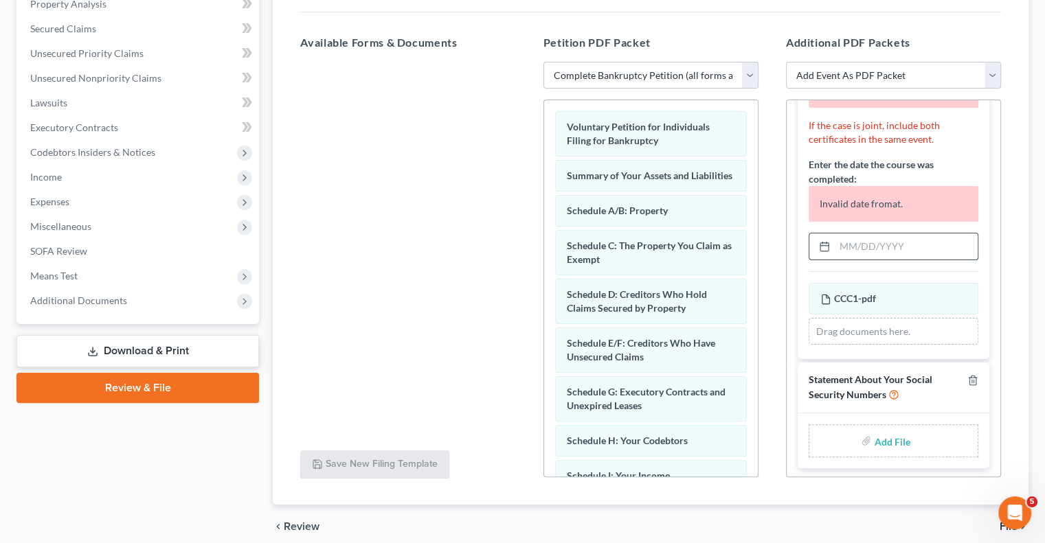
click at [915, 246] on input "text" at bounding box center [906, 247] width 143 height 26
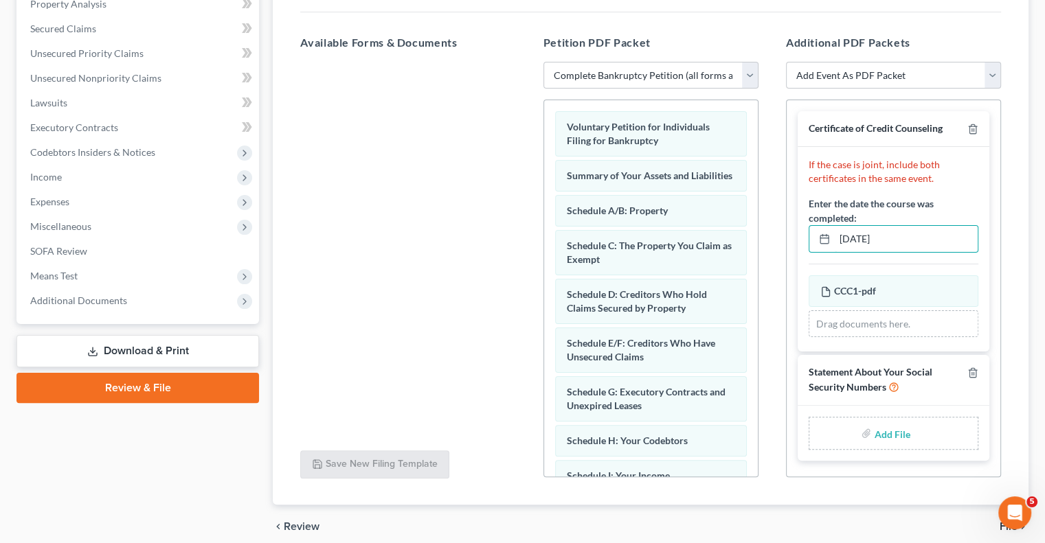
scroll to position [0, 0]
type input "[DATE]"
click at [887, 429] on input "file" at bounding box center [890, 433] width 33 height 25
type input "C:\fakepath\Wing SSN.pdf"
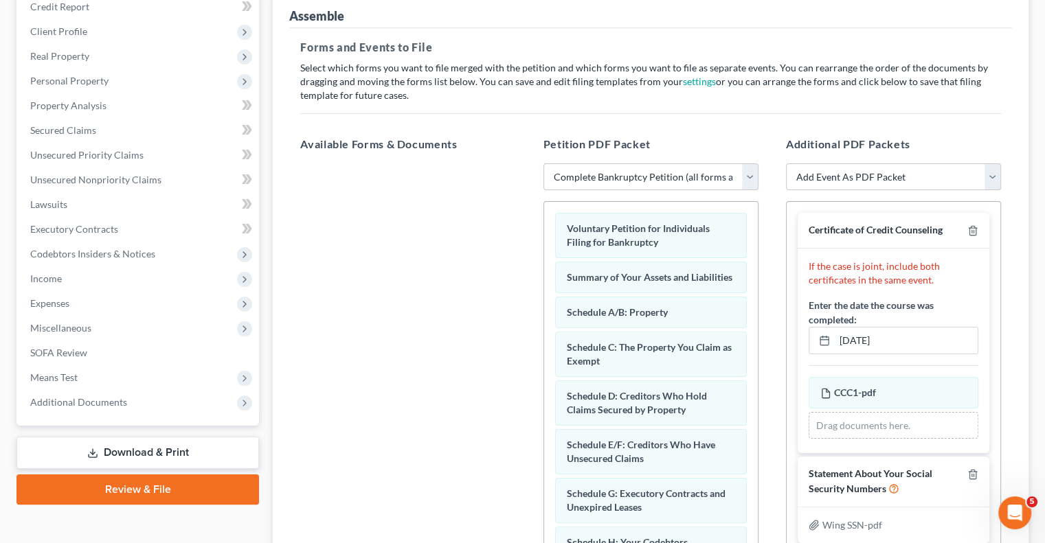
scroll to position [69, 0]
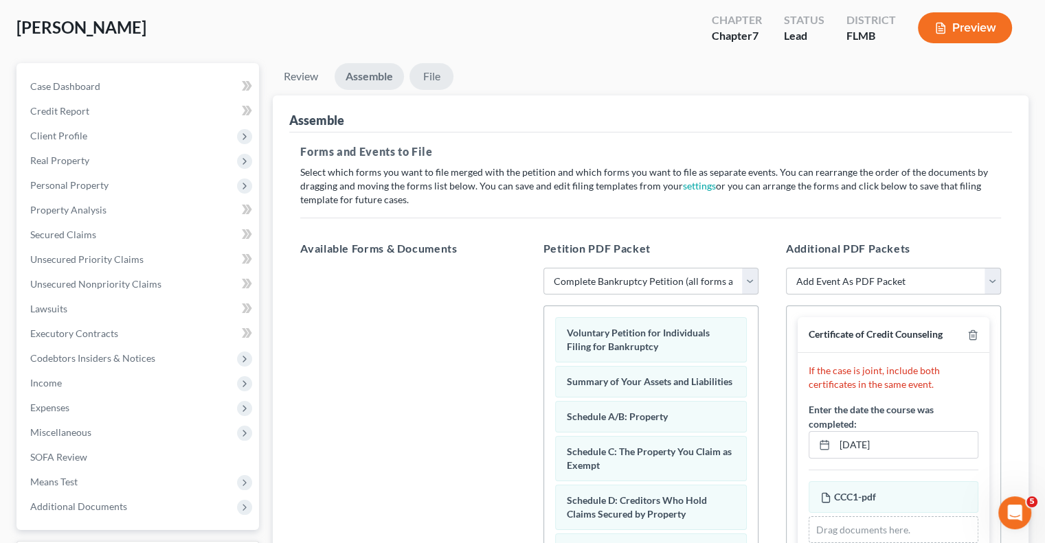
click at [426, 78] on link "File" at bounding box center [431, 76] width 44 height 27
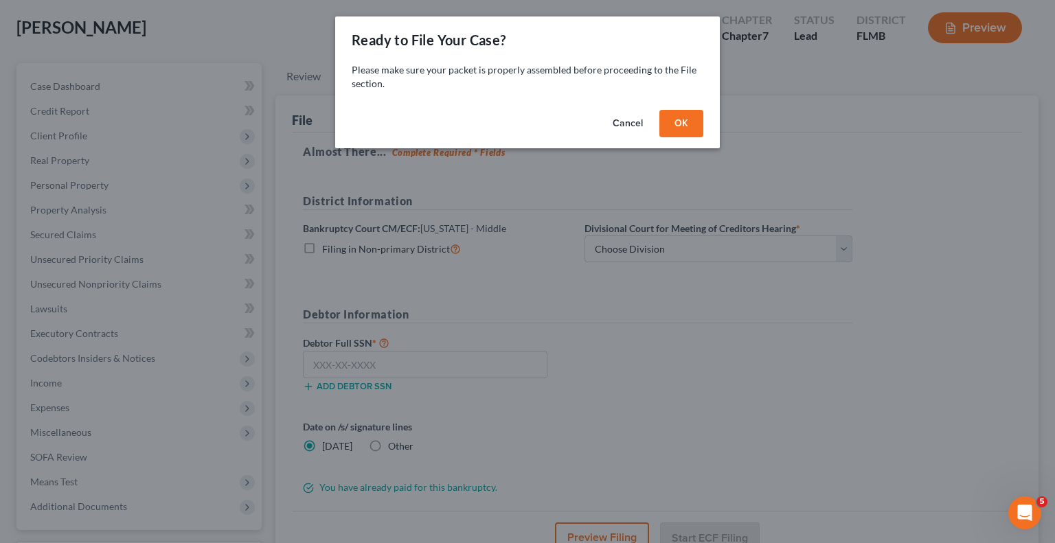
drag, startPoint x: 691, startPoint y: 124, endPoint x: 91, endPoint y: 2, distance: 612.0
click at [692, 124] on button "OK" at bounding box center [681, 123] width 44 height 27
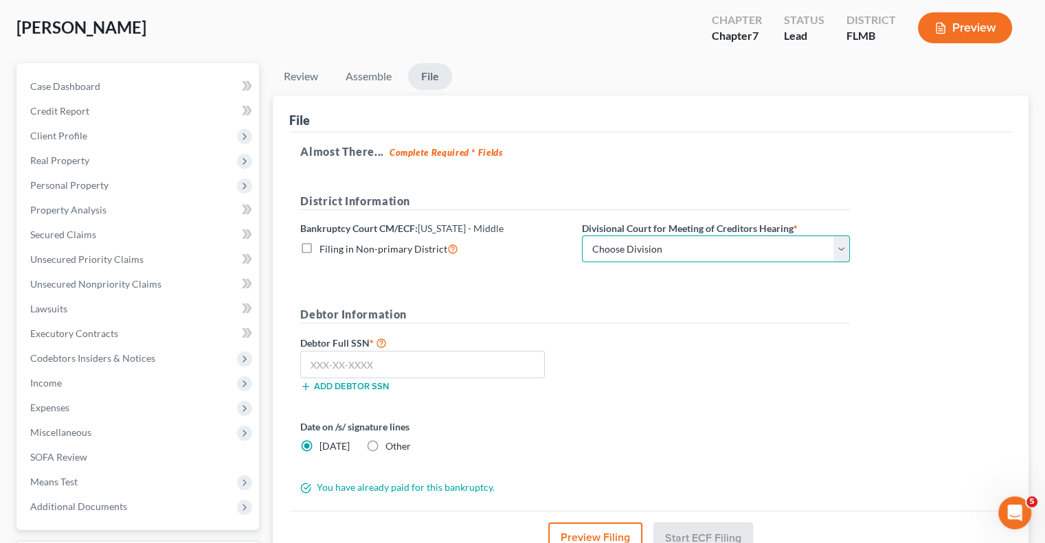
click at [673, 238] on select "Choose Division [GEOGRAPHIC_DATA][PERSON_NAME] [GEOGRAPHIC_DATA] [GEOGRAPHIC_DA…" at bounding box center [716, 249] width 268 height 27
select select "2"
click at [582, 236] on select "Choose Division [GEOGRAPHIC_DATA][PERSON_NAME] [GEOGRAPHIC_DATA] [GEOGRAPHIC_DA…" at bounding box center [716, 249] width 268 height 27
click at [428, 368] on input "text" at bounding box center [422, 364] width 245 height 27
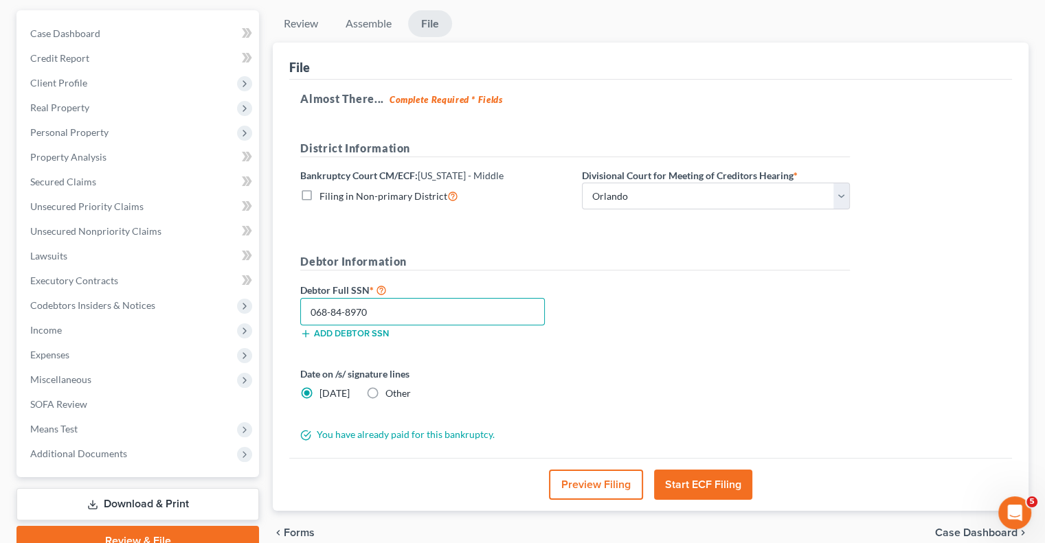
scroll to position [137, 0]
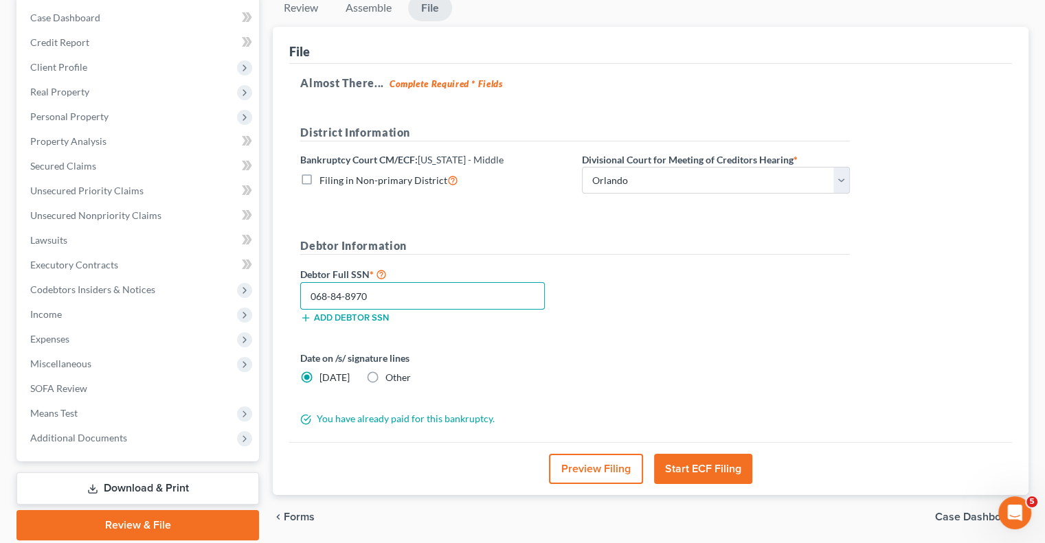
type input "068-84-8970"
click at [709, 466] on button "Start ECF Filing" at bounding box center [703, 469] width 98 height 30
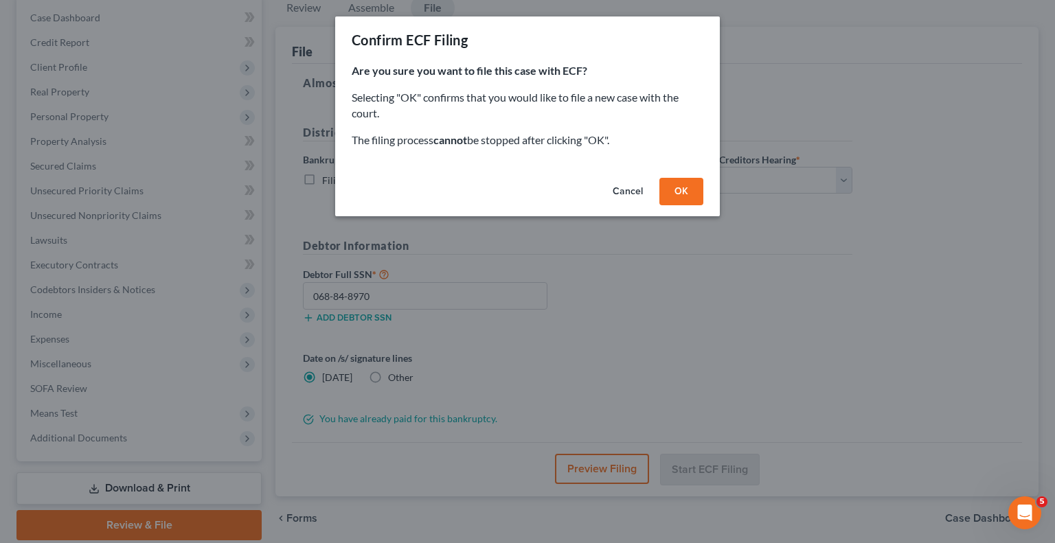
click at [684, 192] on button "OK" at bounding box center [681, 191] width 44 height 27
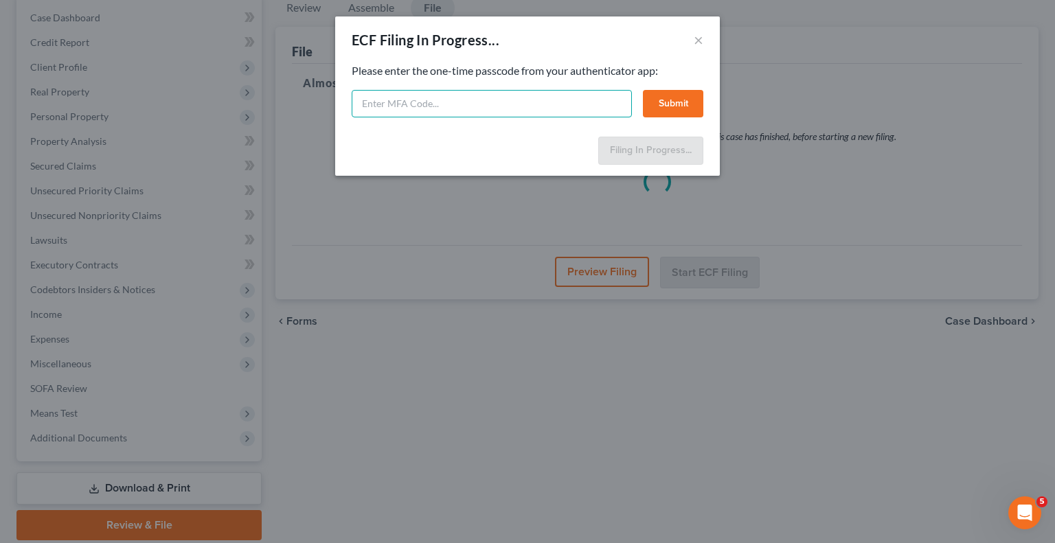
click at [478, 100] on input "text" at bounding box center [492, 103] width 280 height 27
type input "172449"
click at [681, 100] on button "Submit" at bounding box center [673, 103] width 60 height 27
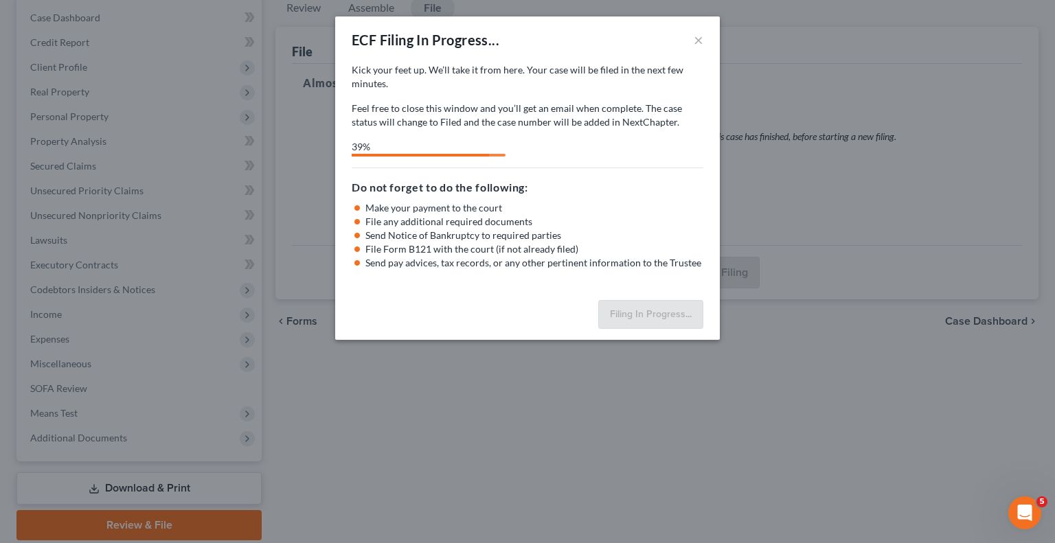
select select "2"
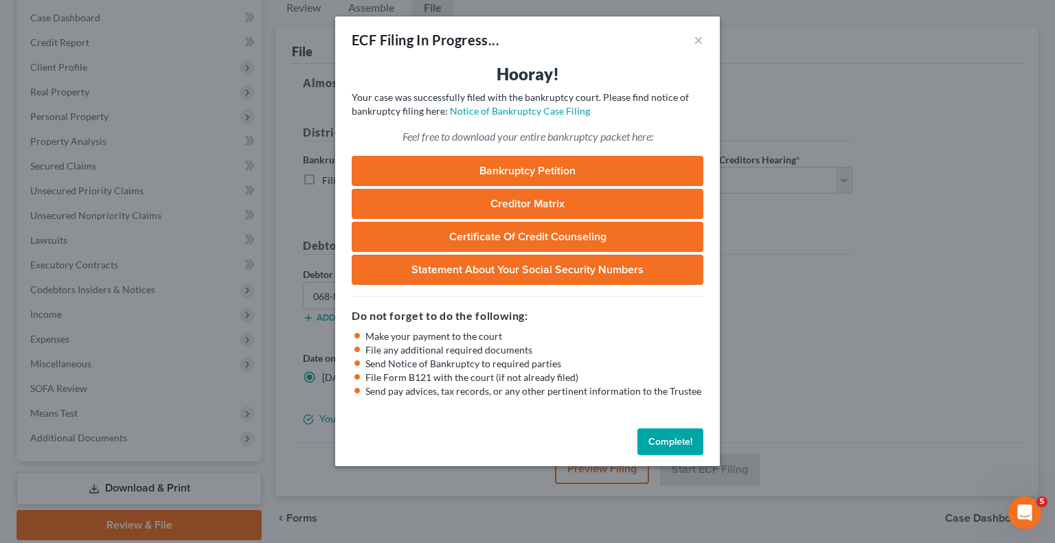
click at [681, 445] on button "Complete!" at bounding box center [670, 442] width 66 height 27
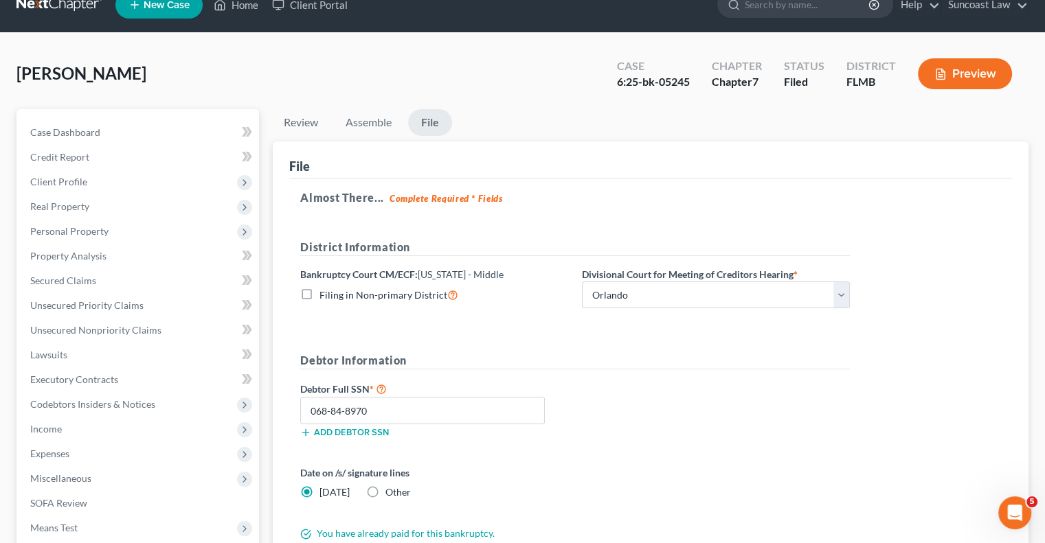
scroll to position [0, 0]
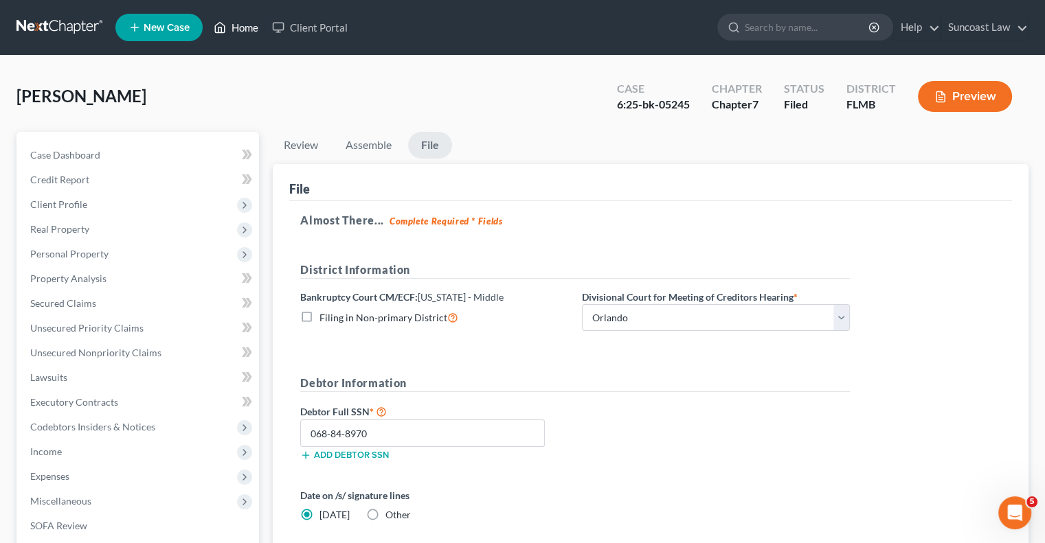
click at [251, 34] on link "Home" at bounding box center [236, 27] width 58 height 25
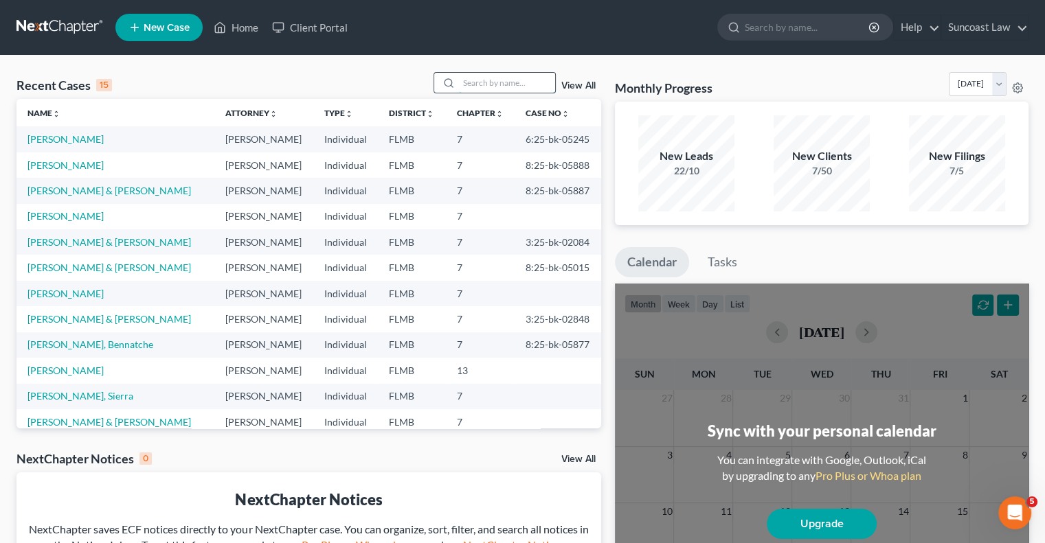
click at [477, 84] on input "search" at bounding box center [507, 83] width 96 height 20
type input "[PERSON_NAME]"
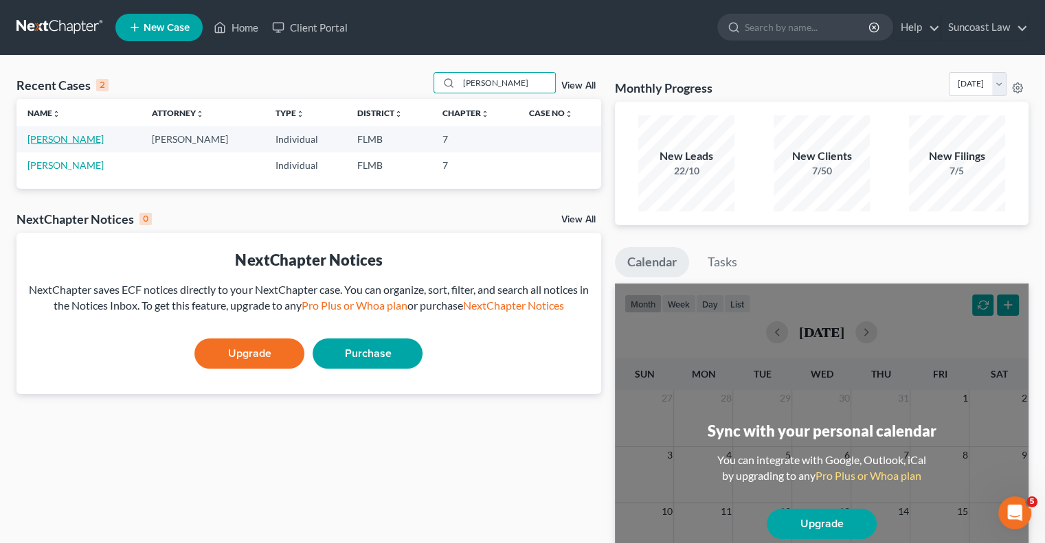
click at [70, 139] on link "[PERSON_NAME]" at bounding box center [65, 139] width 76 height 12
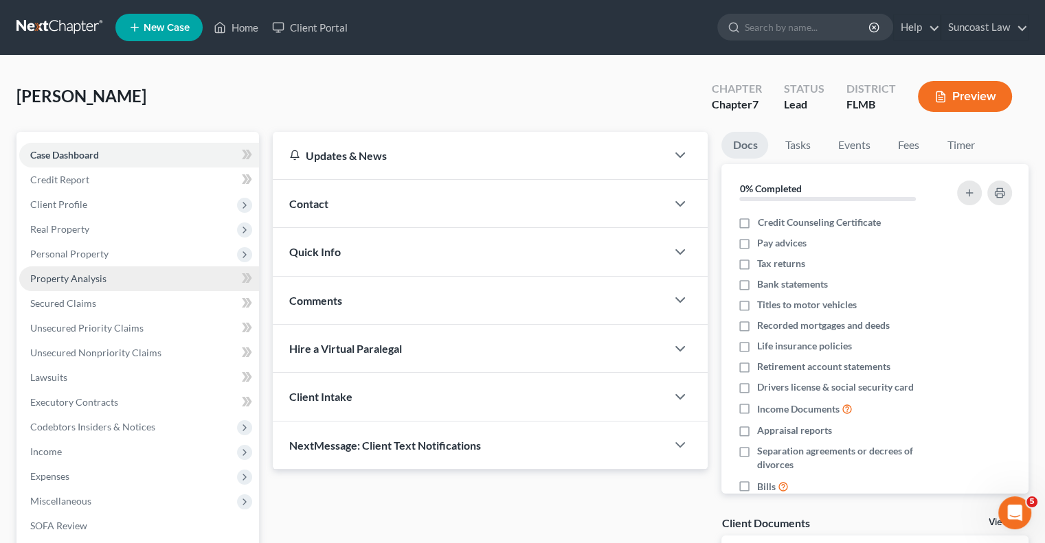
click at [95, 278] on span "Property Analysis" at bounding box center [68, 279] width 76 height 12
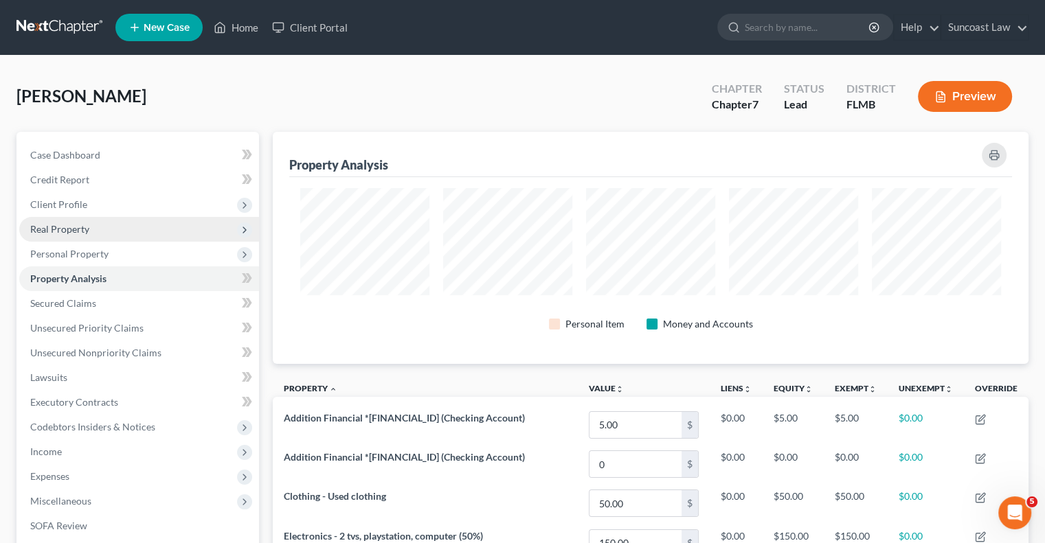
click at [78, 227] on span "Real Property" at bounding box center [59, 229] width 59 height 12
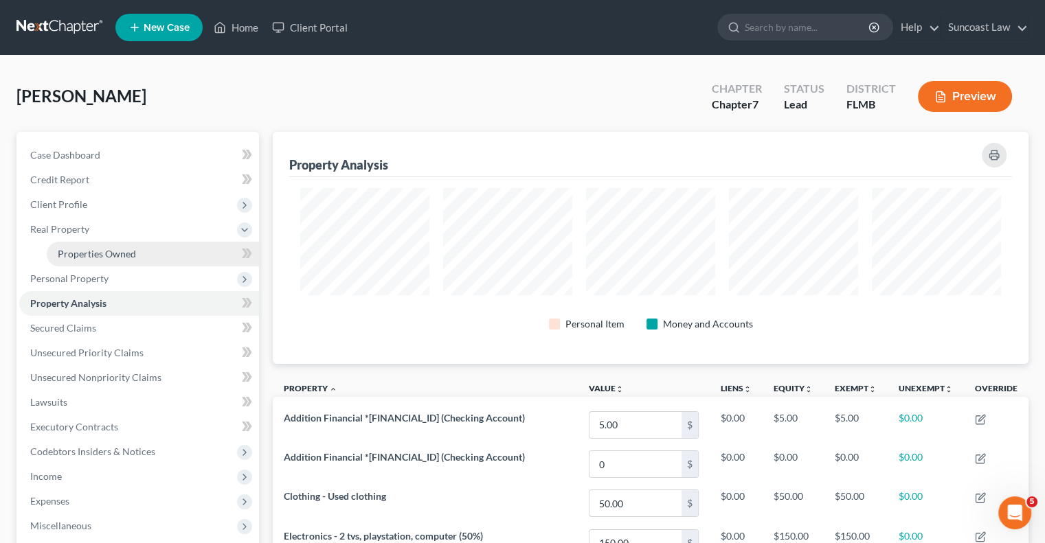
click at [126, 260] on link "Properties Owned" at bounding box center [153, 254] width 212 height 25
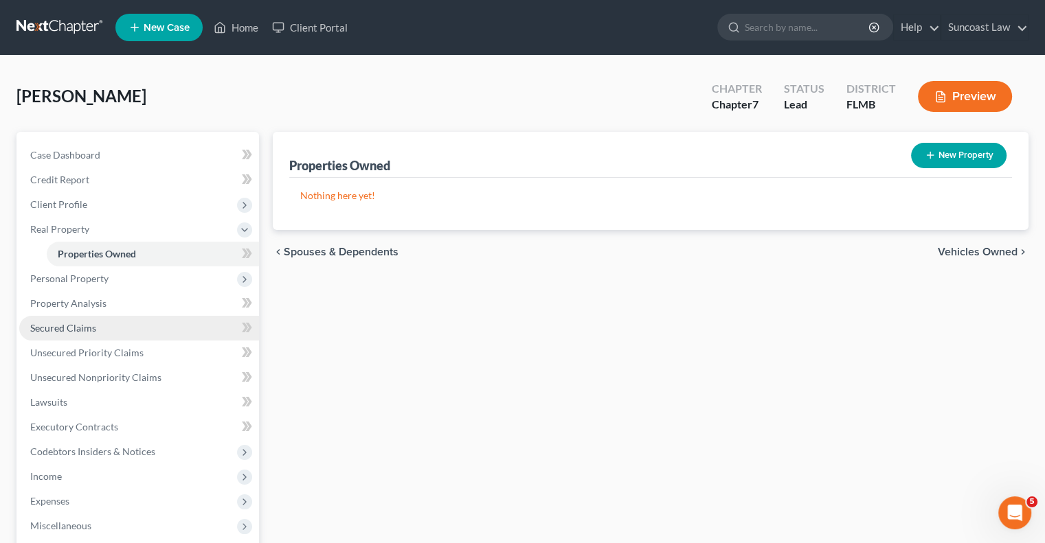
click at [106, 322] on link "Secured Claims" at bounding box center [139, 328] width 240 height 25
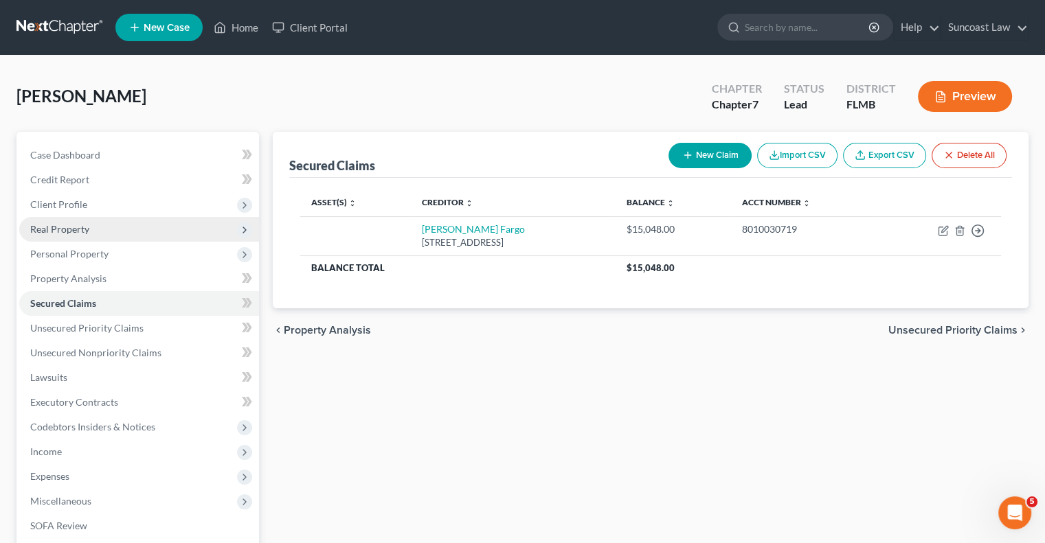
drag, startPoint x: 77, startPoint y: 227, endPoint x: 99, endPoint y: 233, distance: 22.8
click at [77, 227] on span "Real Property" at bounding box center [59, 229] width 59 height 12
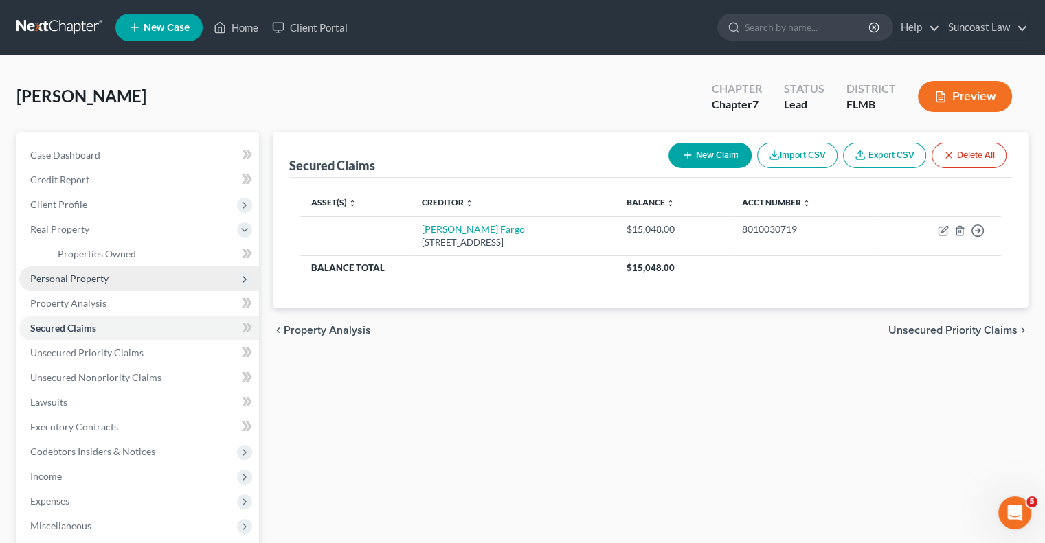
click at [87, 284] on span "Personal Property" at bounding box center [69, 279] width 78 height 12
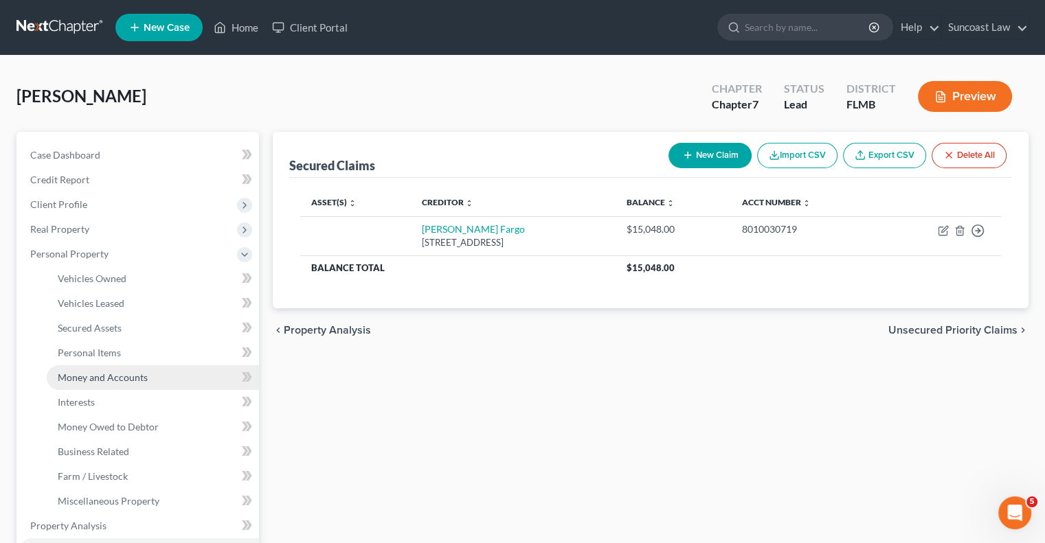
click at [115, 380] on span "Money and Accounts" at bounding box center [103, 378] width 90 height 12
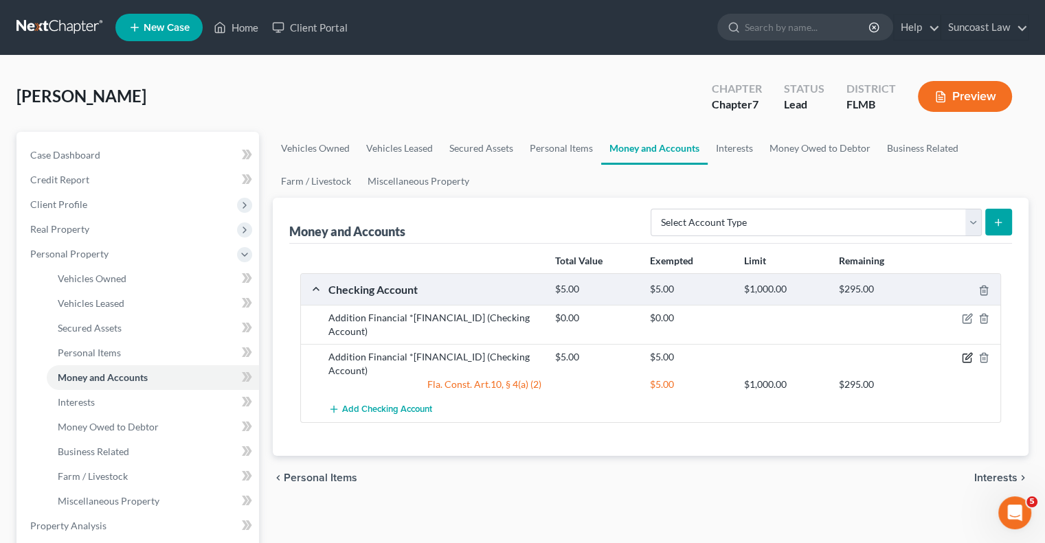
click at [964, 352] on icon "button" at bounding box center [967, 357] width 11 height 11
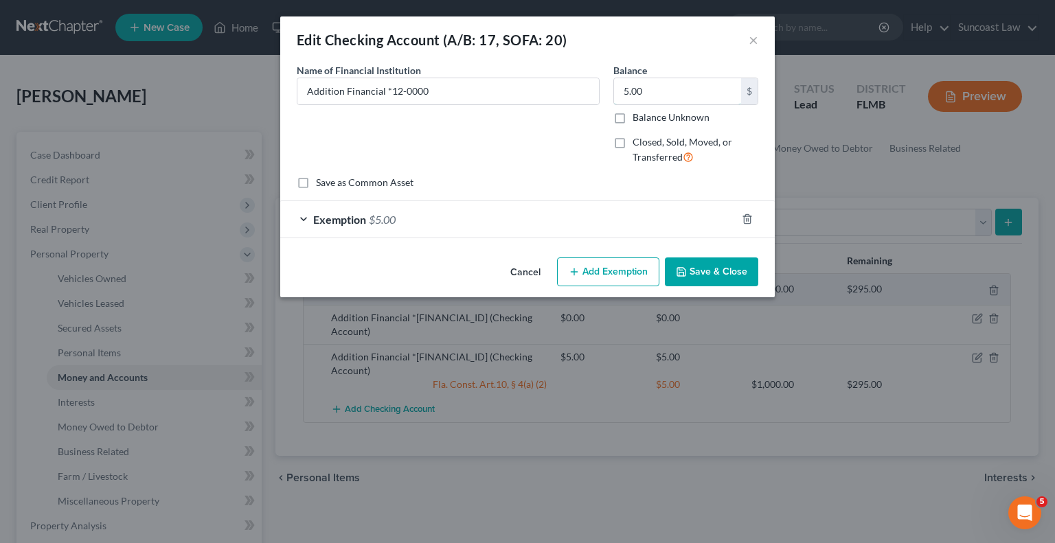
drag, startPoint x: 675, startPoint y: 91, endPoint x: 689, endPoint y: 124, distance: 35.1
click at [675, 91] on input "5.00" at bounding box center [677, 91] width 127 height 26
type input "0"
click at [747, 218] on icon "button" at bounding box center [747, 219] width 11 height 11
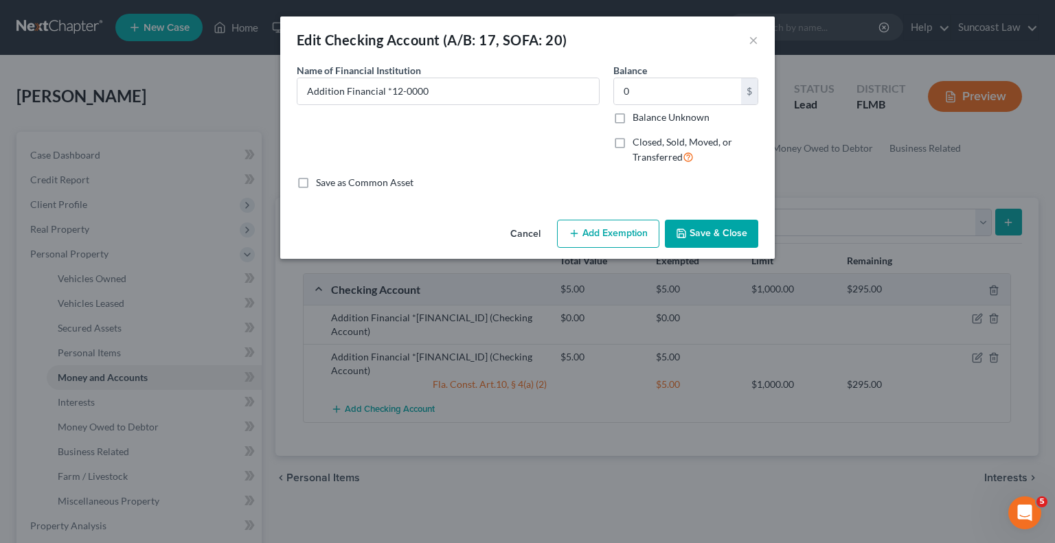
click at [715, 230] on button "Save & Close" at bounding box center [711, 234] width 93 height 29
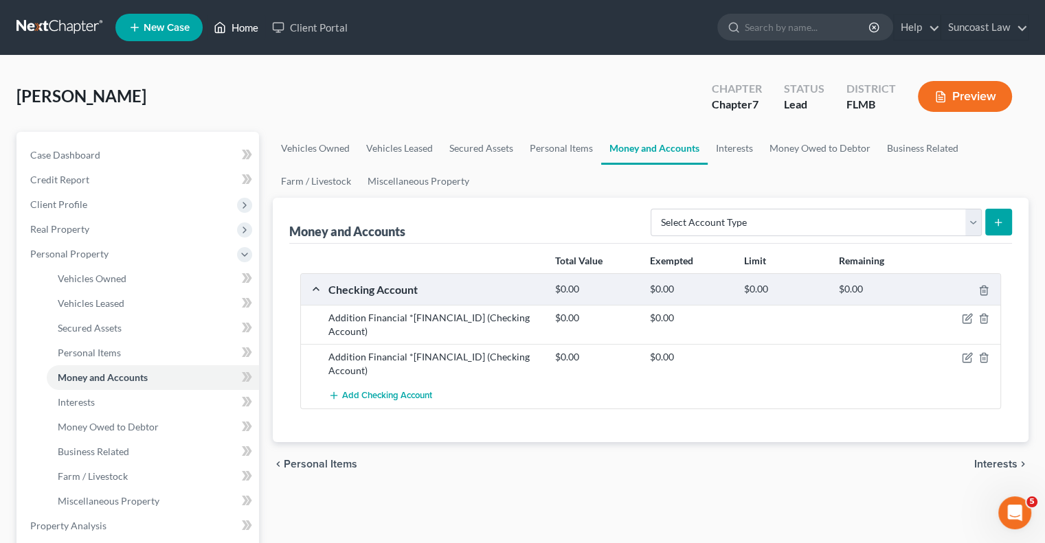
drag, startPoint x: 251, startPoint y: 25, endPoint x: 211, endPoint y: 4, distance: 45.2
click at [251, 25] on link "Home" at bounding box center [236, 27] width 58 height 25
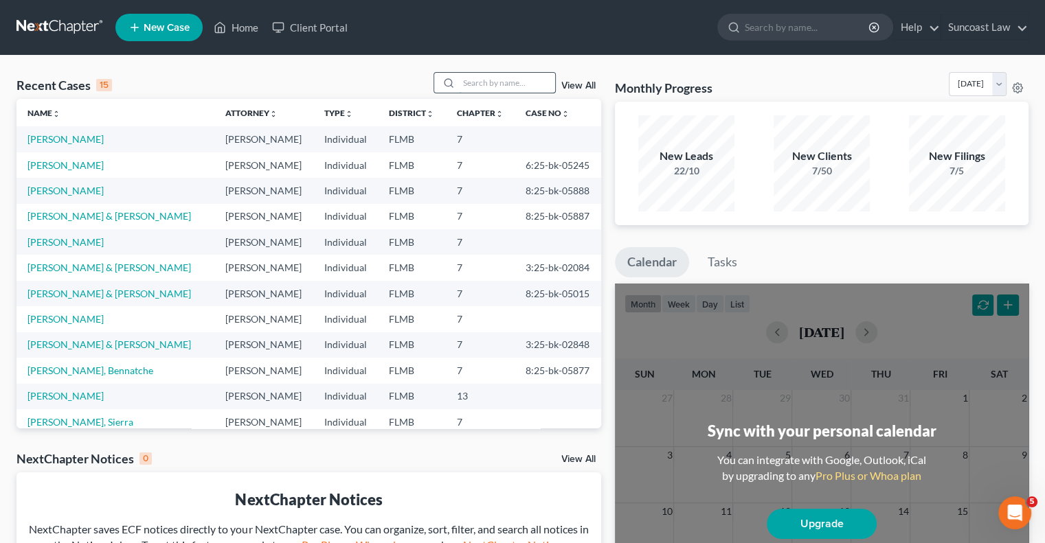
click at [490, 78] on input "search" at bounding box center [507, 83] width 96 height 20
type input "[PERSON_NAME]"
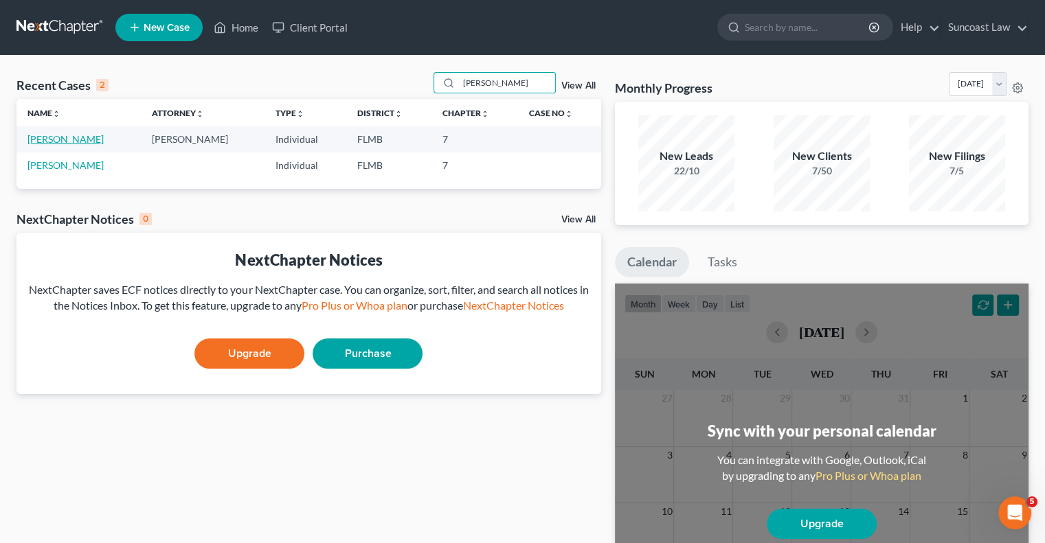
click at [74, 133] on link "[PERSON_NAME]" at bounding box center [65, 139] width 76 height 12
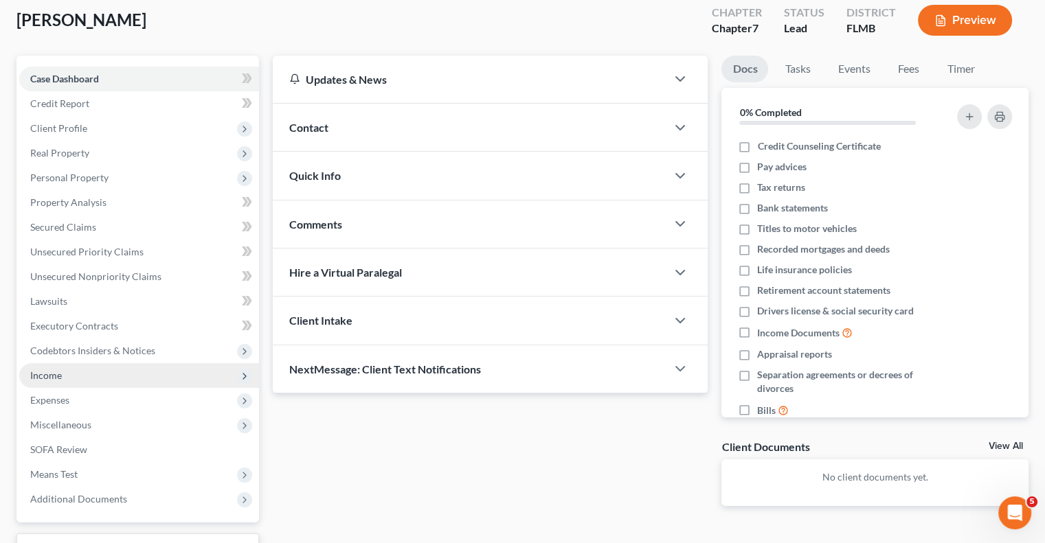
scroll to position [185, 0]
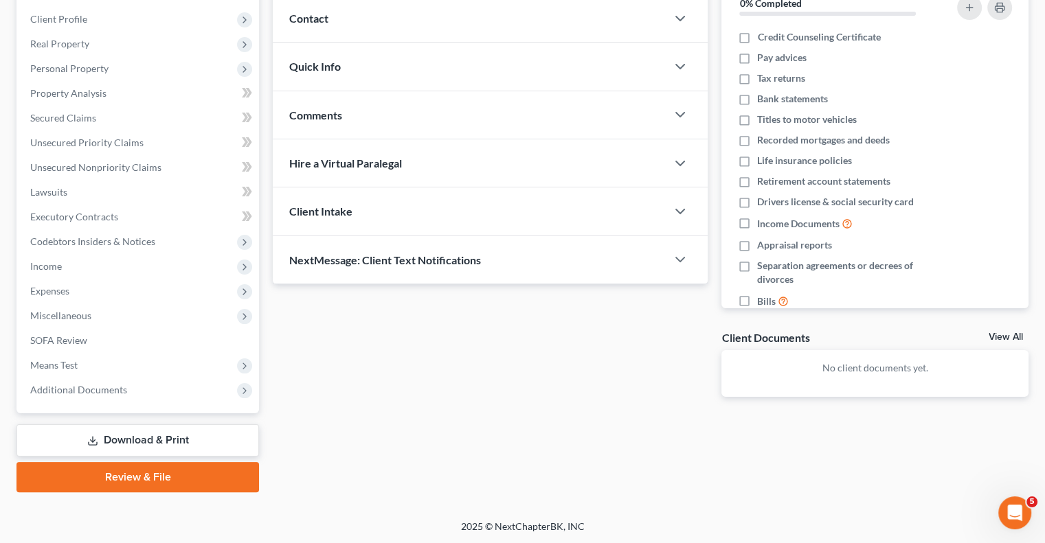
click at [168, 444] on link "Download & Print" at bounding box center [137, 440] width 242 height 32
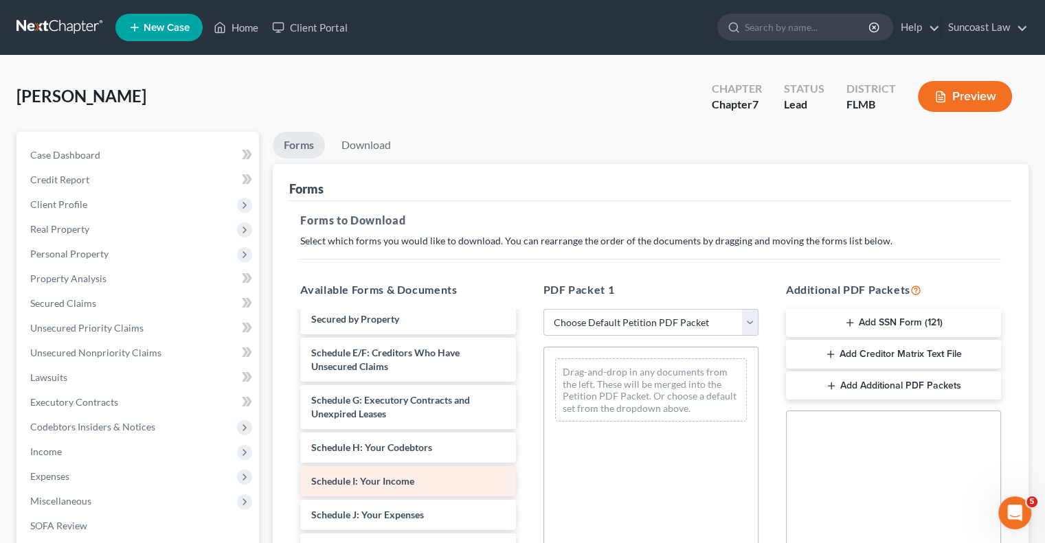
scroll to position [206, 0]
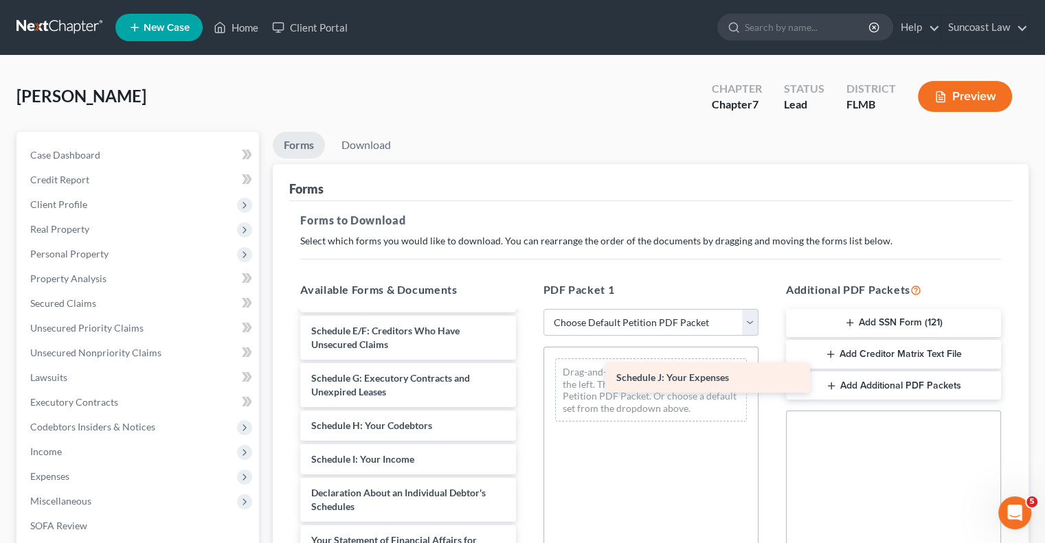
drag, startPoint x: 402, startPoint y: 491, endPoint x: 706, endPoint y: 377, distance: 325.0
click at [526, 377] on div "Schedule J: Your Expenses Voluntary Petition for Individuals Filing for Bankrup…" at bounding box center [407, 476] width 237 height 740
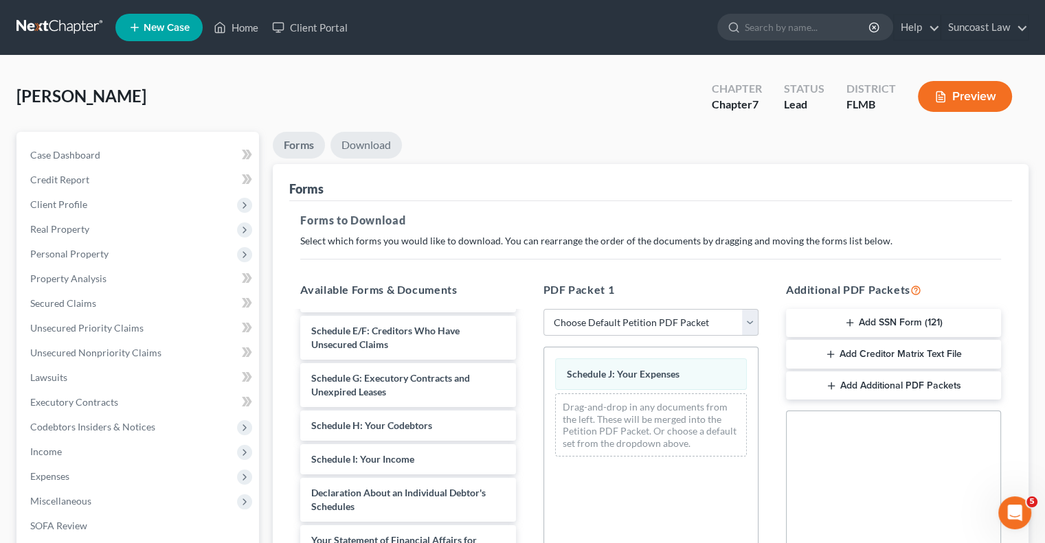
click at [391, 146] on link "Download" at bounding box center [365, 145] width 71 height 27
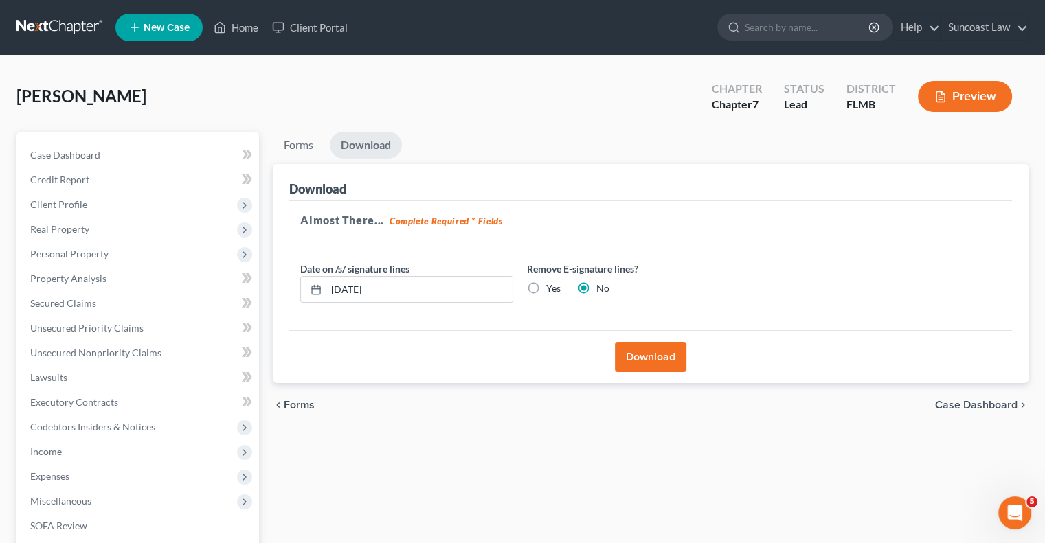
drag, startPoint x: 667, startPoint y: 355, endPoint x: 671, endPoint y: 343, distance: 13.0
click at [668, 355] on button "Download" at bounding box center [650, 357] width 71 height 30
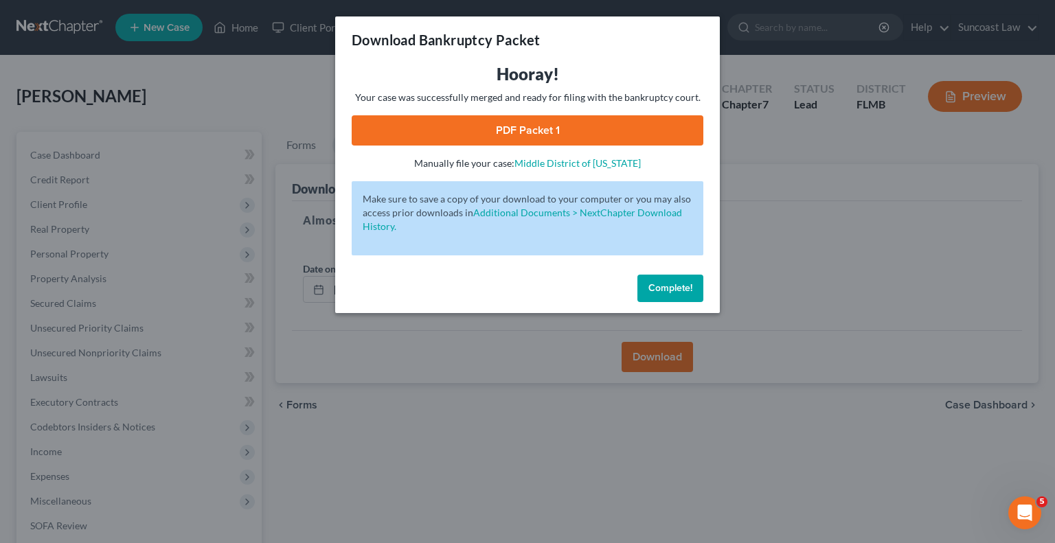
click at [553, 126] on link "PDF Packet 1" at bounding box center [528, 130] width 352 height 30
click at [678, 285] on span "Complete!" at bounding box center [670, 288] width 44 height 12
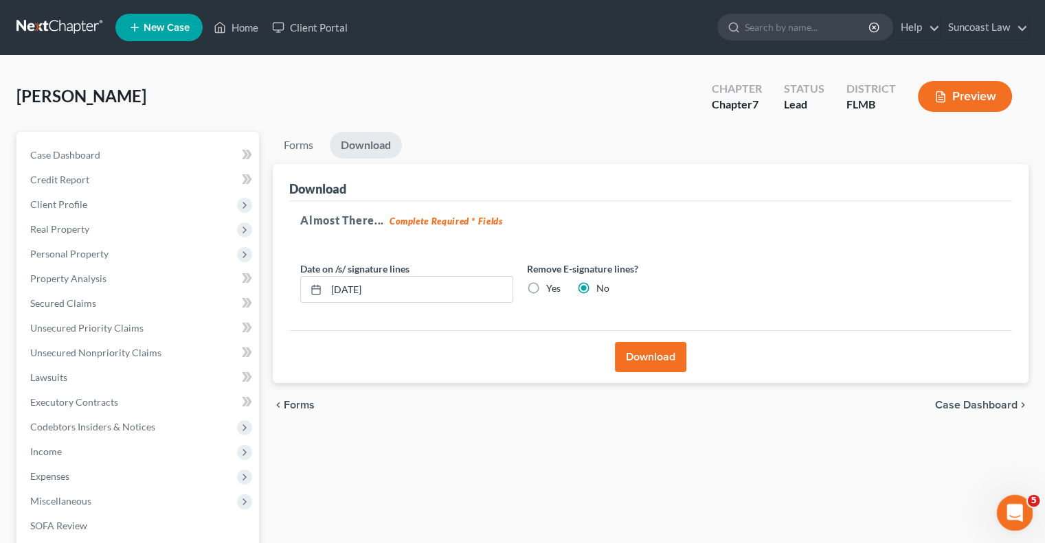
click at [1015, 522] on div "Open Intercom Messenger" at bounding box center [1012, 510] width 45 height 45
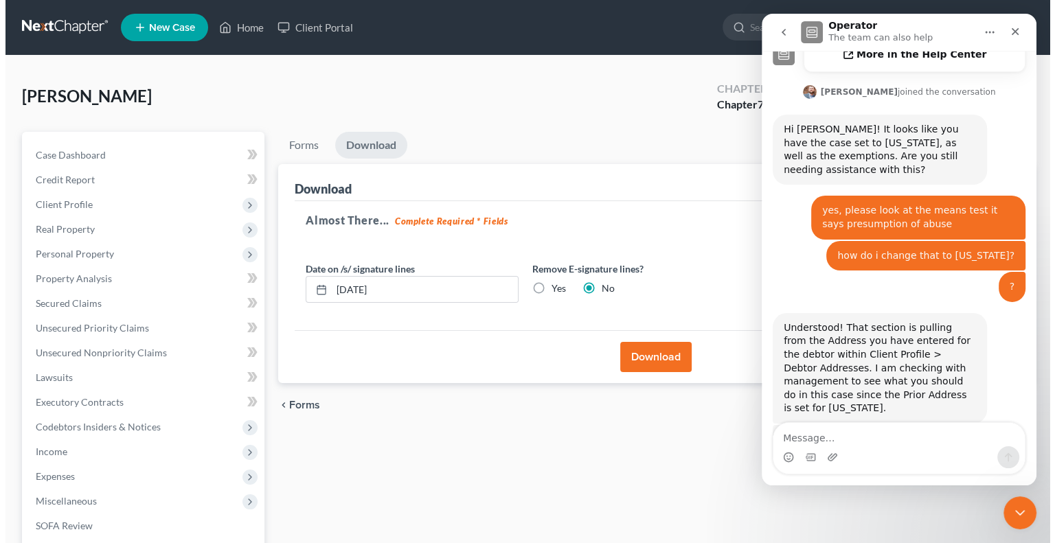
scroll to position [472, 0]
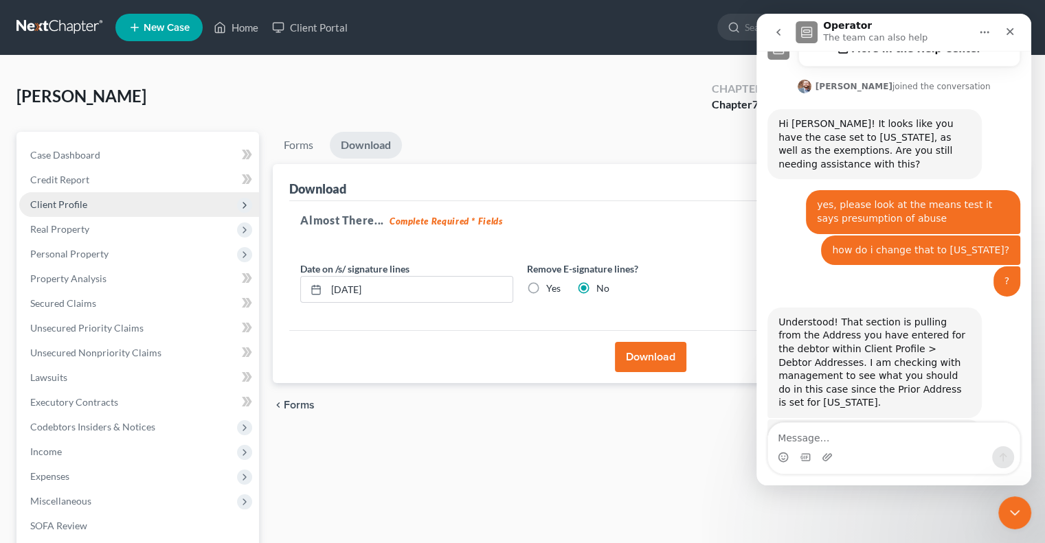
click at [81, 200] on span "Client Profile" at bounding box center [58, 205] width 57 height 12
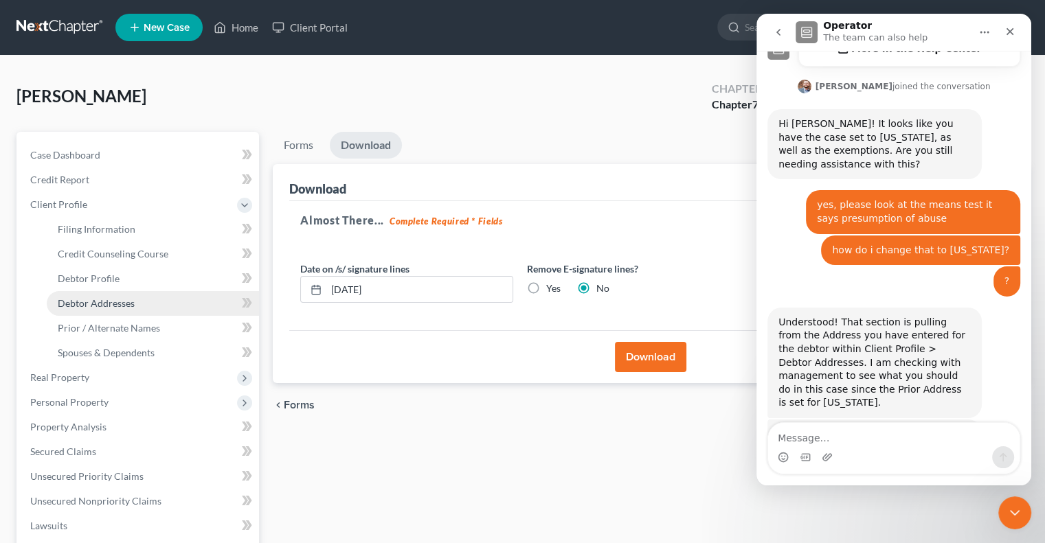
click at [129, 304] on span "Debtor Addresses" at bounding box center [96, 303] width 77 height 12
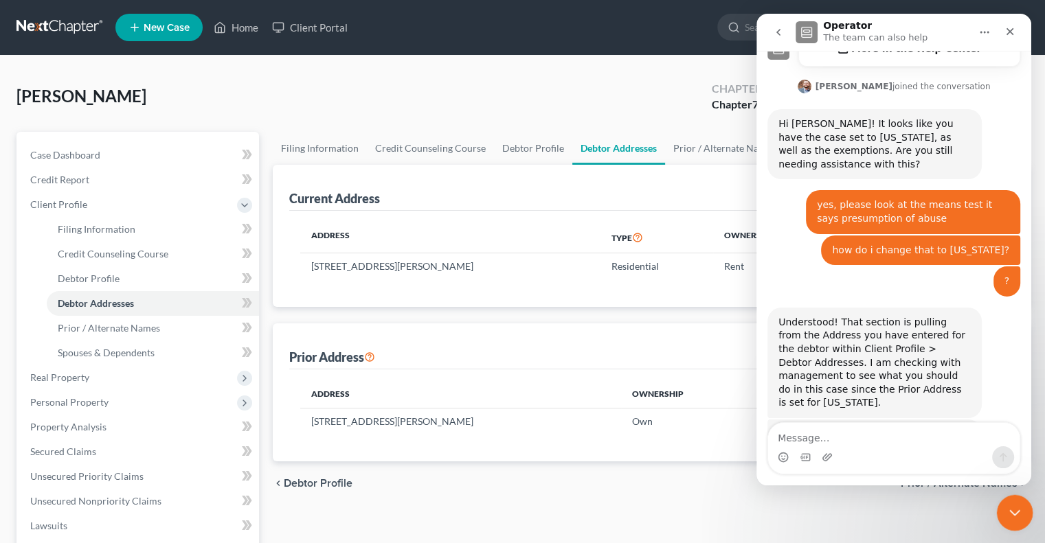
click at [1019, 513] on icon "Close Intercom Messenger" at bounding box center [1012, 511] width 16 height 16
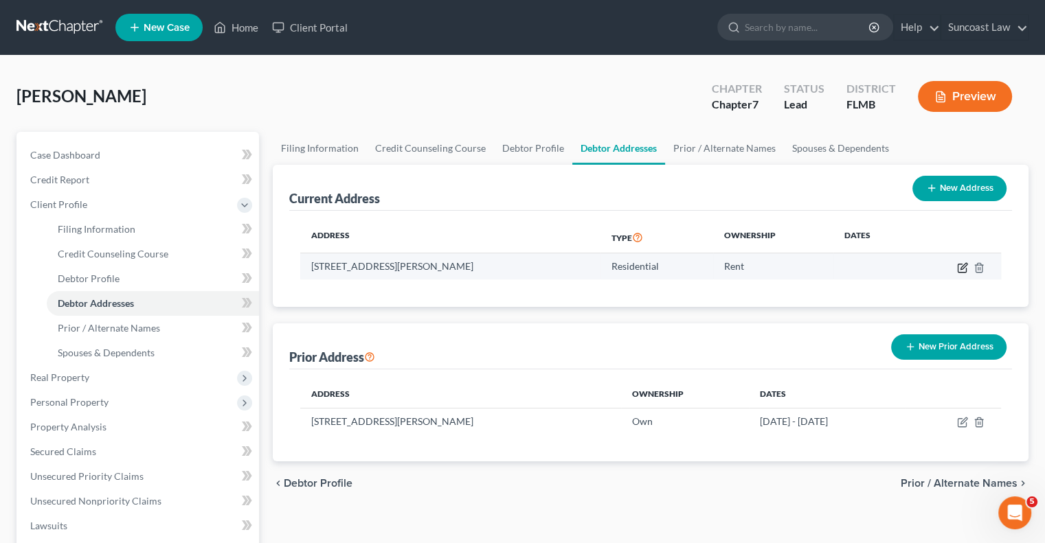
click at [960, 262] on icon "button" at bounding box center [962, 267] width 11 height 11
select select "36"
select select "11"
select select "0"
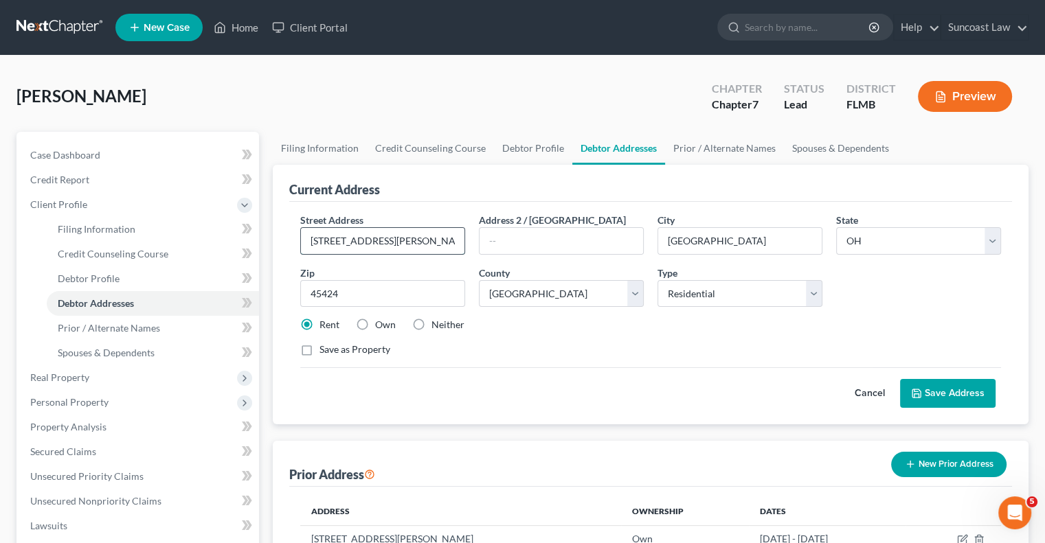
click at [440, 241] on input "[STREET_ADDRESS][PERSON_NAME]" at bounding box center [382, 241] width 163 height 26
drag, startPoint x: 421, startPoint y: 241, endPoint x: 290, endPoint y: 236, distance: 131.3
click at [290, 236] on div "Street Address * [STREET_ADDRESS][PERSON_NAME] * [GEOGRAPHIC_DATA] * State [US_…" at bounding box center [650, 313] width 723 height 223
type input "[STREET_ADDRESS][PERSON_NAME]"
click at [381, 295] on input "45424" at bounding box center [382, 293] width 165 height 27
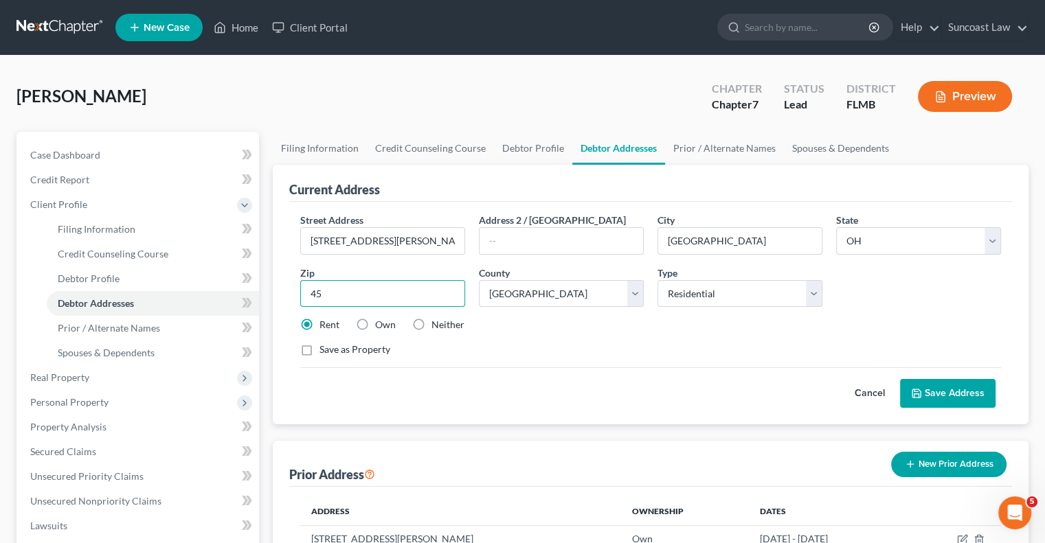
type input "4"
type input "32725"
click at [539, 288] on select "County [GEOGRAPHIC_DATA] [GEOGRAPHIC_DATA] [GEOGRAPHIC_DATA] [GEOGRAPHIC_DATA] …" at bounding box center [561, 293] width 165 height 27
type input "Deltona"
select select "9"
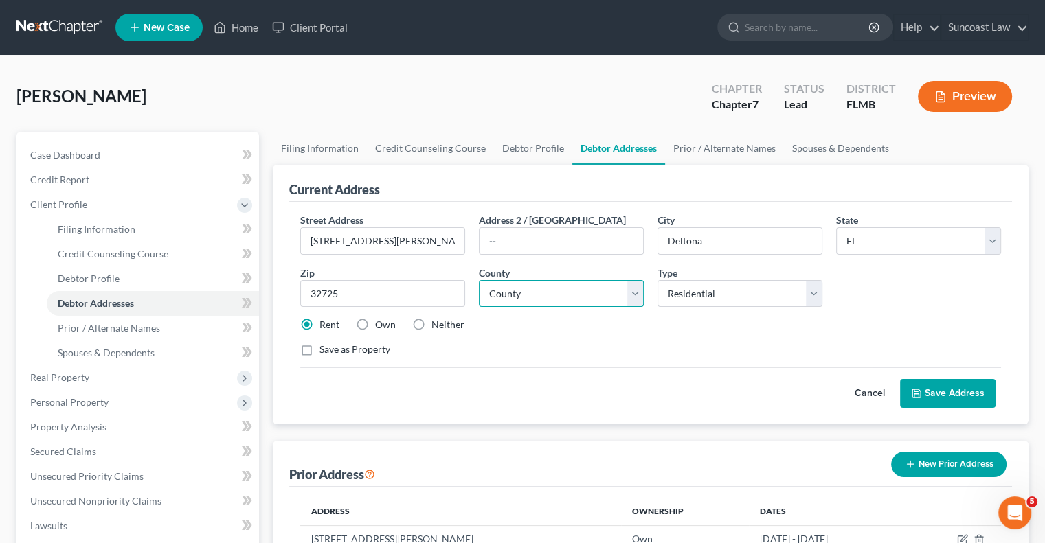
select select "63"
click at [479, 280] on select "County [GEOGRAPHIC_DATA] [GEOGRAPHIC_DATA] [GEOGRAPHIC_DATA] [GEOGRAPHIC_DATA] …" at bounding box center [561, 293] width 165 height 27
click at [375, 324] on label "Own" at bounding box center [385, 325] width 21 height 14
click at [381, 324] on input "Own" at bounding box center [385, 322] width 9 height 9
radio input "true"
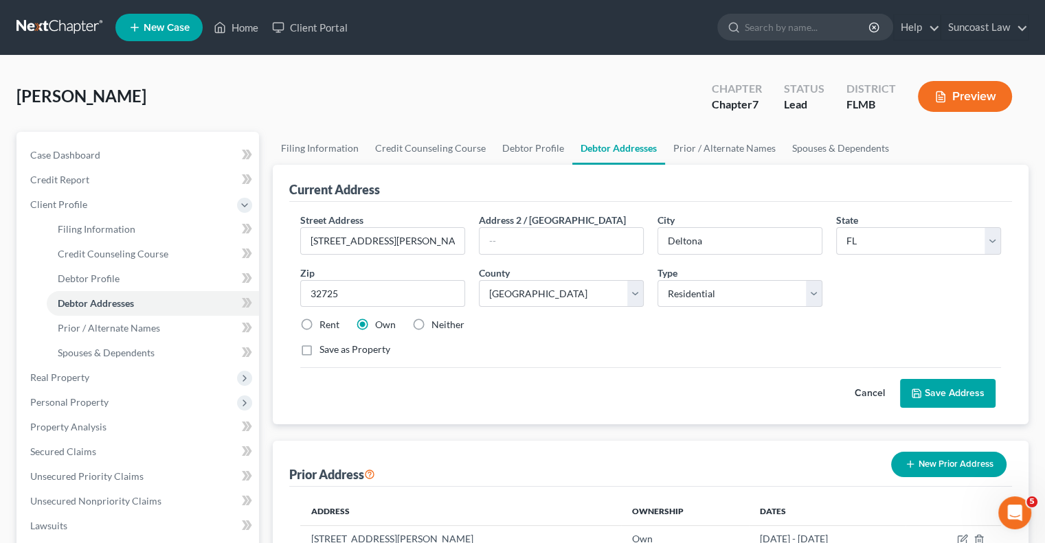
click at [940, 388] on button "Save Address" at bounding box center [947, 393] width 95 height 29
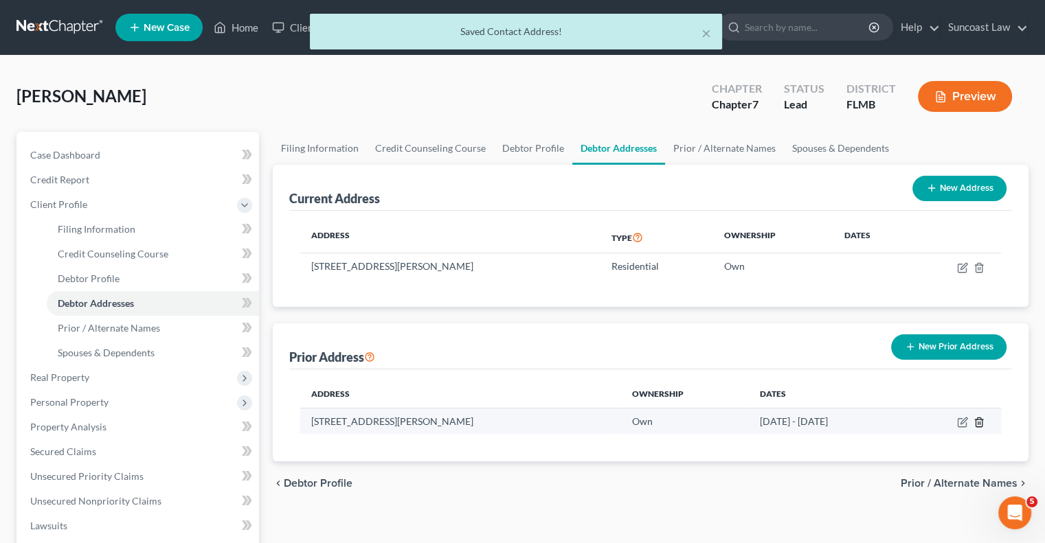
click at [979, 422] on line "button" at bounding box center [979, 423] width 0 height 3
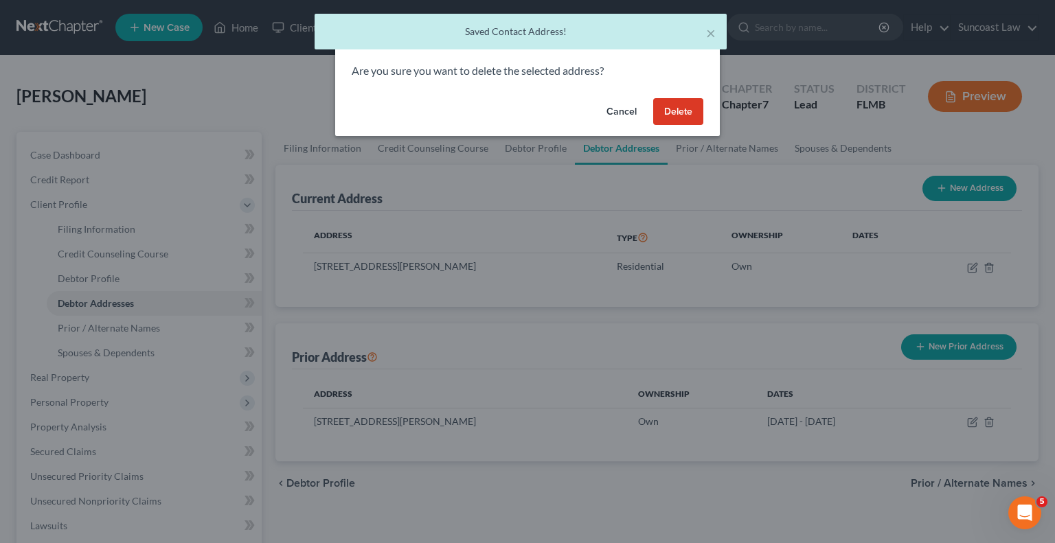
click at [686, 110] on button "Delete" at bounding box center [678, 111] width 50 height 27
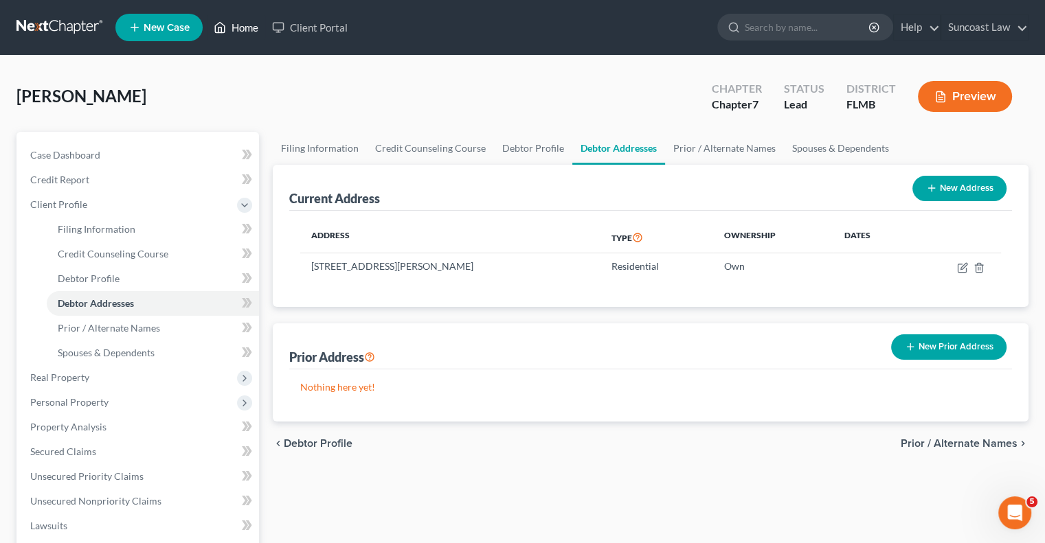
drag, startPoint x: 245, startPoint y: 27, endPoint x: 555, endPoint y: 102, distance: 319.4
click at [245, 27] on link "Home" at bounding box center [236, 27] width 58 height 25
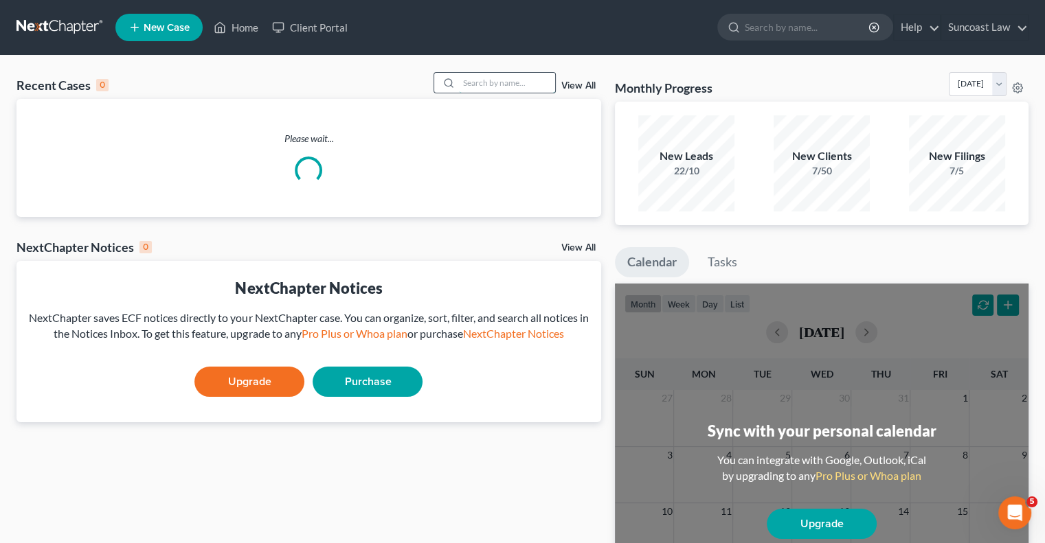
click at [528, 79] on input "search" at bounding box center [507, 83] width 96 height 20
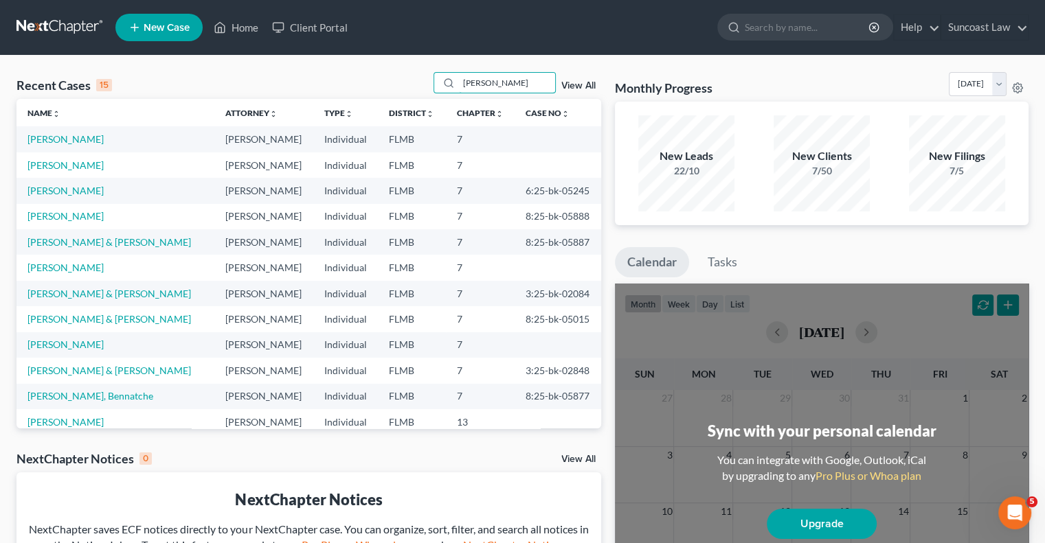
type input "[PERSON_NAME]"
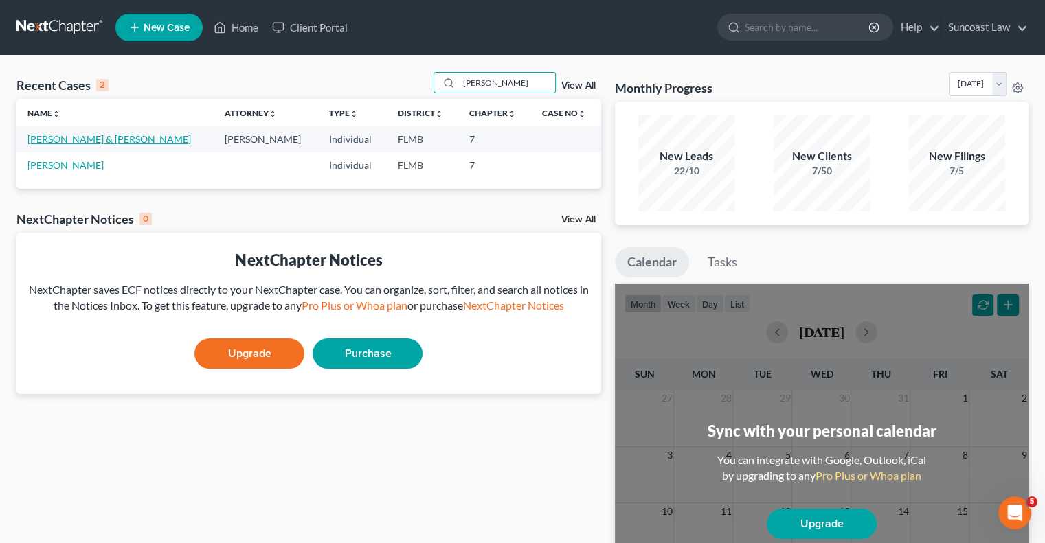
click at [99, 136] on link "[PERSON_NAME] & [PERSON_NAME]" at bounding box center [108, 139] width 163 height 12
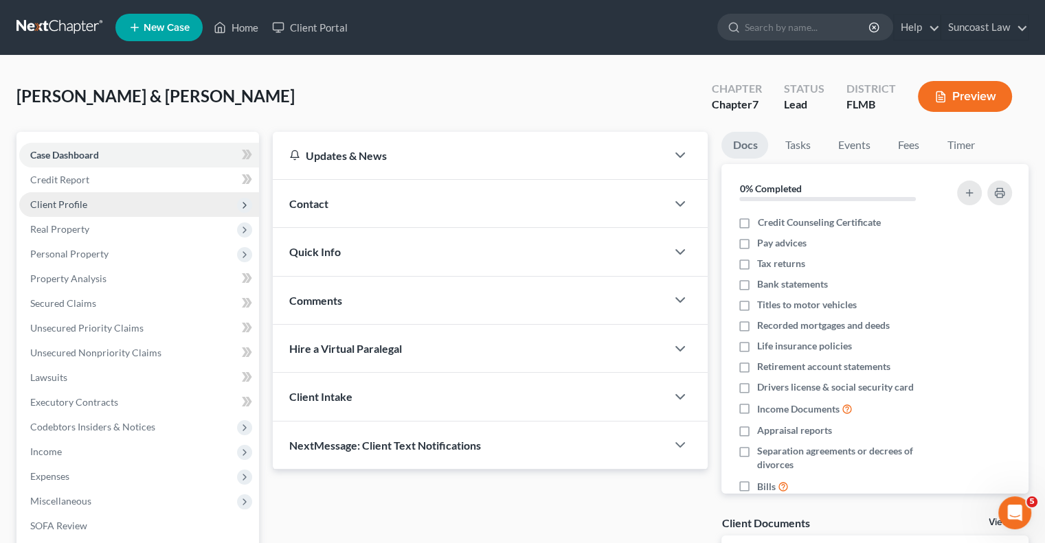
click at [75, 206] on span "Client Profile" at bounding box center [58, 205] width 57 height 12
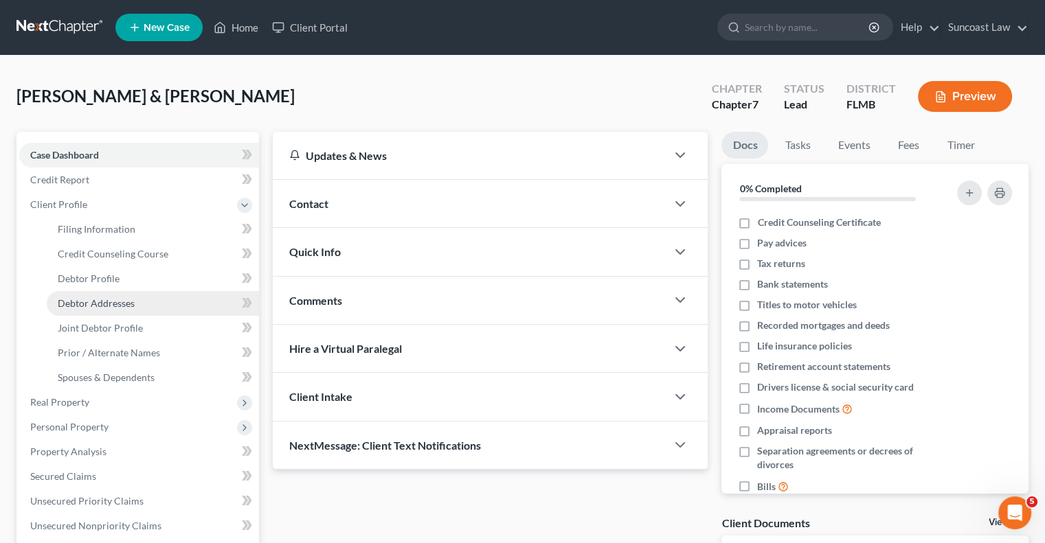
click at [119, 306] on span "Debtor Addresses" at bounding box center [96, 303] width 77 height 12
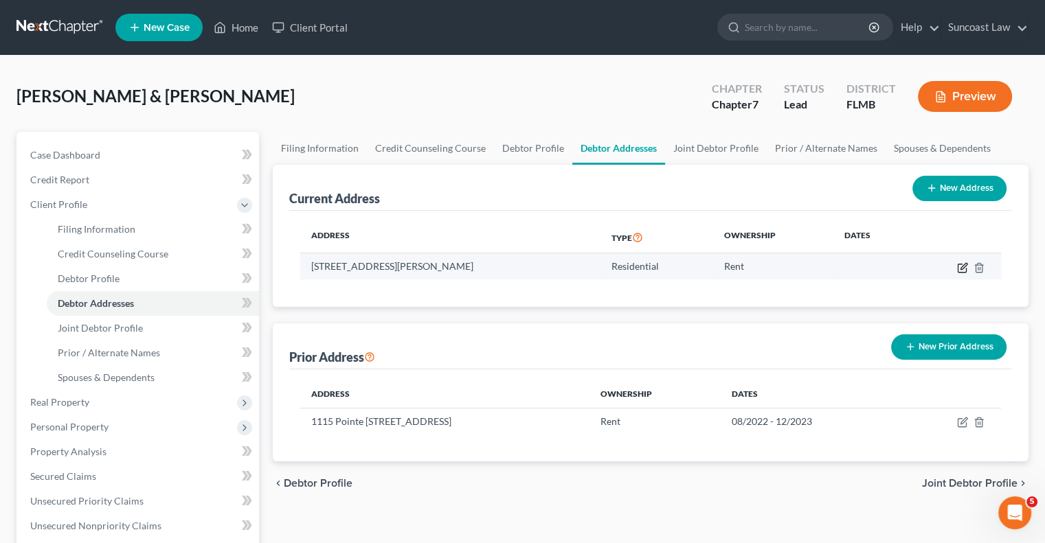
click at [966, 269] on icon "button" at bounding box center [962, 267] width 11 height 11
select select "9"
select select "56"
select select "0"
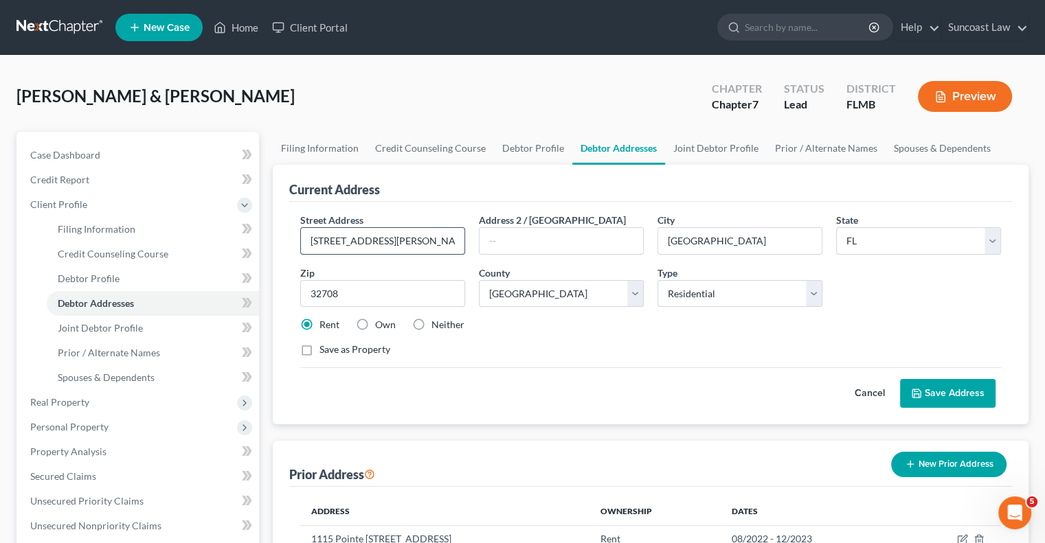
click at [358, 235] on input "[STREET_ADDRESS][PERSON_NAME]" at bounding box center [382, 241] width 163 height 26
type input "[STREET_ADDRESS]"
drag, startPoint x: 963, startPoint y: 396, endPoint x: 683, endPoint y: 297, distance: 297.2
click at [962, 396] on button "Save Address" at bounding box center [947, 393] width 95 height 29
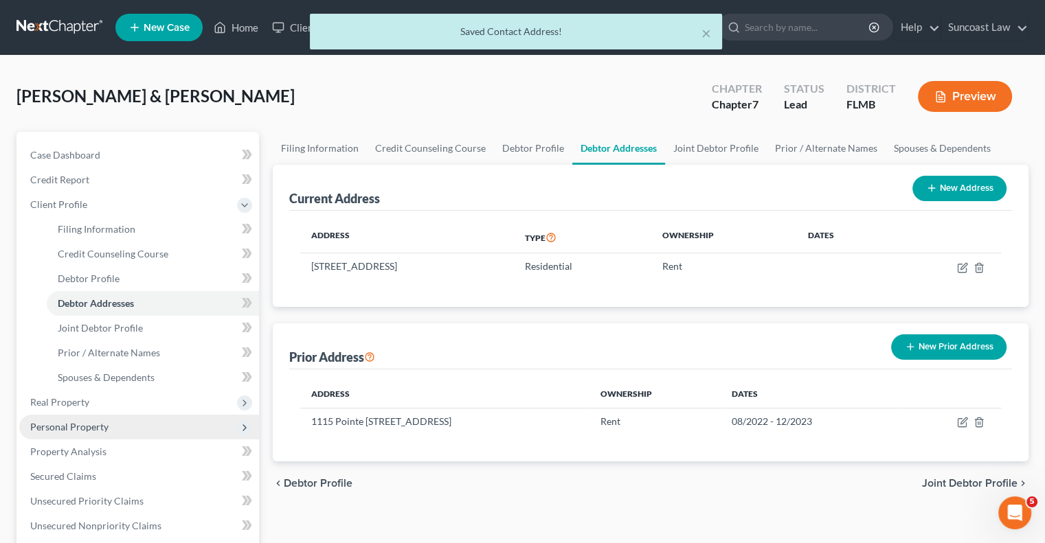
click at [78, 433] on span "Personal Property" at bounding box center [139, 427] width 240 height 25
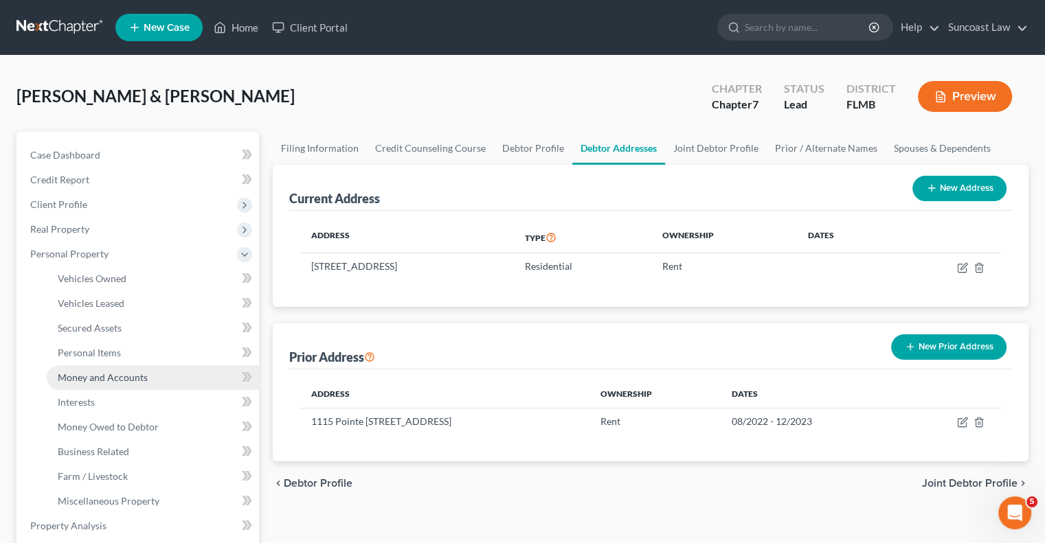
click at [87, 372] on span "Money and Accounts" at bounding box center [103, 378] width 90 height 12
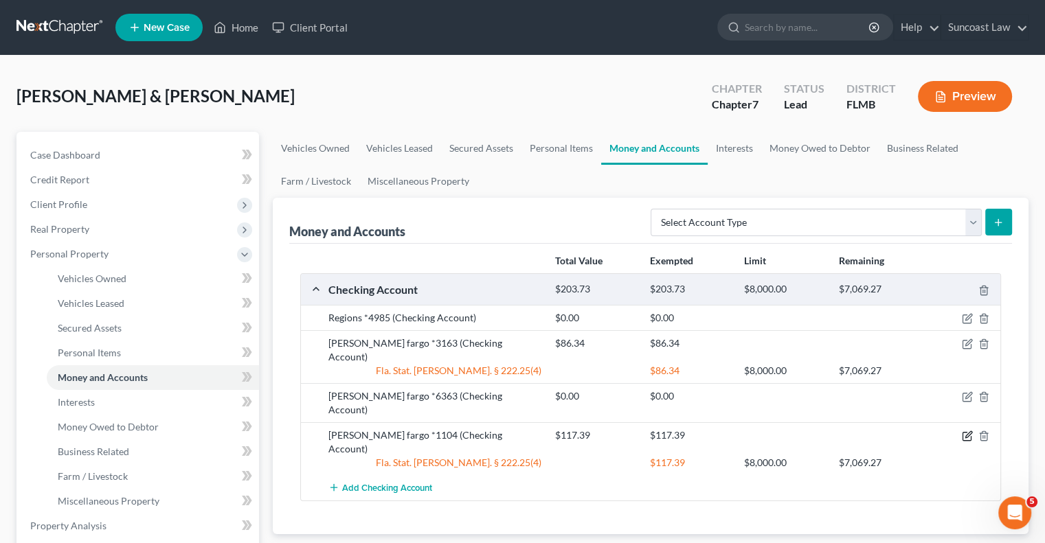
drag, startPoint x: 968, startPoint y: 406, endPoint x: 955, endPoint y: 406, distance: 12.4
click at [968, 431] on icon "button" at bounding box center [967, 436] width 11 height 11
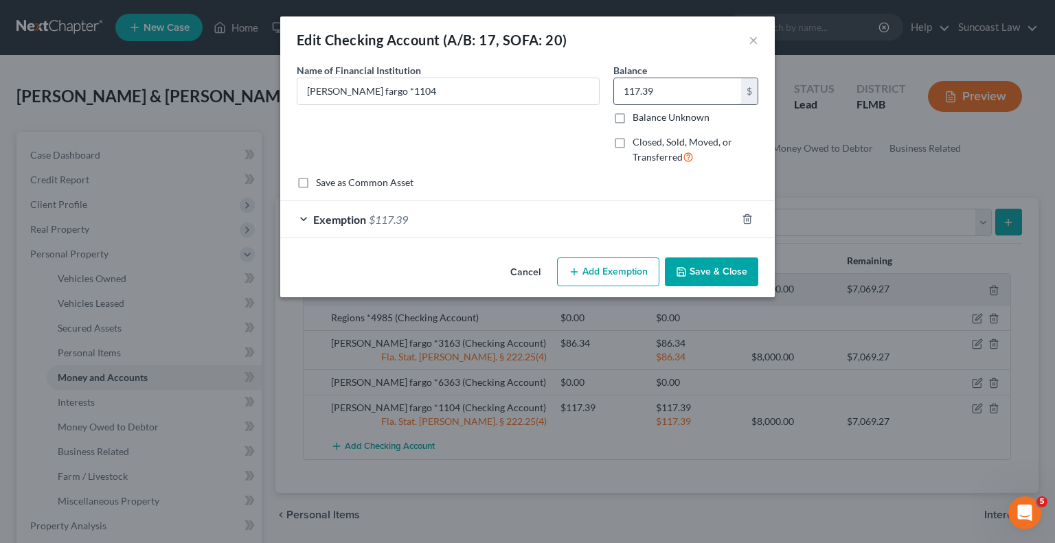
click at [694, 100] on input "117.39" at bounding box center [677, 91] width 127 height 26
type input "60"
click at [659, 216] on div "Exemption $117.39" at bounding box center [508, 219] width 456 height 36
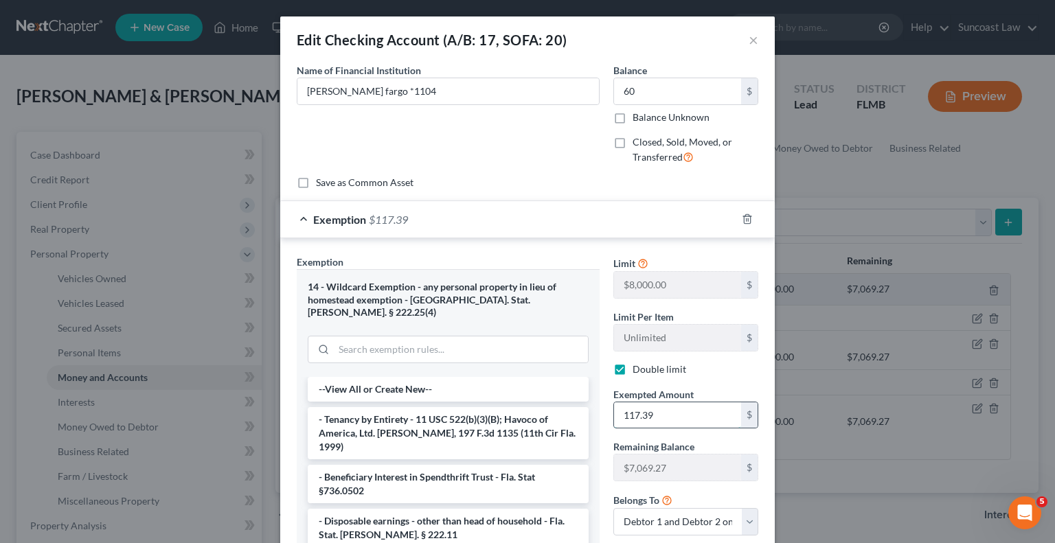
click at [679, 413] on input "117.39" at bounding box center [677, 416] width 127 height 26
type input "60"
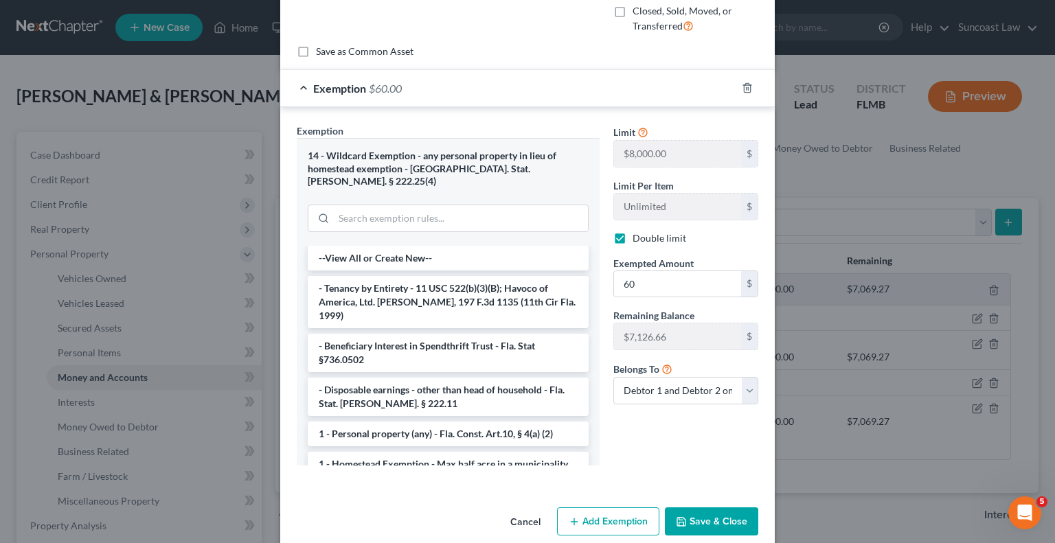
scroll to position [137, 0]
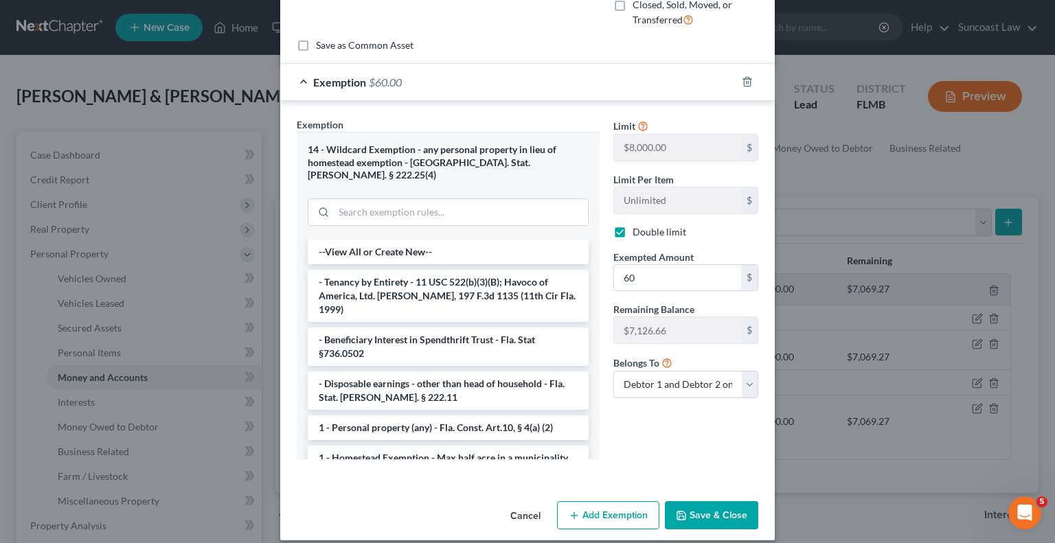
drag, startPoint x: 708, startPoint y: 513, endPoint x: 577, endPoint y: 12, distance: 517.6
click at [708, 513] on button "Save & Close" at bounding box center [711, 515] width 93 height 29
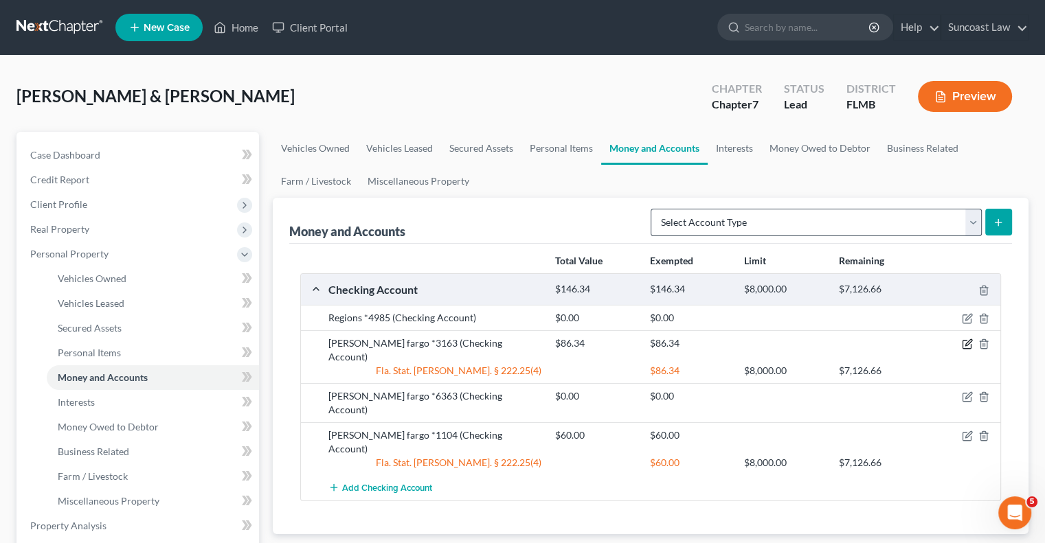
drag, startPoint x: 967, startPoint y: 343, endPoint x: 747, endPoint y: 212, distance: 255.6
click at [967, 343] on icon "button" at bounding box center [967, 344] width 11 height 11
select select "2"
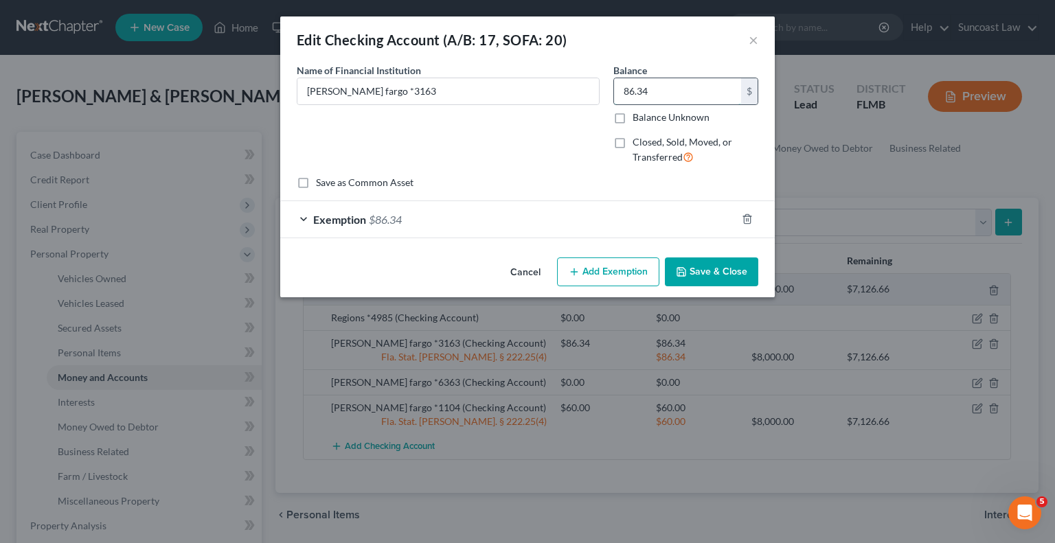
click at [659, 87] on input "86.34" at bounding box center [677, 91] width 127 height 26
type input "300"
click at [632, 227] on div "Exemption $86.34" at bounding box center [508, 219] width 456 height 36
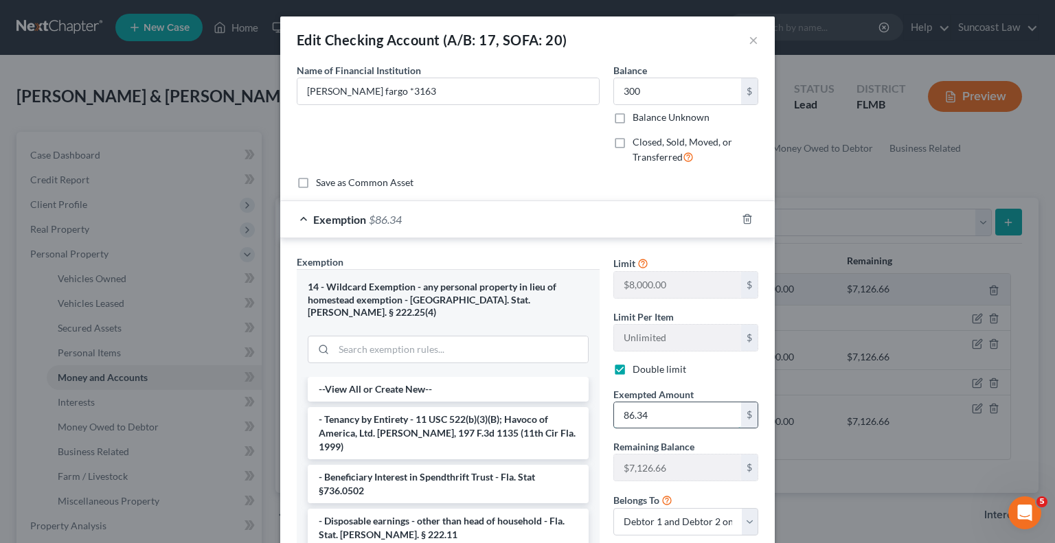
click at [690, 416] on input "86.34" at bounding box center [677, 416] width 127 height 26
type input "300"
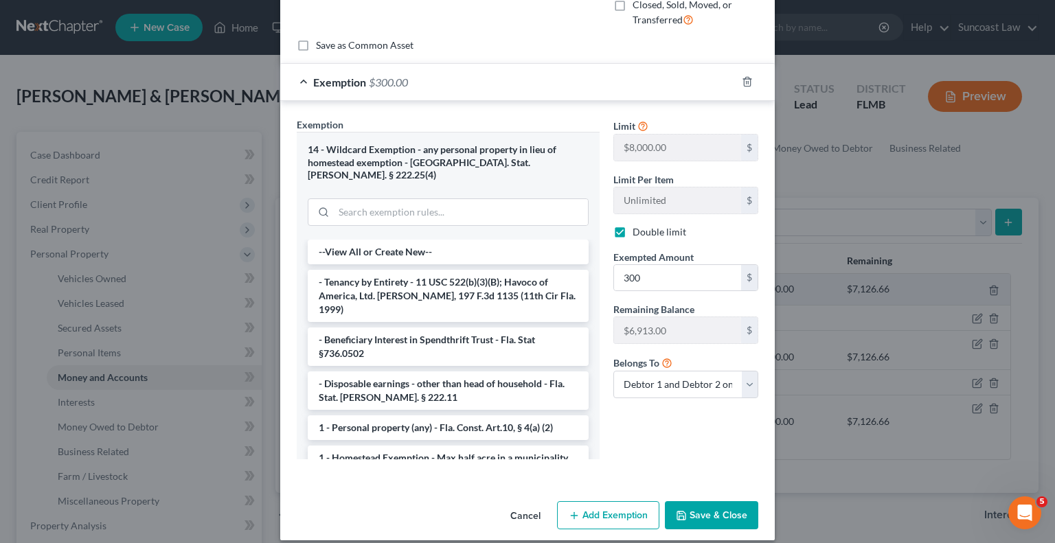
click at [717, 505] on button "Save & Close" at bounding box center [711, 515] width 93 height 29
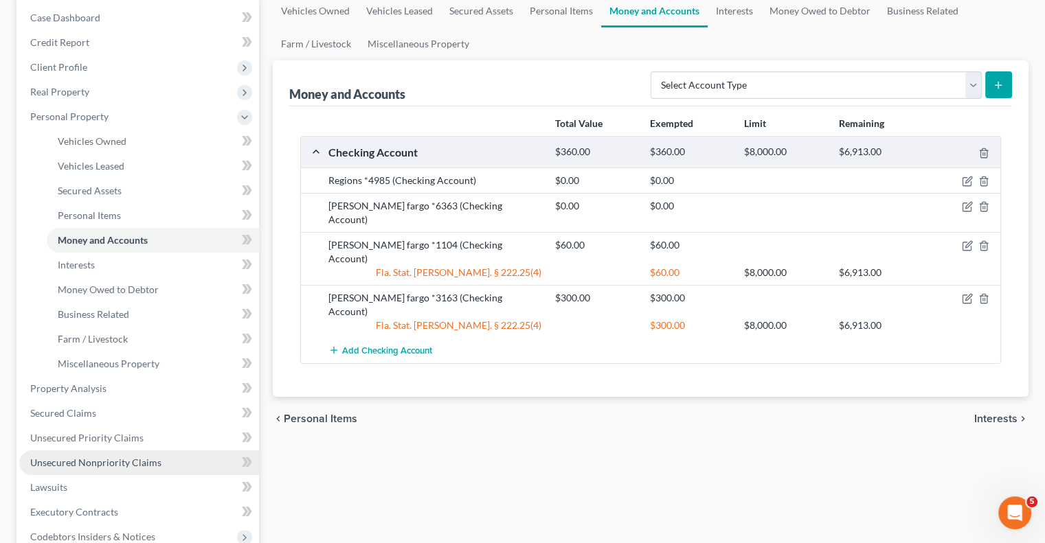
click at [124, 460] on span "Unsecured Nonpriority Claims" at bounding box center [95, 463] width 131 height 12
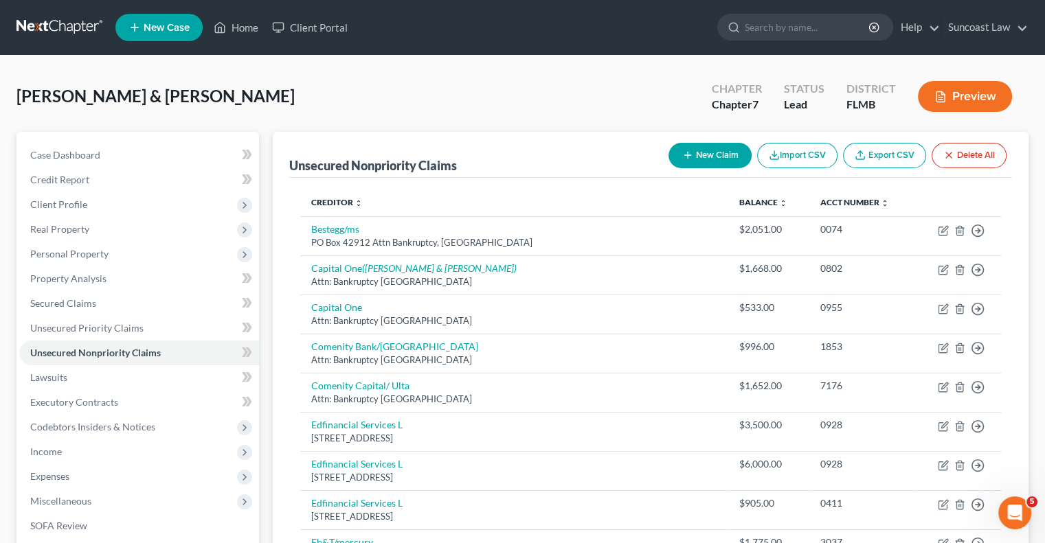
click at [712, 144] on button "New Claim" at bounding box center [709, 155] width 83 height 25
select select "2"
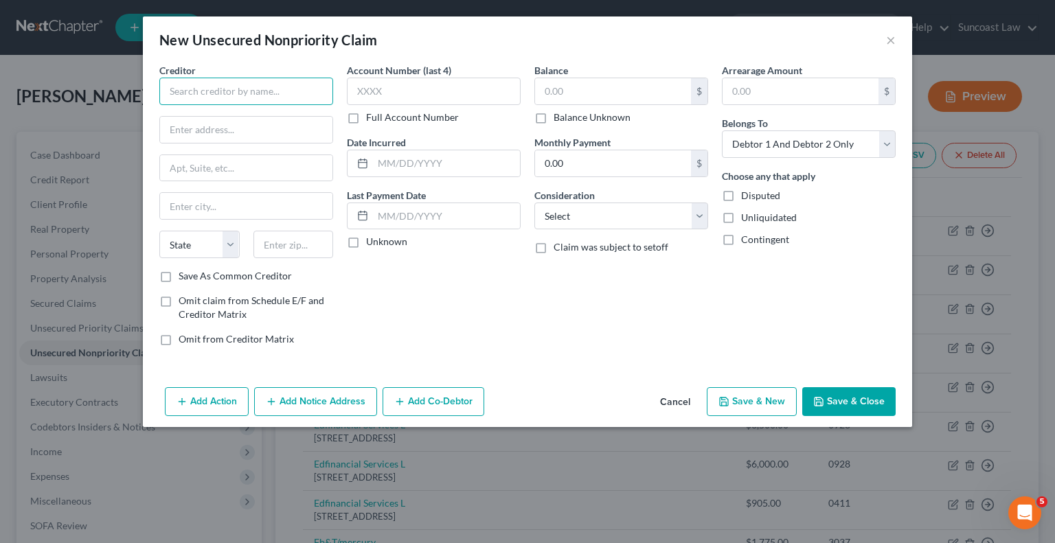
drag, startPoint x: 264, startPoint y: 90, endPoint x: 288, endPoint y: 27, distance: 67.6
click at [264, 89] on input "text" at bounding box center [246, 91] width 174 height 27
type input "Amscot"
drag, startPoint x: 229, startPoint y: 126, endPoint x: 242, endPoint y: 142, distance: 21.5
click at [229, 126] on input "text" at bounding box center [246, 130] width 172 height 26
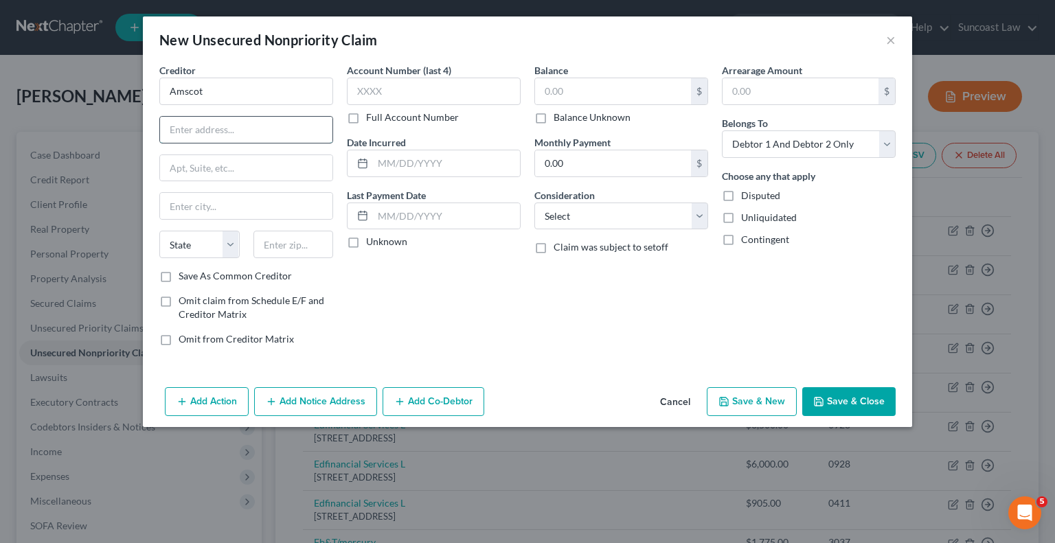
paste input "PO Box 25137"
type input "PO Box 25137"
click at [298, 242] on input "text" at bounding box center [293, 244] width 80 height 27
type input "33622"
type input "[GEOGRAPHIC_DATA]"
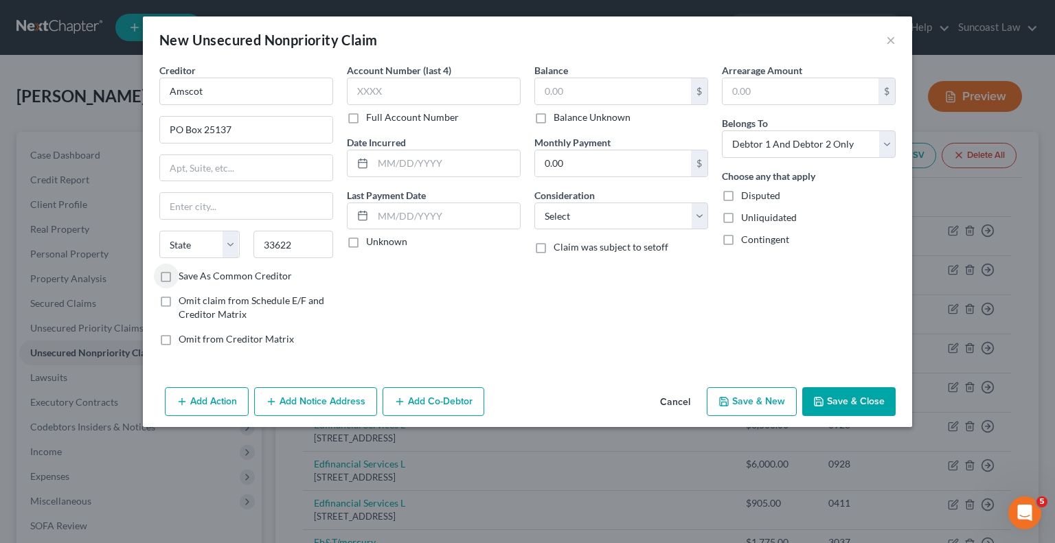
select select "9"
click at [179, 278] on label "Save As Common Creditor" at bounding box center [235, 276] width 113 height 14
click at [184, 278] on input "Save As Common Creditor" at bounding box center [188, 273] width 9 height 9
checkbox input "true"
click at [466, 90] on input "text" at bounding box center [434, 91] width 174 height 27
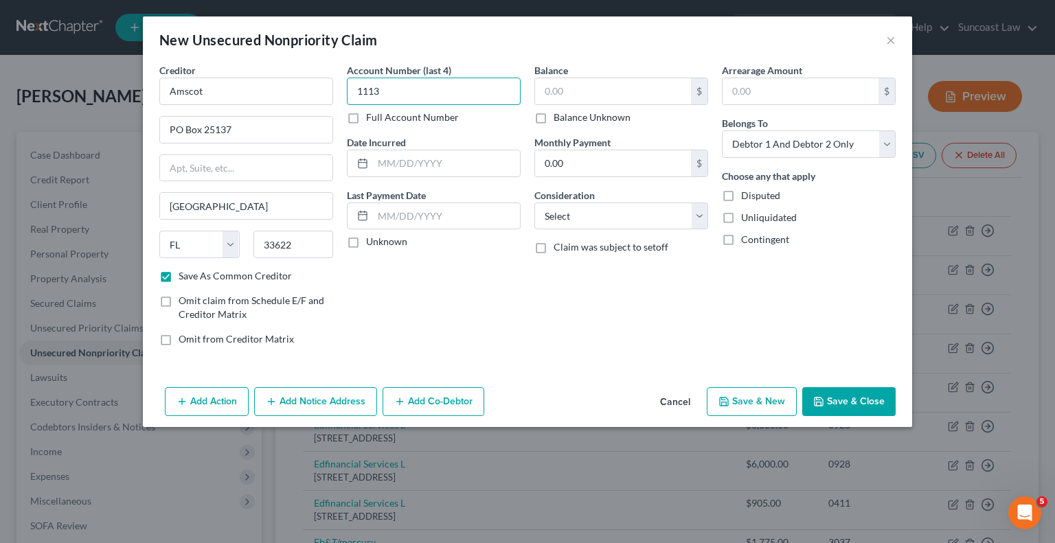
type input "1113"
click at [618, 93] on input "text" at bounding box center [613, 91] width 156 height 26
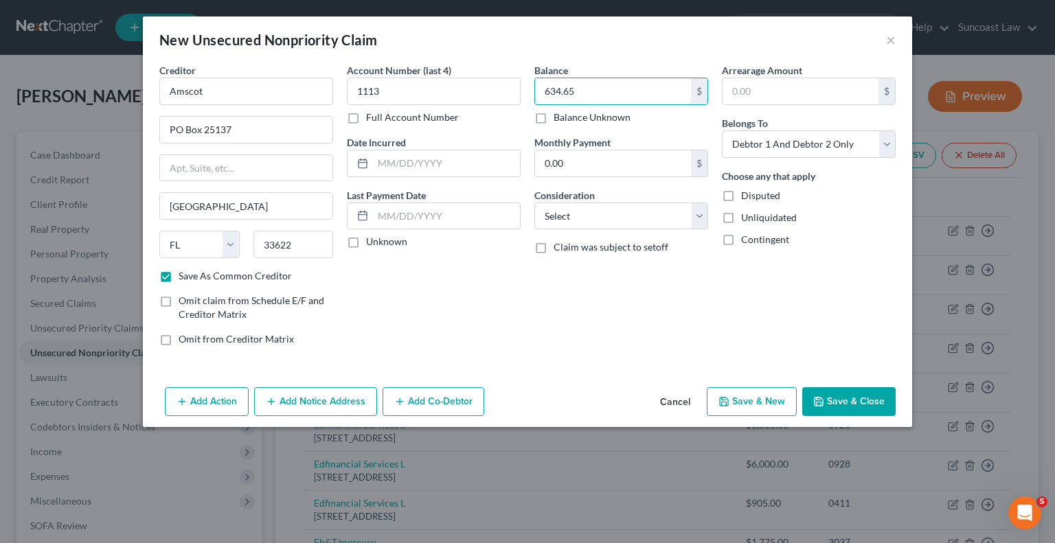
type input "634.65"
click at [843, 394] on button "Save & Close" at bounding box center [848, 401] width 93 height 29
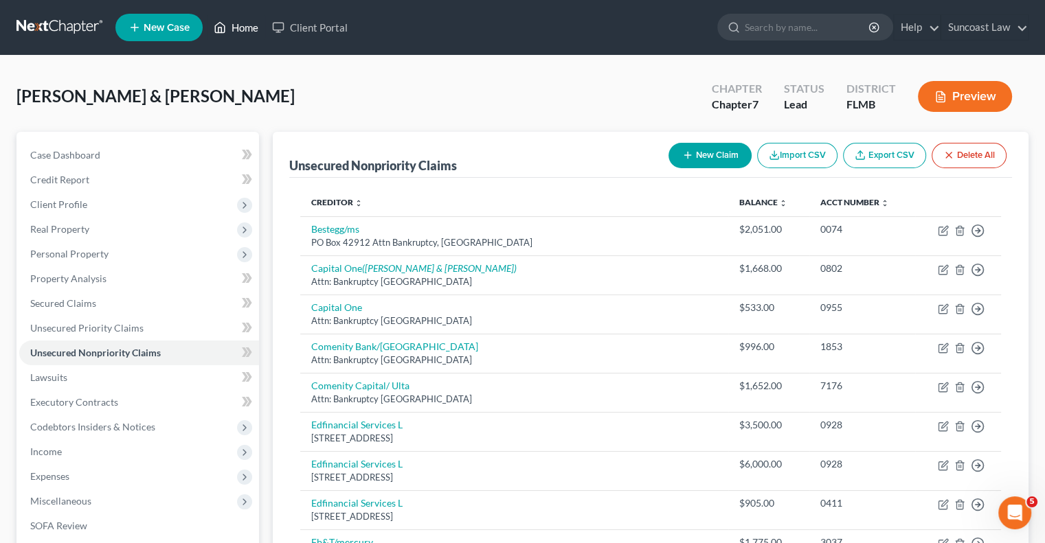
click at [242, 30] on link "Home" at bounding box center [236, 27] width 58 height 25
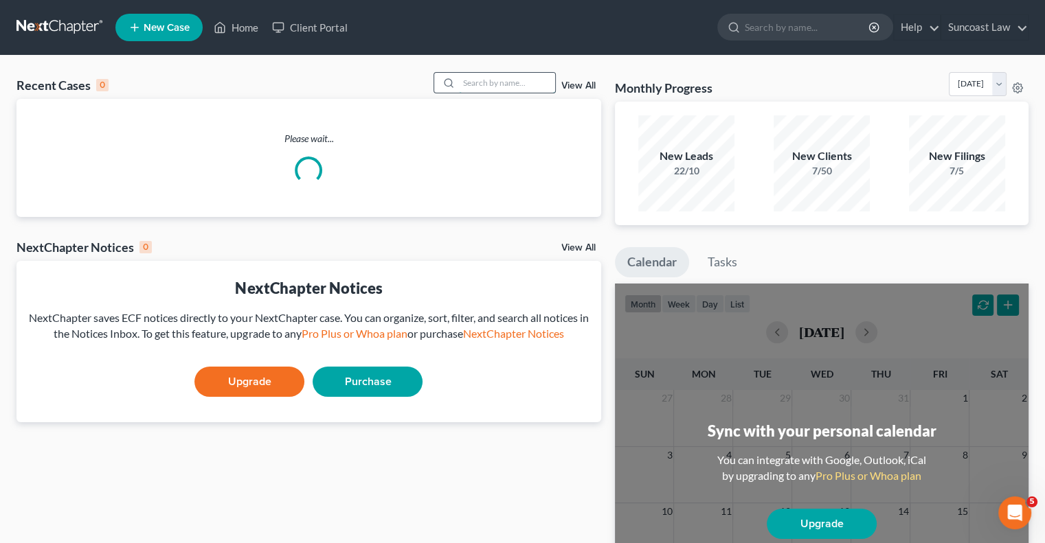
click at [489, 84] on input "search" at bounding box center [507, 83] width 96 height 20
type input "[PERSON_NAME]"
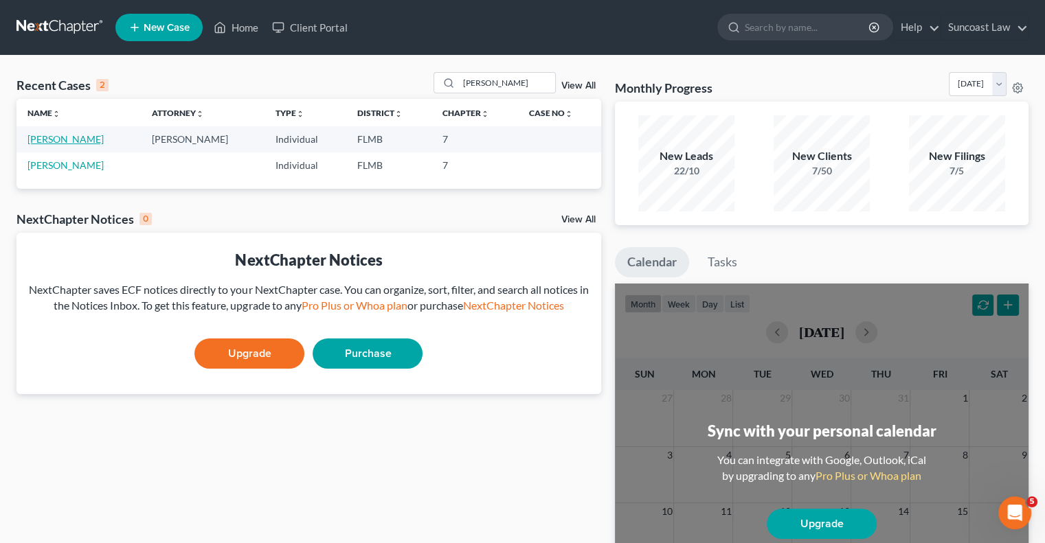
click at [57, 144] on link "[PERSON_NAME]" at bounding box center [65, 139] width 76 height 12
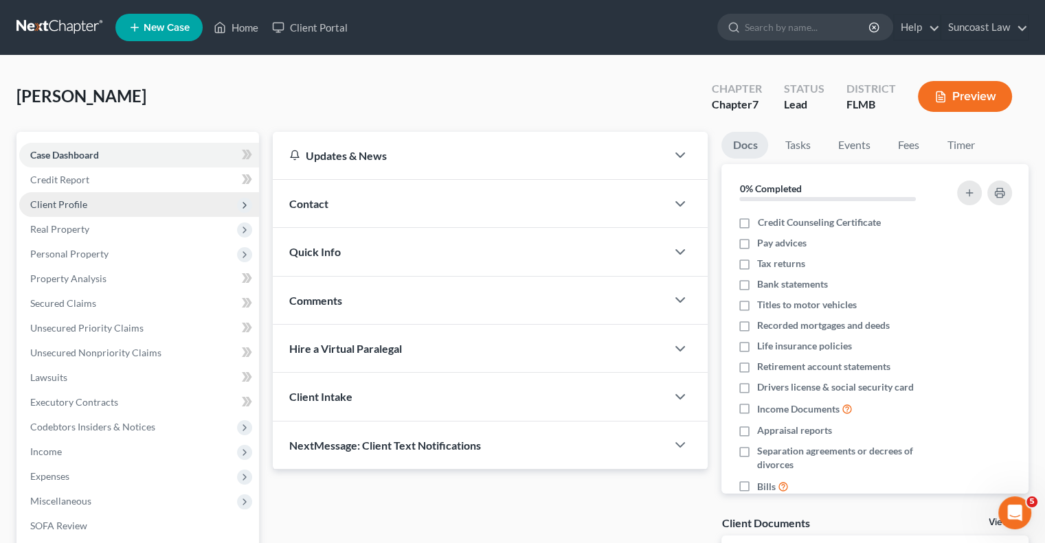
click at [82, 199] on span "Client Profile" at bounding box center [58, 205] width 57 height 12
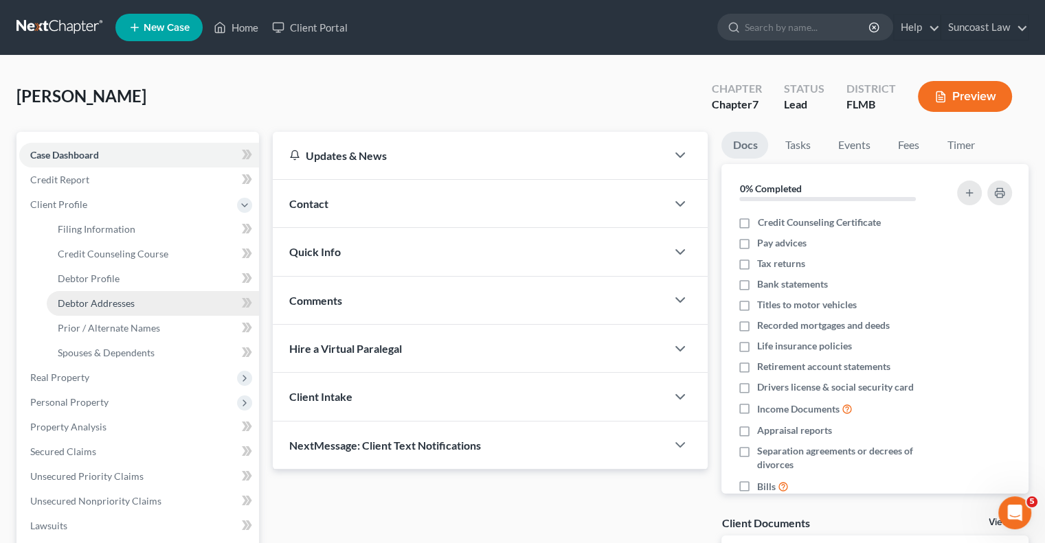
click at [115, 304] on span "Debtor Addresses" at bounding box center [96, 303] width 77 height 12
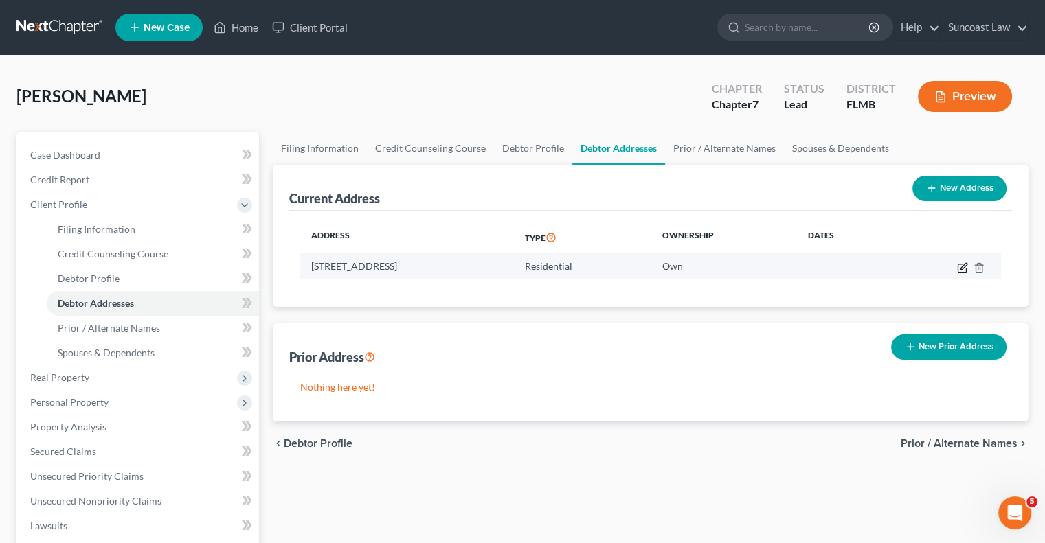
click at [959, 270] on icon "button" at bounding box center [962, 267] width 11 height 11
select select "9"
select select "47"
select select "0"
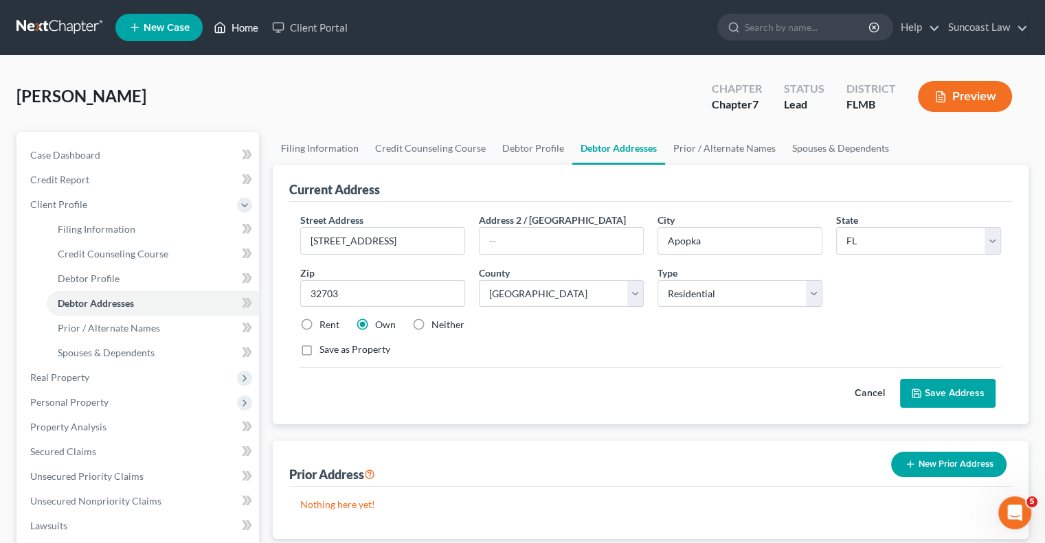
drag, startPoint x: 250, startPoint y: 27, endPoint x: 450, endPoint y: 119, distance: 220.1
click at [250, 26] on link "Home" at bounding box center [236, 27] width 58 height 25
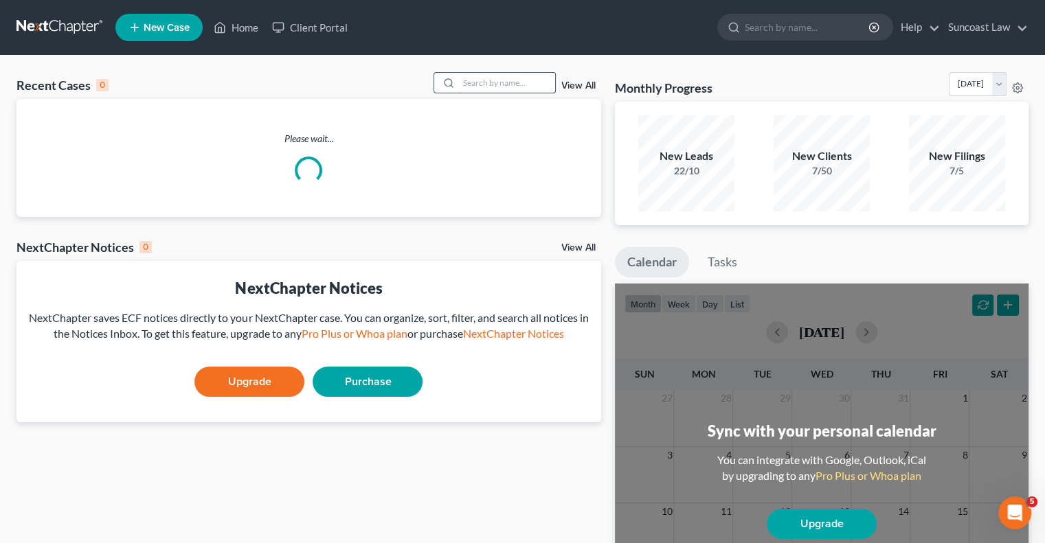
click at [488, 79] on input "search" at bounding box center [507, 83] width 96 height 20
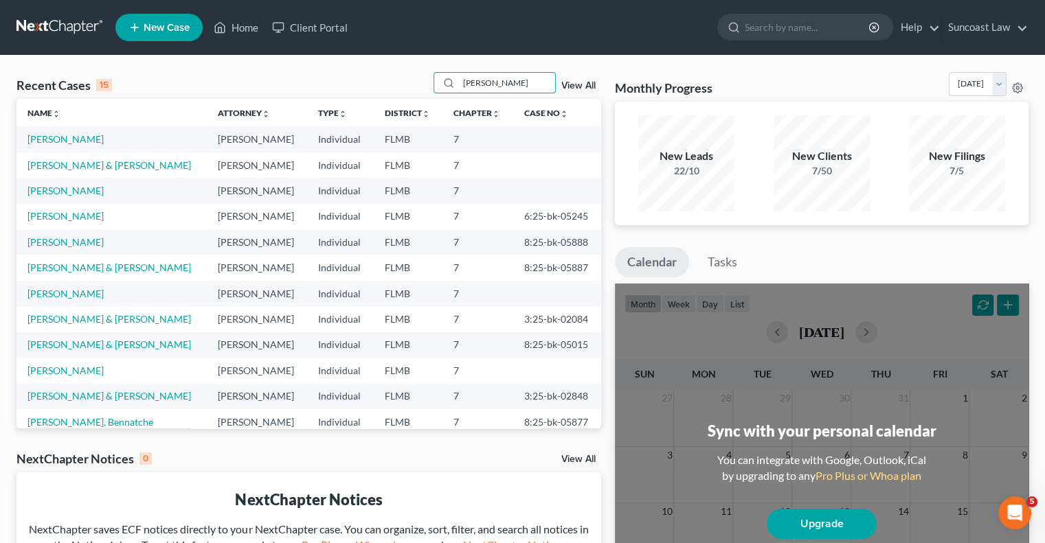
type input "[PERSON_NAME]"
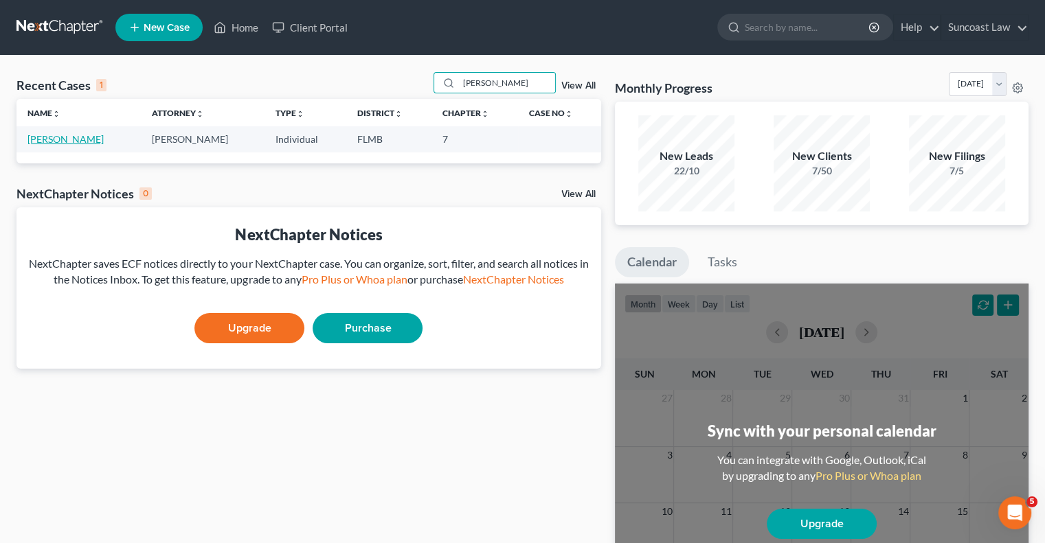
click at [71, 139] on link "[PERSON_NAME]" at bounding box center [65, 139] width 76 height 12
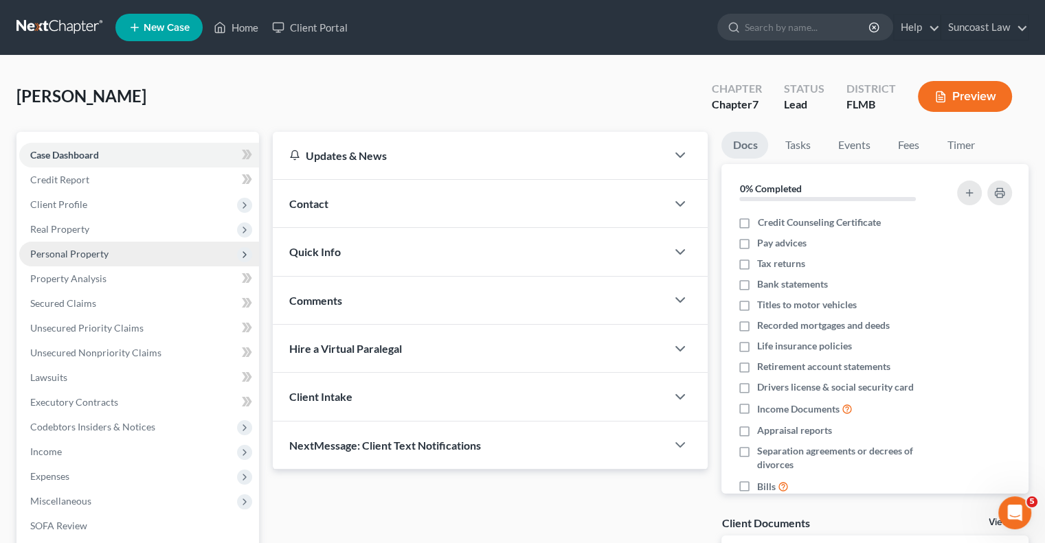
click at [107, 256] on span "Personal Property" at bounding box center [139, 254] width 240 height 25
click at [106, 256] on span "Personal Property" at bounding box center [69, 254] width 78 height 12
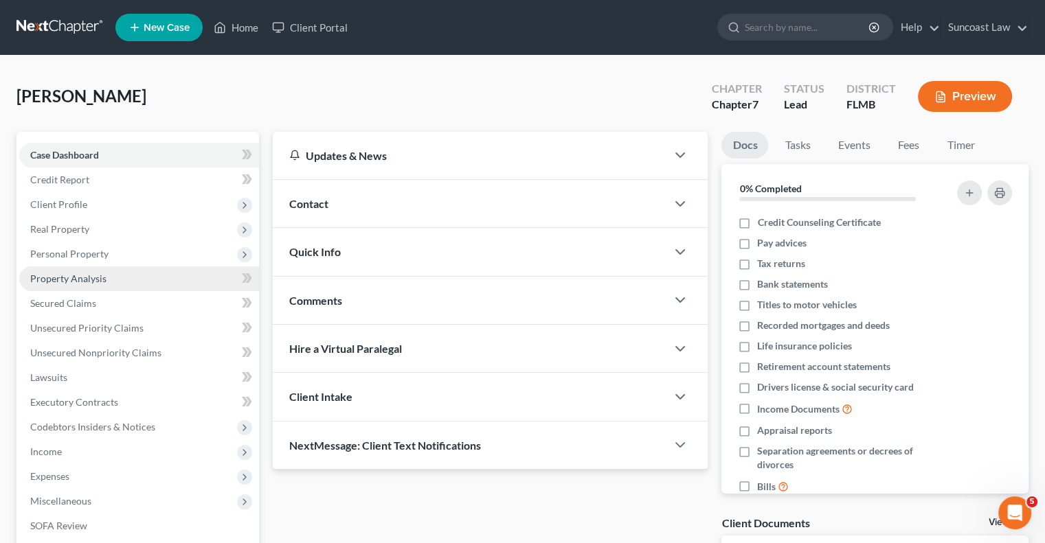
click at [83, 277] on span "Property Analysis" at bounding box center [68, 279] width 76 height 12
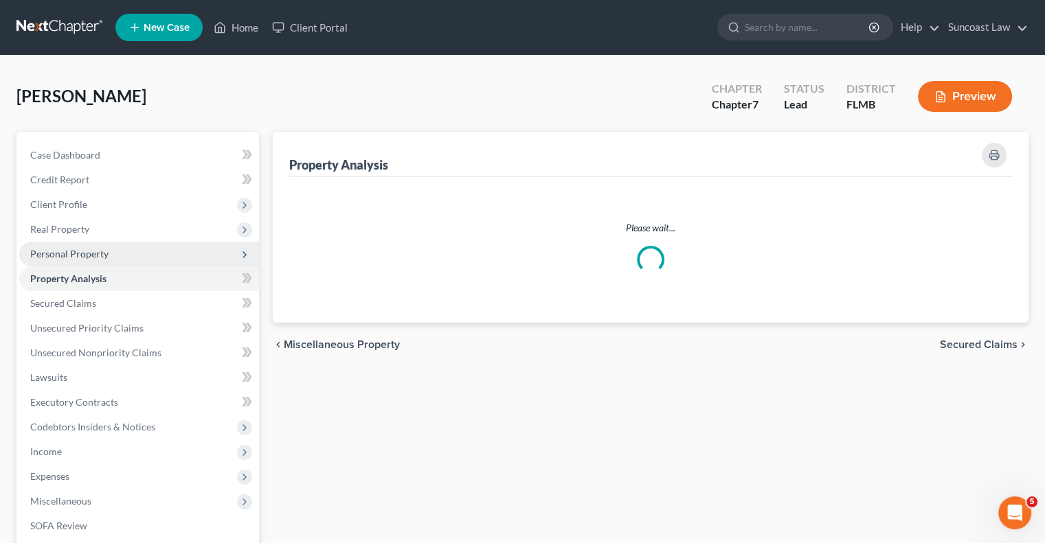
click at [89, 253] on span "Personal Property" at bounding box center [69, 254] width 78 height 12
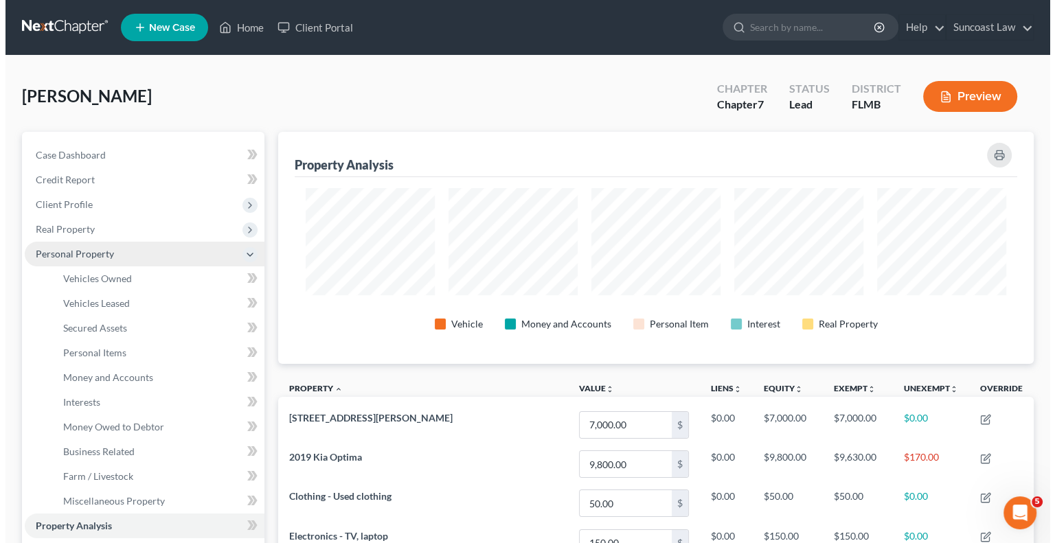
scroll to position [232, 755]
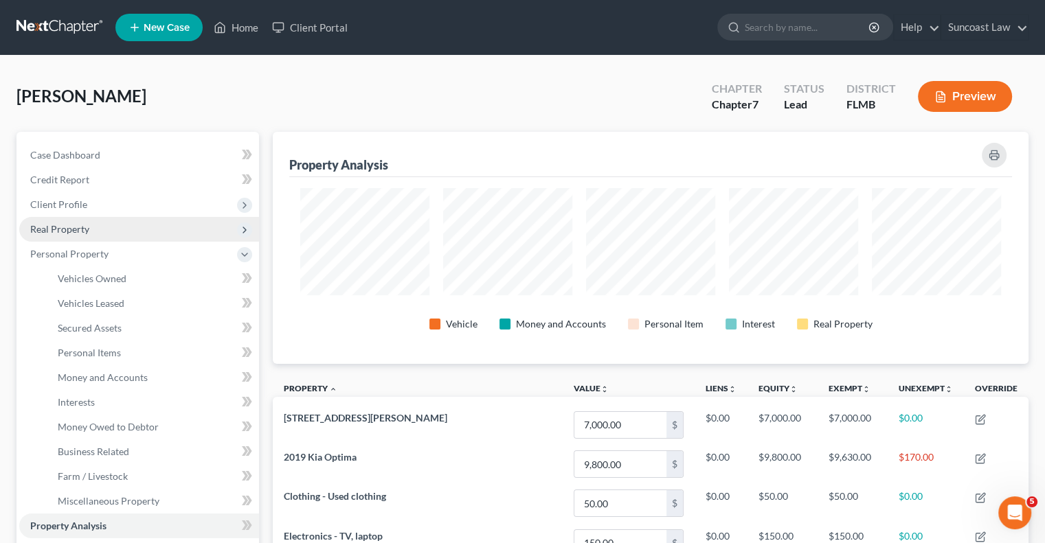
click at [69, 234] on span "Real Property" at bounding box center [59, 229] width 59 height 12
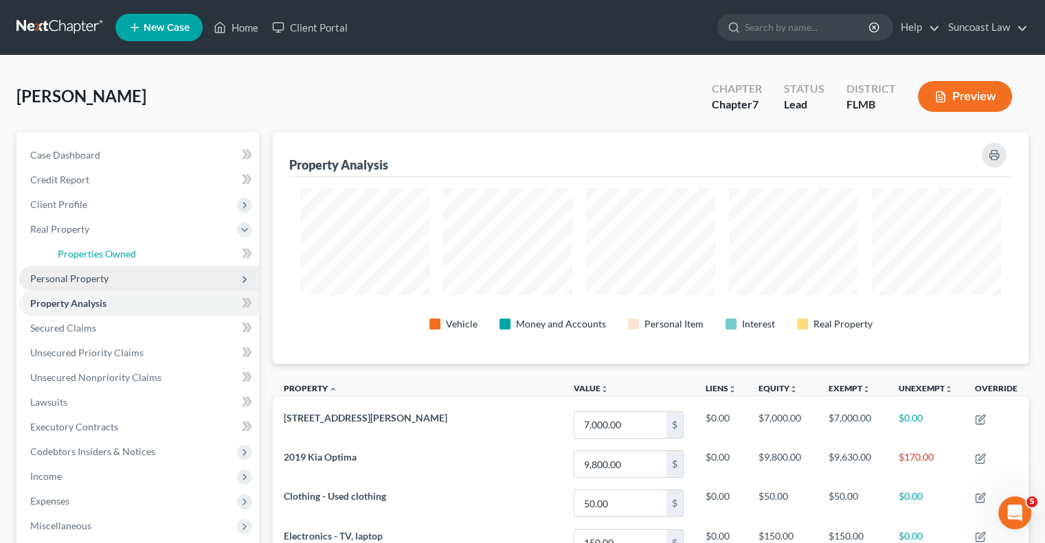
drag, startPoint x: 111, startPoint y: 258, endPoint x: 137, endPoint y: 267, distance: 27.6
click at [110, 257] on span "Properties Owned" at bounding box center [97, 254] width 78 height 12
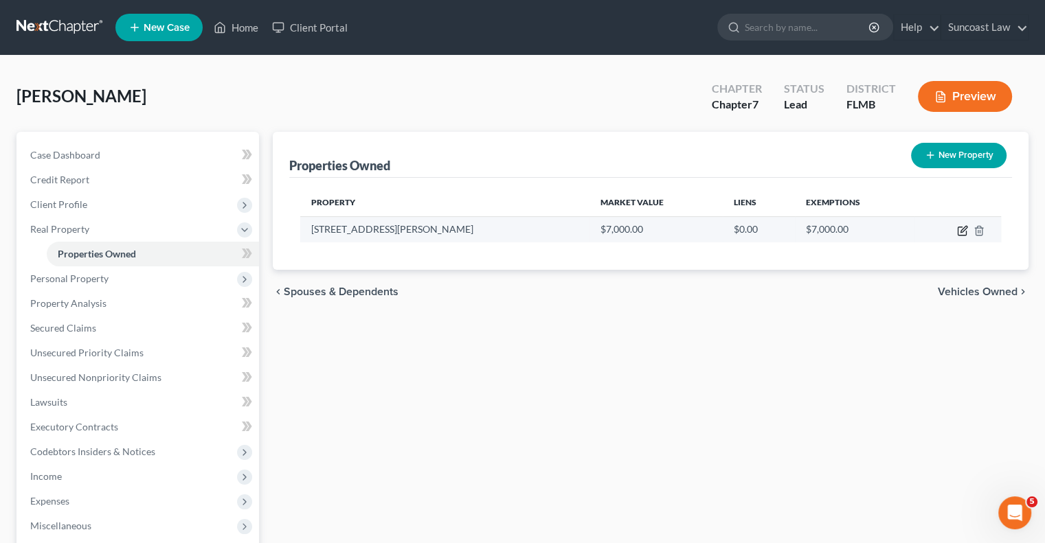
click at [965, 232] on icon "button" at bounding box center [962, 231] width 8 height 8
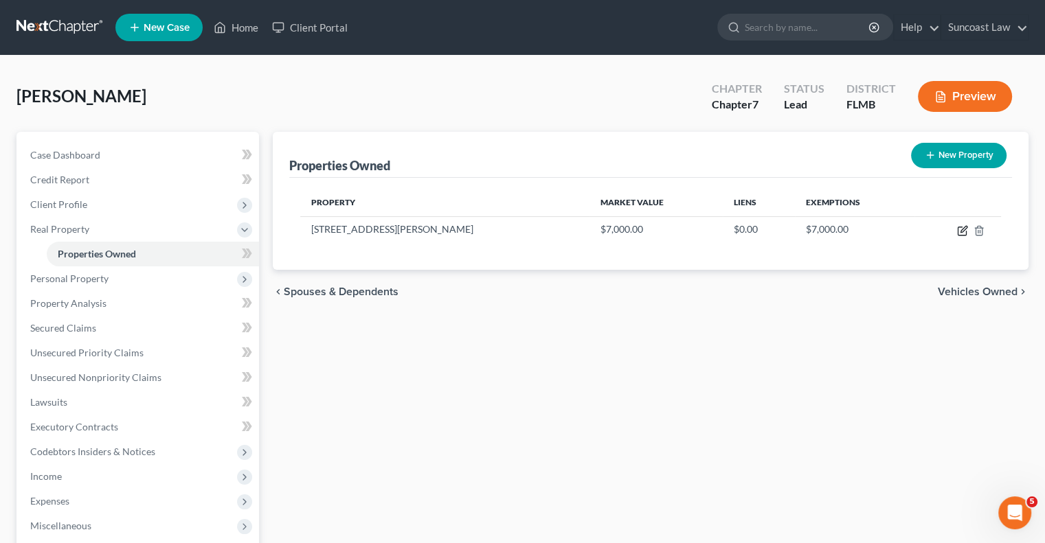
select select "9"
select select "63"
select select "0"
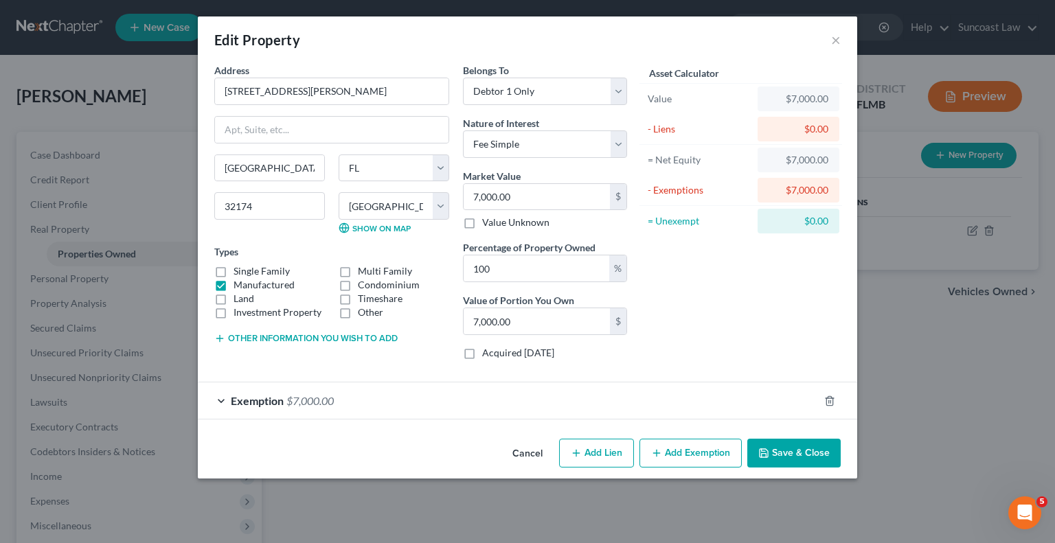
click at [703, 398] on div "Exemption $7,000.00" at bounding box center [508, 401] width 621 height 36
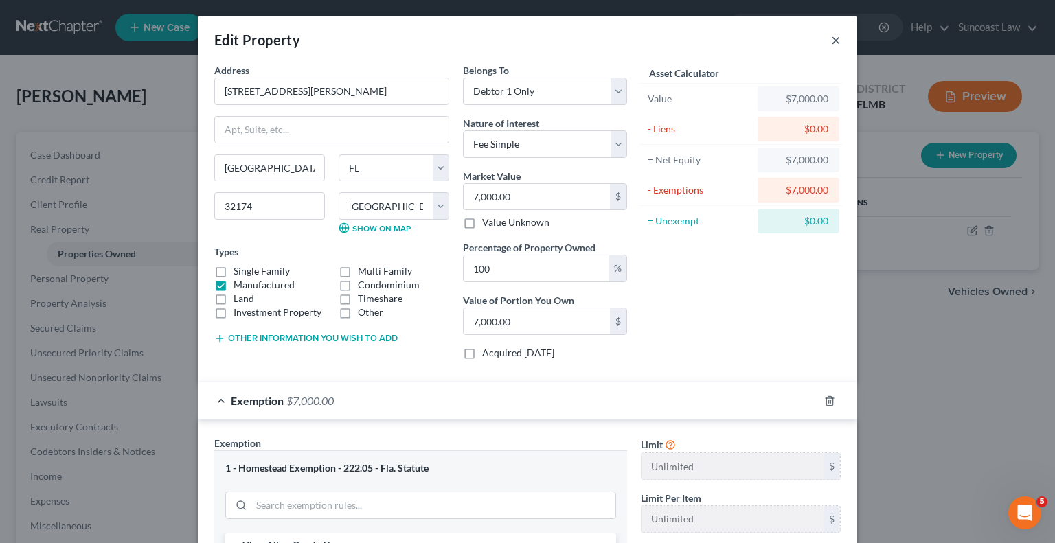
click at [835, 41] on button "×" at bounding box center [836, 40] width 10 height 16
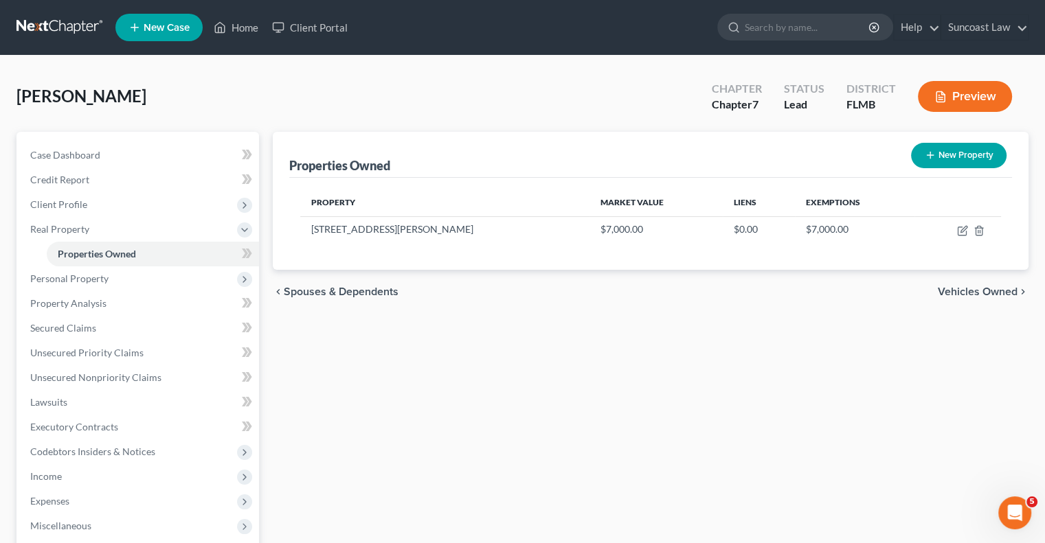
click at [974, 100] on button "Preview" at bounding box center [965, 96] width 94 height 31
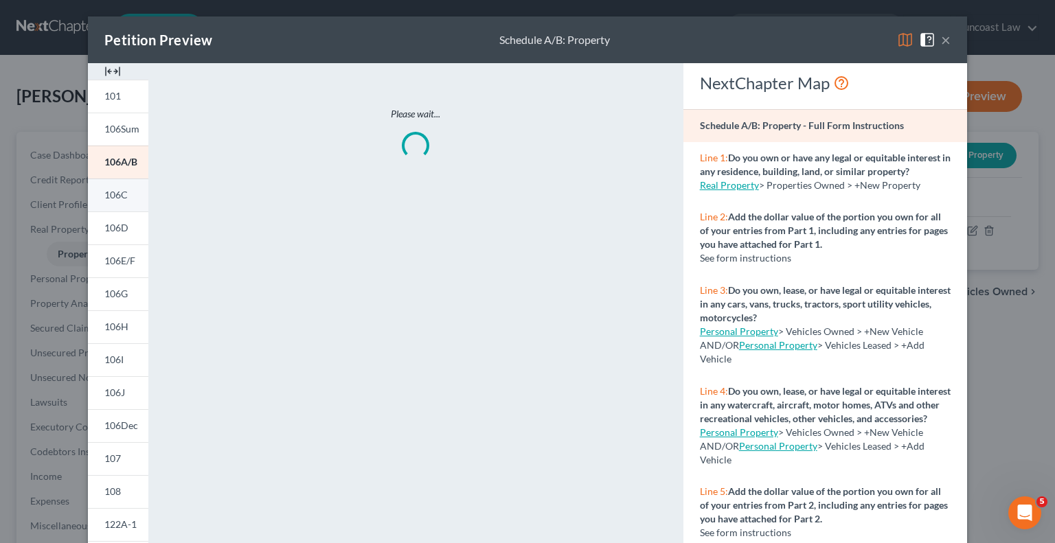
click at [118, 192] on span "106C" at bounding box center [115, 195] width 23 height 12
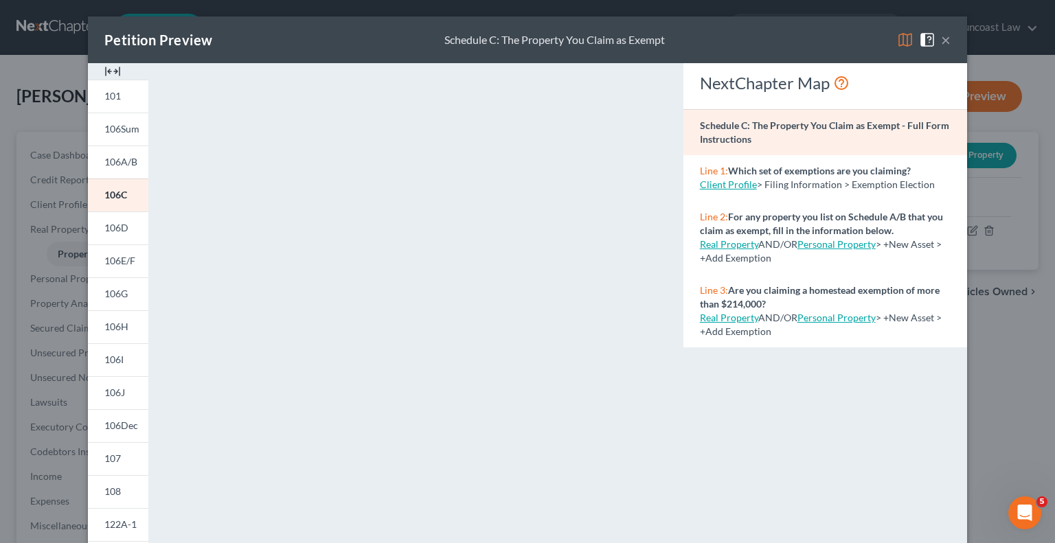
click at [942, 42] on button "×" at bounding box center [946, 40] width 10 height 16
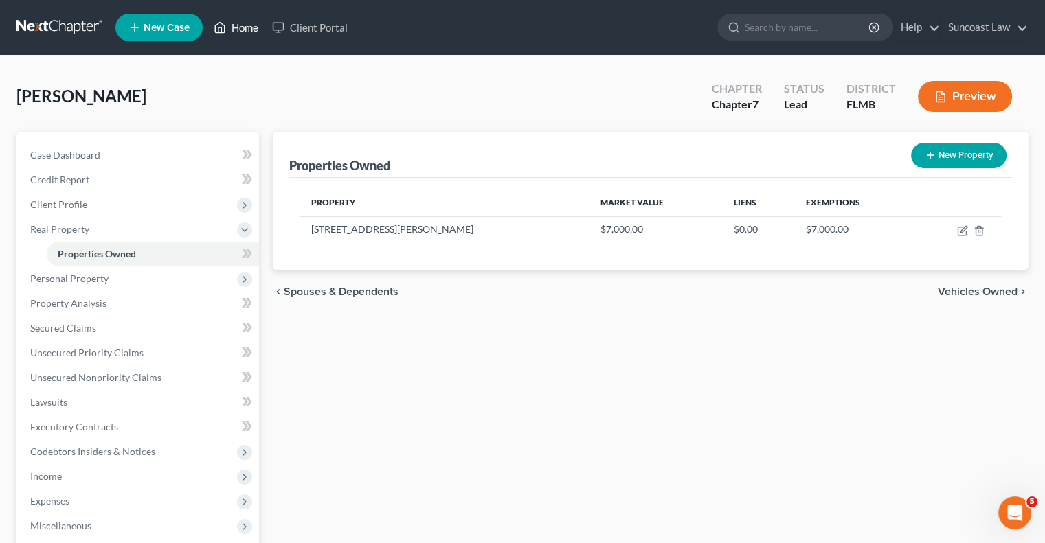
click at [249, 23] on link "Home" at bounding box center [236, 27] width 58 height 25
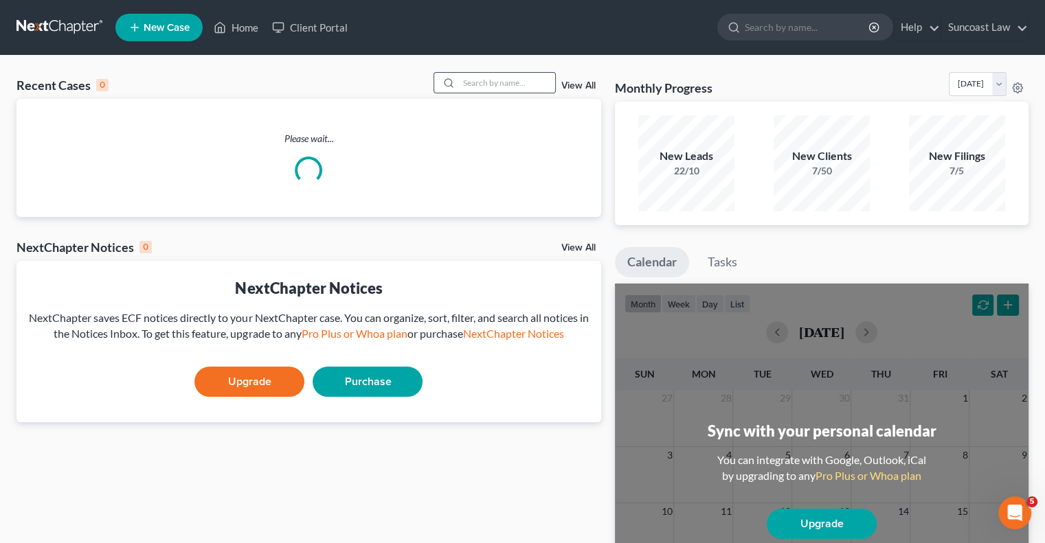
click at [497, 72] on div at bounding box center [494, 82] width 122 height 21
click at [499, 84] on input "search" at bounding box center [507, 83] width 96 height 20
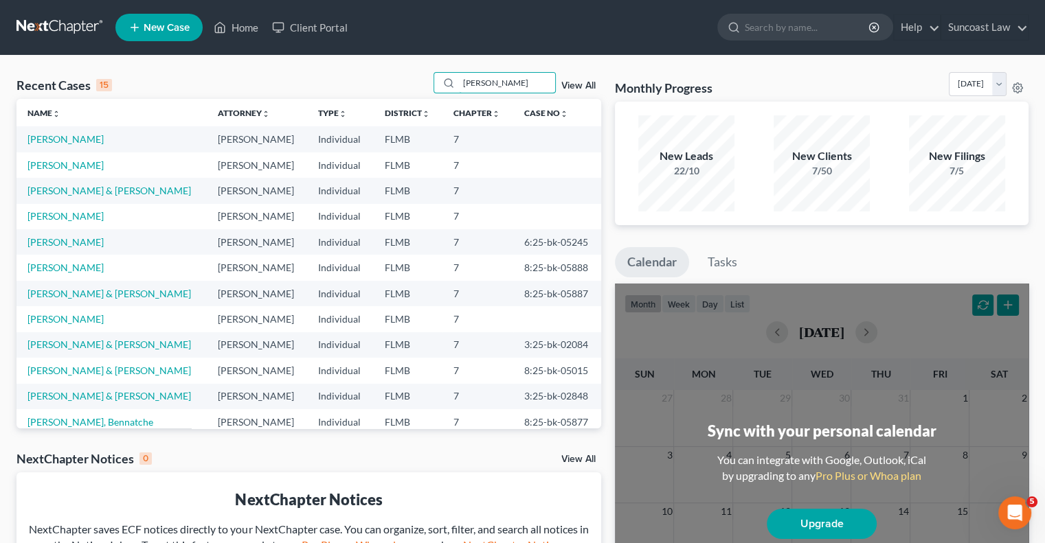
type input "[PERSON_NAME]"
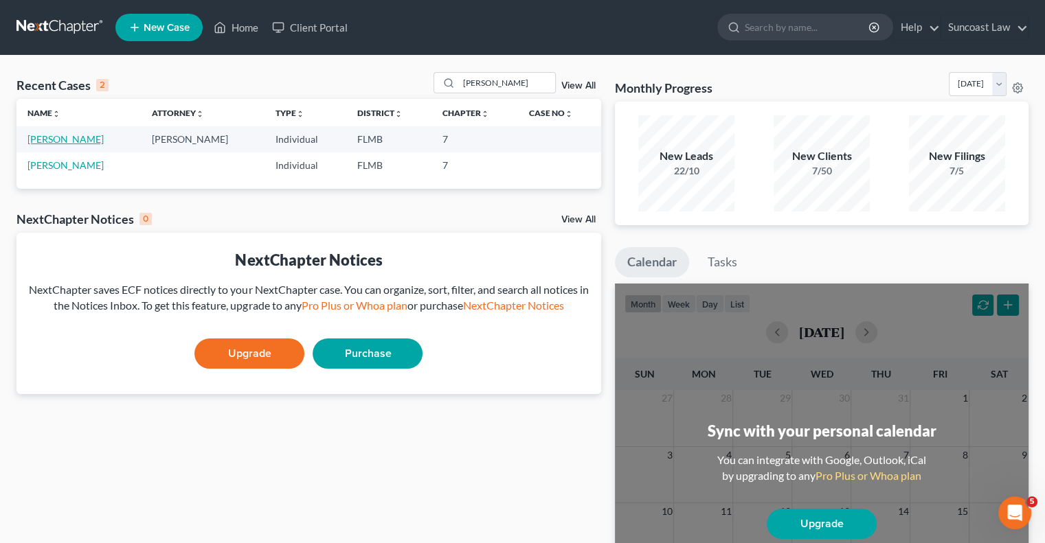
click at [60, 137] on link "[PERSON_NAME]" at bounding box center [65, 139] width 76 height 12
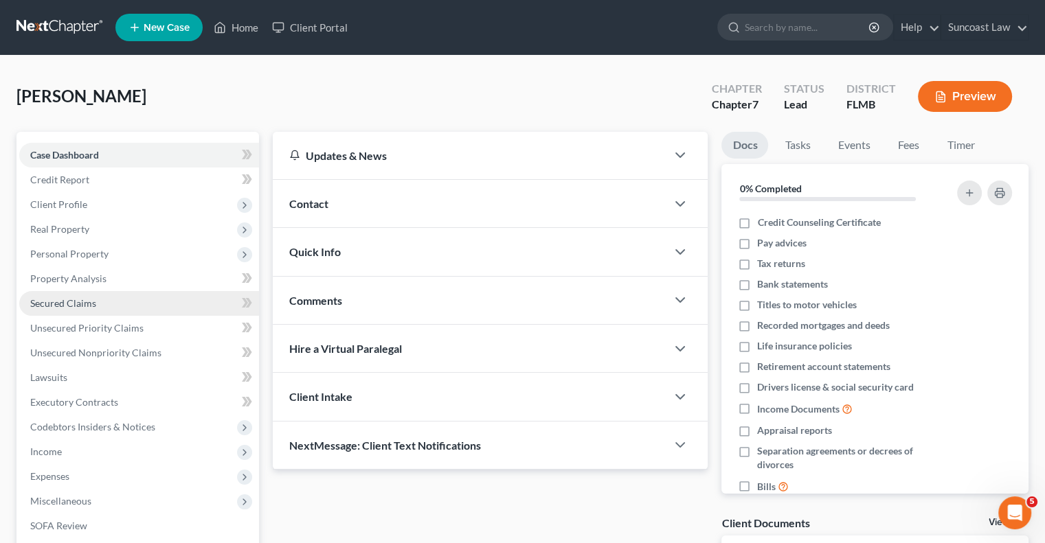
click at [81, 294] on link "Secured Claims" at bounding box center [139, 303] width 240 height 25
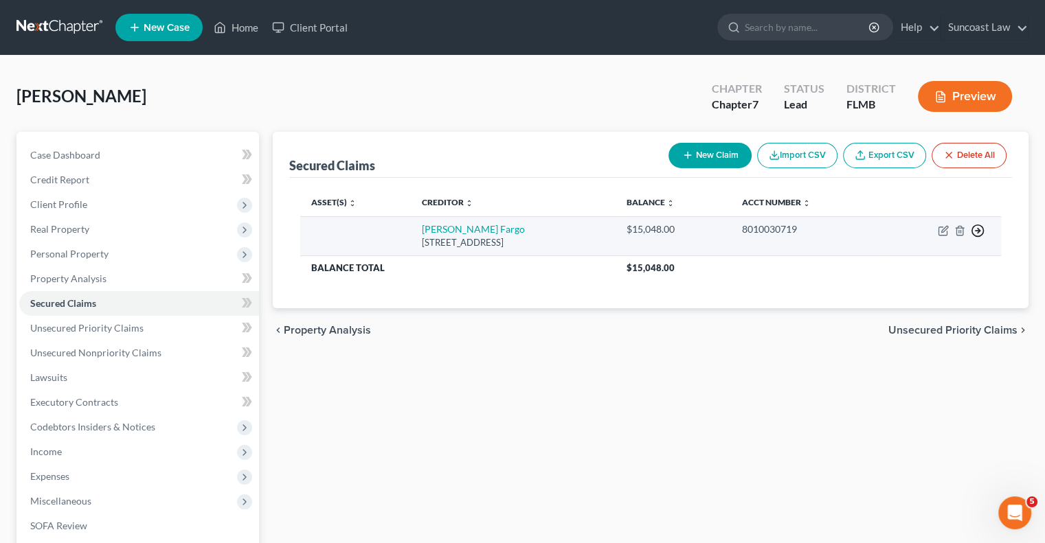
click at [977, 231] on line "button" at bounding box center [977, 231] width 5 height 0
click at [916, 262] on link "Move to F" at bounding box center [914, 264] width 115 height 23
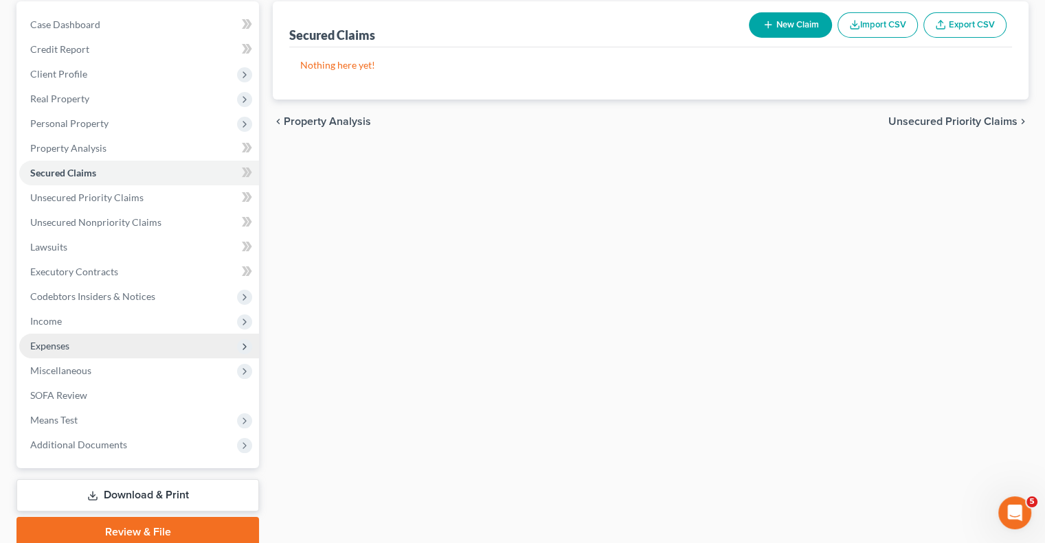
scroll to position [185, 0]
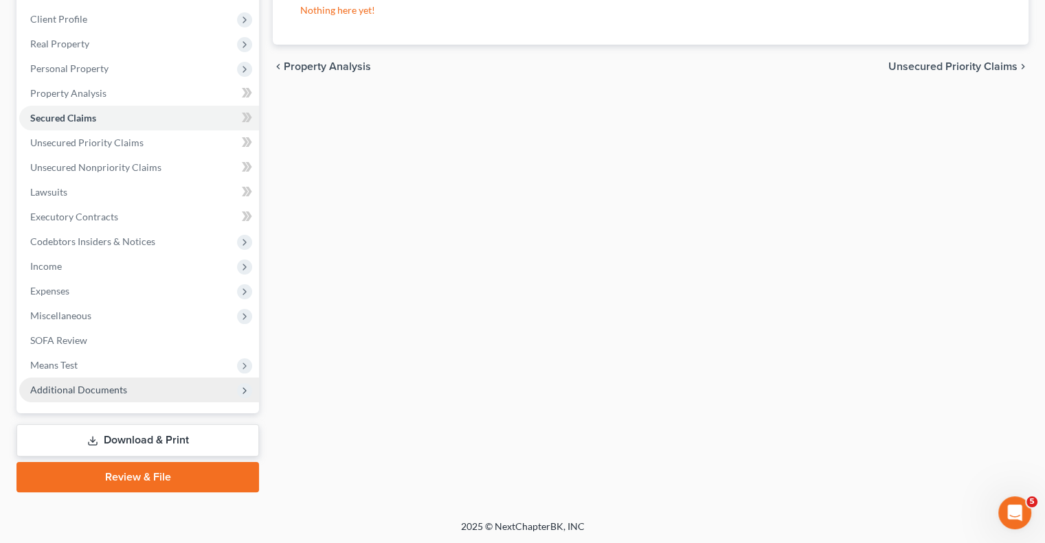
click at [115, 385] on span "Additional Documents" at bounding box center [78, 390] width 97 height 12
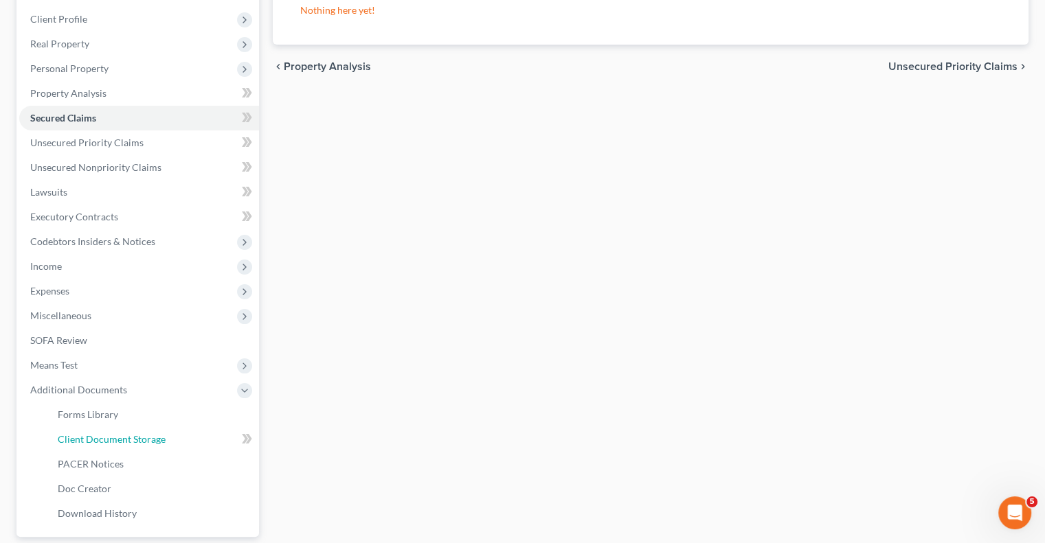
click at [153, 441] on span "Client Document Storage" at bounding box center [112, 439] width 108 height 12
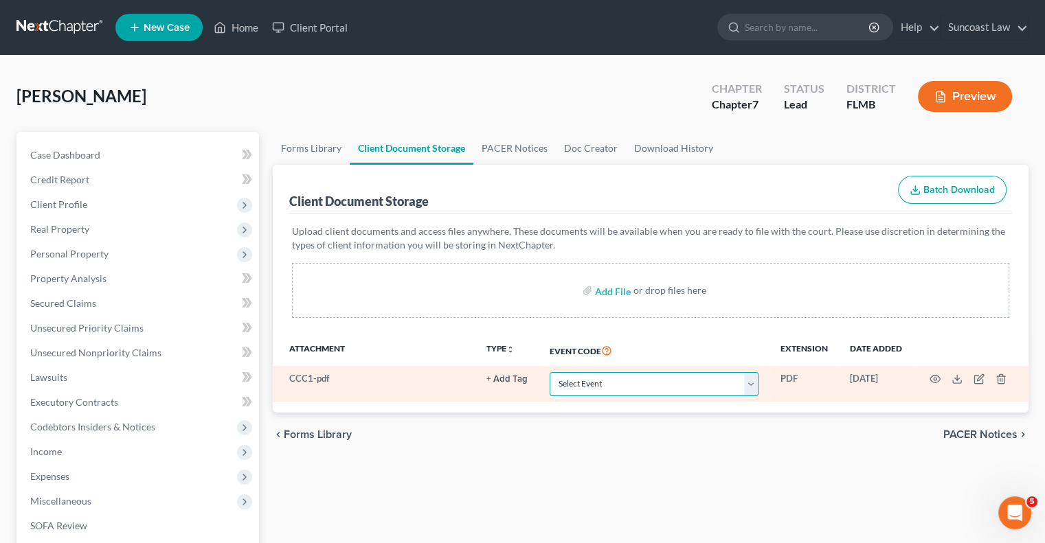
drag, startPoint x: 652, startPoint y: 394, endPoint x: 653, endPoint y: 373, distance: 20.7
click at [652, 394] on select "Select Event 20 Largest Unsecured Creditors Amended Chapter 13 Plan Amended Cre…" at bounding box center [654, 384] width 209 height 24
select select "9"
click at [550, 372] on select "Select Event 20 Largest Unsecured Creditors Amended Chapter 13 Plan Amended Cre…" at bounding box center [654, 384] width 209 height 24
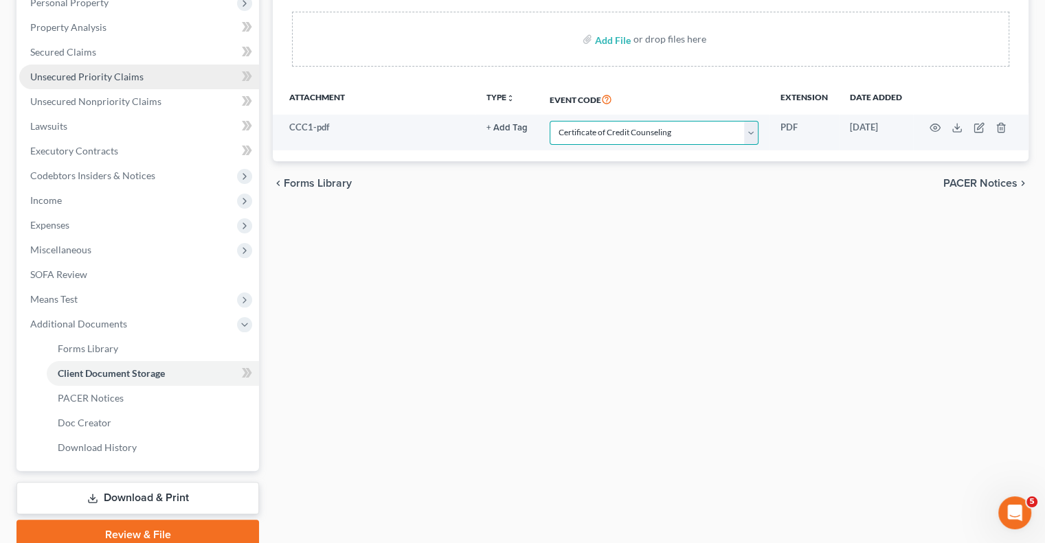
scroll to position [275, 0]
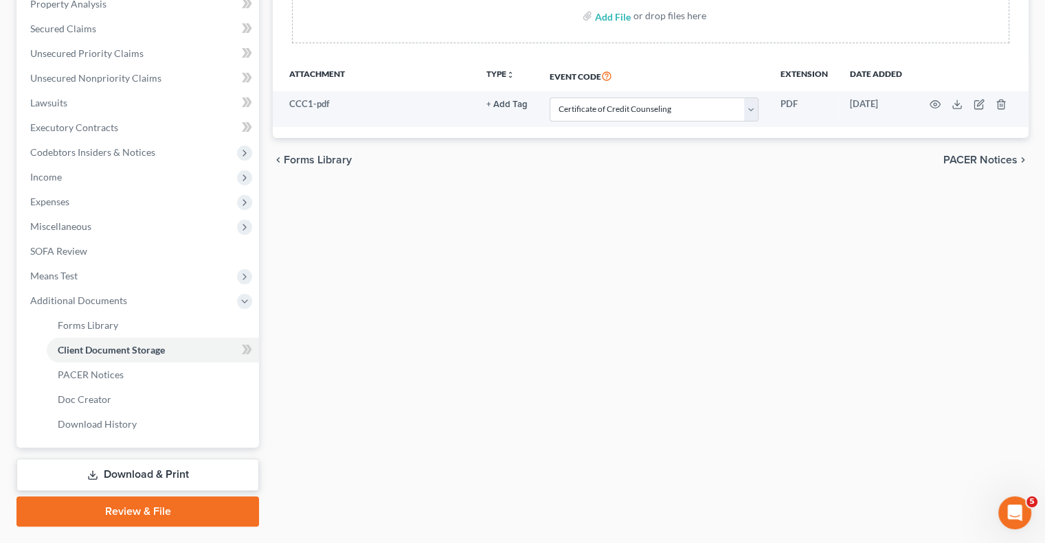
click at [154, 507] on link "Review & File" at bounding box center [137, 512] width 242 height 30
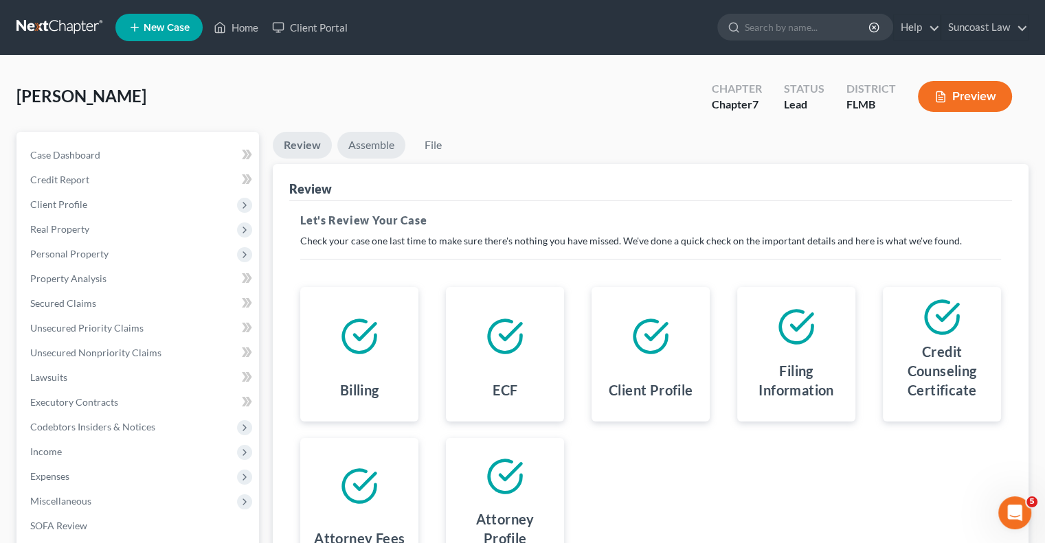
click at [389, 144] on link "Assemble" at bounding box center [371, 145] width 68 height 27
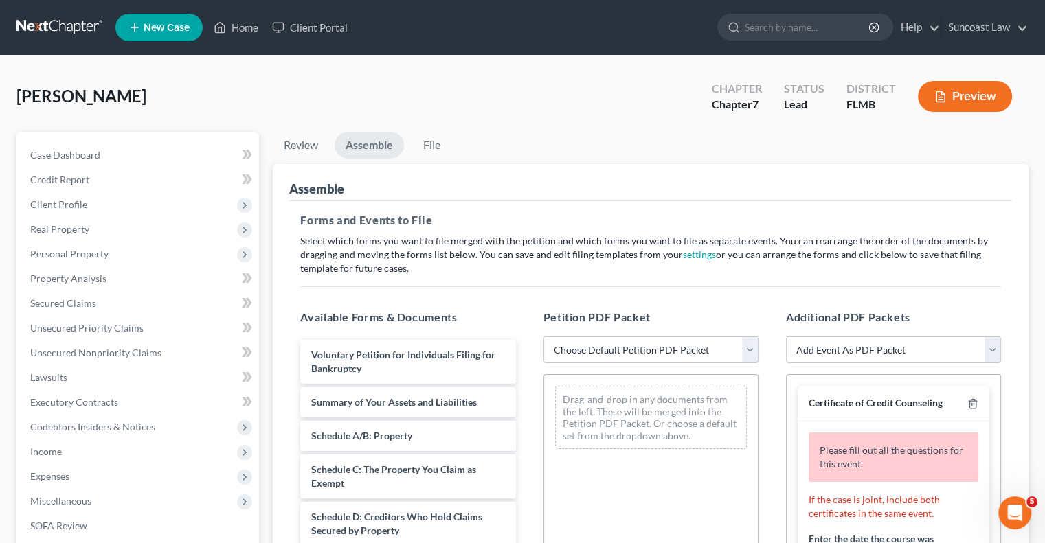
drag, startPoint x: 611, startPoint y: 348, endPoint x: 623, endPoint y: 361, distance: 18.5
click at [611, 348] on select "Choose Default Petition PDF Packet Complete Bankruptcy Petition (all forms and …" at bounding box center [650, 350] width 215 height 27
select select "0"
click at [543, 337] on select "Choose Default Petition PDF Packet Complete Bankruptcy Petition (all forms and …" at bounding box center [650, 350] width 215 height 27
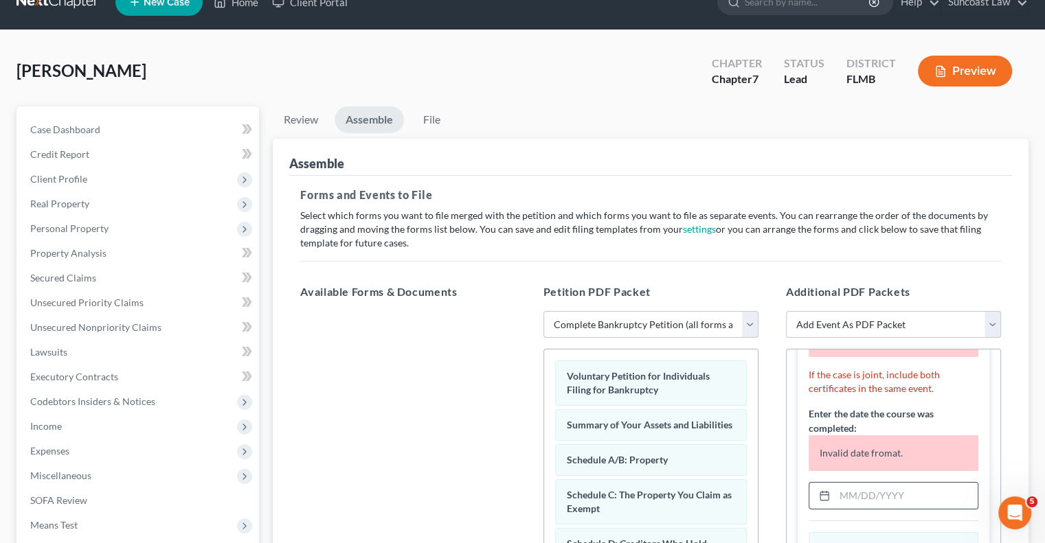
scroll to position [69, 0]
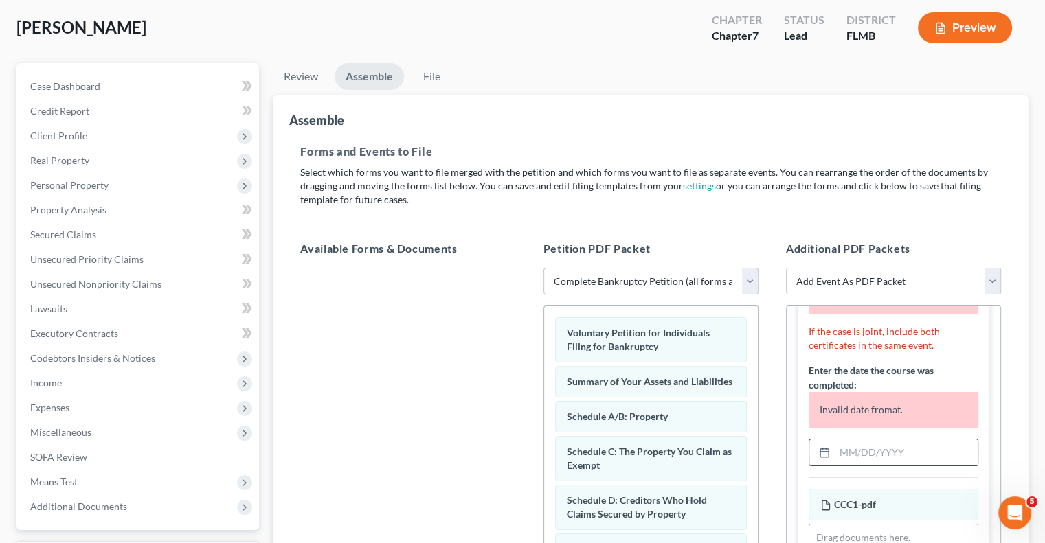
click at [886, 452] on input "text" at bounding box center [906, 453] width 143 height 26
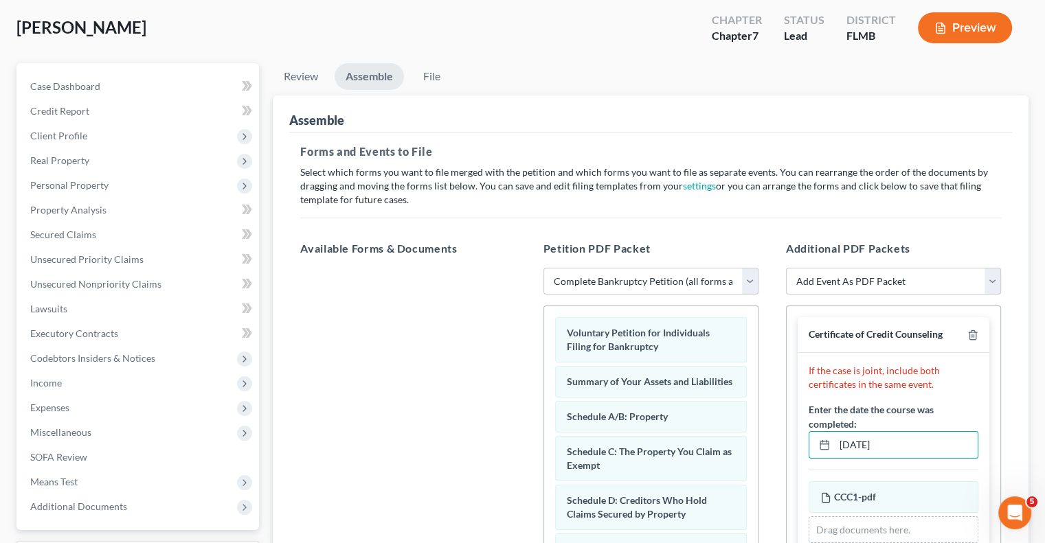
scroll to position [275, 0]
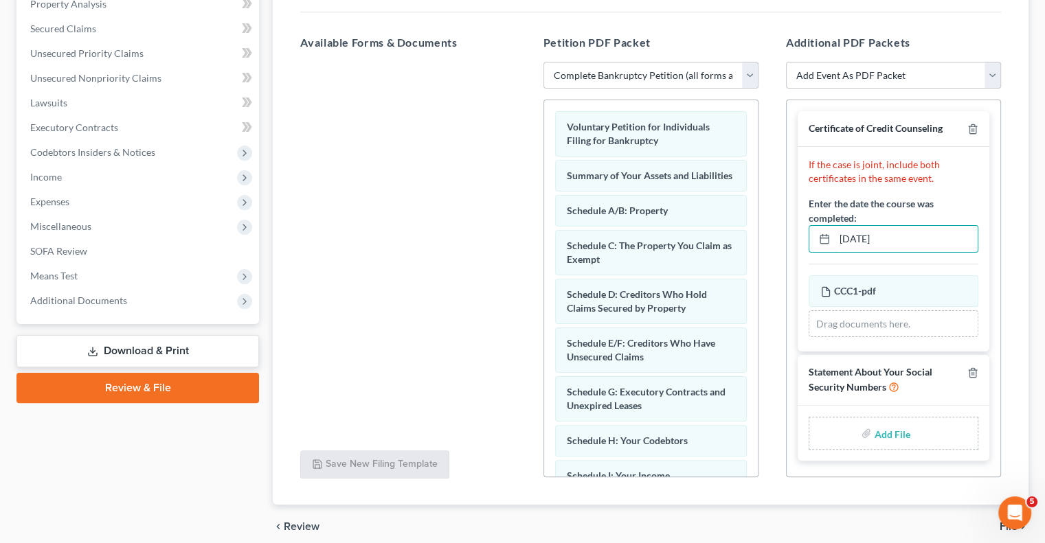
type input "[DATE]"
click at [888, 431] on input "file" at bounding box center [890, 433] width 33 height 25
type input "C:\fakepath\[PERSON_NAME] SSN.pdf"
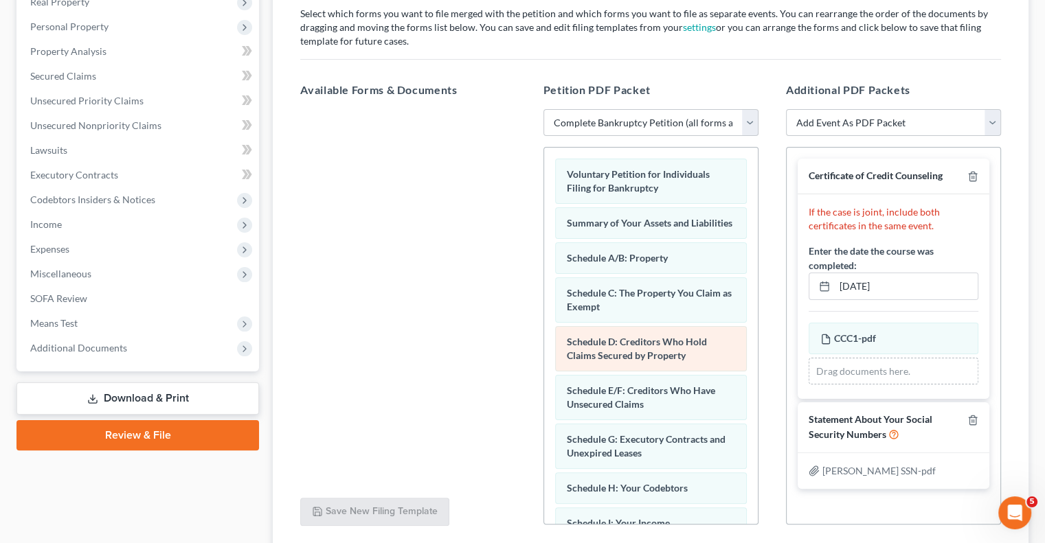
scroll to position [137, 0]
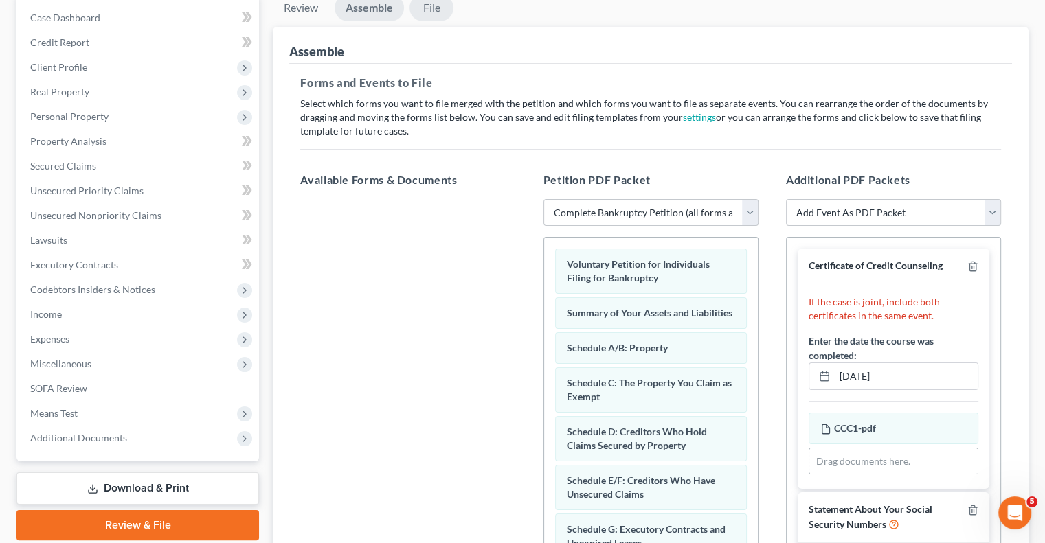
click at [429, 5] on link "File" at bounding box center [431, 8] width 44 height 27
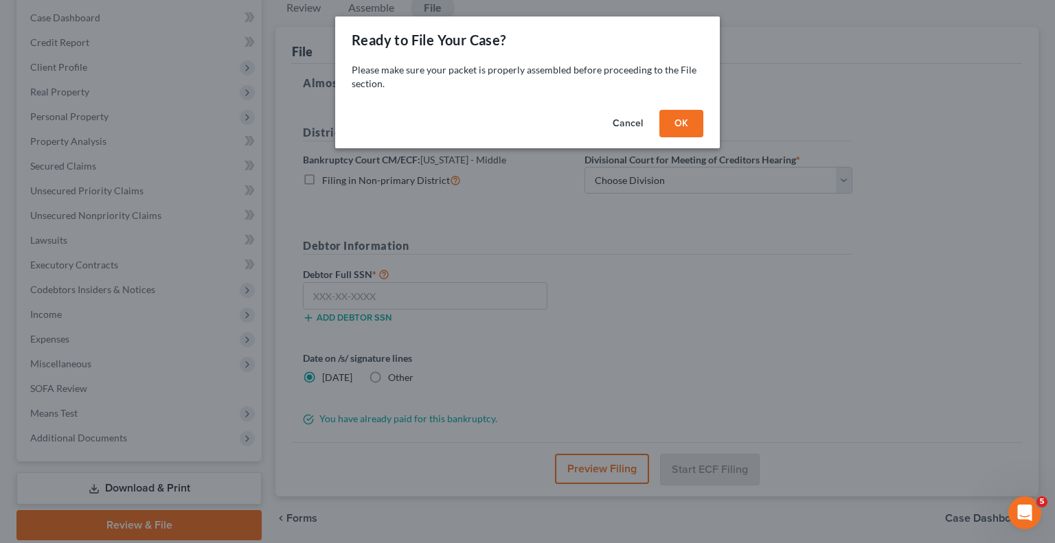
drag, startPoint x: 686, startPoint y: 117, endPoint x: 675, endPoint y: 178, distance: 62.1
click at [687, 117] on button "OK" at bounding box center [681, 123] width 44 height 27
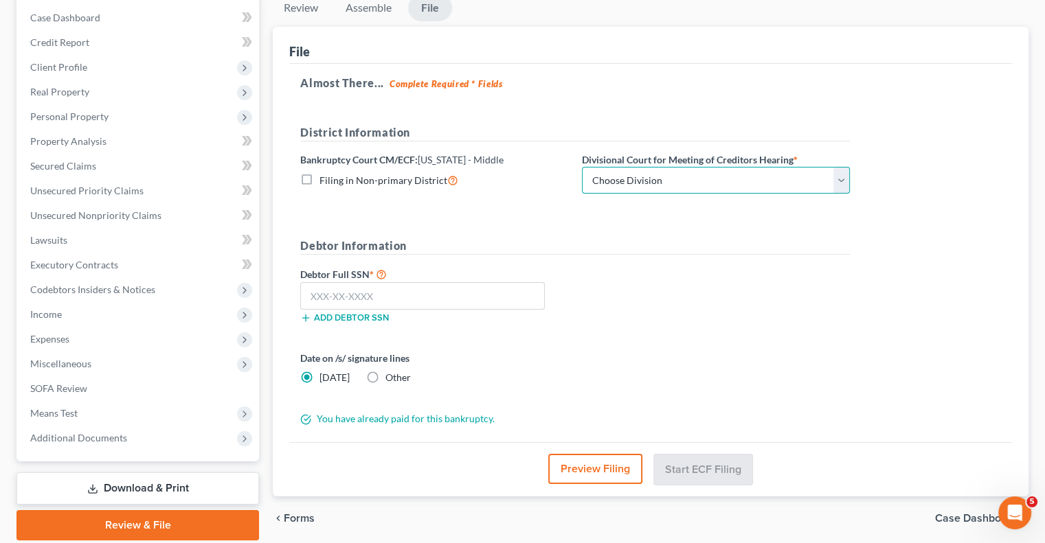
drag, startPoint x: 675, startPoint y: 178, endPoint x: 675, endPoint y: 192, distance: 13.7
click at [675, 178] on select "Choose Division [GEOGRAPHIC_DATA][PERSON_NAME] [GEOGRAPHIC_DATA] [GEOGRAPHIC_DA…" at bounding box center [716, 180] width 268 height 27
select select "2"
click at [582, 167] on select "Choose Division [GEOGRAPHIC_DATA][PERSON_NAME] [GEOGRAPHIC_DATA] [GEOGRAPHIC_DA…" at bounding box center [716, 180] width 268 height 27
drag, startPoint x: 424, startPoint y: 291, endPoint x: 497, endPoint y: 229, distance: 95.0
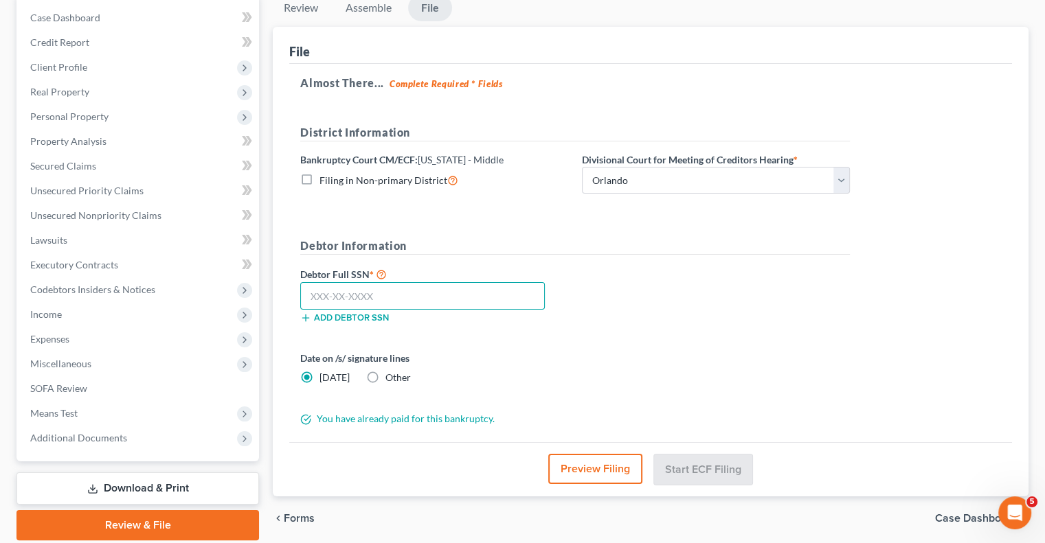
click at [425, 291] on input "text" at bounding box center [422, 295] width 245 height 27
type input "590-26-6398"
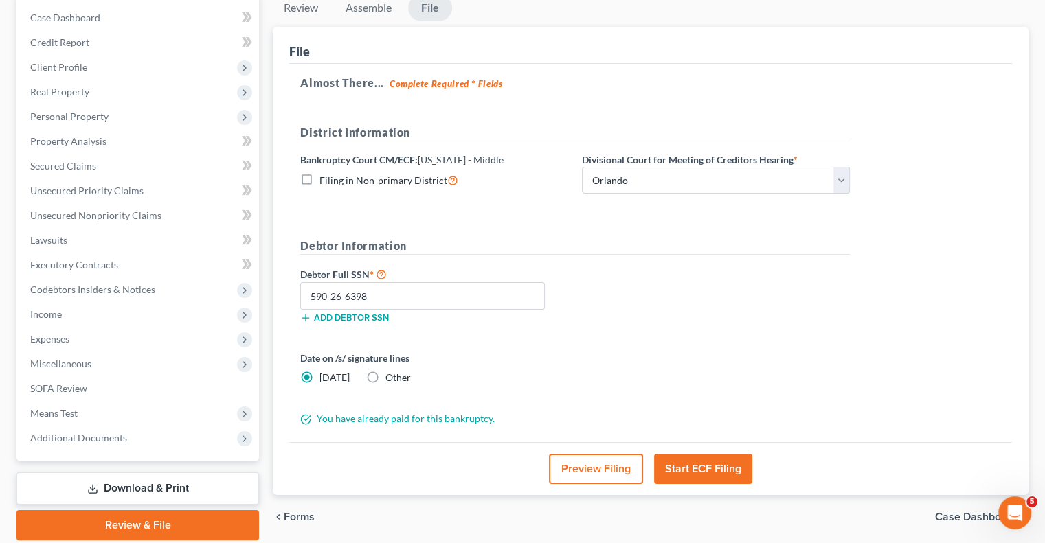
click at [717, 462] on button "Start ECF Filing" at bounding box center [703, 469] width 98 height 30
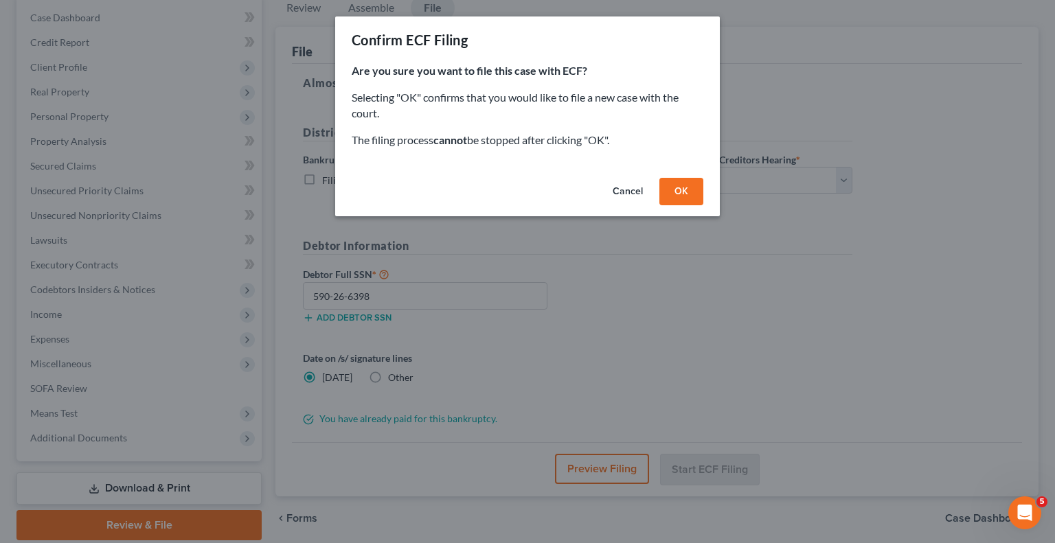
click at [692, 183] on button "OK" at bounding box center [681, 191] width 44 height 27
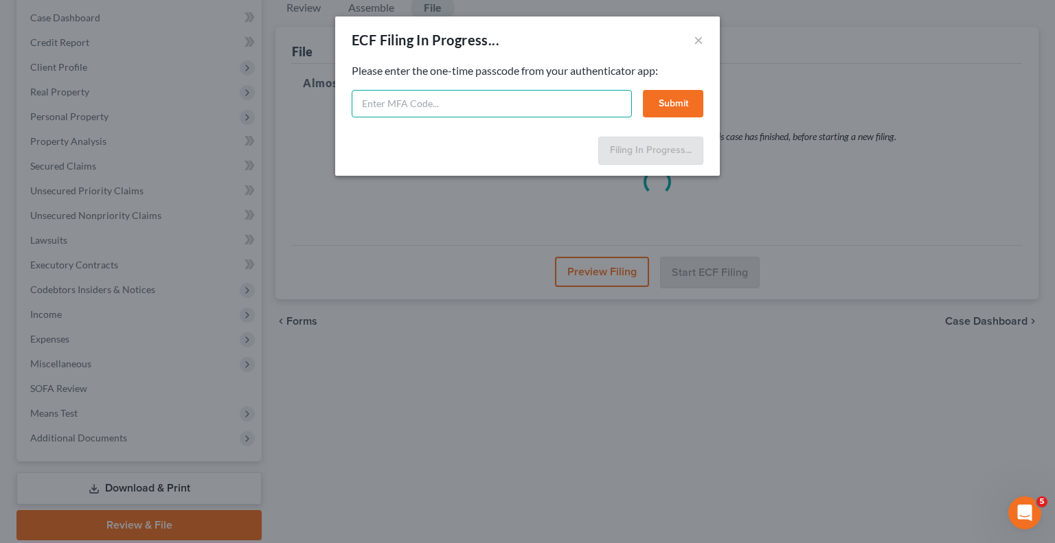
click at [533, 96] on input "text" at bounding box center [492, 103] width 280 height 27
type input "594391"
click at [678, 101] on button "Submit" at bounding box center [673, 103] width 60 height 27
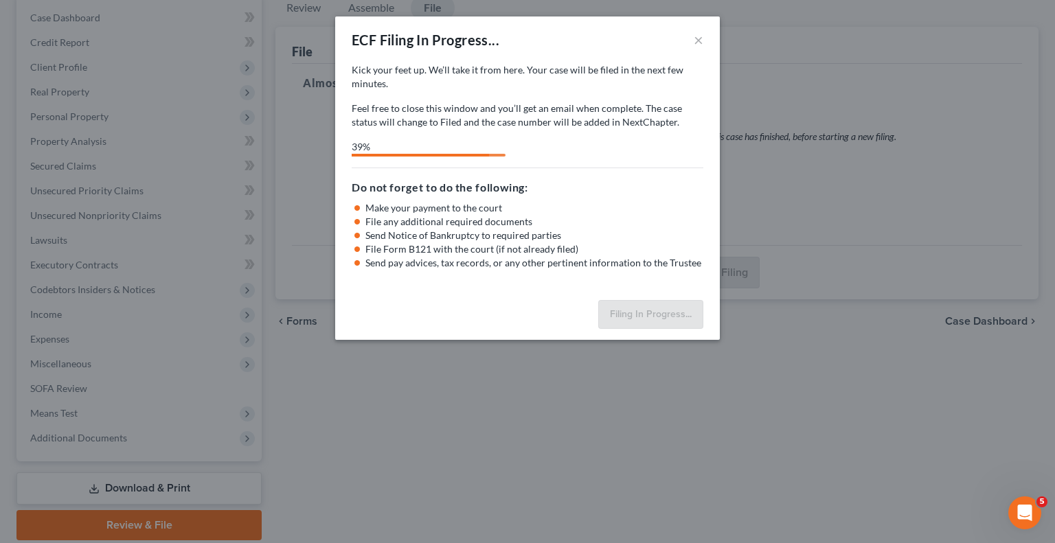
select select "2"
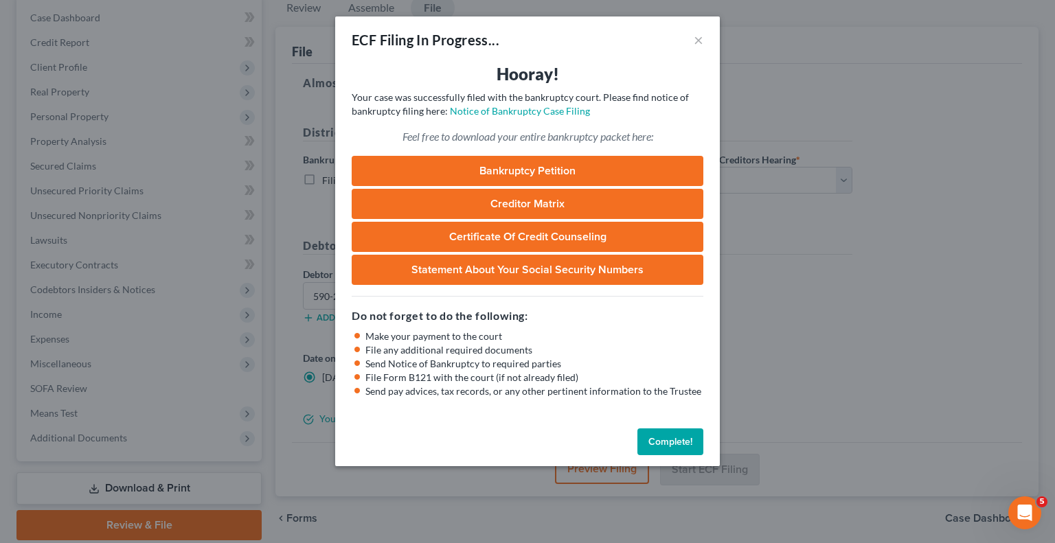
drag, startPoint x: 686, startPoint y: 443, endPoint x: 723, endPoint y: 406, distance: 52.5
click at [686, 443] on button "Complete!" at bounding box center [670, 442] width 66 height 27
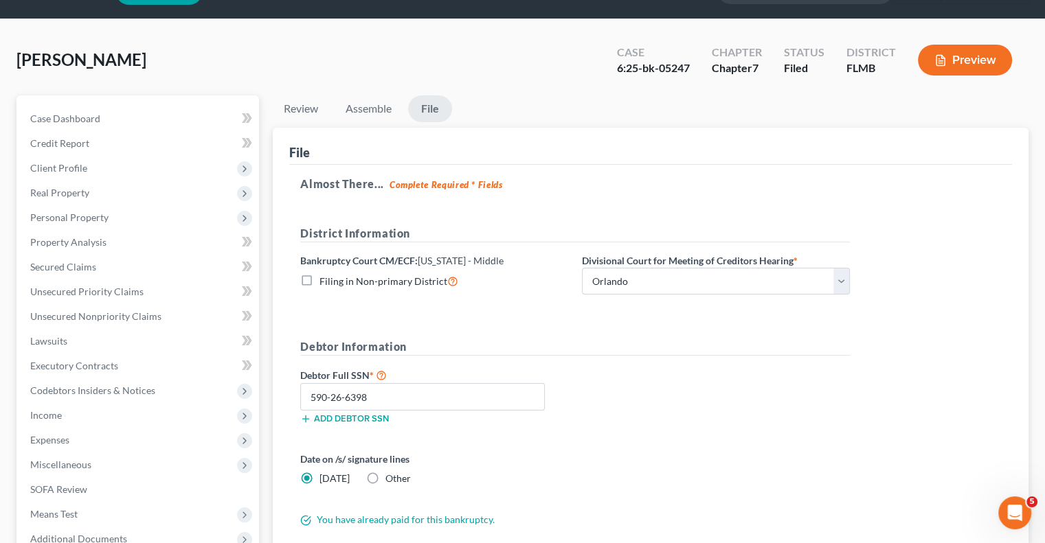
scroll to position [0, 0]
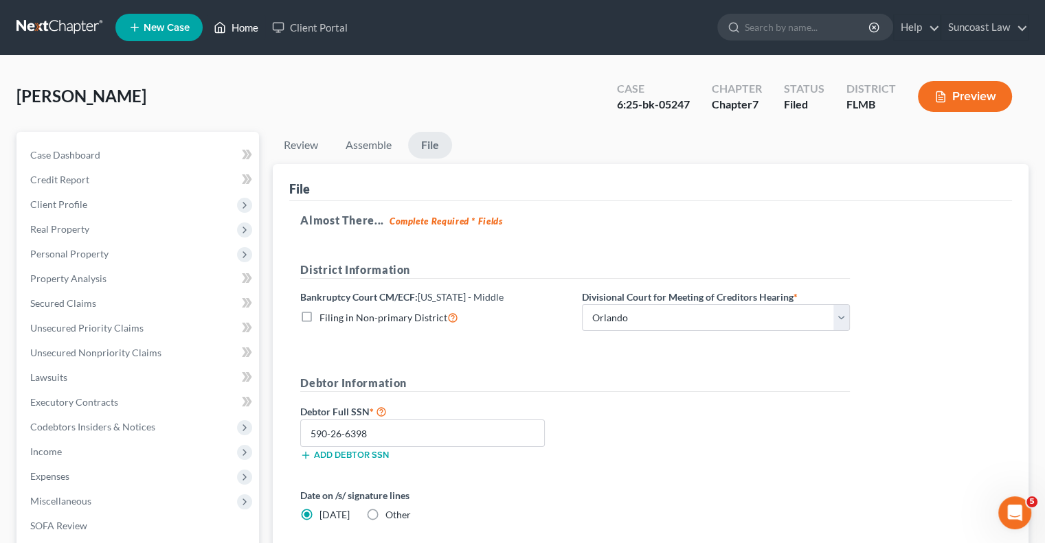
drag, startPoint x: 247, startPoint y: 27, endPoint x: 224, endPoint y: 1, distance: 35.0
click at [247, 27] on link "Home" at bounding box center [236, 27] width 58 height 25
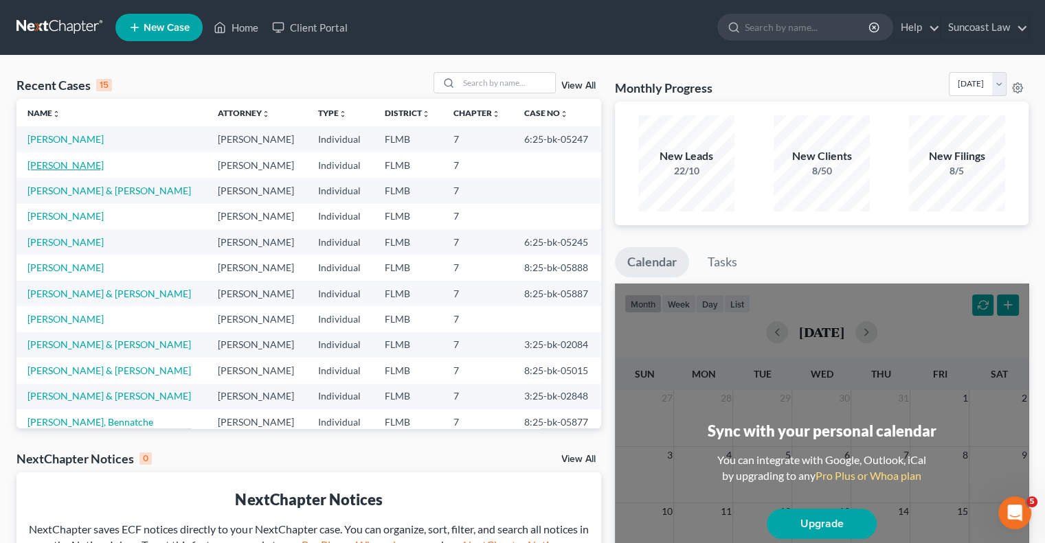
drag, startPoint x: 93, startPoint y: 166, endPoint x: 102, endPoint y: 167, distance: 8.3
click at [93, 166] on link "[PERSON_NAME]" at bounding box center [65, 165] width 76 height 12
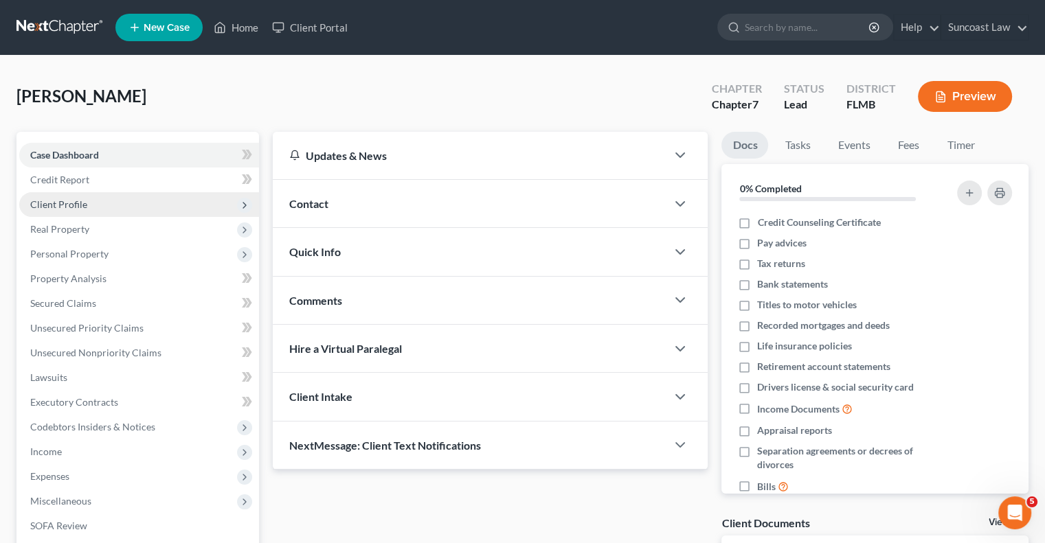
click at [63, 203] on span "Client Profile" at bounding box center [58, 205] width 57 height 12
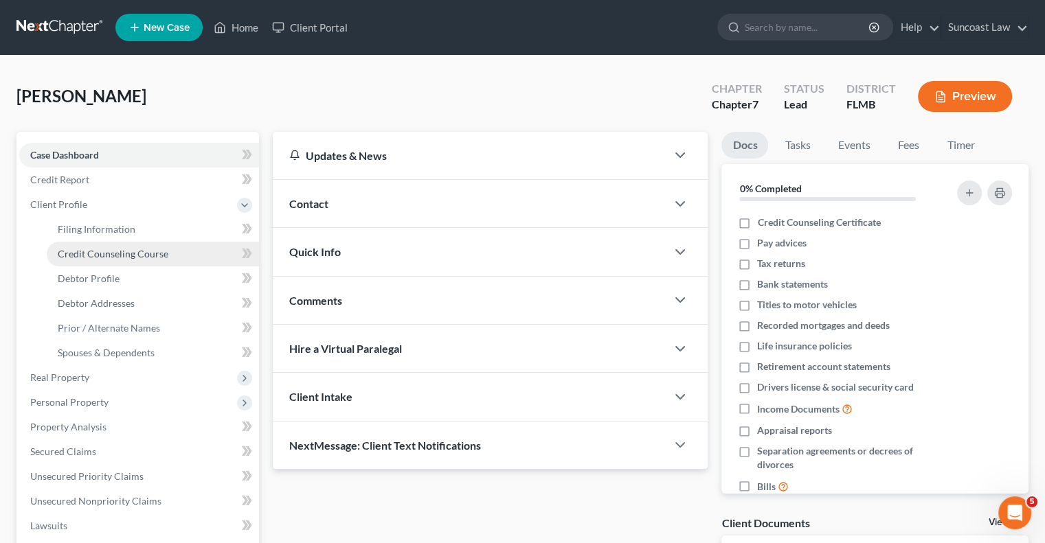
click at [115, 251] on span "Credit Counseling Course" at bounding box center [113, 254] width 111 height 12
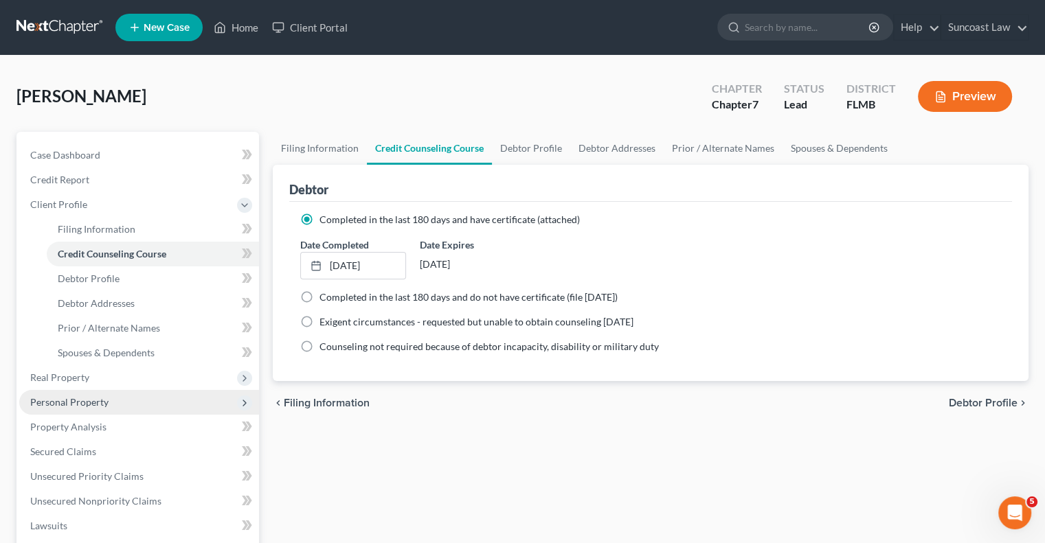
drag, startPoint x: 112, startPoint y: 406, endPoint x: 121, endPoint y: 406, distance: 8.9
click at [112, 406] on span "Personal Property" at bounding box center [139, 402] width 240 height 25
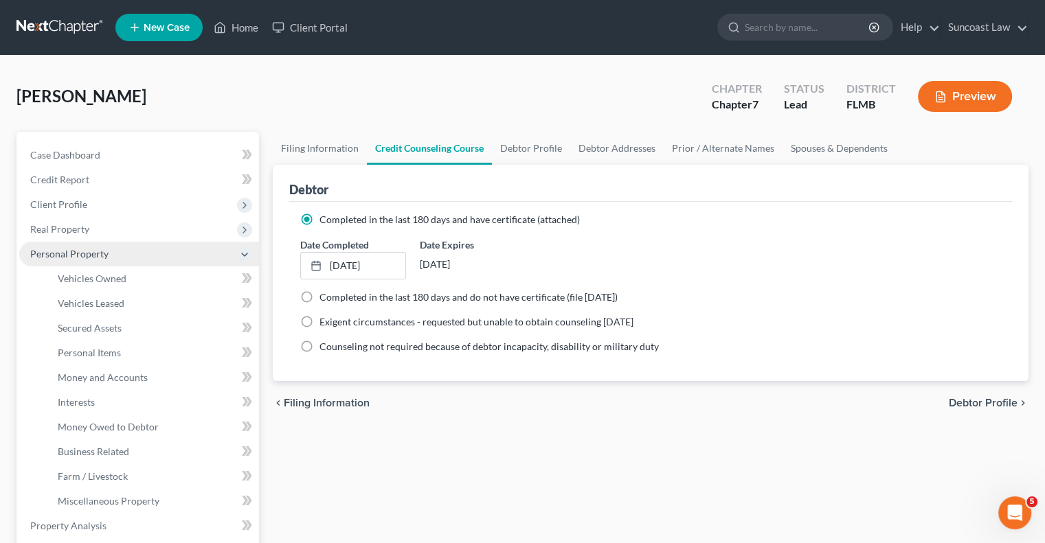
scroll to position [69, 0]
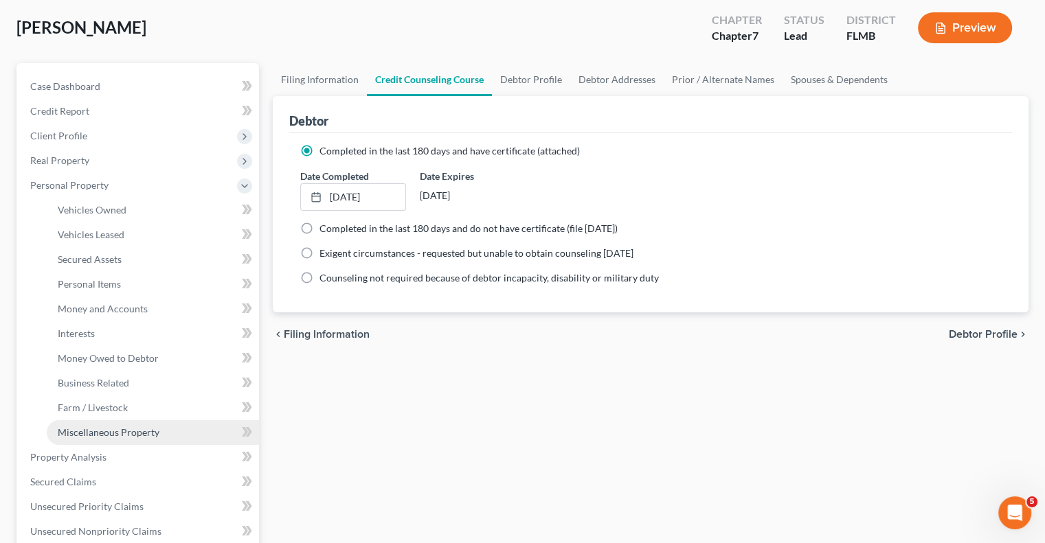
click at [132, 427] on span "Miscellaneous Property" at bounding box center [109, 433] width 102 height 12
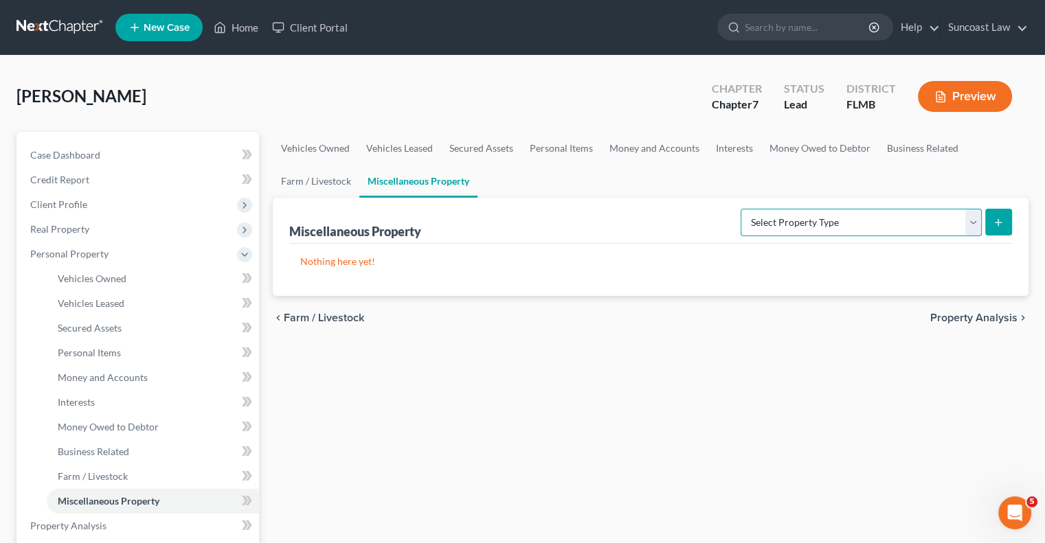
click at [888, 222] on select "Select Property Type Assigned for Creditor Benefit [DATE] (SOFA: 12) Holding fo…" at bounding box center [860, 222] width 241 height 27
select select "stored_within_1_year"
click at [740, 209] on select "Select Property Type Assigned for Creditor Benefit [DATE] (SOFA: 12) Holding fo…" at bounding box center [860, 222] width 241 height 27
click at [999, 226] on icon "submit" at bounding box center [998, 222] width 11 height 11
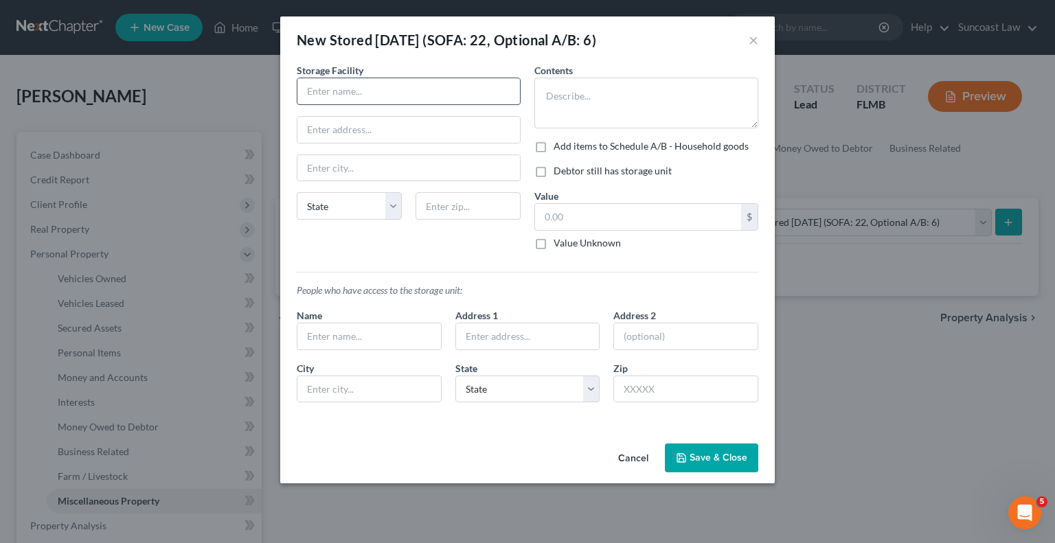
click at [349, 90] on input "text" at bounding box center [408, 91] width 223 height 26
type input "Public storage"
click at [425, 137] on input "text" at bounding box center [408, 130] width 223 height 26
paste input "[STREET_ADDRESS]"
type input "[STREET_ADDRESS]"
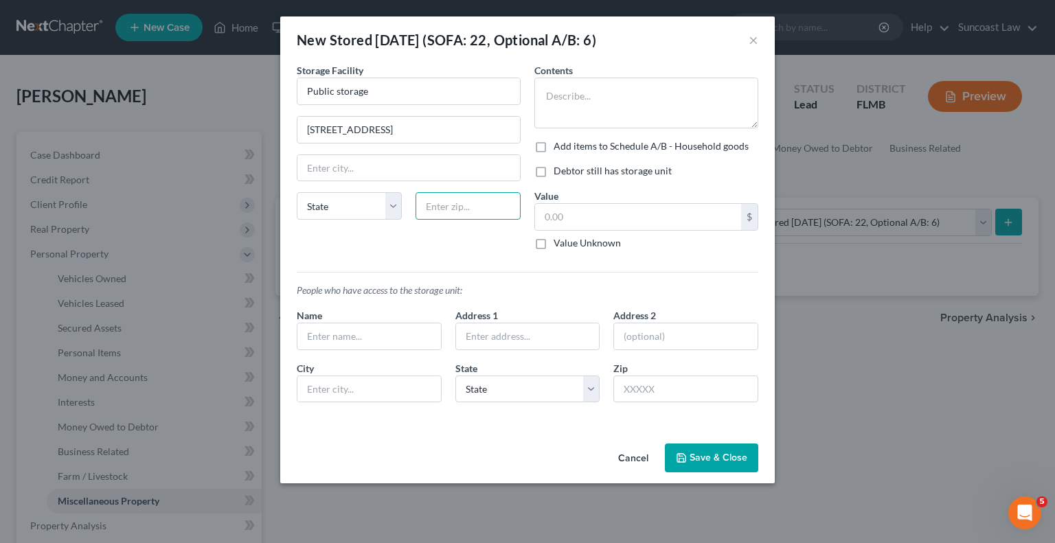
click at [480, 203] on input "text" at bounding box center [468, 205] width 105 height 27
type input "32708"
type input "[GEOGRAPHIC_DATA]"
select select "9"
click at [707, 455] on button "Save & Close" at bounding box center [711, 458] width 93 height 29
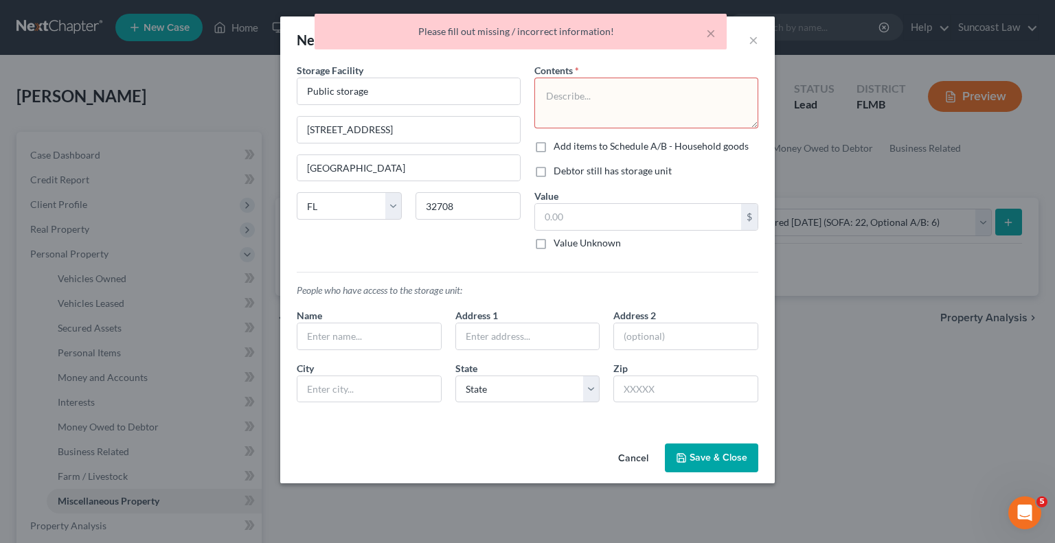
click at [654, 95] on textarea at bounding box center [646, 103] width 224 height 51
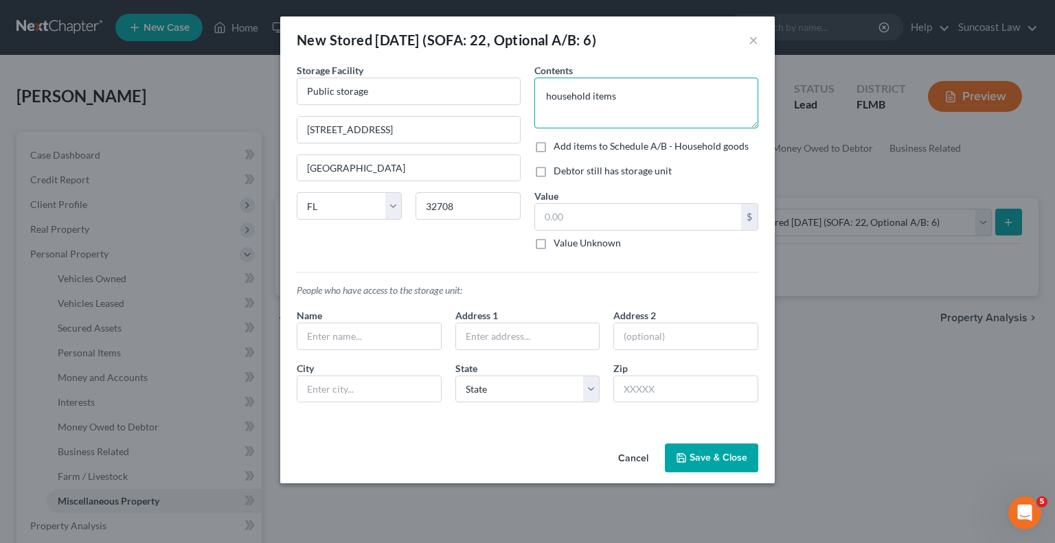
type textarea "household items"
click at [717, 450] on button "Save & Close" at bounding box center [711, 458] width 93 height 29
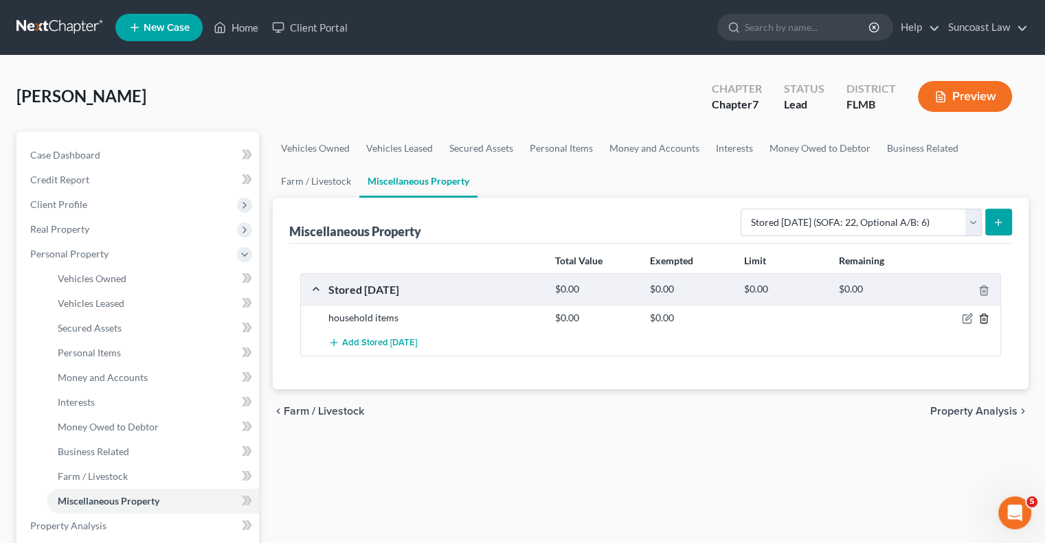
click at [982, 321] on icon "button" at bounding box center [983, 318] width 11 height 11
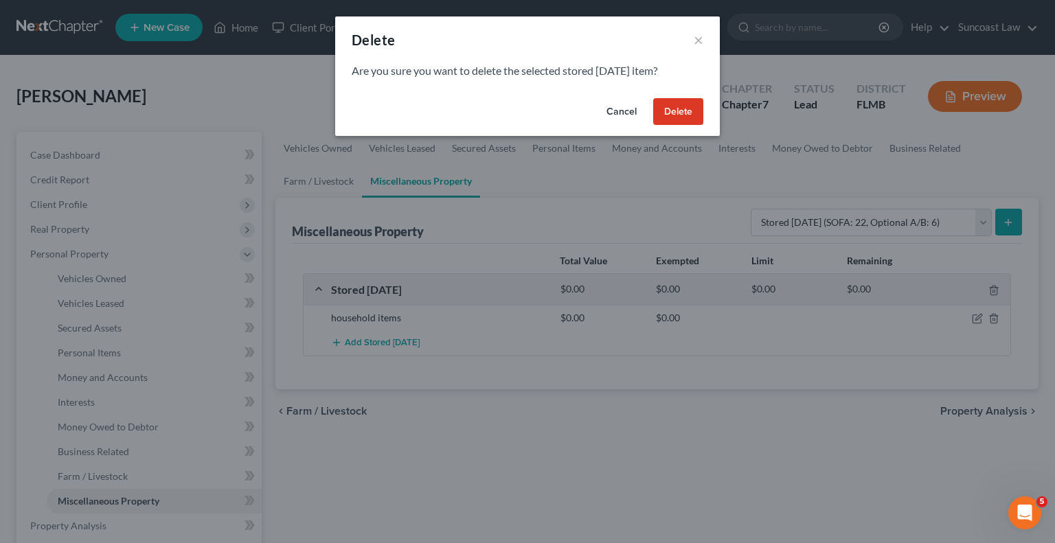
click at [665, 115] on button "Delete" at bounding box center [678, 111] width 50 height 27
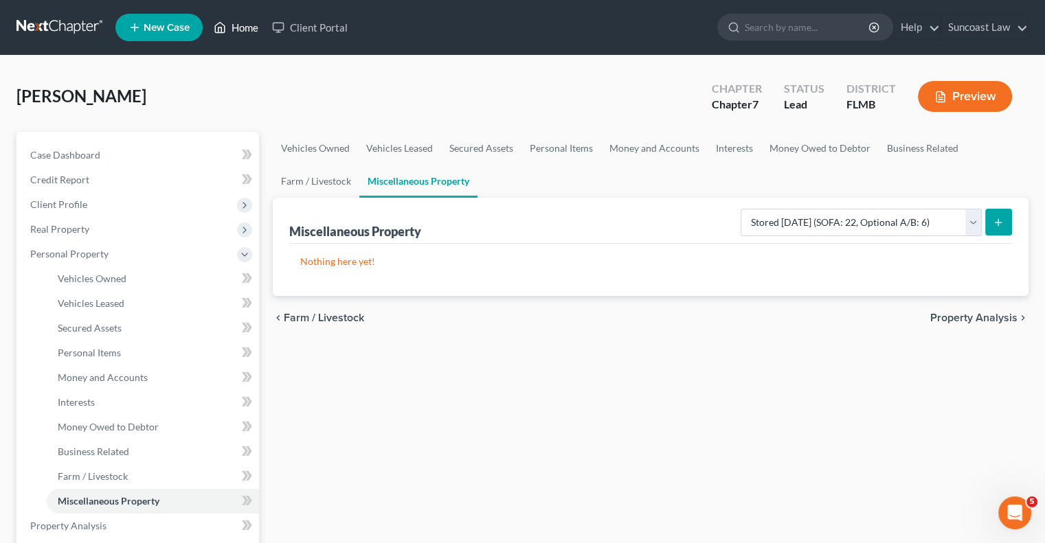
click at [251, 30] on link "Home" at bounding box center [236, 27] width 58 height 25
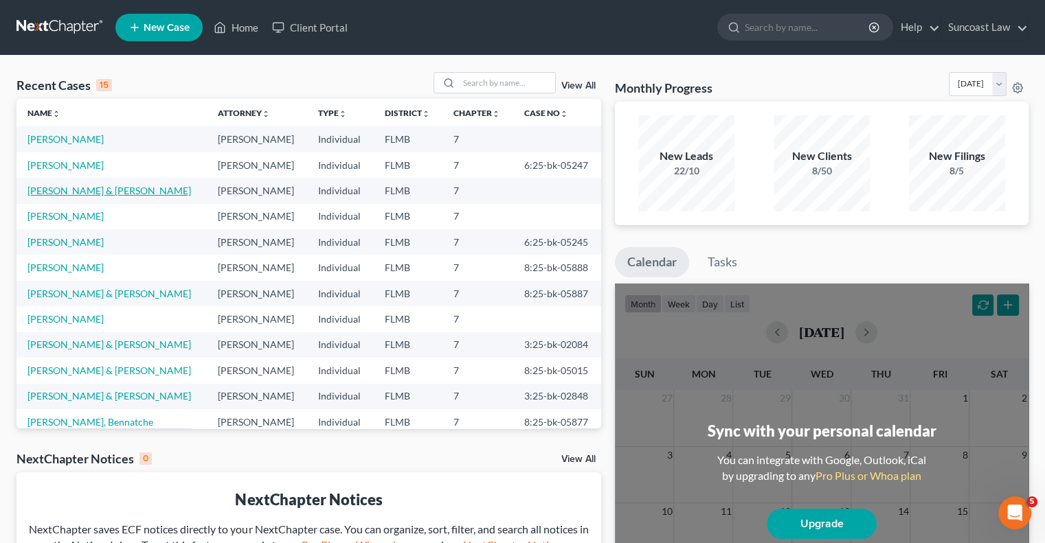
click at [107, 190] on link "[PERSON_NAME] & [PERSON_NAME]" at bounding box center [108, 191] width 163 height 12
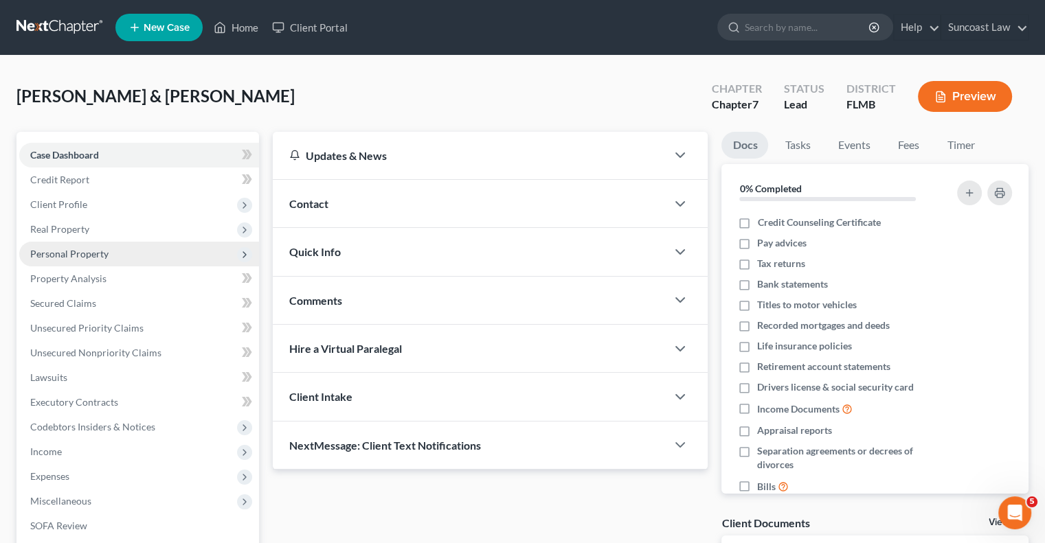
click at [95, 252] on span "Personal Property" at bounding box center [69, 254] width 78 height 12
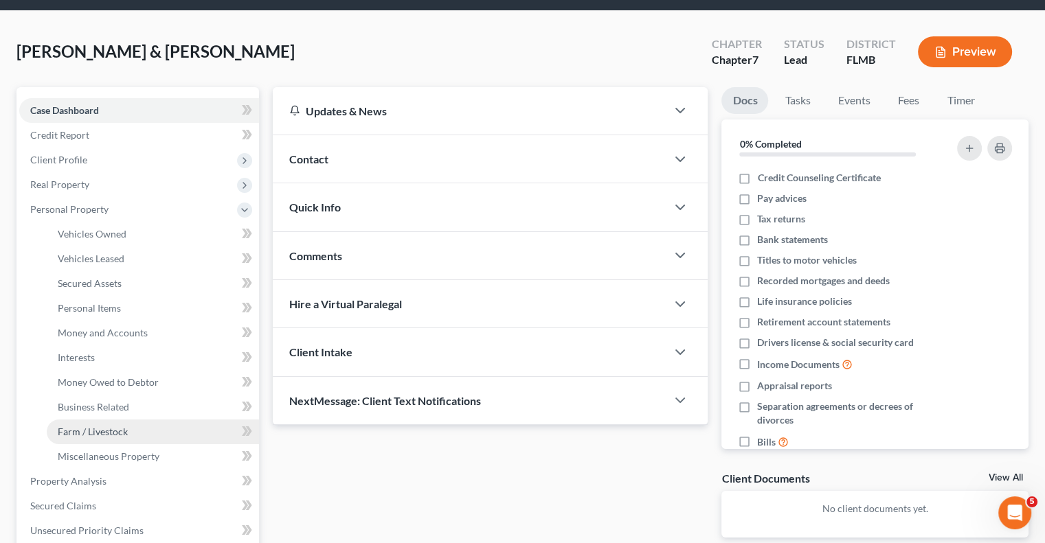
scroll to position [69, 0]
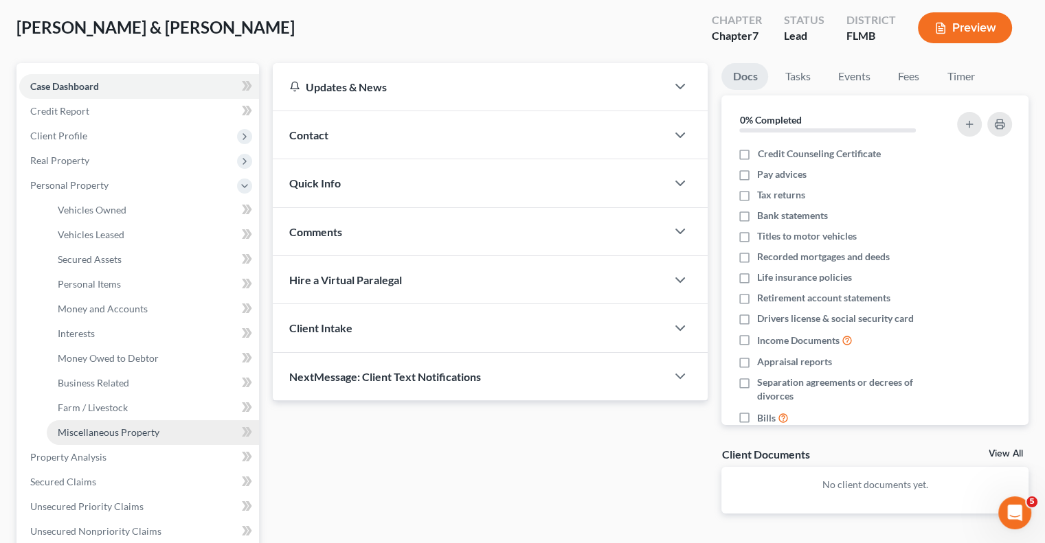
click at [139, 424] on link "Miscellaneous Property" at bounding box center [153, 432] width 212 height 25
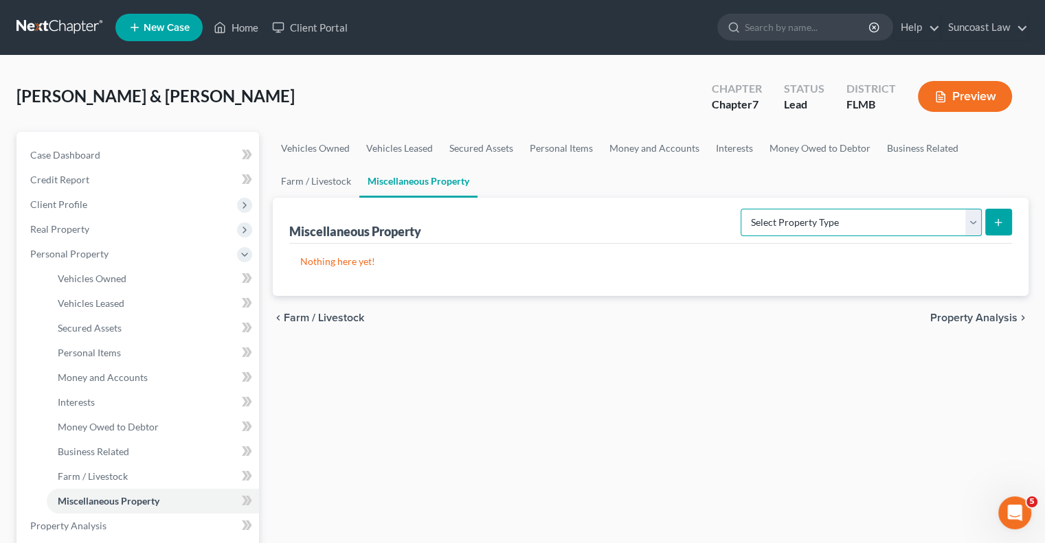
click at [904, 219] on select "Select Property Type Assigned for Creditor Benefit [DATE] (SOFA: 12) Holding fo…" at bounding box center [860, 222] width 241 height 27
select select "stored_within_1_year"
click at [740, 209] on select "Select Property Type Assigned for Creditor Benefit [DATE] (SOFA: 12) Holding fo…" at bounding box center [860, 222] width 241 height 27
click at [1003, 227] on icon "submit" at bounding box center [998, 222] width 11 height 11
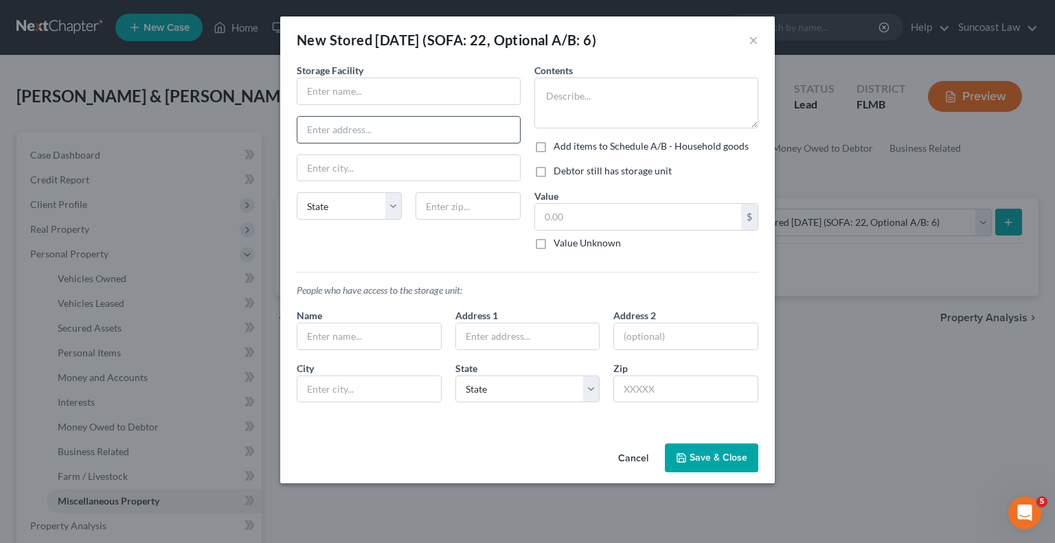
click at [401, 126] on input "text" at bounding box center [408, 130] width 223 height 26
paste input "[STREET_ADDRESS]"
type input "[STREET_ADDRESS]"
click at [486, 205] on input "text" at bounding box center [468, 205] width 105 height 27
type input "32708"
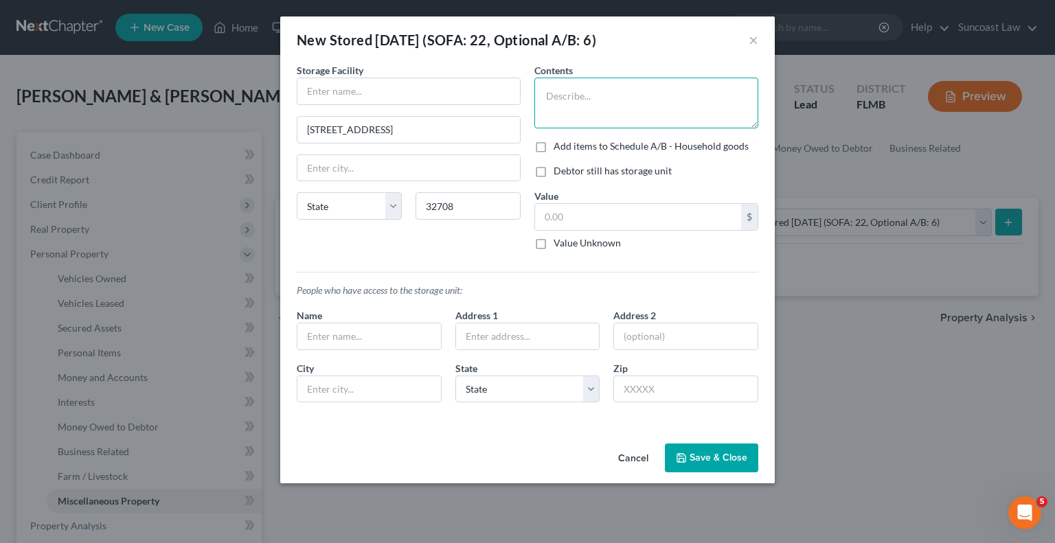
type input "[GEOGRAPHIC_DATA]"
select select "9"
click at [350, 96] on input "text" at bounding box center [408, 91] width 223 height 26
type input "Public Storage"
click at [640, 101] on textarea at bounding box center [646, 103] width 224 height 51
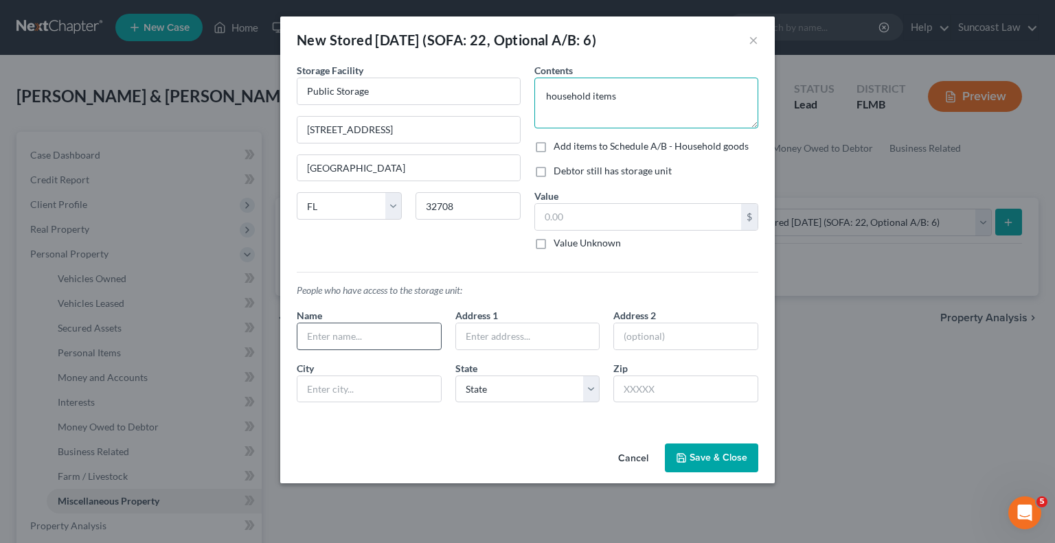
type textarea "household items"
click at [400, 324] on input "text" at bounding box center [369, 337] width 144 height 26
type input "Debtor"
drag, startPoint x: 703, startPoint y: 450, endPoint x: 728, endPoint y: 442, distance: 25.9
click at [703, 449] on button "Save & Close" at bounding box center [711, 458] width 93 height 29
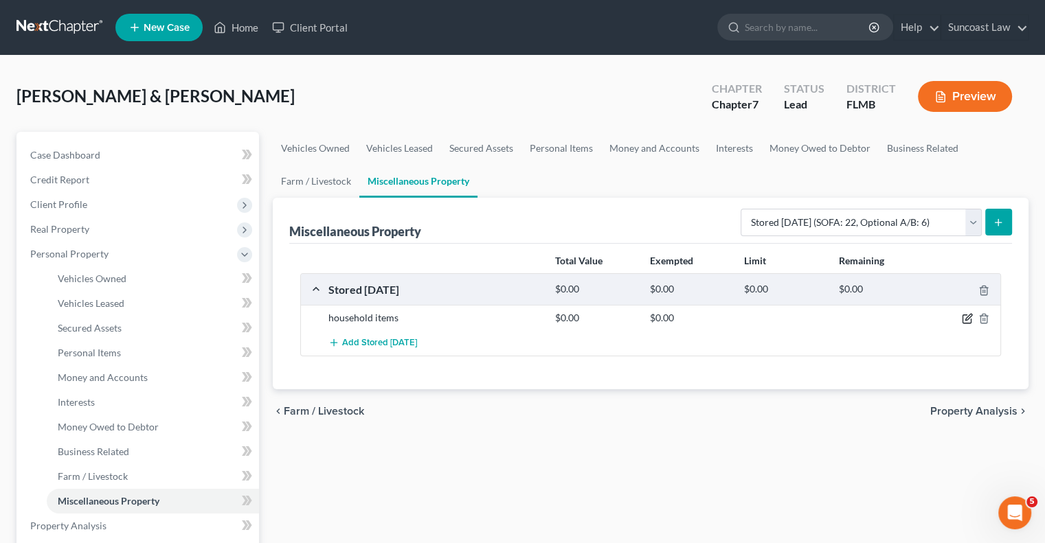
click at [966, 319] on icon "button" at bounding box center [968, 318] width 6 height 6
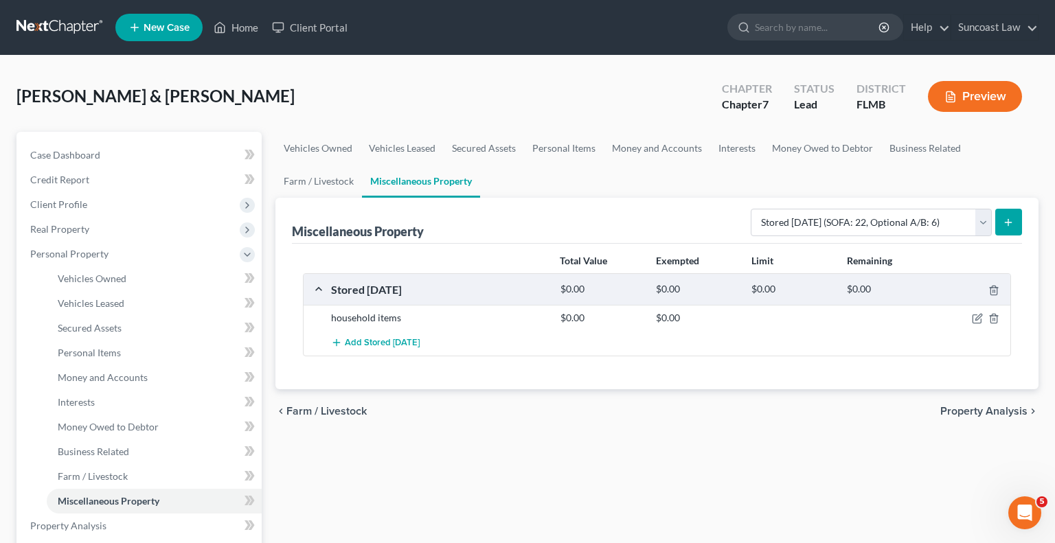
select select "9"
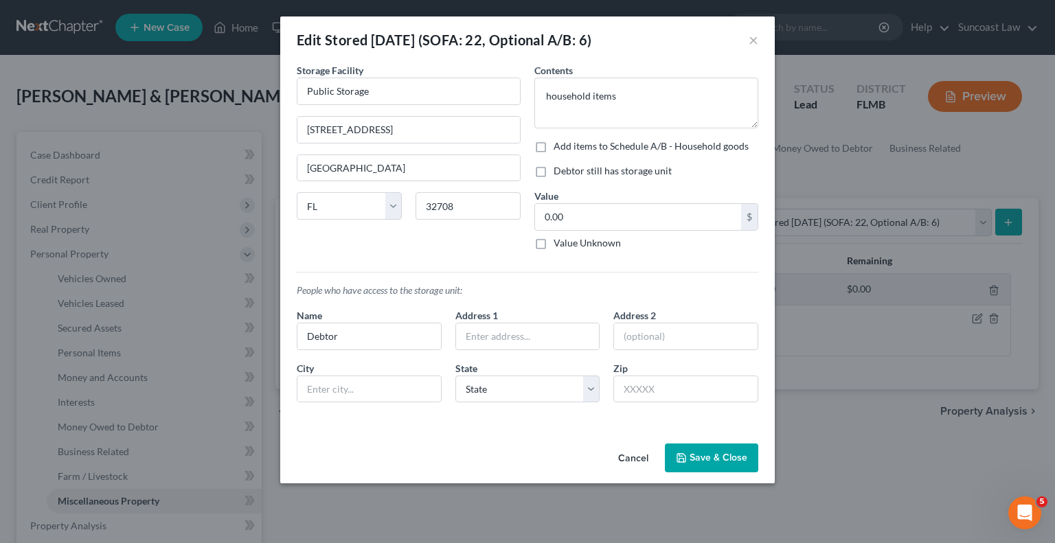
click at [710, 456] on button "Save & Close" at bounding box center [711, 458] width 93 height 29
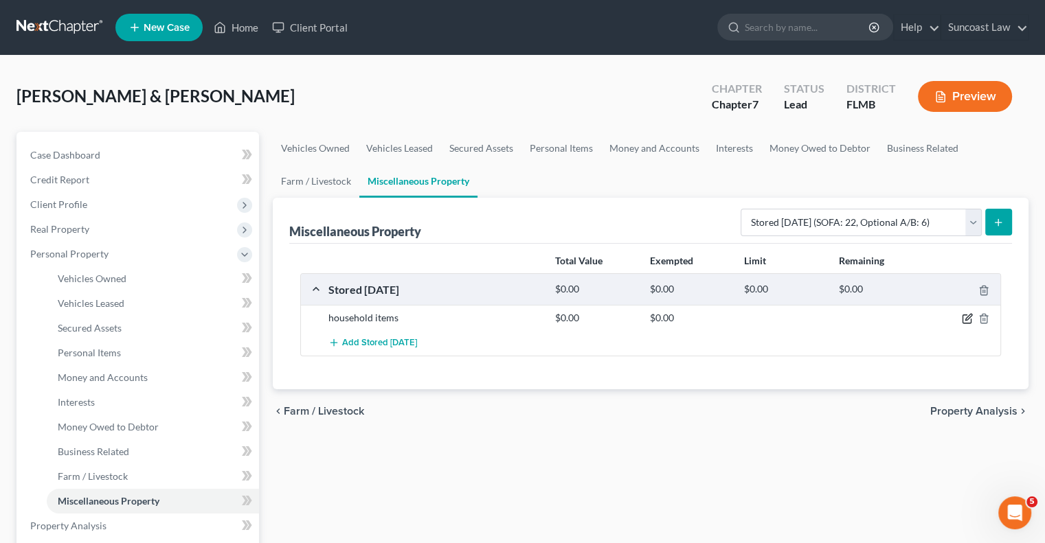
click at [966, 318] on icon "button" at bounding box center [967, 318] width 11 height 11
select select "9"
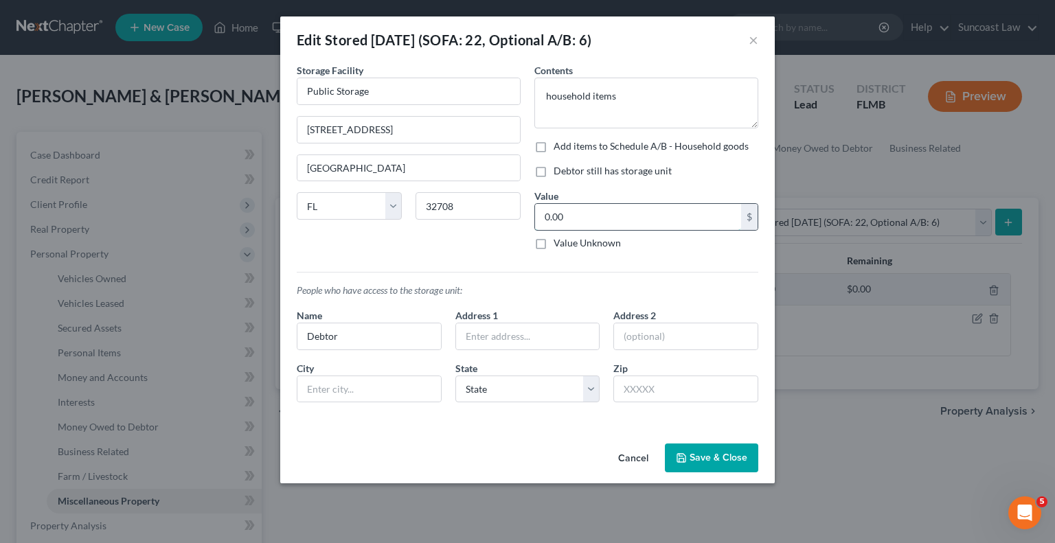
click at [657, 211] on input "0.00" at bounding box center [638, 217] width 206 height 26
type input "200"
click at [712, 462] on button "Save & Close" at bounding box center [711, 458] width 93 height 29
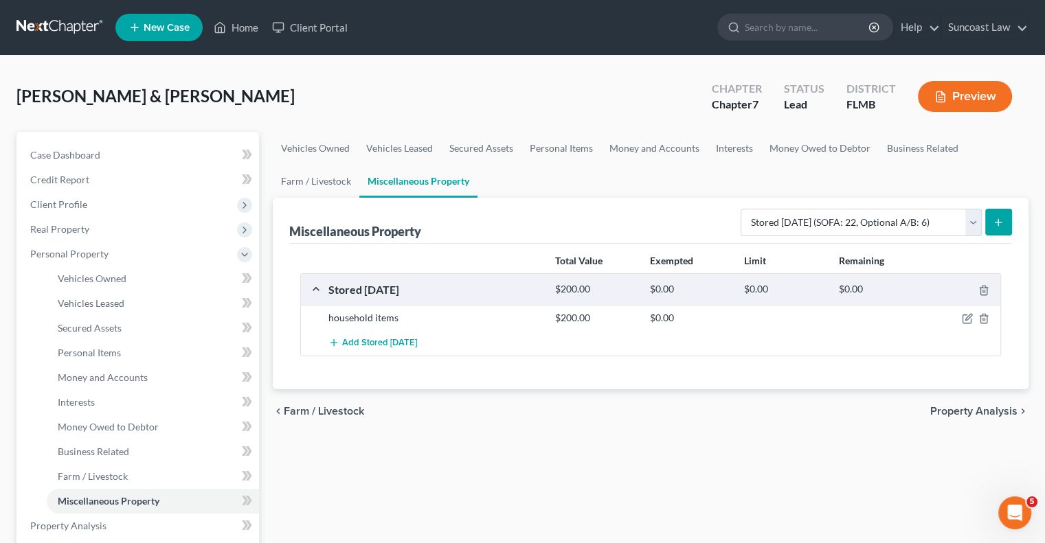
scroll to position [137, 0]
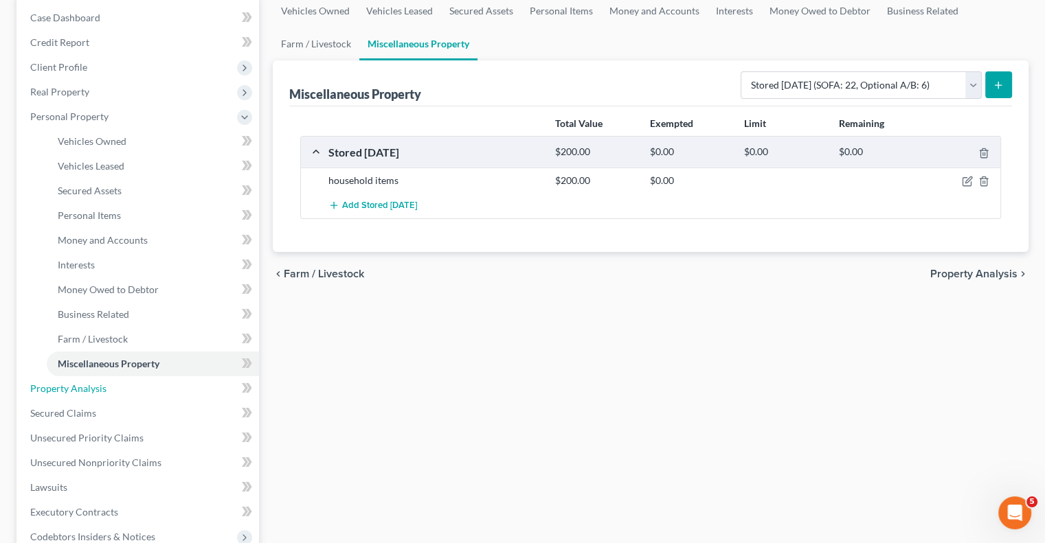
drag, startPoint x: 104, startPoint y: 383, endPoint x: 839, endPoint y: 288, distance: 741.1
click at [104, 383] on span "Property Analysis" at bounding box center [68, 389] width 76 height 12
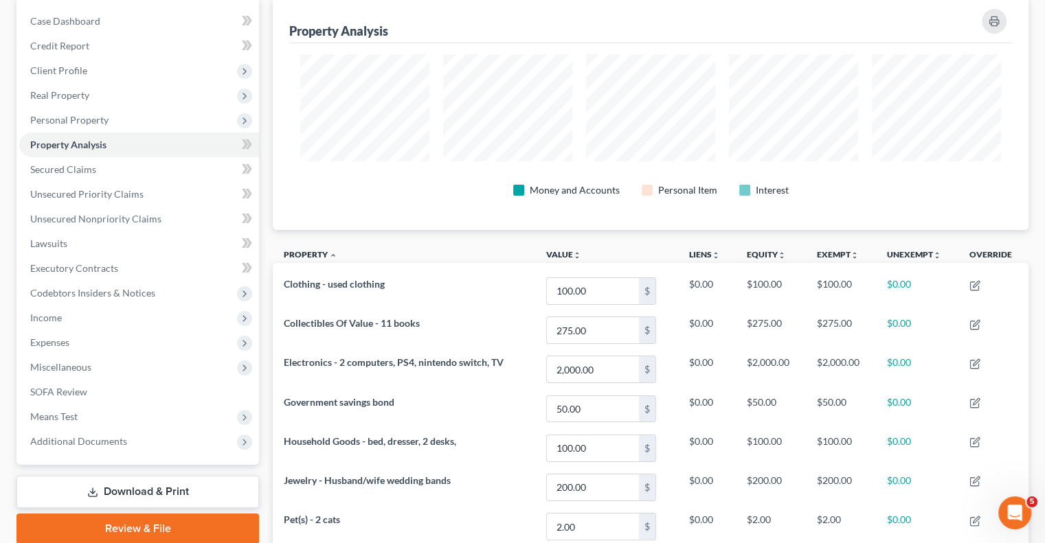
scroll to position [13, 0]
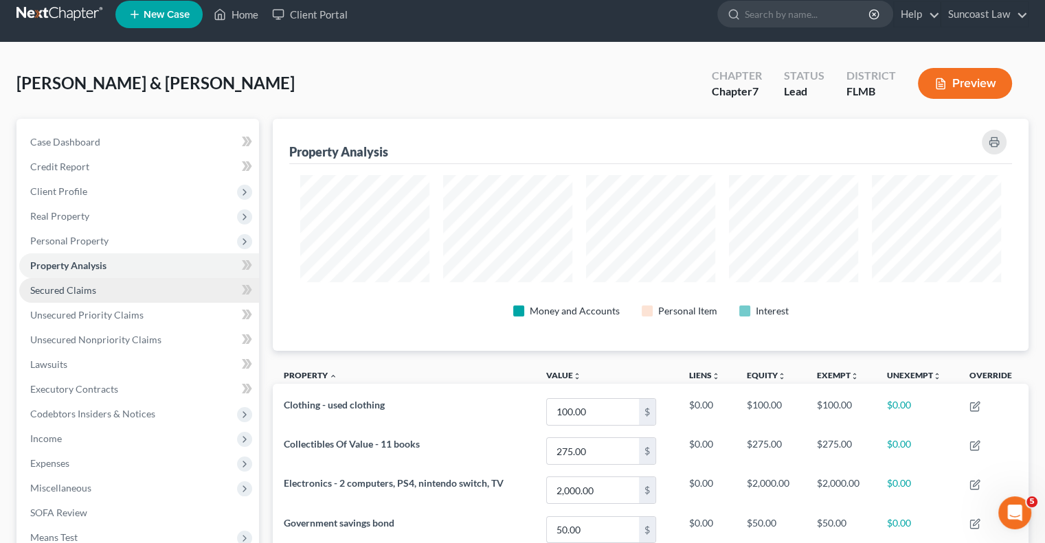
drag, startPoint x: 80, startPoint y: 241, endPoint x: 142, endPoint y: 302, distance: 87.0
click at [80, 241] on span "Personal Property" at bounding box center [69, 241] width 78 height 12
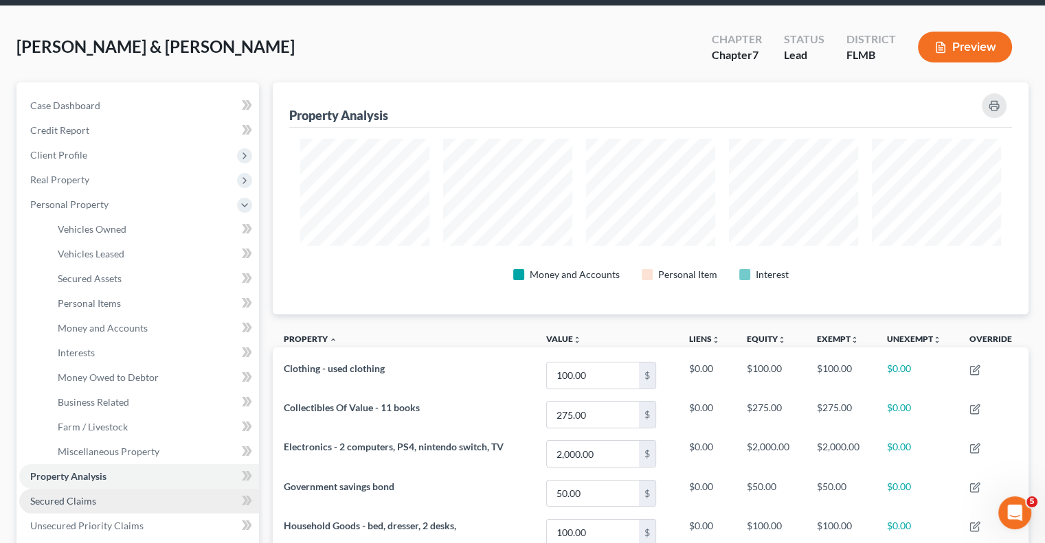
scroll to position [82, 0]
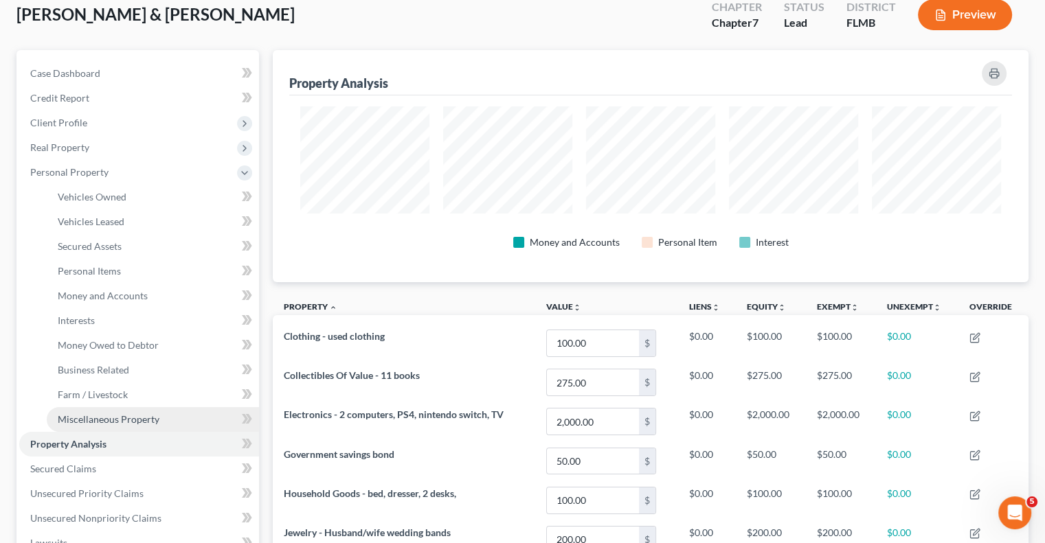
click at [126, 418] on span "Miscellaneous Property" at bounding box center [109, 420] width 102 height 12
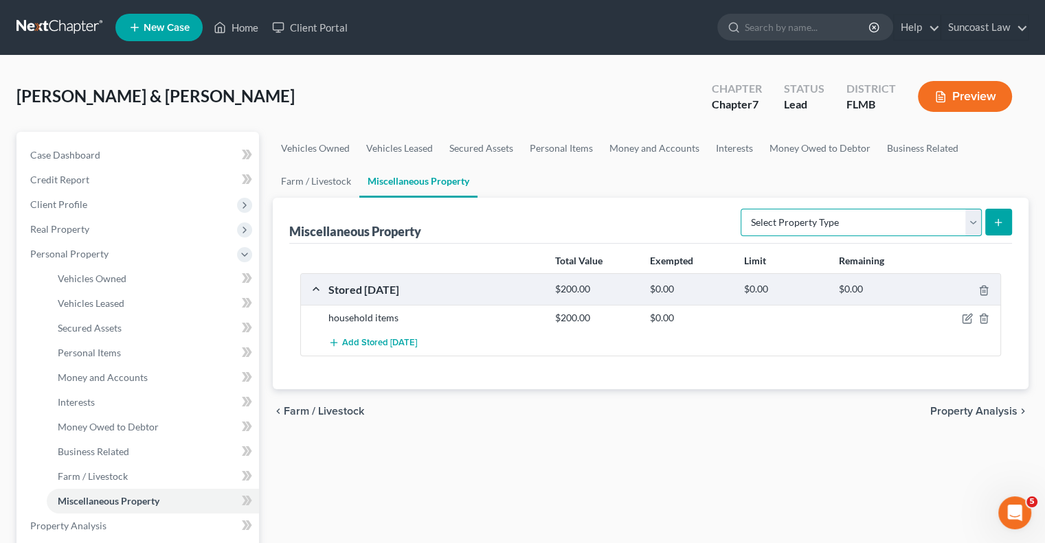
drag, startPoint x: 786, startPoint y: 223, endPoint x: 790, endPoint y: 234, distance: 11.1
click at [786, 223] on select "Select Property Type Assigned for Creditor Benefit [DATE] (SOFA: 12) Holding fo…" at bounding box center [860, 222] width 241 height 27
select select "transferred"
click at [740, 209] on select "Select Property Type Assigned for Creditor Benefit [DATE] (SOFA: 12) Holding fo…" at bounding box center [860, 222] width 241 height 27
click at [991, 210] on button "submit" at bounding box center [998, 222] width 27 height 27
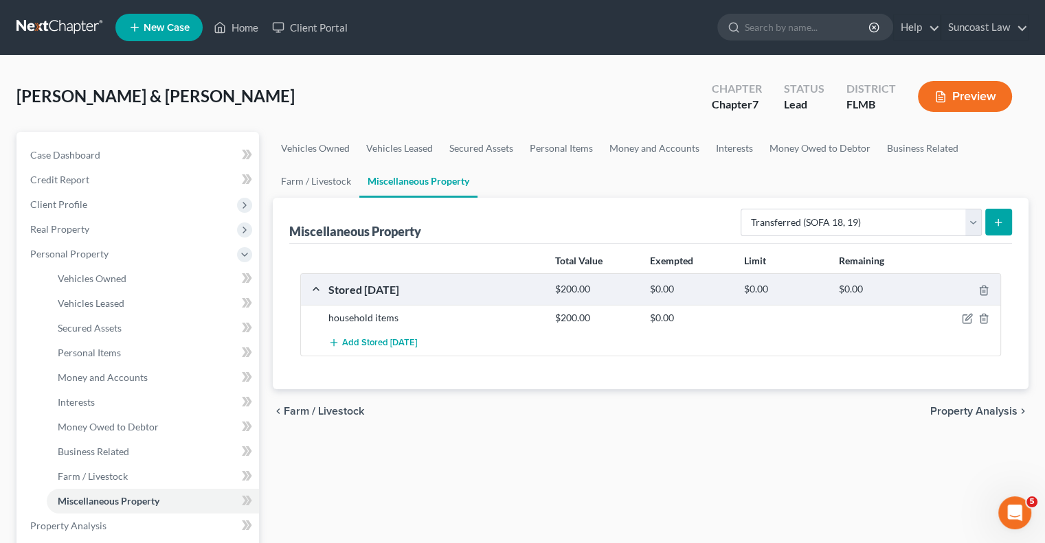
select select "Ordinary ([DATE])"
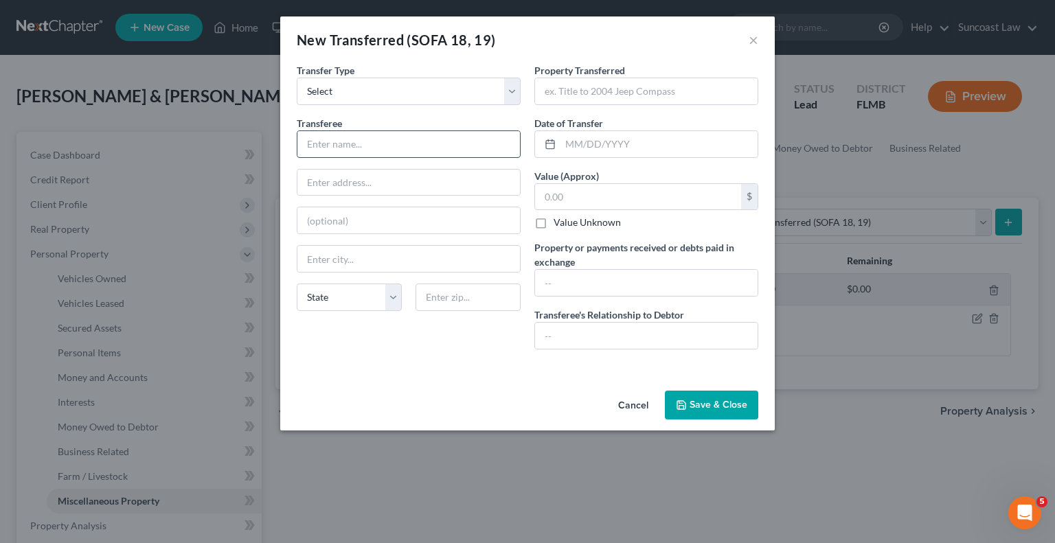
click at [384, 150] on input "text" at bounding box center [408, 144] width 223 height 26
type input "3rd party"
drag, startPoint x: 675, startPoint y: 84, endPoint x: 740, endPoint y: 43, distance: 77.2
click at [675, 84] on input "text" at bounding box center [646, 91] width 223 height 26
type input "2006 NIssan Sentra"
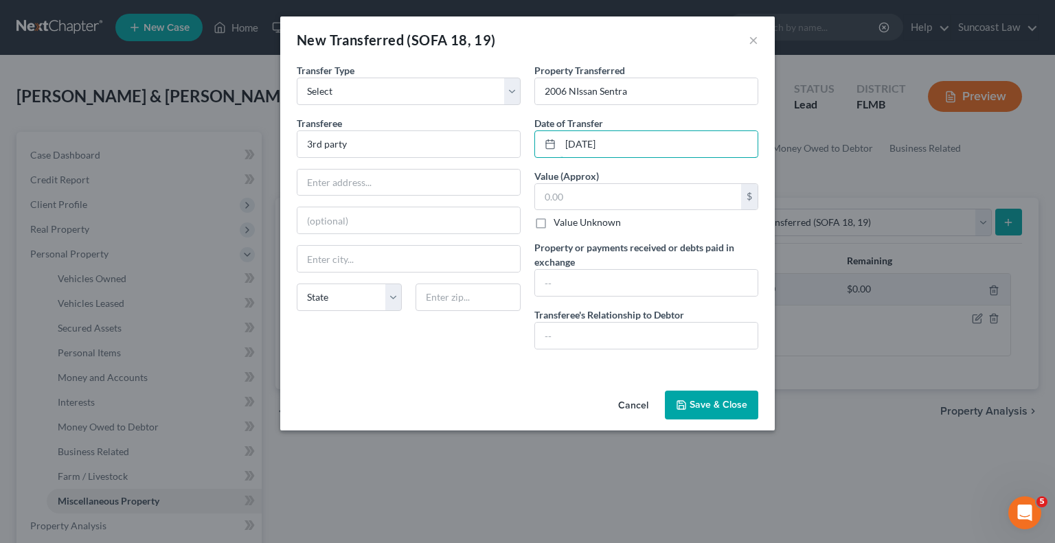
type input "[DATE]"
type input "700"
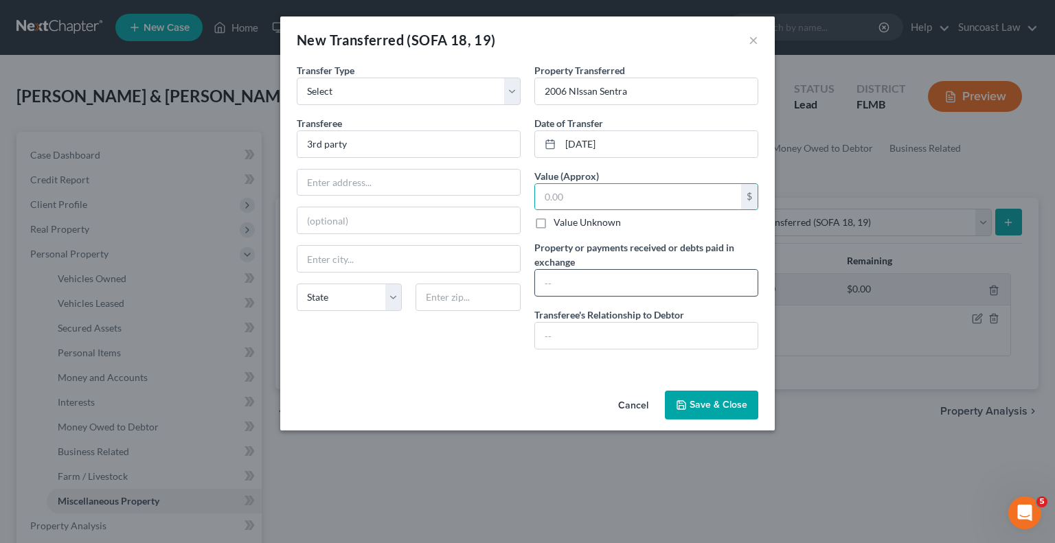
click at [554, 223] on label "Value Unknown" at bounding box center [587, 223] width 67 height 14
click at [559, 223] on input "Value Unknown" at bounding box center [563, 220] width 9 height 9
checkbox input "true"
click at [580, 281] on input "text" at bounding box center [646, 283] width 223 height 26
type input "0.00"
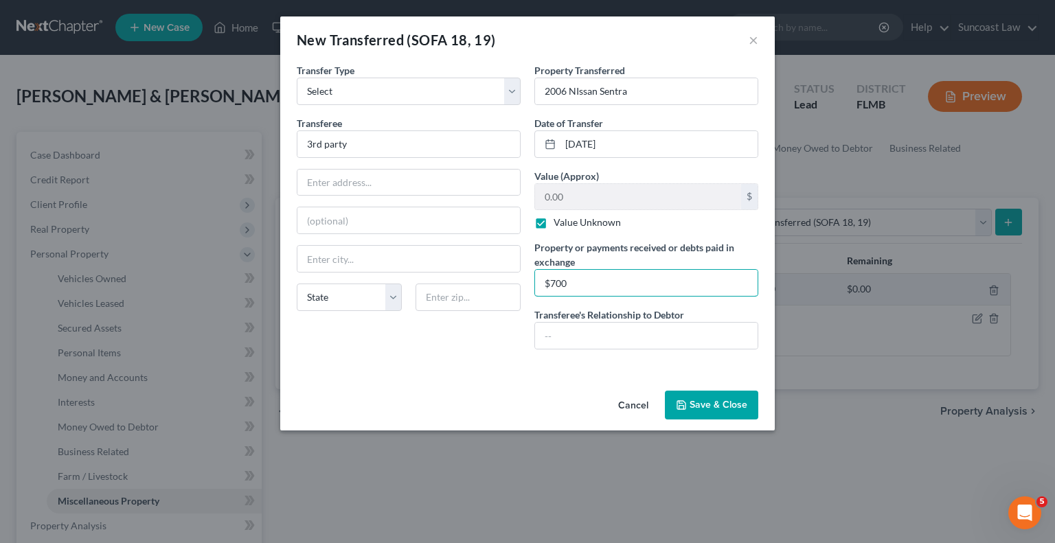
type input "$700"
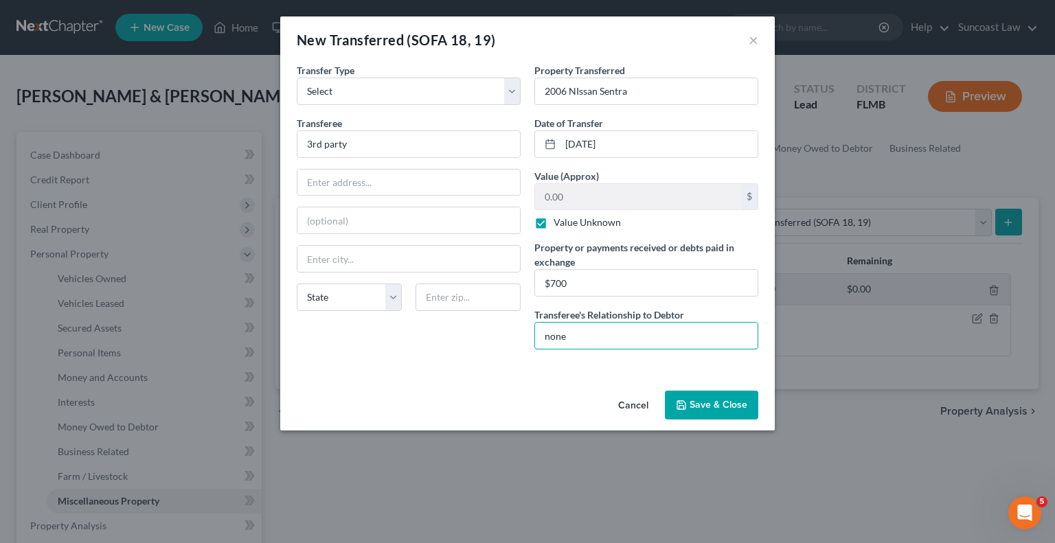
type input "none"
click at [710, 403] on button "Save & Close" at bounding box center [711, 405] width 93 height 29
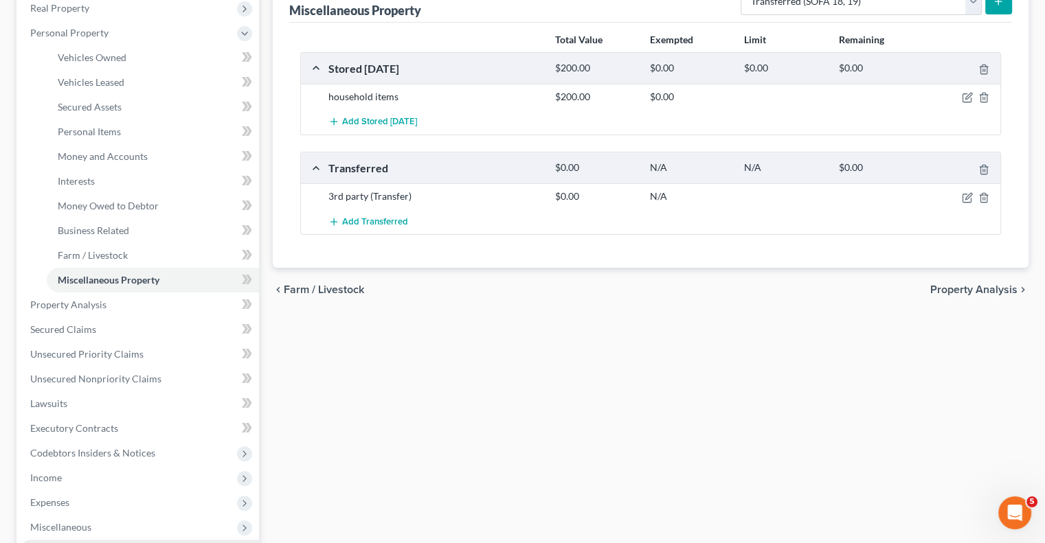
scroll to position [433, 0]
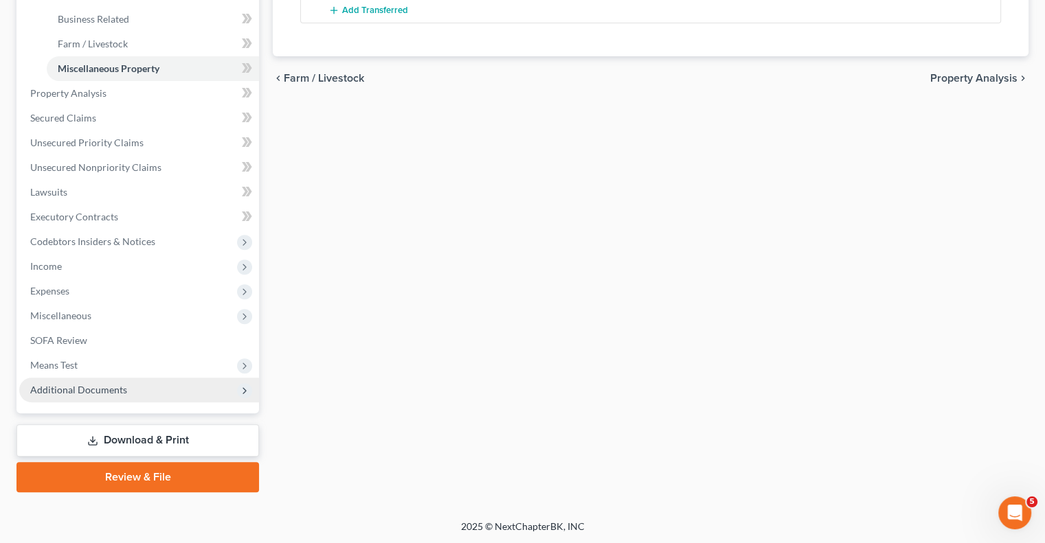
click at [126, 388] on span "Additional Documents" at bounding box center [139, 390] width 240 height 25
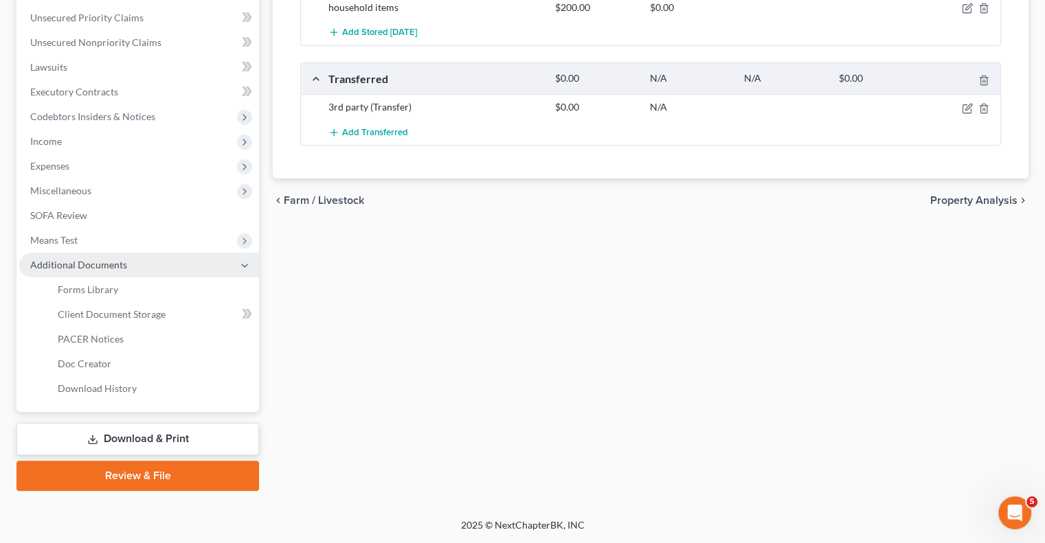
scroll to position [309, 0]
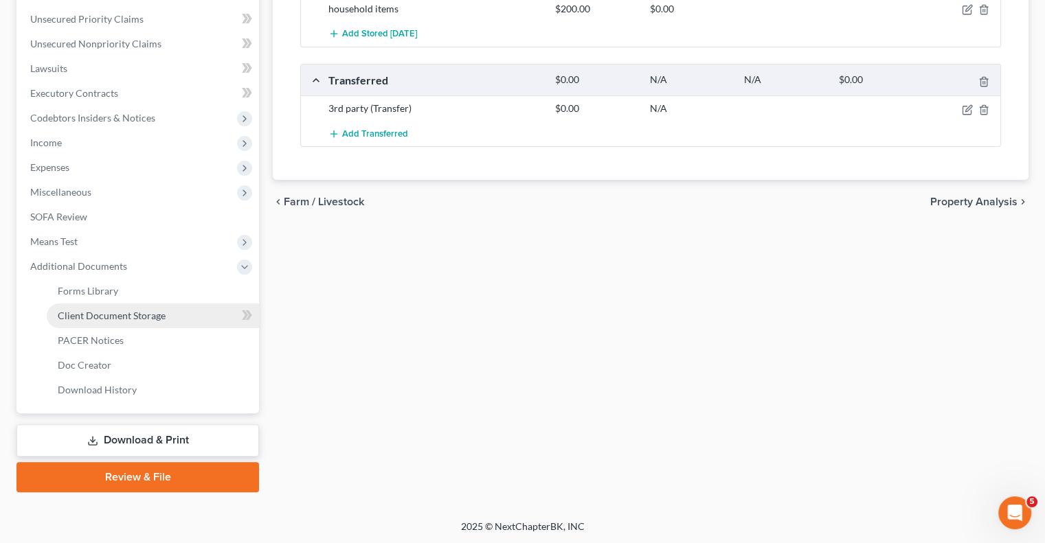
click at [112, 315] on span "Client Document Storage" at bounding box center [112, 316] width 108 height 12
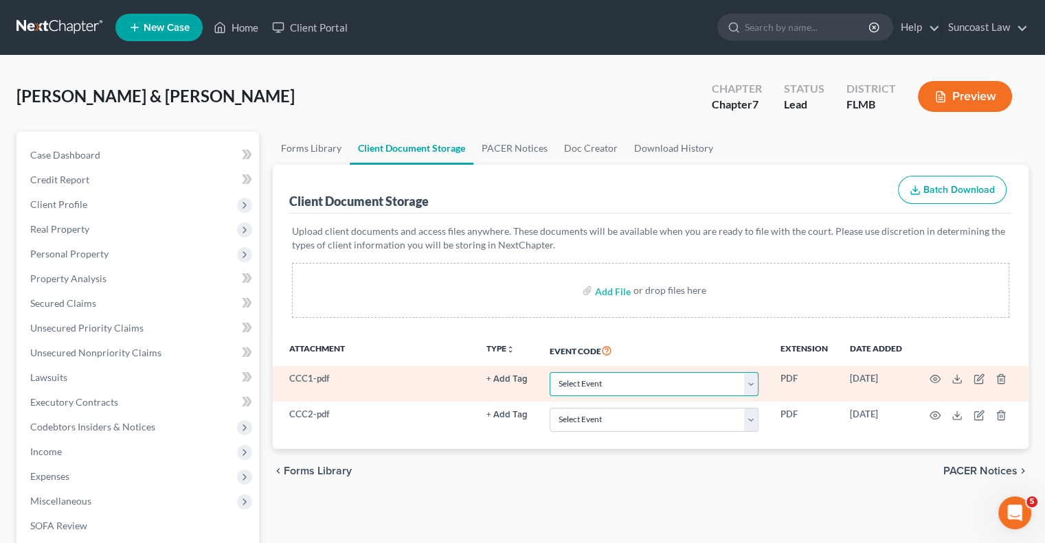
drag, startPoint x: 629, startPoint y: 386, endPoint x: 628, endPoint y: 374, distance: 12.4
click at [629, 386] on select "Select Event 20 Largest Unsecured Creditors Amended Chapter 13 Plan Amended Cre…" at bounding box center [654, 384] width 209 height 24
select select "9"
click at [550, 372] on select "Select Event 20 Largest Unsecured Creditors Amended Chapter 13 Plan Amended Cre…" at bounding box center [654, 384] width 209 height 24
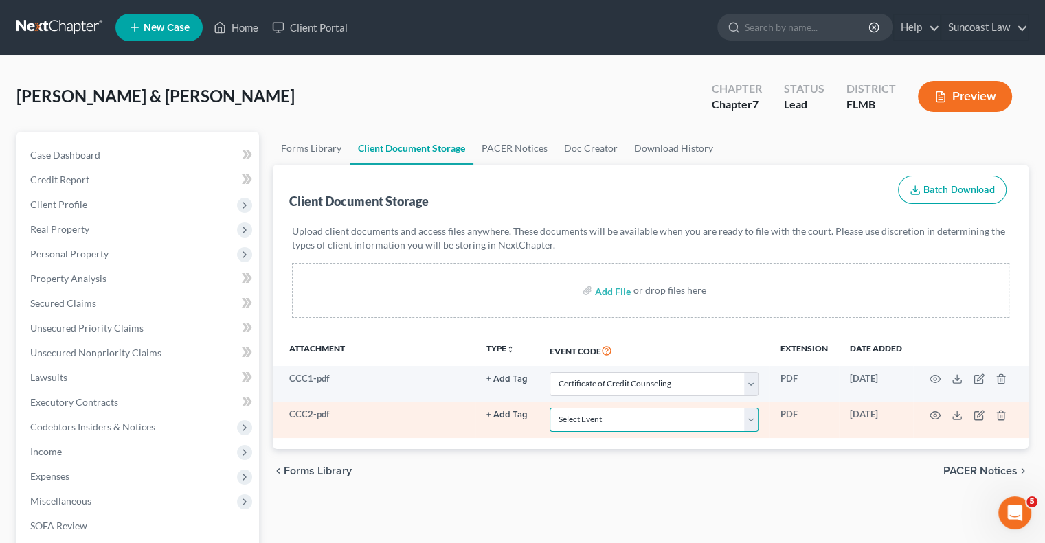
drag, startPoint x: 624, startPoint y: 417, endPoint x: 626, endPoint y: 408, distance: 9.3
click at [624, 417] on select "Select Event 20 Largest Unsecured Creditors Amended Chapter 13 Plan Amended Cre…" at bounding box center [654, 420] width 209 height 24
select select "9"
click at [550, 408] on select "Select Event 20 Largest Unsecured Creditors Amended Chapter 13 Plan Amended Cre…" at bounding box center [654, 420] width 209 height 24
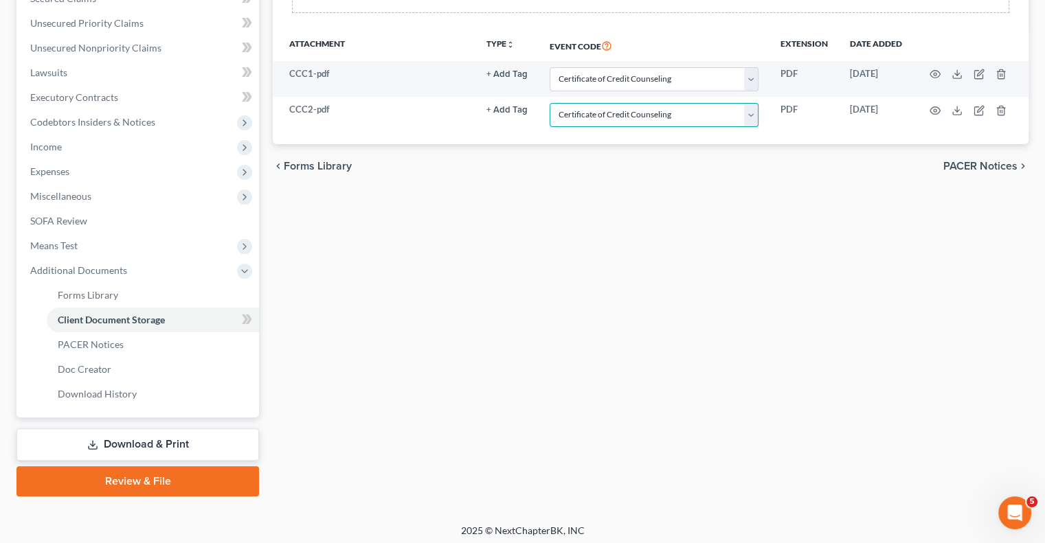
scroll to position [309, 0]
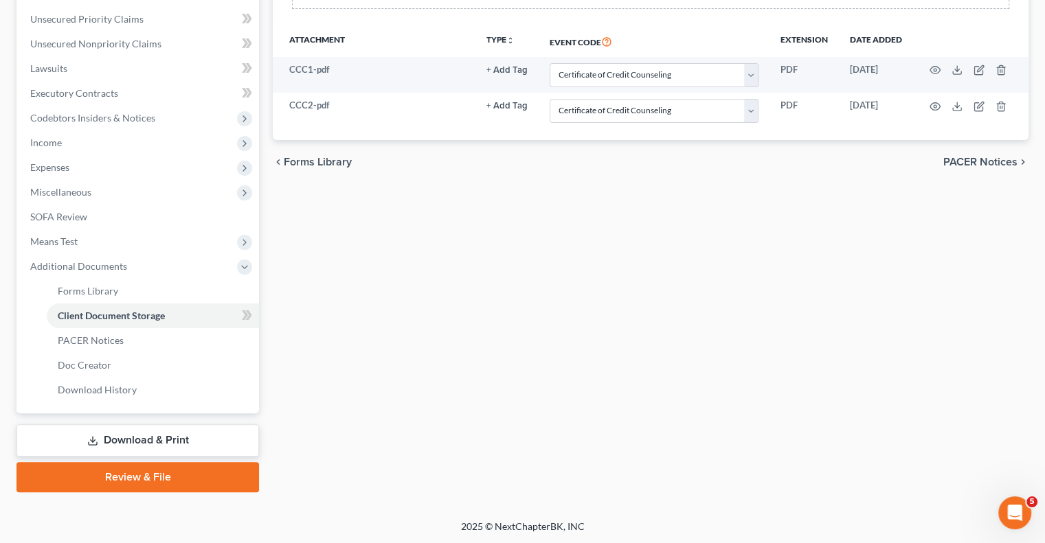
drag, startPoint x: 139, startPoint y: 474, endPoint x: 559, endPoint y: 383, distance: 429.4
click at [139, 474] on link "Review & File" at bounding box center [137, 477] width 242 height 30
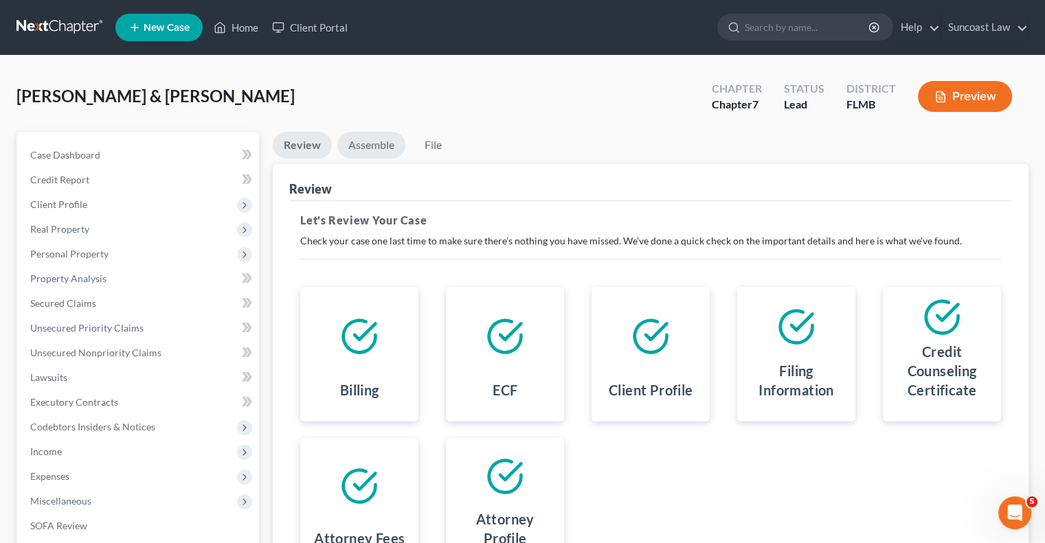
click at [372, 142] on link "Assemble" at bounding box center [371, 145] width 68 height 27
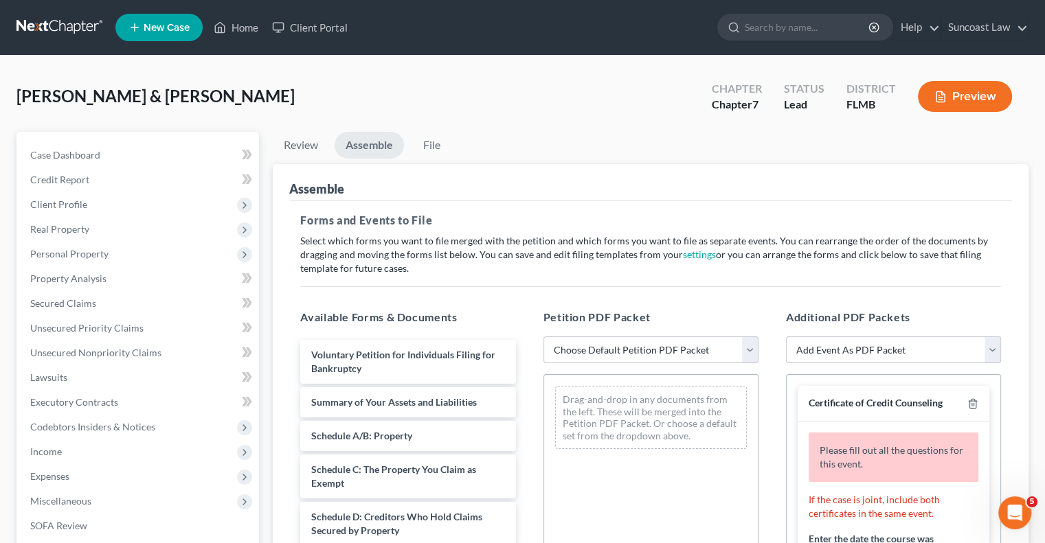
click at [614, 346] on select "Choose Default Petition PDF Packet Complete Bankruptcy Petition (all forms and …" at bounding box center [650, 350] width 215 height 27
select select "0"
click at [543, 337] on select "Choose Default Petition PDF Packet Complete Bankruptcy Petition (all forms and …" at bounding box center [650, 350] width 215 height 27
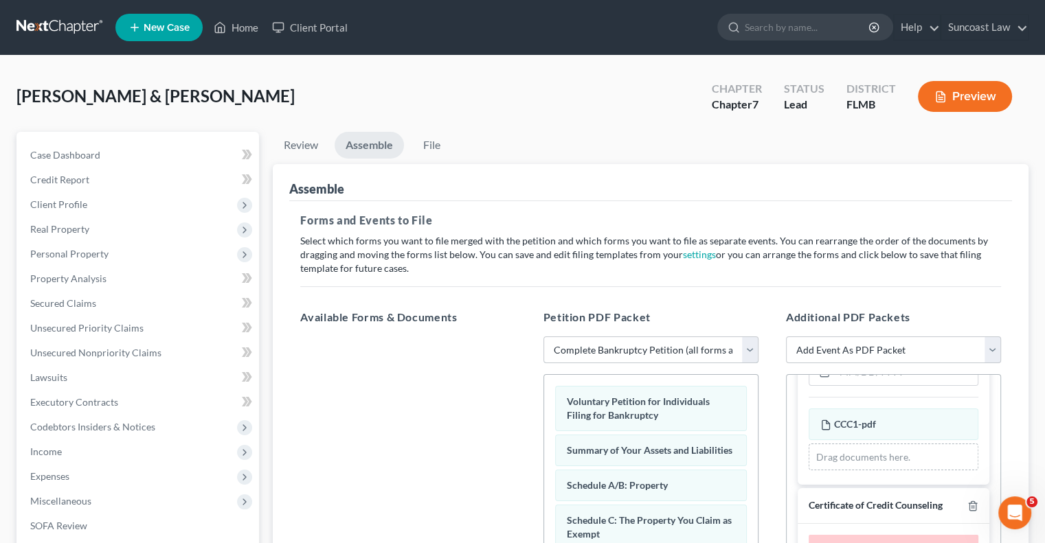
scroll to position [206, 0]
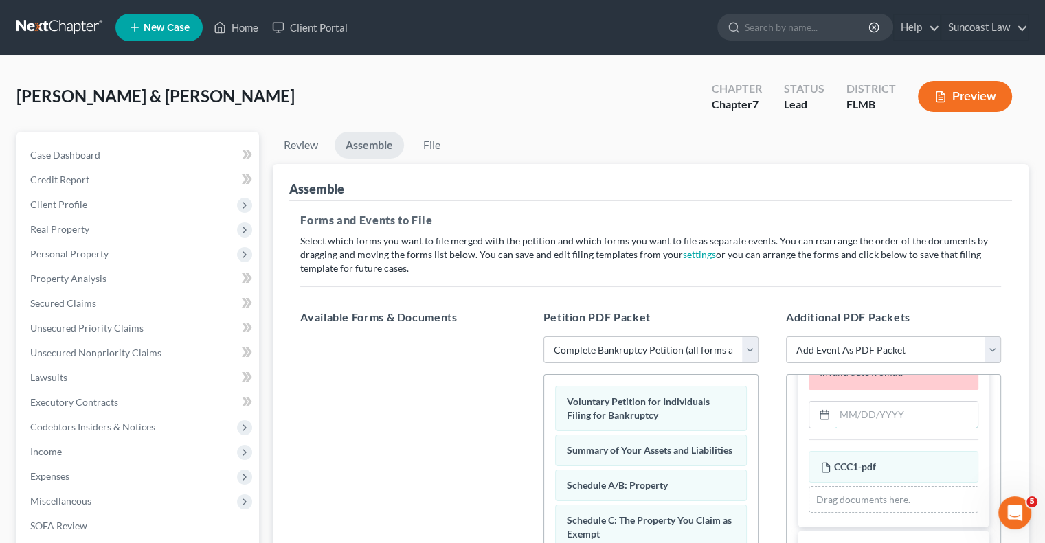
drag, startPoint x: 883, startPoint y: 411, endPoint x: 734, endPoint y: 190, distance: 266.1
click at [883, 410] on input "text" at bounding box center [906, 415] width 143 height 26
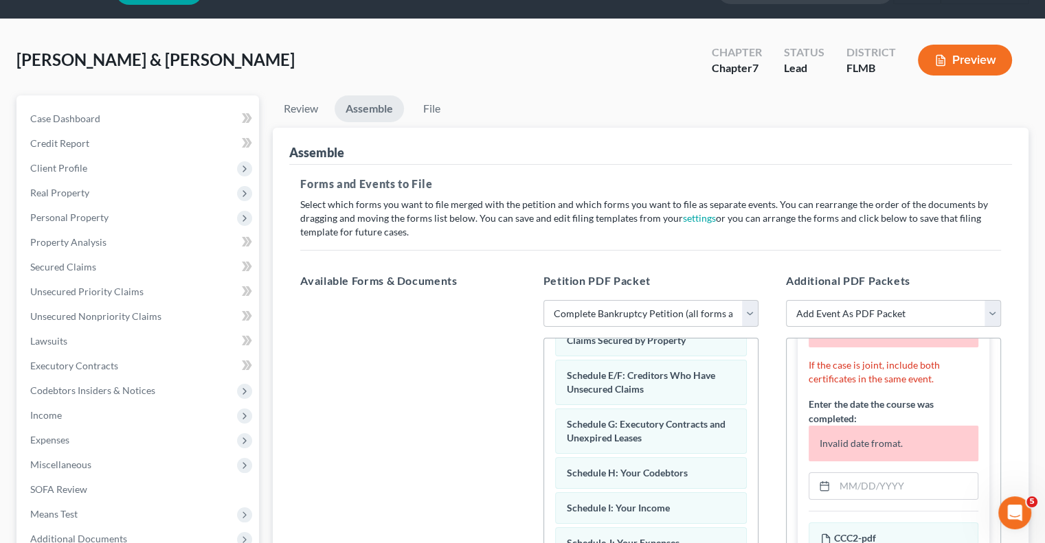
scroll to position [69, 0]
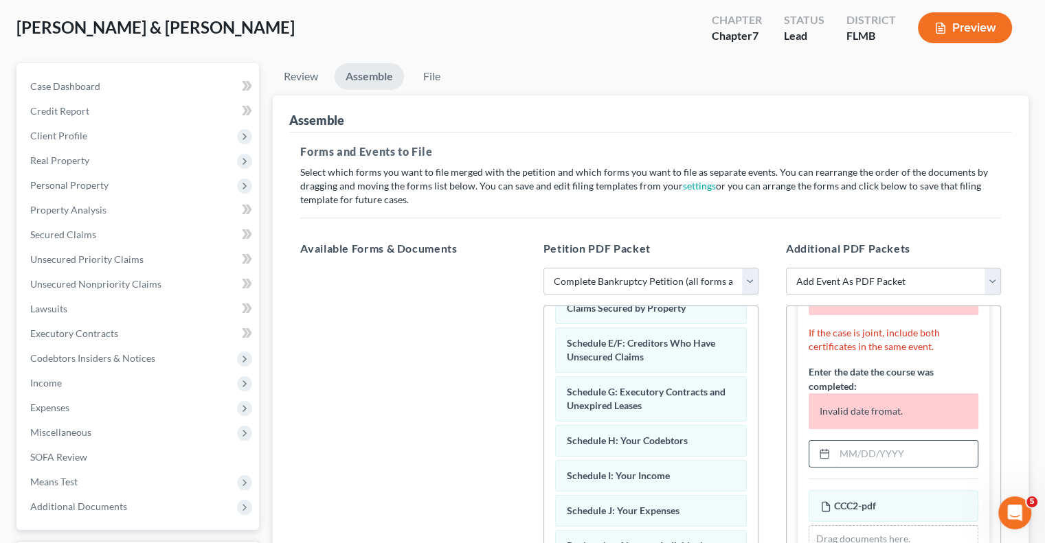
type input "[DATE]"
click at [896, 446] on input "text" at bounding box center [906, 454] width 143 height 26
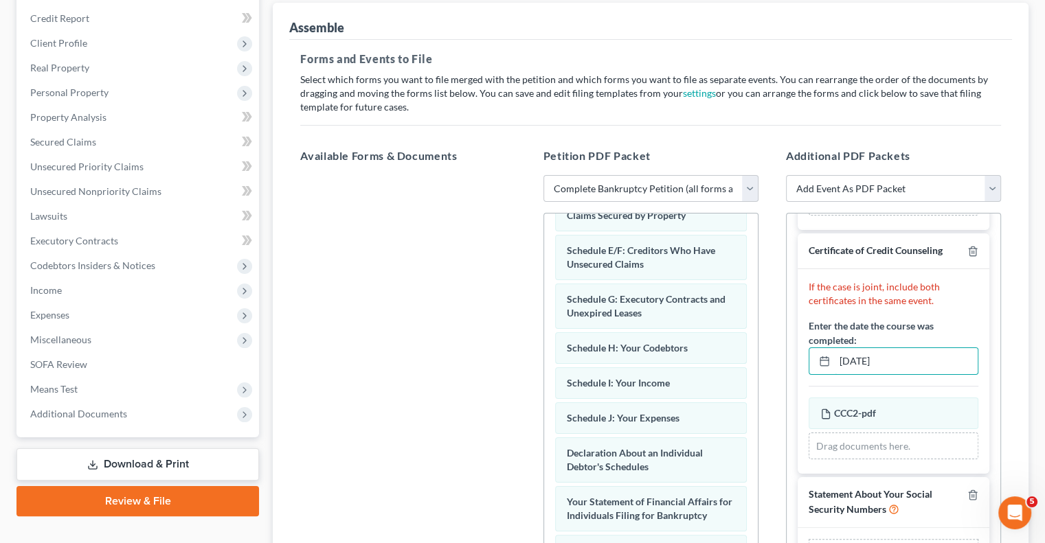
scroll to position [331, 0]
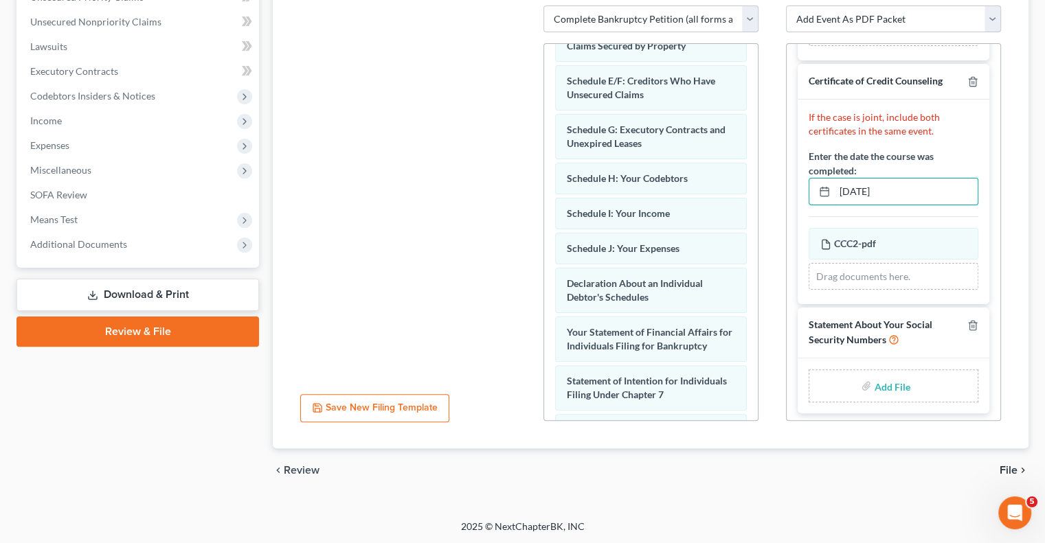
type input "[DATE]"
click at [892, 385] on input "file" at bounding box center [890, 386] width 33 height 25
type input "C:\fakepath\[PERSON_NAME] SSN.pdf"
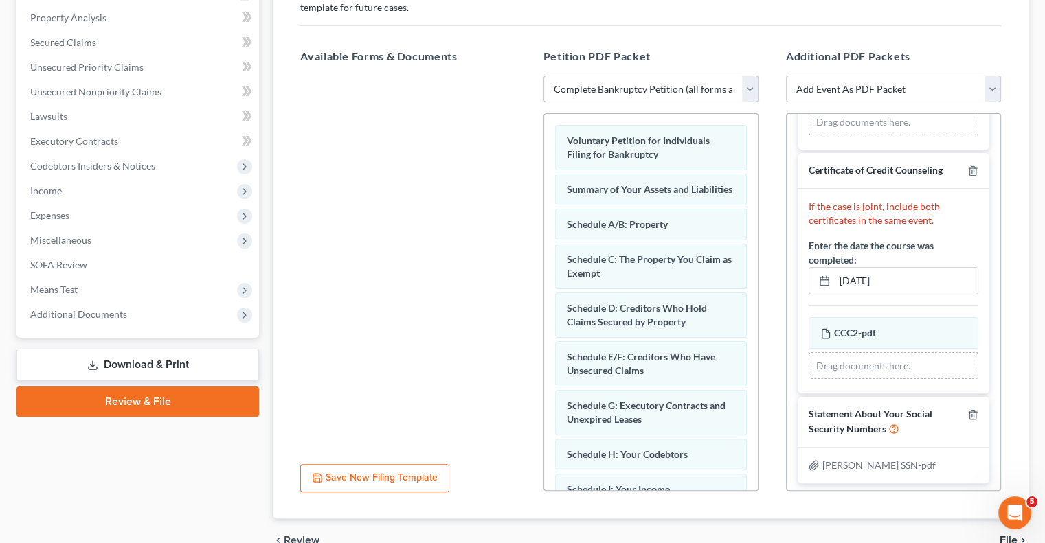
scroll to position [0, 0]
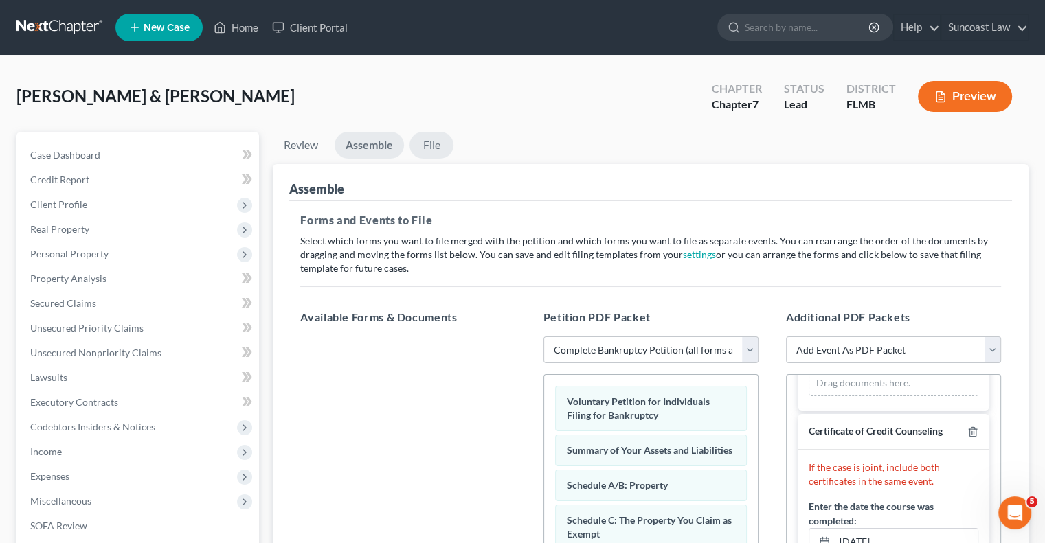
click at [429, 144] on link "File" at bounding box center [431, 145] width 44 height 27
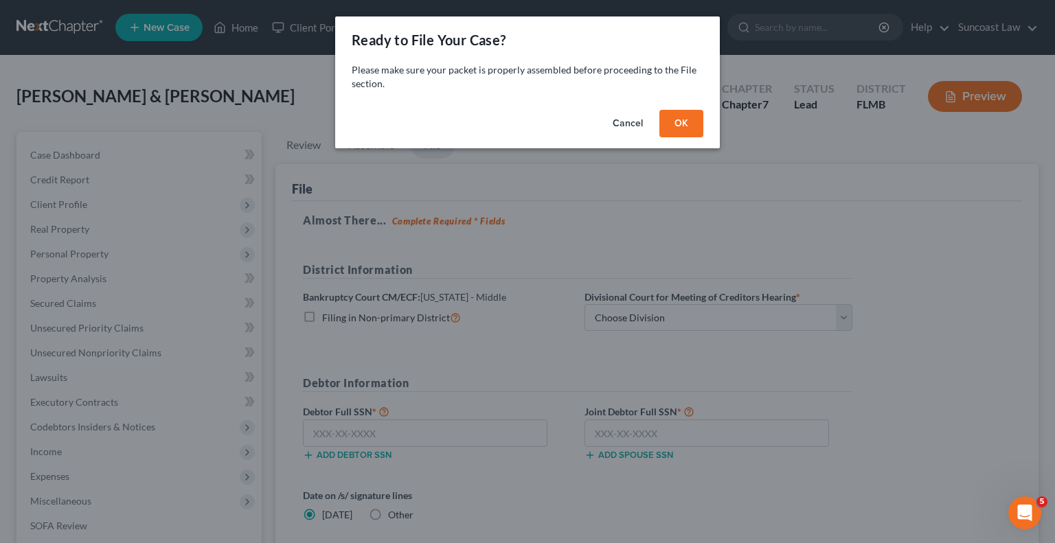
drag, startPoint x: 676, startPoint y: 123, endPoint x: 269, endPoint y: 12, distance: 422.2
click at [677, 123] on button "OK" at bounding box center [681, 123] width 44 height 27
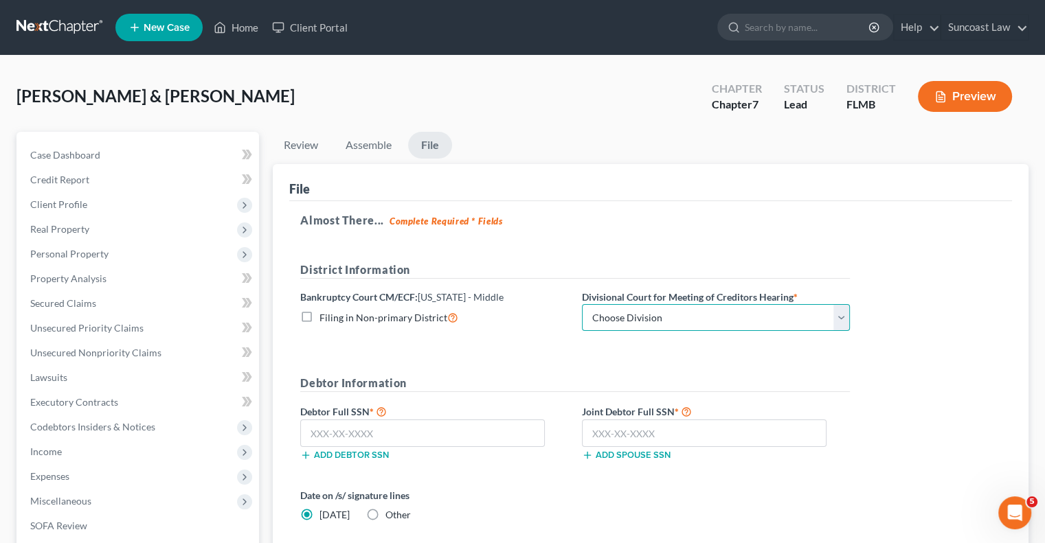
drag, startPoint x: 656, startPoint y: 318, endPoint x: 661, endPoint y: 329, distance: 12.3
click at [656, 318] on select "Choose Division [GEOGRAPHIC_DATA][PERSON_NAME] [GEOGRAPHIC_DATA] [GEOGRAPHIC_DA…" at bounding box center [716, 317] width 268 height 27
select select "2"
click at [582, 304] on select "Choose Division [GEOGRAPHIC_DATA][PERSON_NAME] [GEOGRAPHIC_DATA] [GEOGRAPHIC_DA…" at bounding box center [716, 317] width 268 height 27
click at [376, 427] on input "text" at bounding box center [422, 433] width 245 height 27
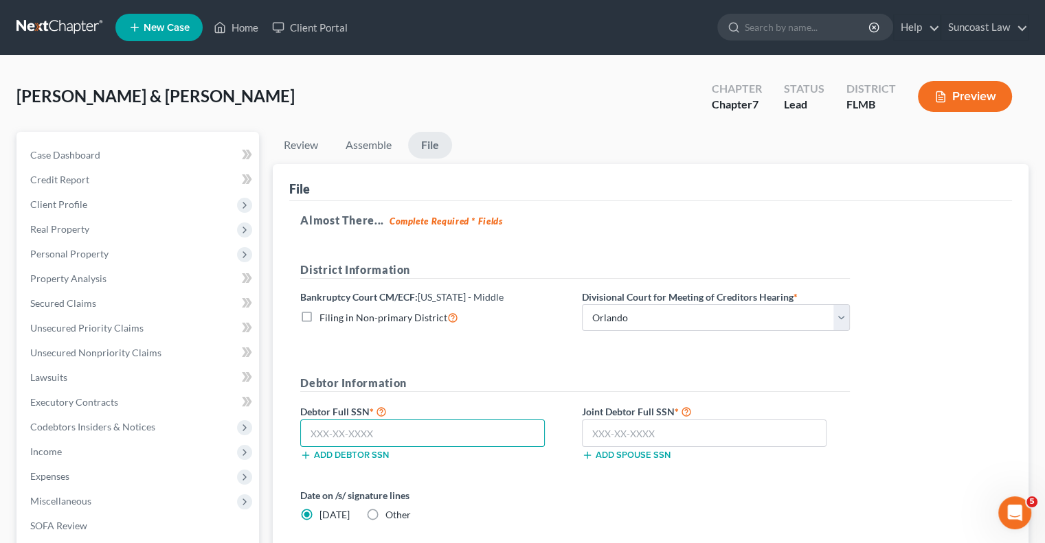
click at [466, 429] on input "text" at bounding box center [422, 433] width 245 height 27
type input "767-01-1113"
click at [640, 428] on input "text" at bounding box center [704, 433] width 245 height 27
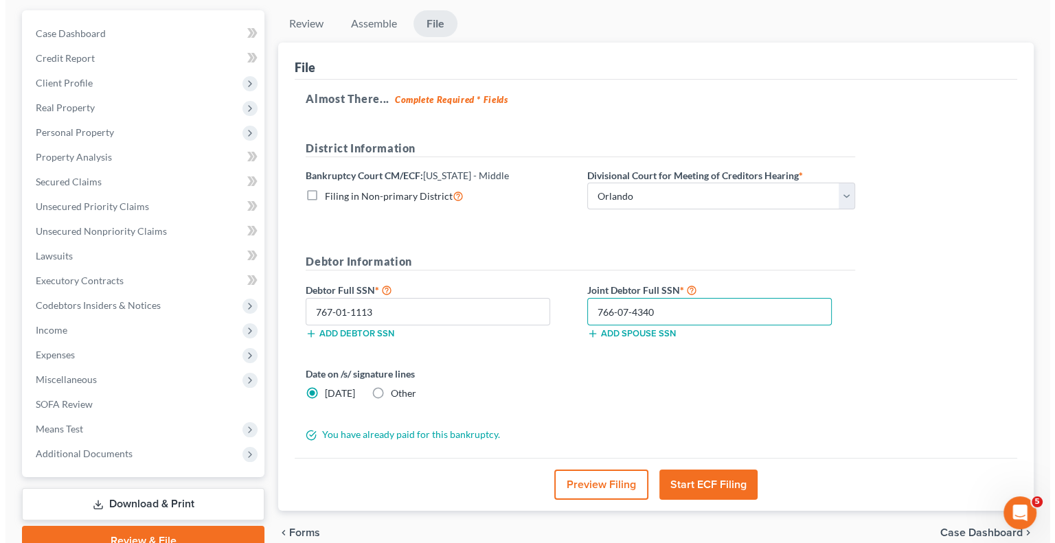
scroll to position [137, 0]
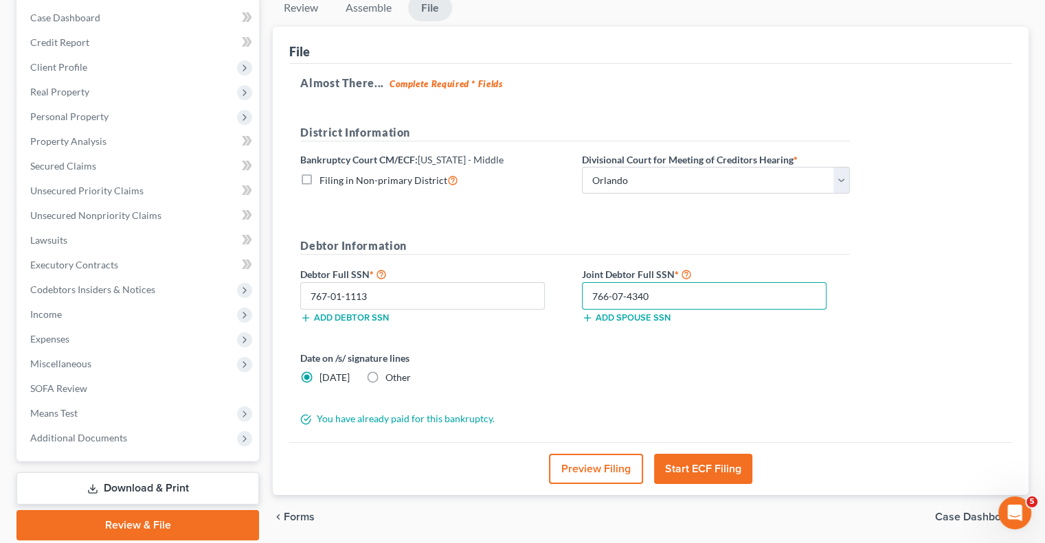
type input "766-07-4340"
click at [697, 462] on button "Start ECF Filing" at bounding box center [703, 469] width 98 height 30
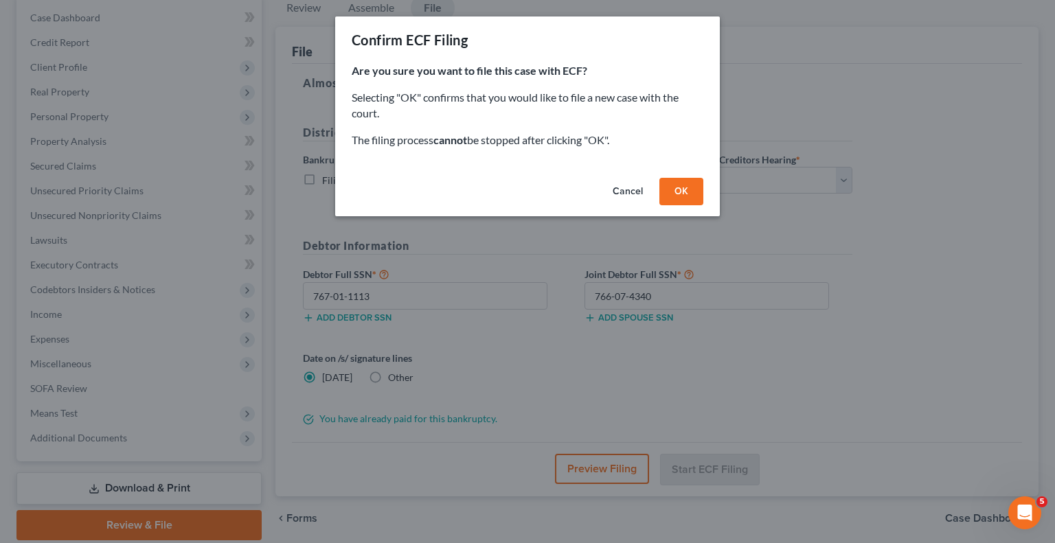
click at [690, 187] on button "OK" at bounding box center [681, 191] width 44 height 27
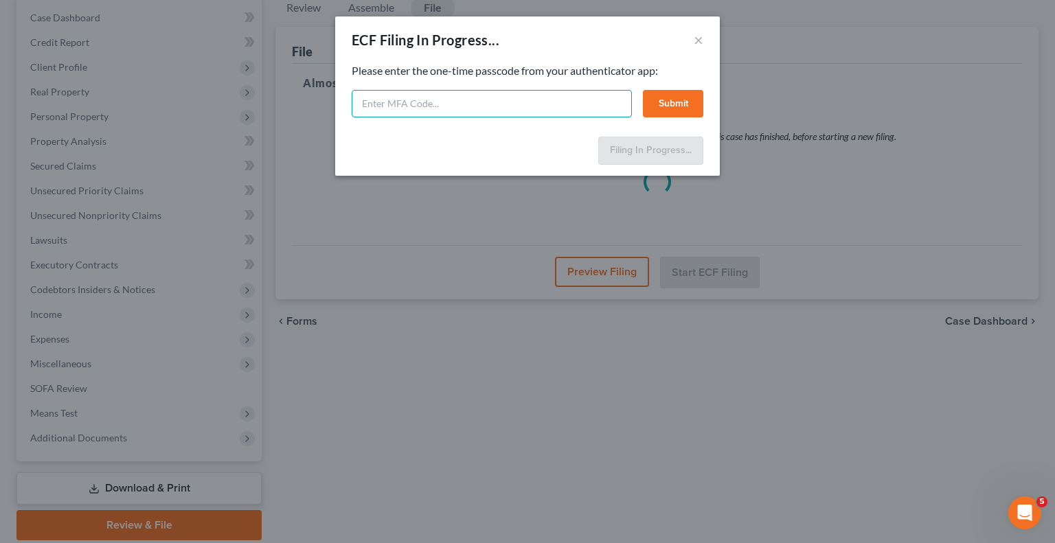
click at [493, 108] on input "text" at bounding box center [492, 103] width 280 height 27
type input "7"
type input "315123"
click at [659, 109] on button "Submit" at bounding box center [673, 103] width 60 height 27
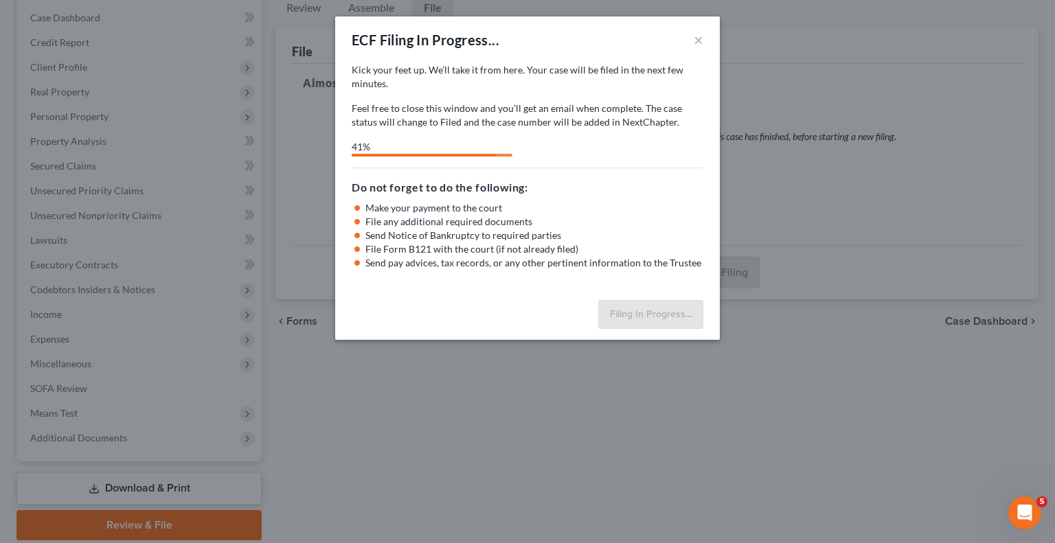
select select "2"
